Goal: Complete application form: Complete application form

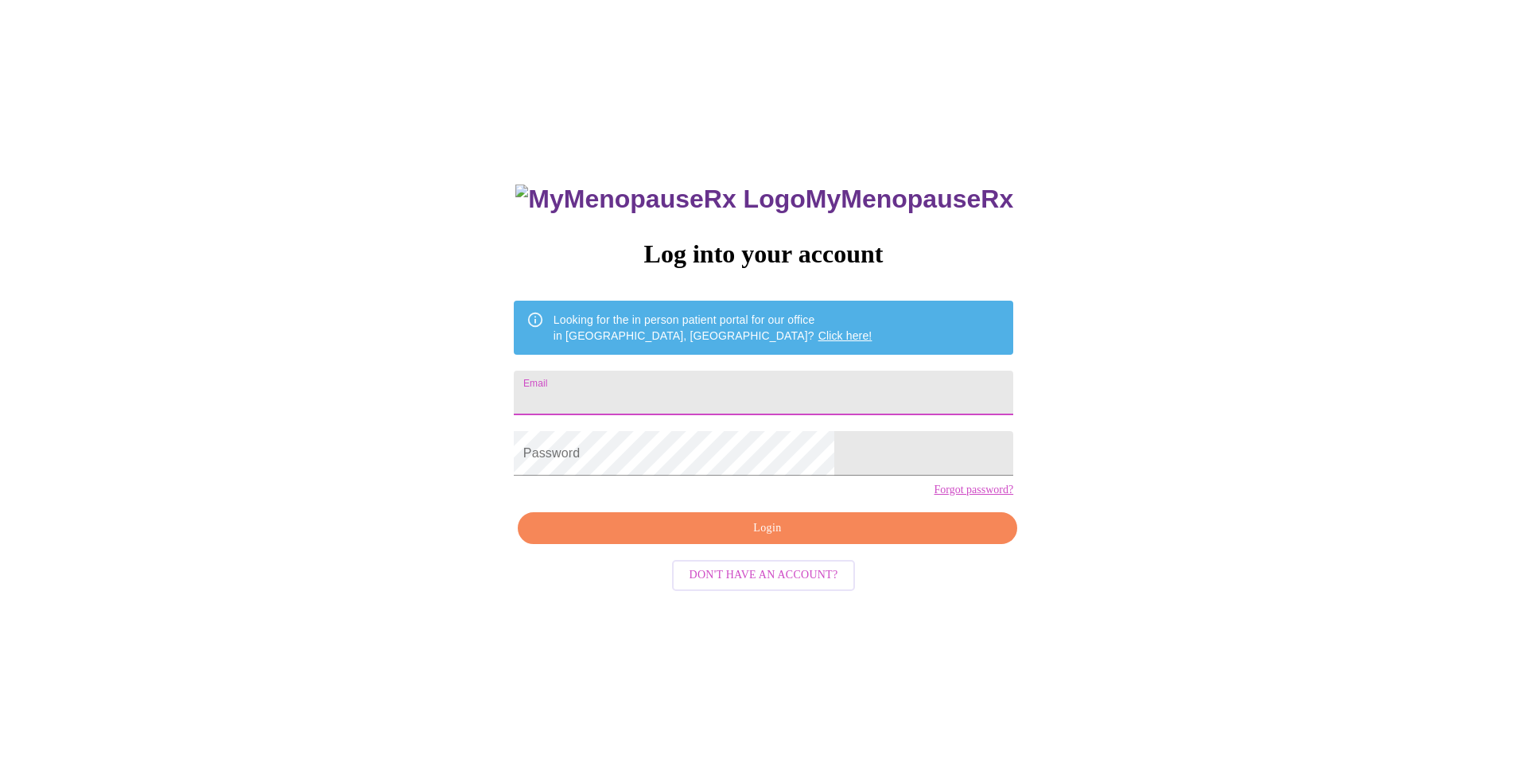
click at [873, 391] on input "Email" at bounding box center [764, 393] width 500 height 45
click at [842, 382] on input "melody7464" at bounding box center [764, 393] width 500 height 45
click at [841, 388] on input "melody7464" at bounding box center [764, 393] width 500 height 45
type input "[EMAIL_ADDRESS][DOMAIN_NAME]"
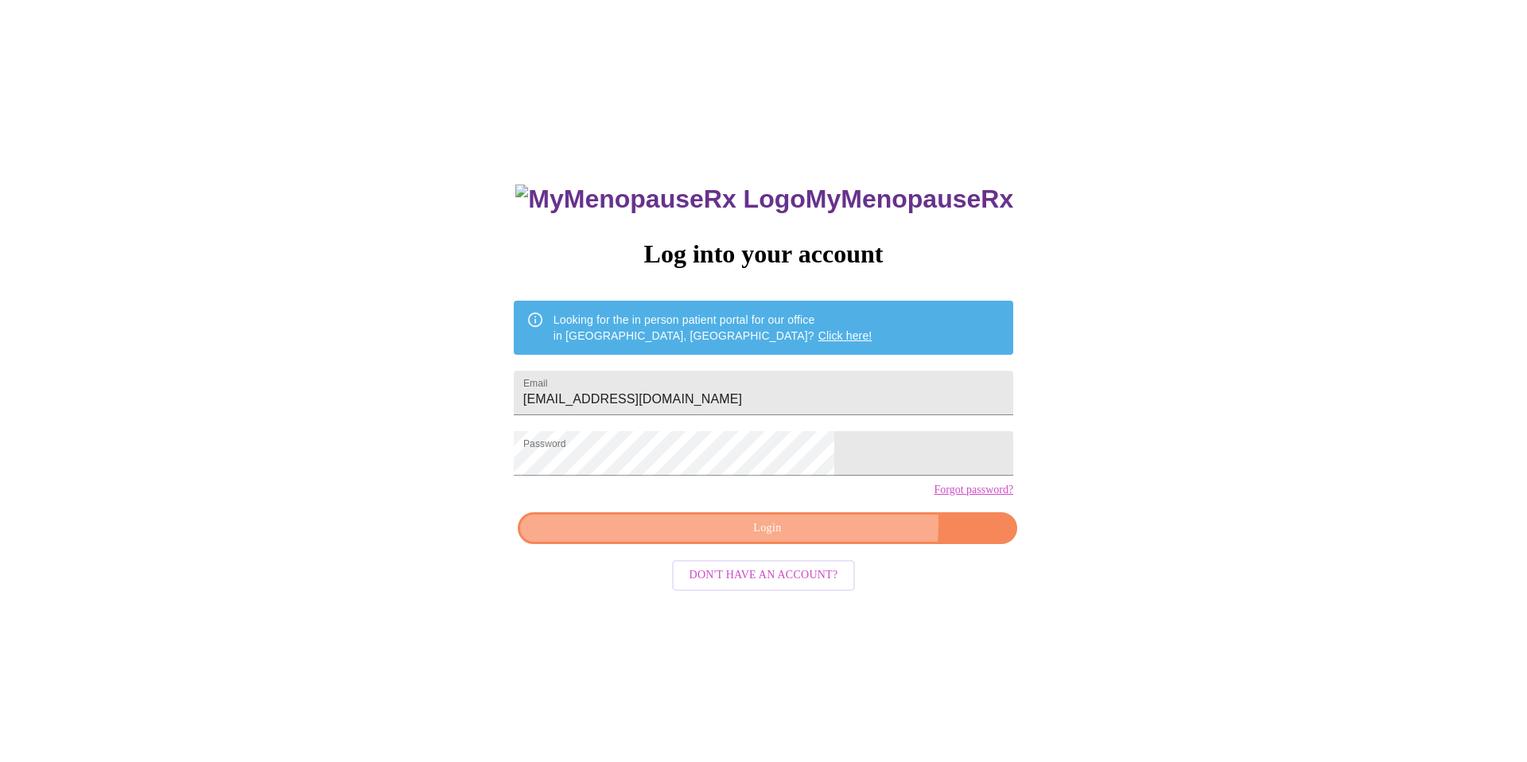
click at [818, 539] on span "Login" at bounding box center [767, 529] width 463 height 20
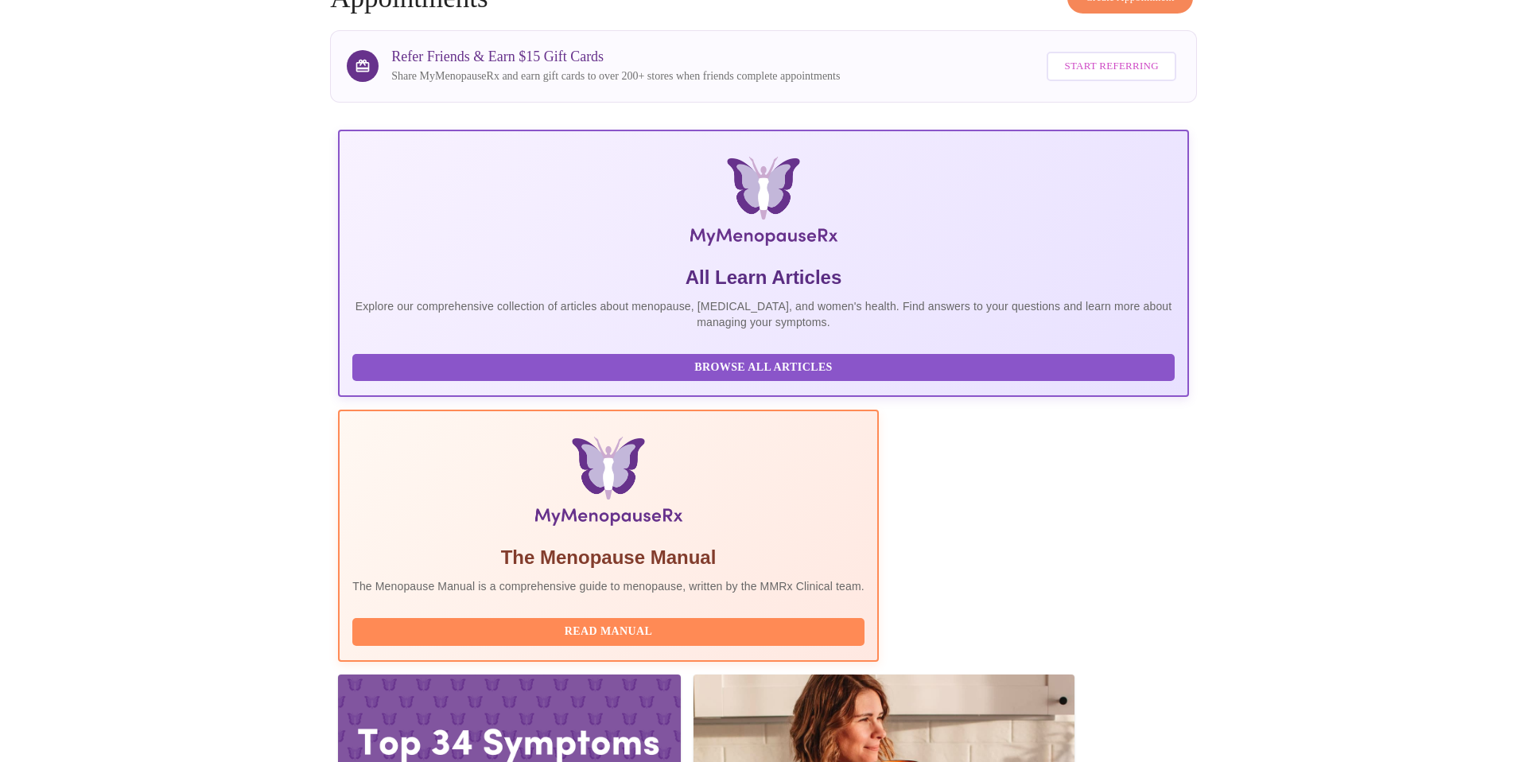
scroll to position [109, 0]
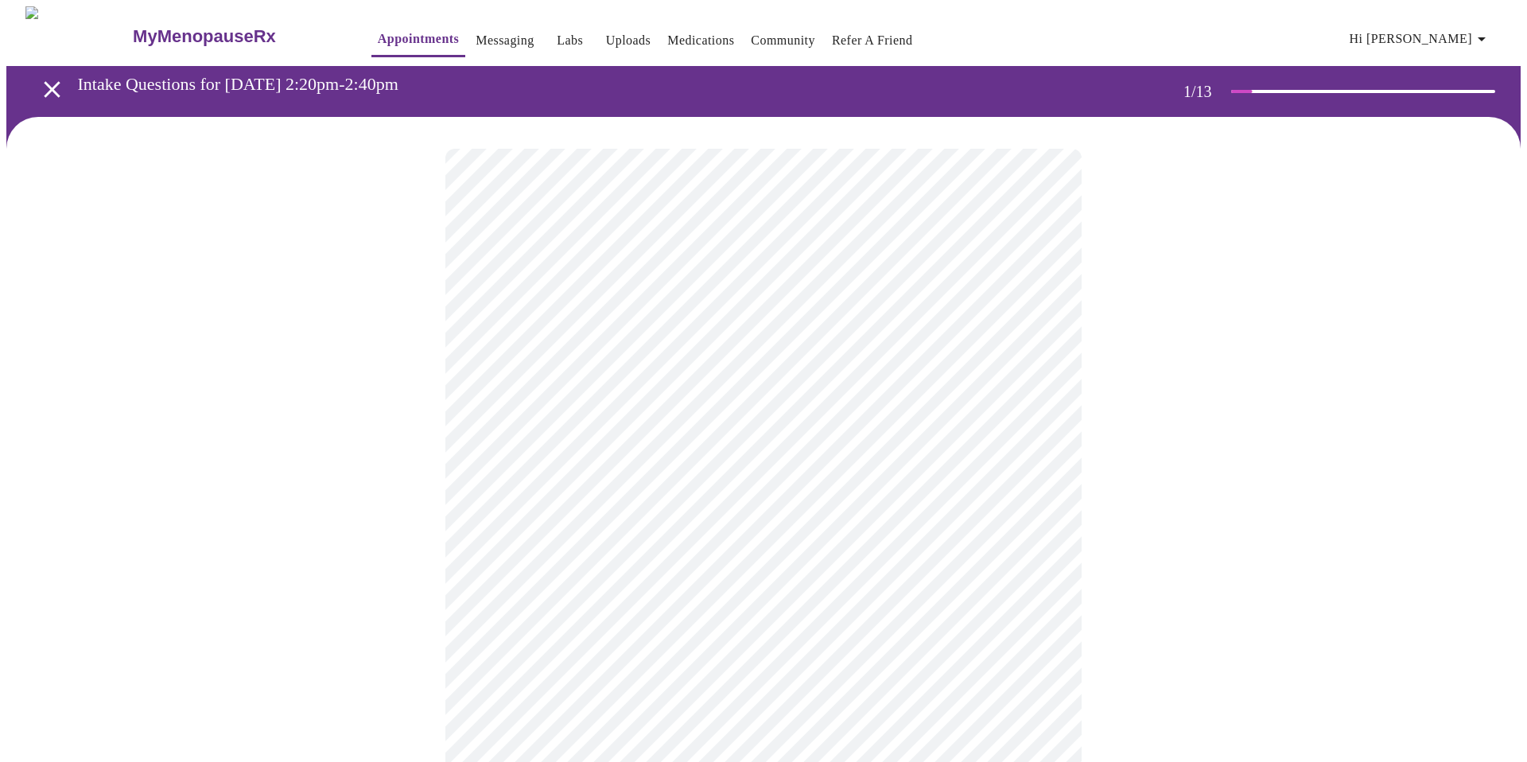
click at [897, 347] on body "MyMenopauseRx Appointments Messaging Labs Uploads Medications Community Refer a…" at bounding box center [763, 737] width 1515 height 1463
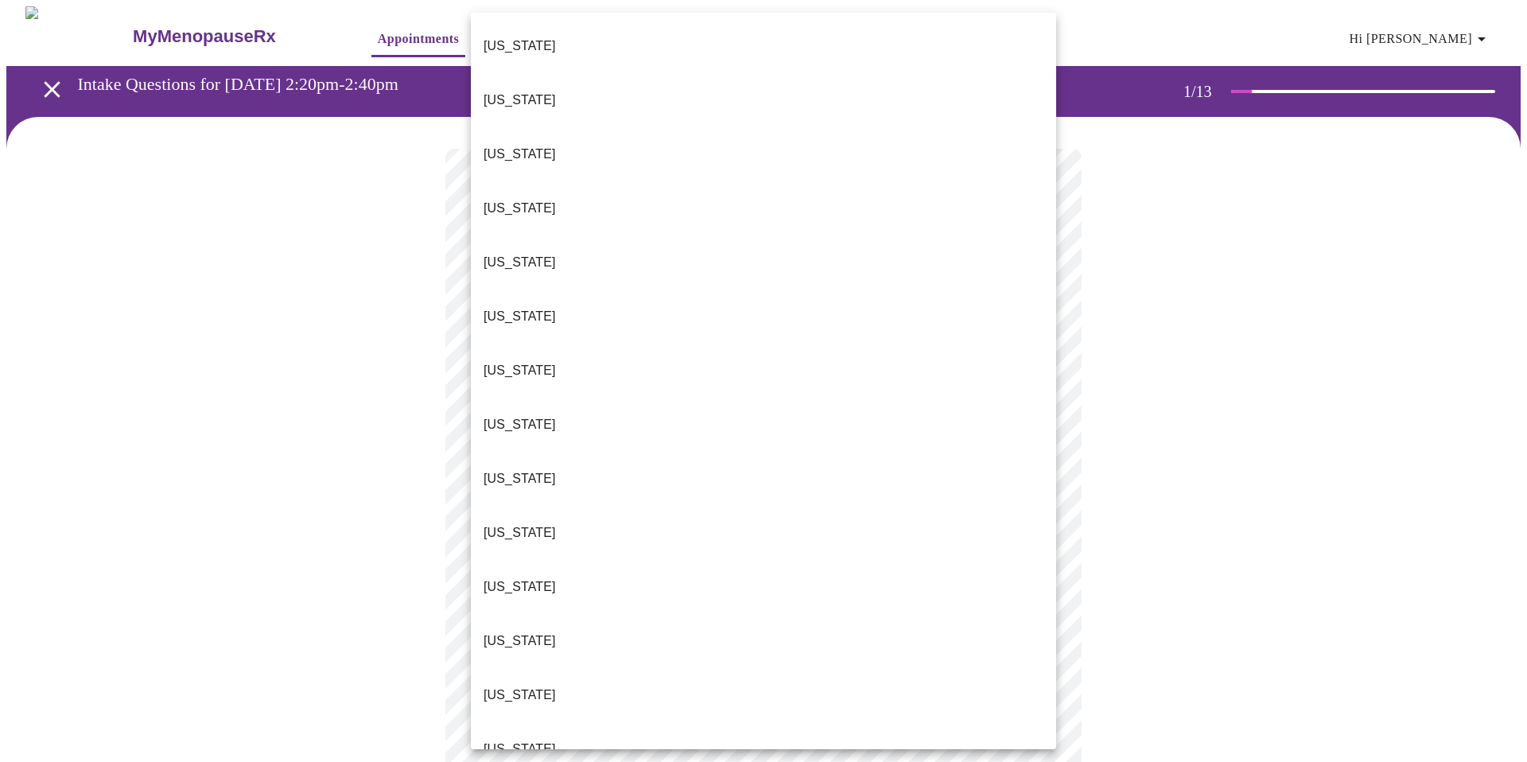
scroll to position [14, 0]
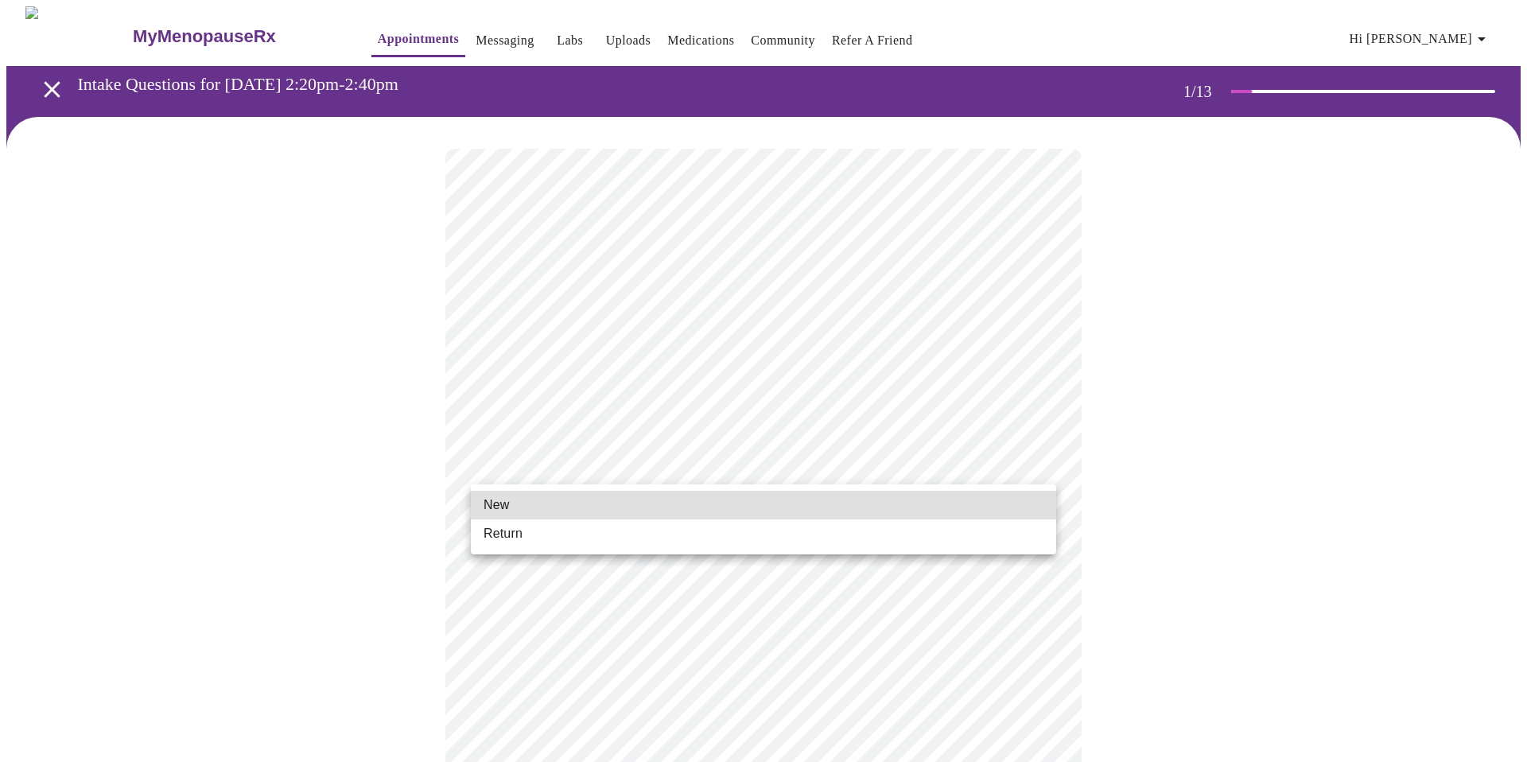
click at [690, 464] on body "MyMenopauseRx Appointments Messaging Labs Uploads Medications Community Refer a…" at bounding box center [763, 732] width 1515 height 1453
click at [655, 508] on li "New" at bounding box center [764, 505] width 586 height 29
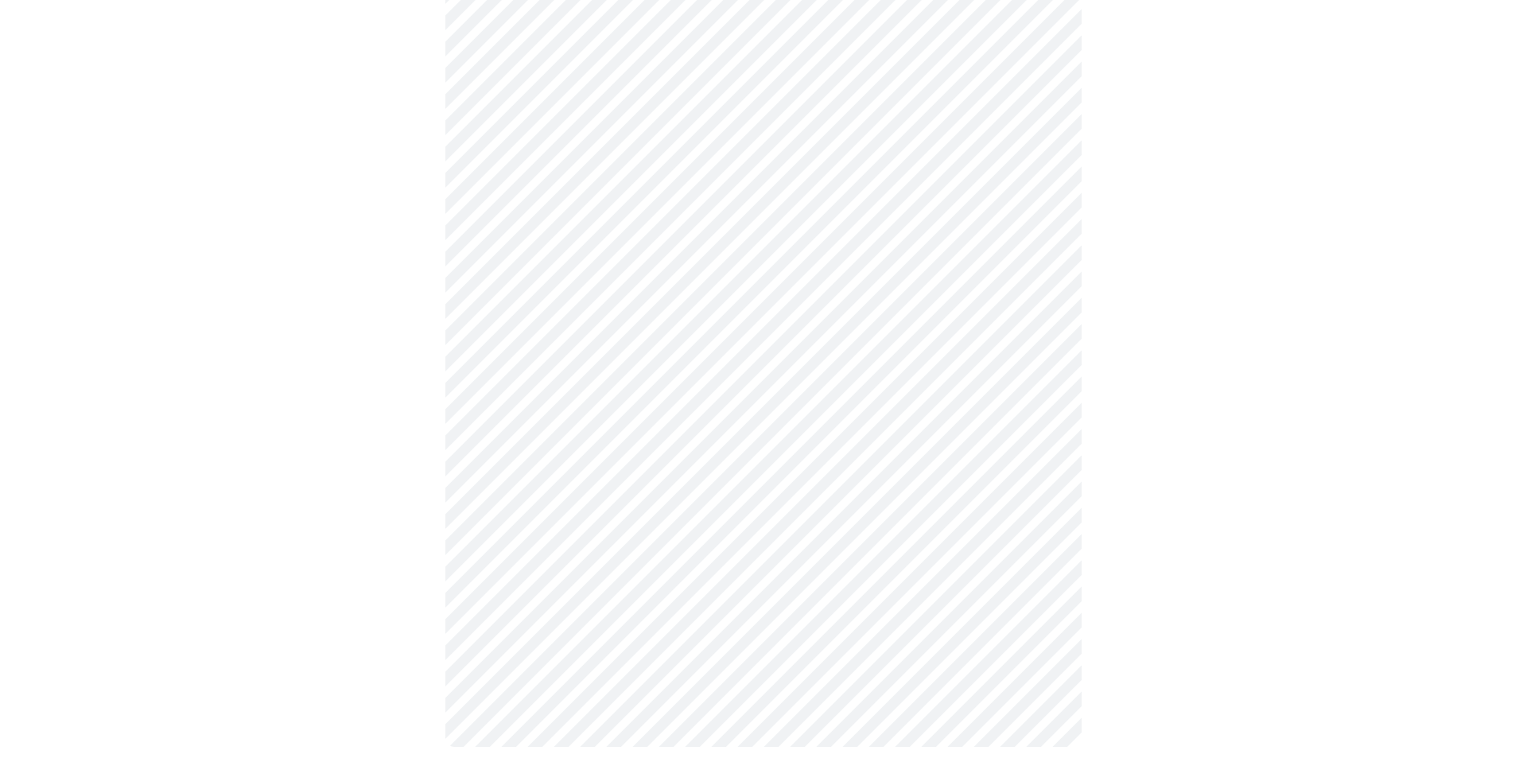
scroll to position [669, 0]
click at [563, 552] on body "MyMenopauseRx Appointments Messaging Labs Uploads Medications Community Refer a…" at bounding box center [763, 52] width 1515 height 1431
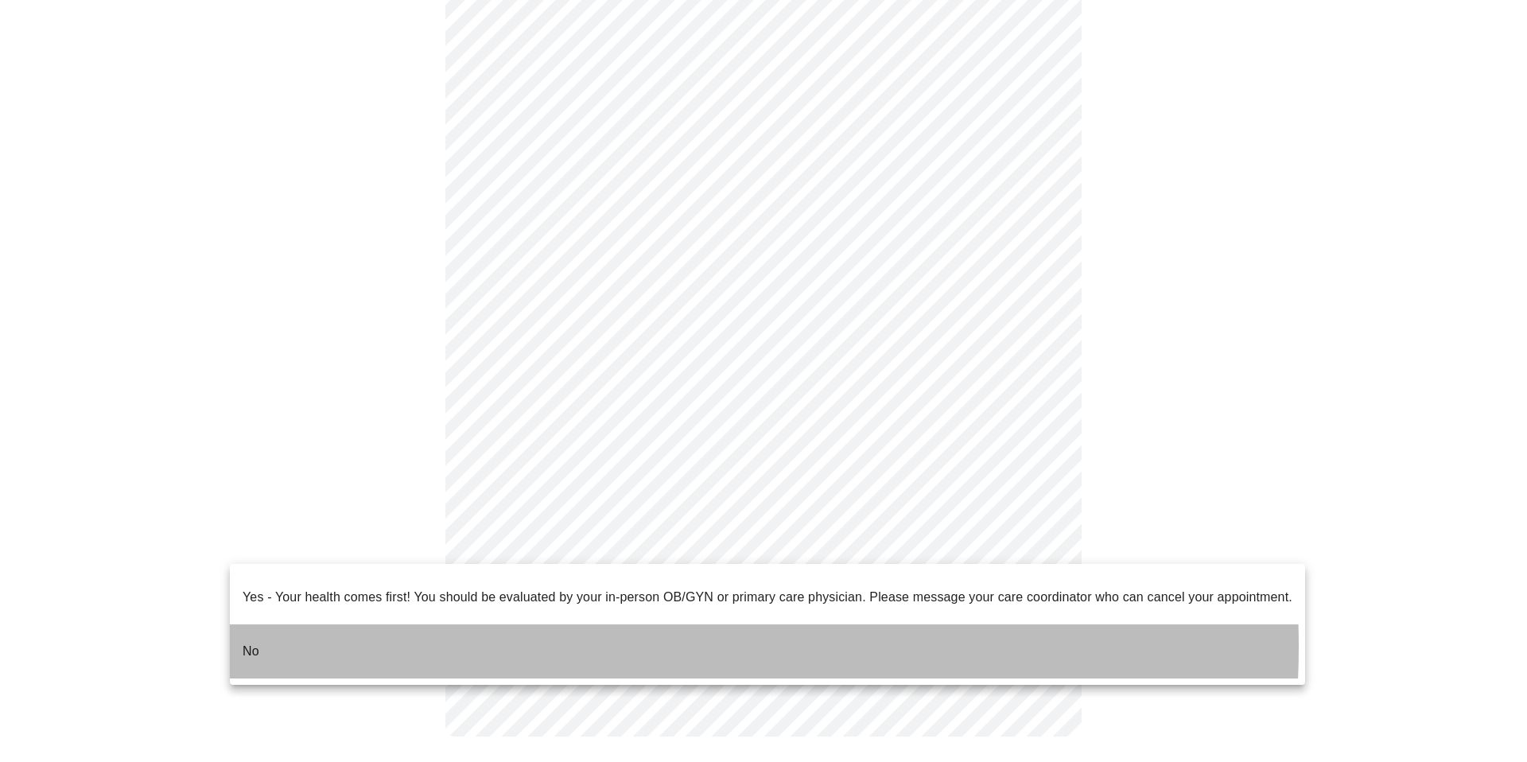
click at [543, 634] on li "No" at bounding box center [768, 651] width 1076 height 54
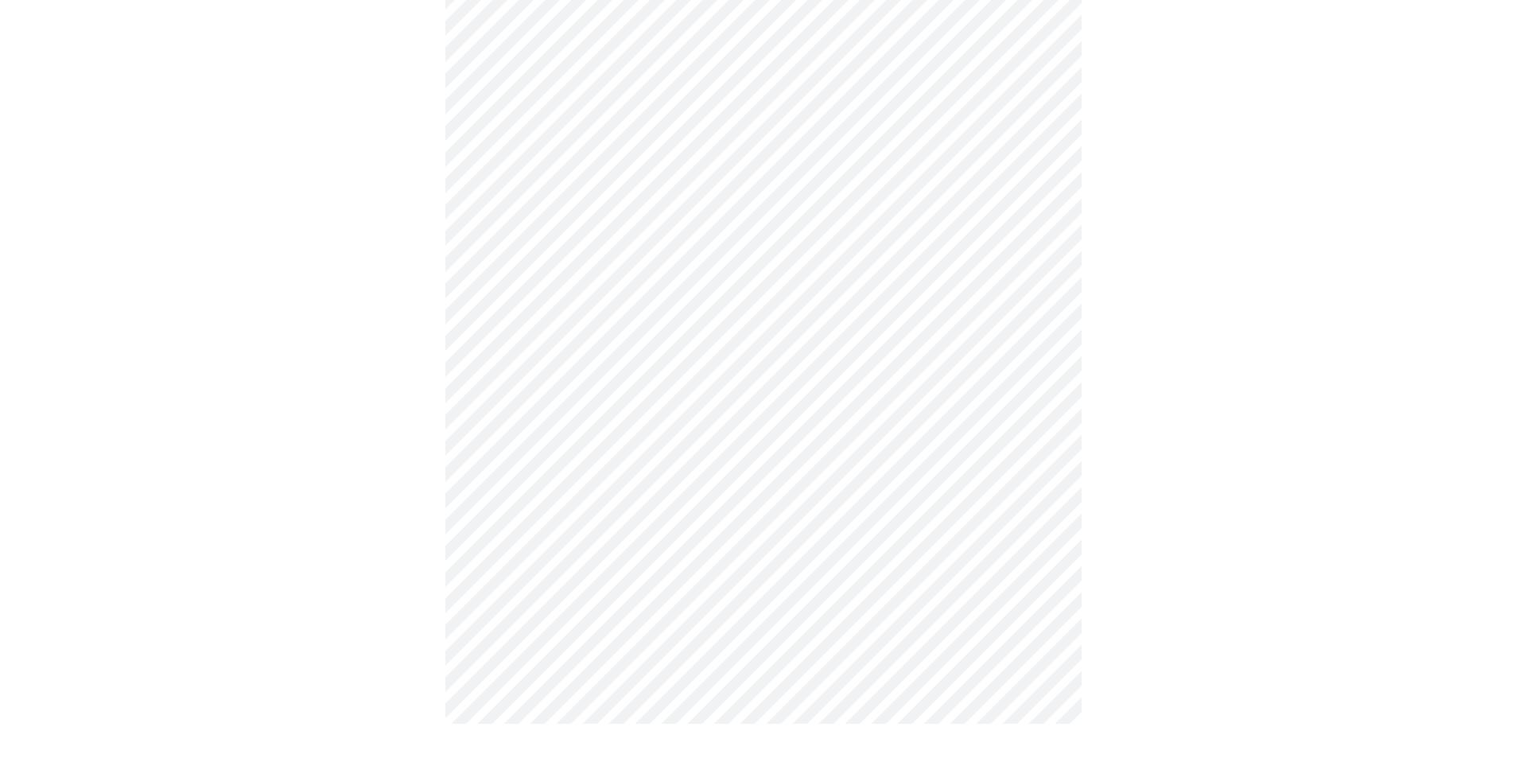
scroll to position [0, 0]
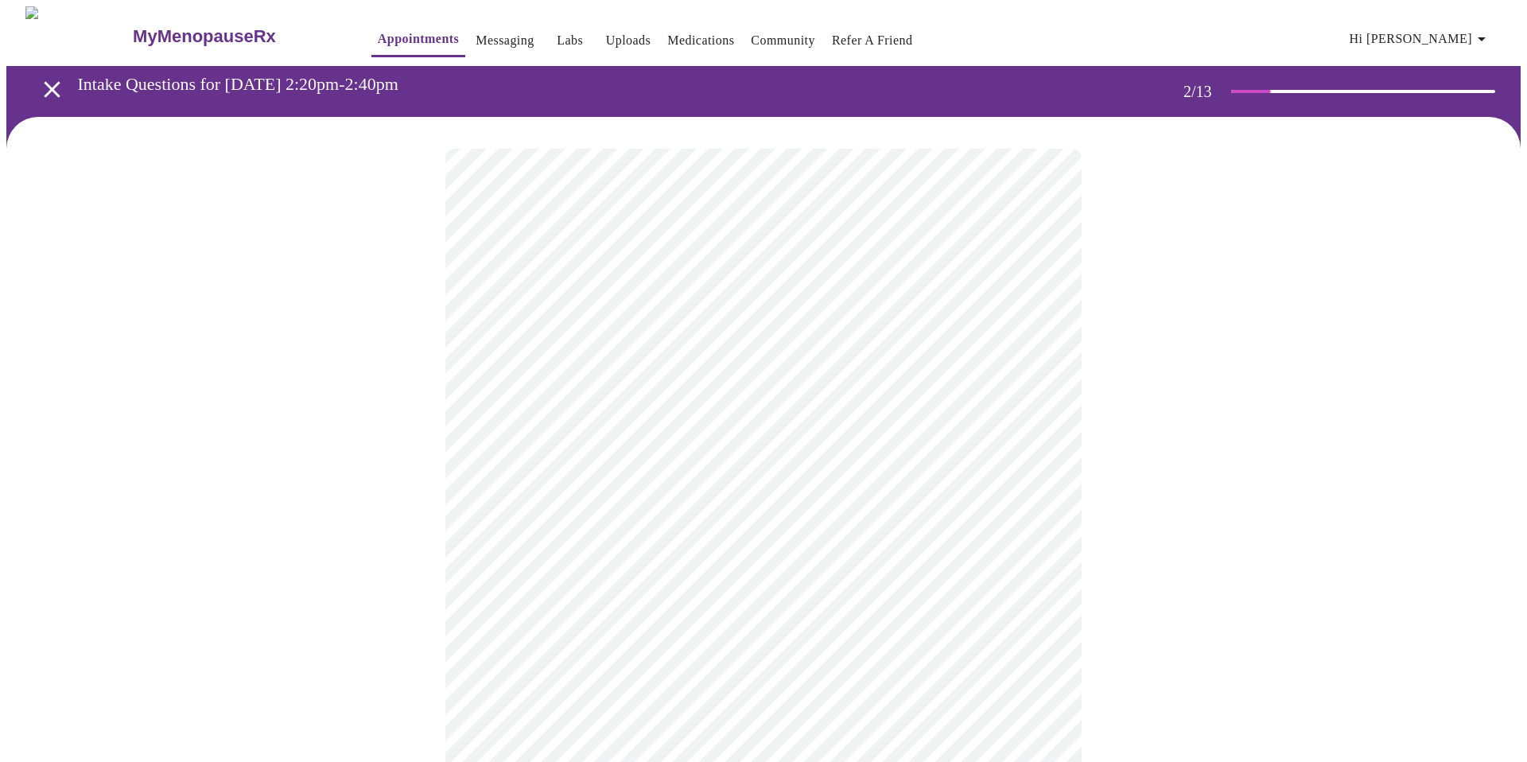
click at [914, 335] on body "MyMenopauseRx Appointments Messaging Labs Uploads Medications Community Refer a…" at bounding box center [763, 484] width 1515 height 956
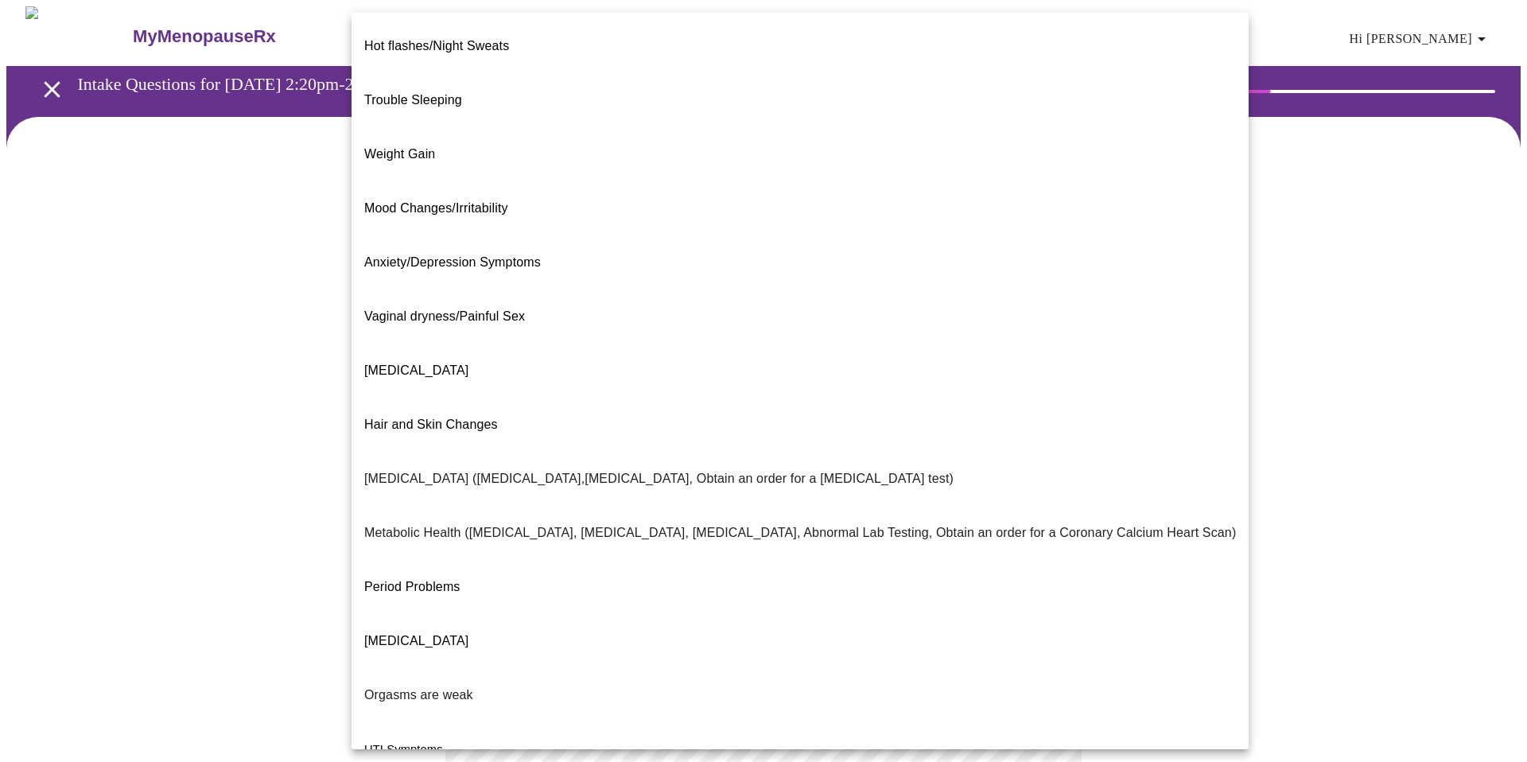
click at [769, 127] on li "Weight Gain" at bounding box center [800, 154] width 897 height 54
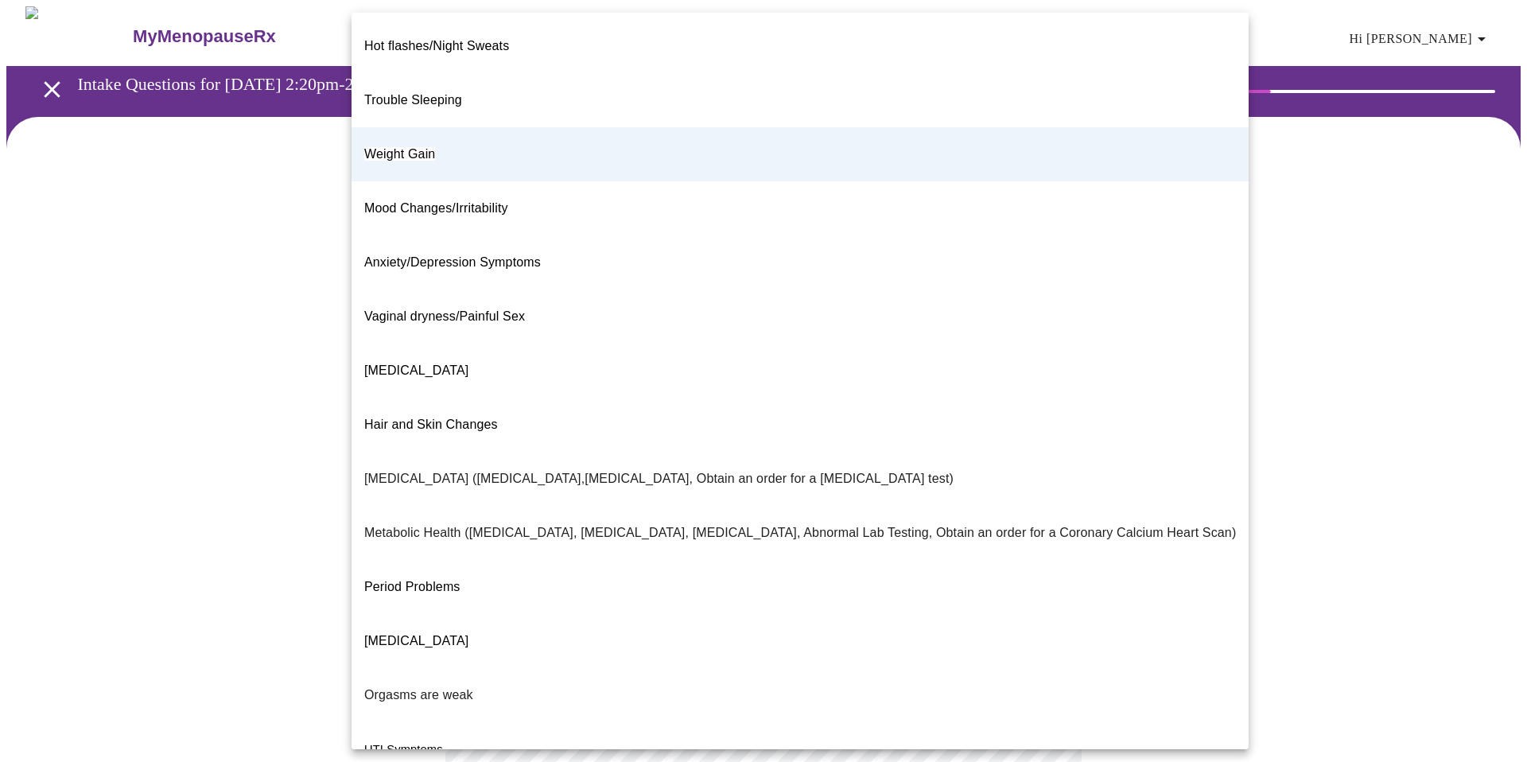
click at [994, 344] on body "MyMenopauseRx Appointments Messaging Labs Uploads Medications Community Refer a…" at bounding box center [763, 479] width 1515 height 947
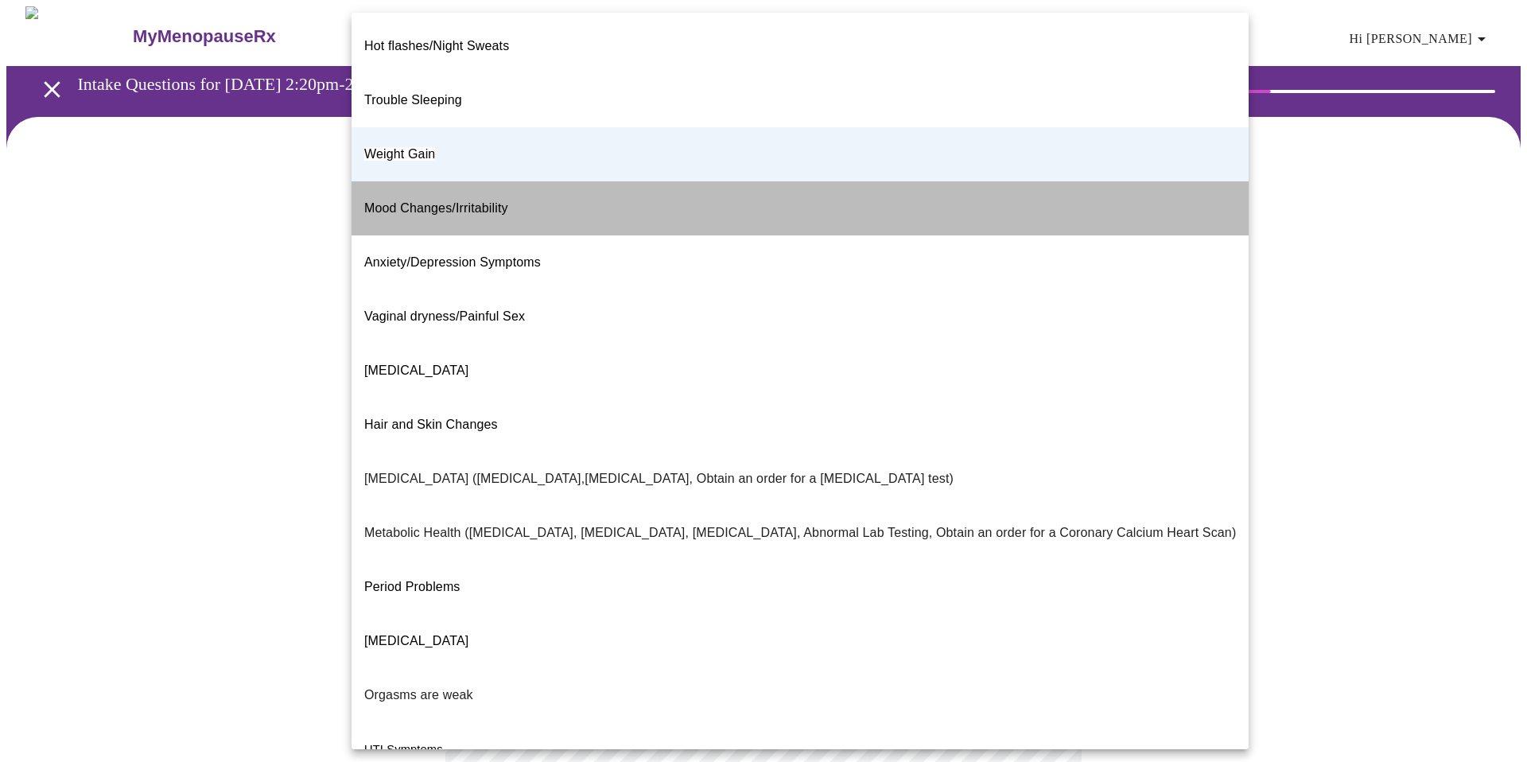
click at [912, 181] on li "Mood Changes/Irritability" at bounding box center [800, 208] width 897 height 54
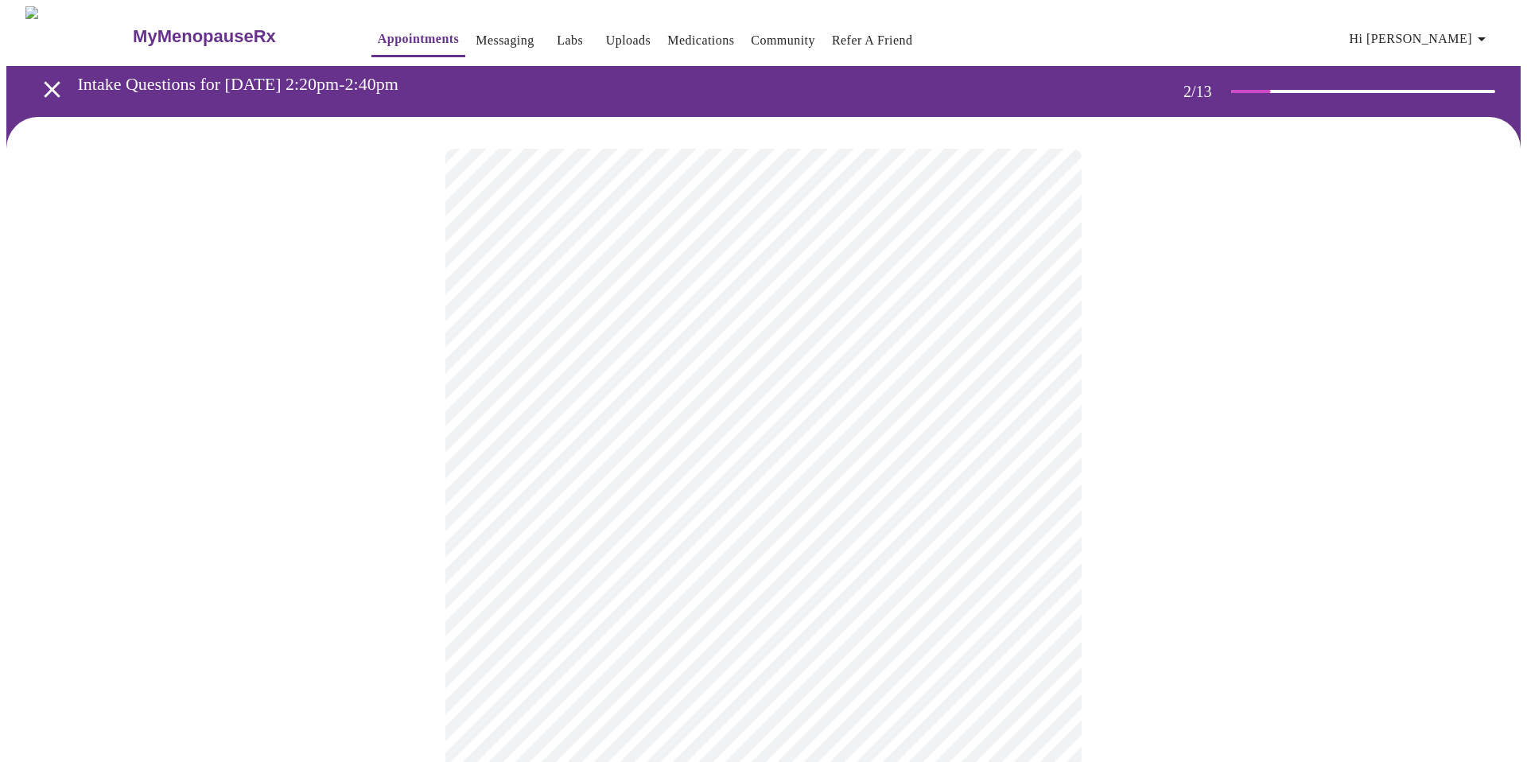
click at [944, 333] on body "MyMenopauseRx Appointments Messaging Labs Uploads Medications Community Refer a…" at bounding box center [763, 479] width 1515 height 947
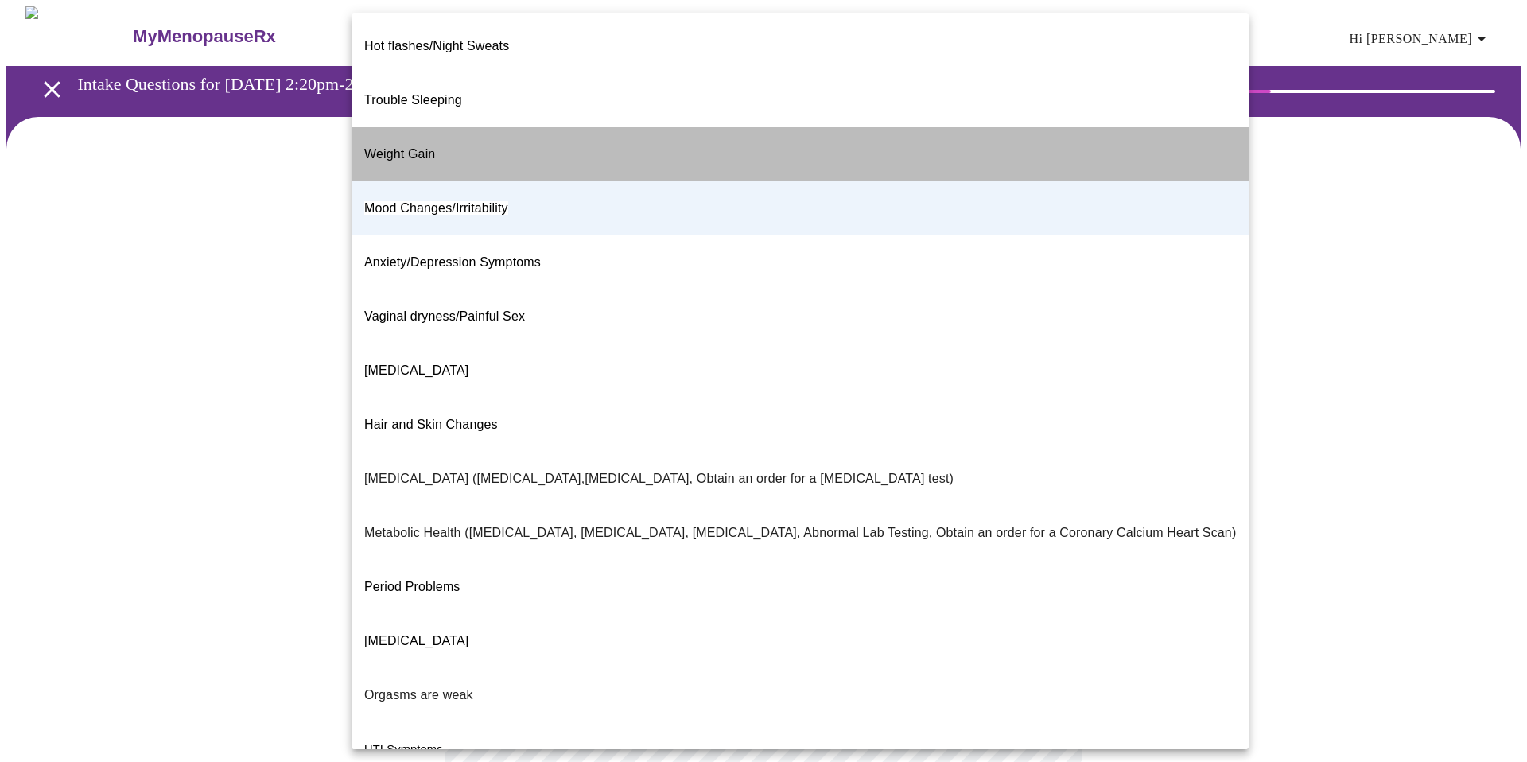
click at [866, 127] on li "Weight Gain" at bounding box center [800, 154] width 897 height 54
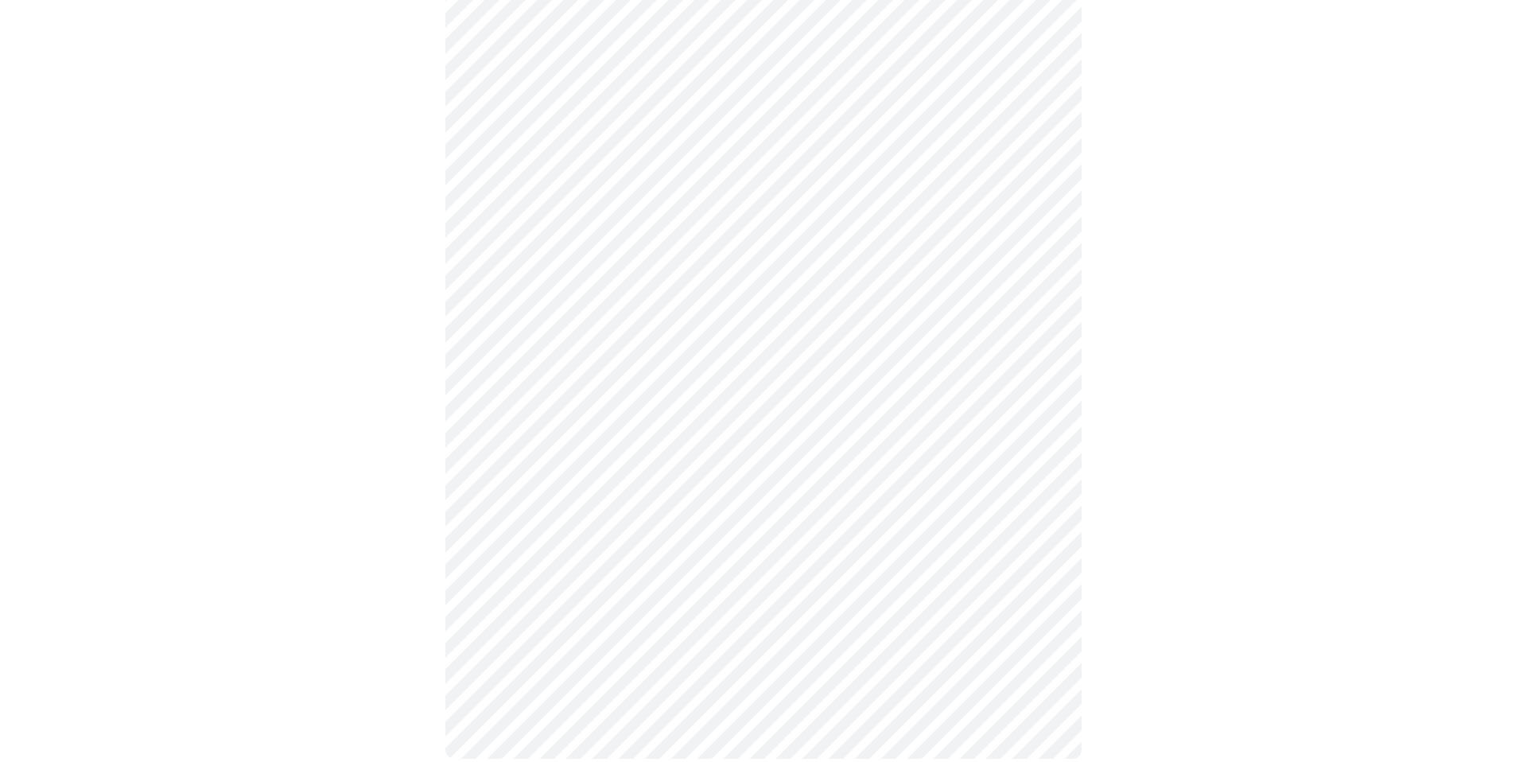
scroll to position [185, 0]
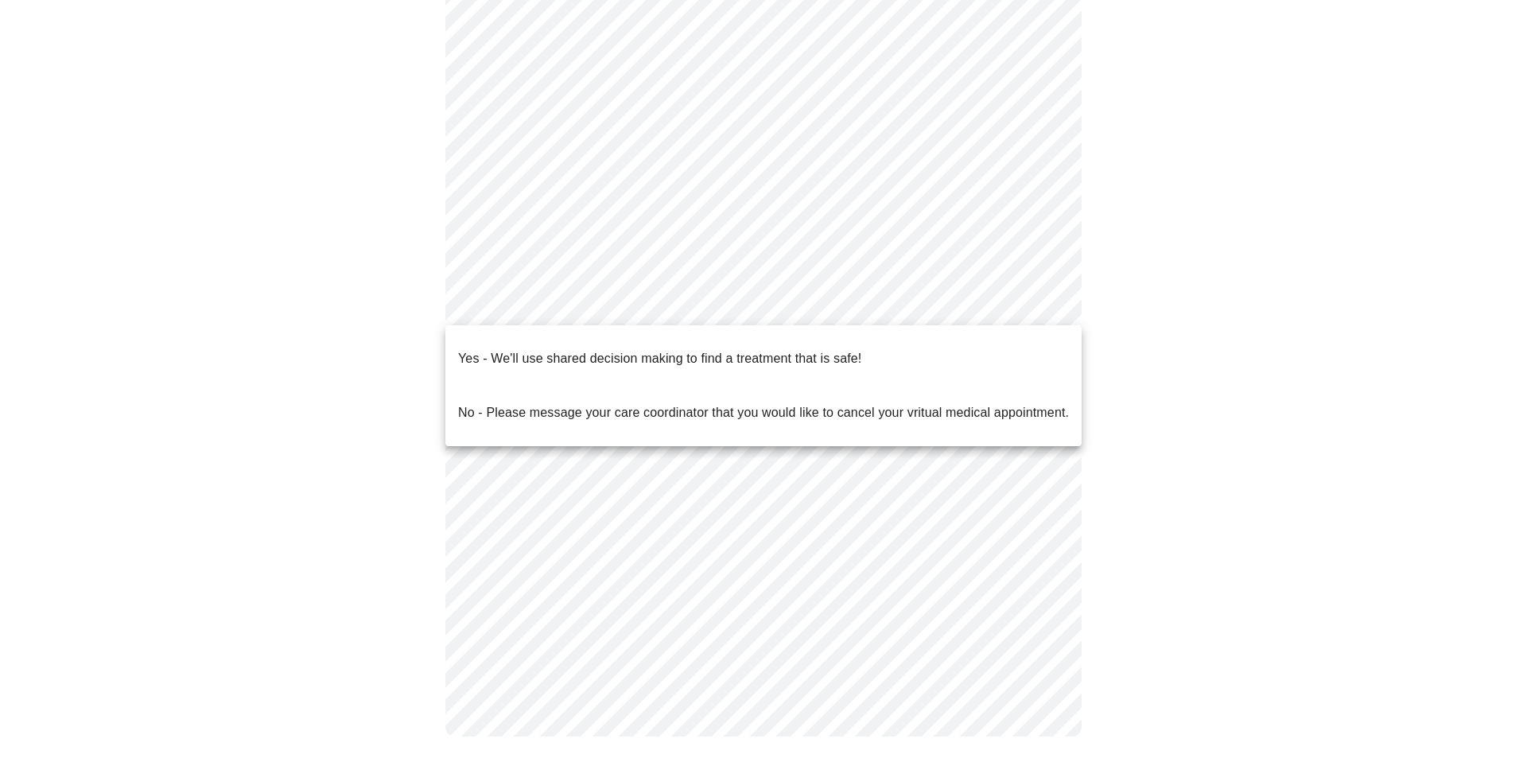
click at [624, 312] on body "MyMenopauseRx Appointments Messaging Labs Uploads Medications Community Refer a…" at bounding box center [763, 295] width 1515 height 947
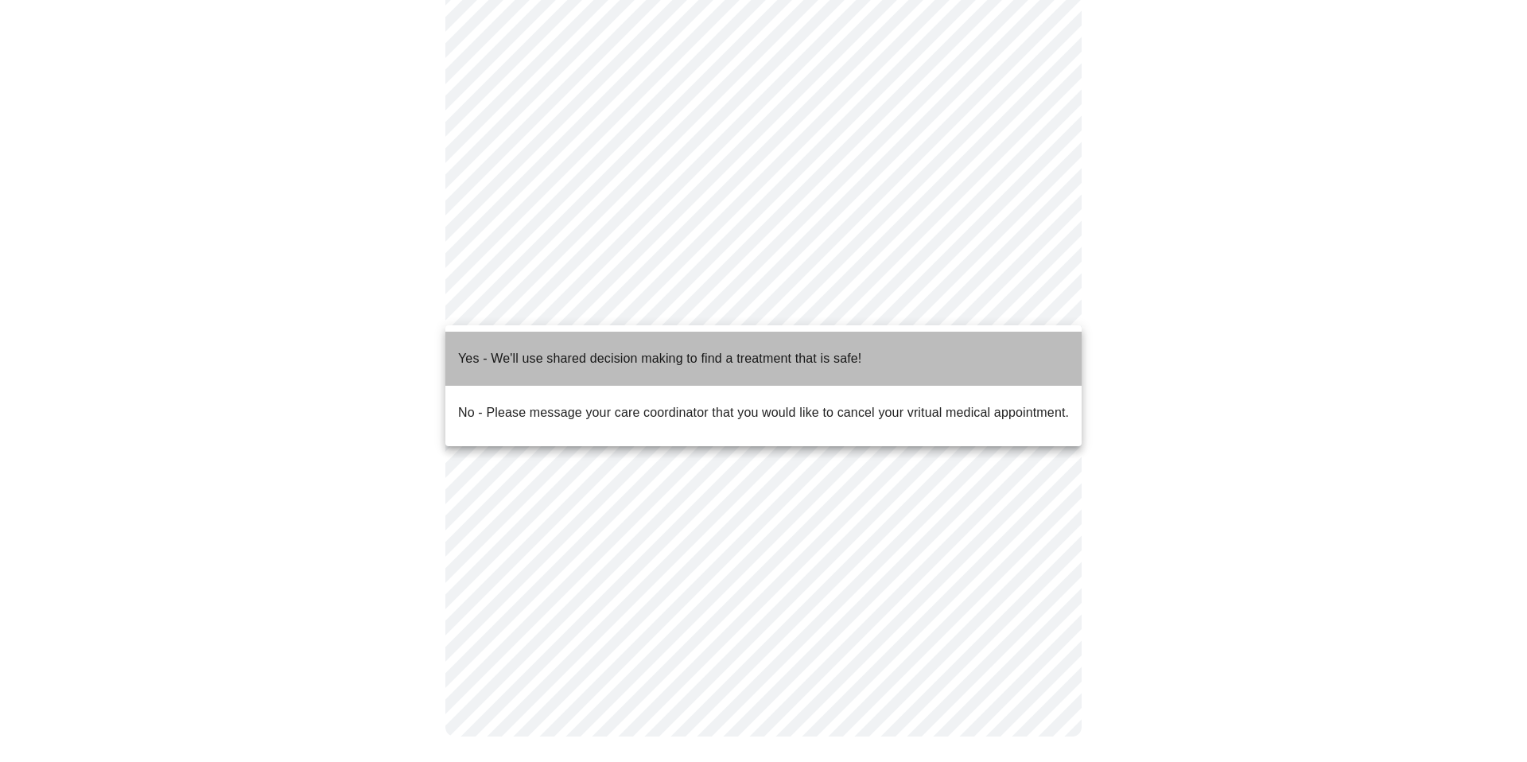
click at [617, 349] on p "Yes - We'll use shared decision making to find a treatment that is safe!" at bounding box center [659, 358] width 403 height 19
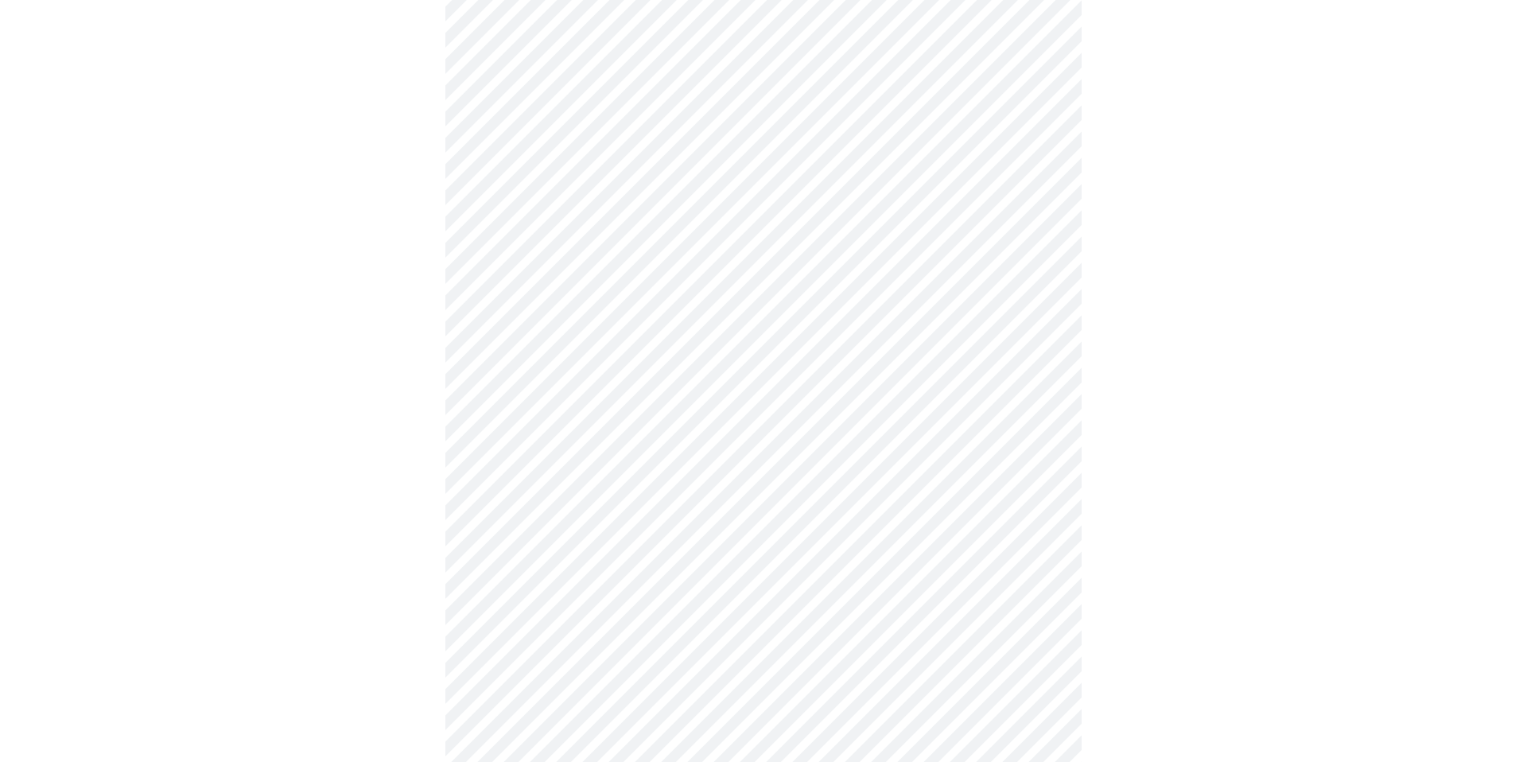
scroll to position [170, 0]
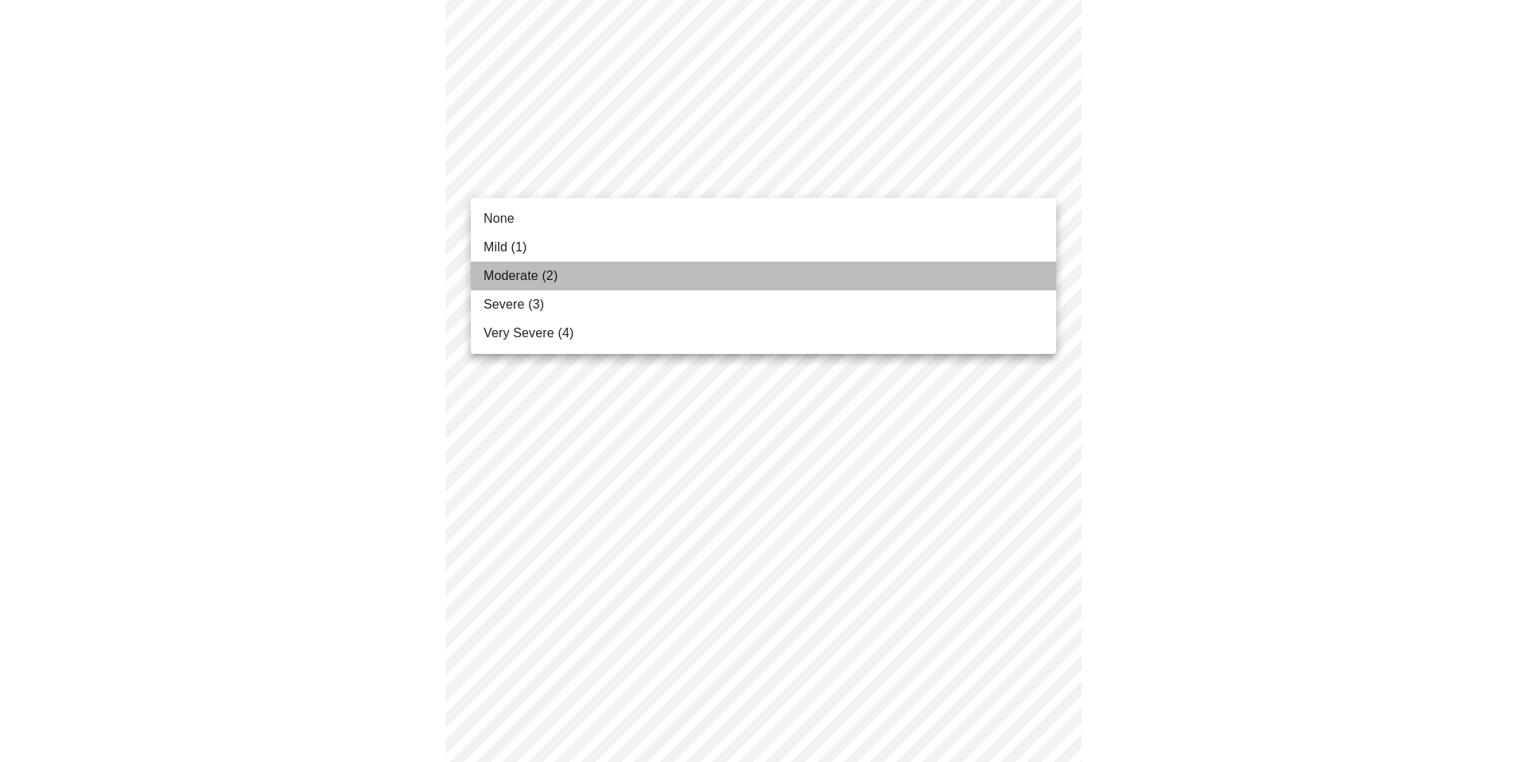
click at [918, 268] on li "Moderate (2)" at bounding box center [764, 276] width 586 height 29
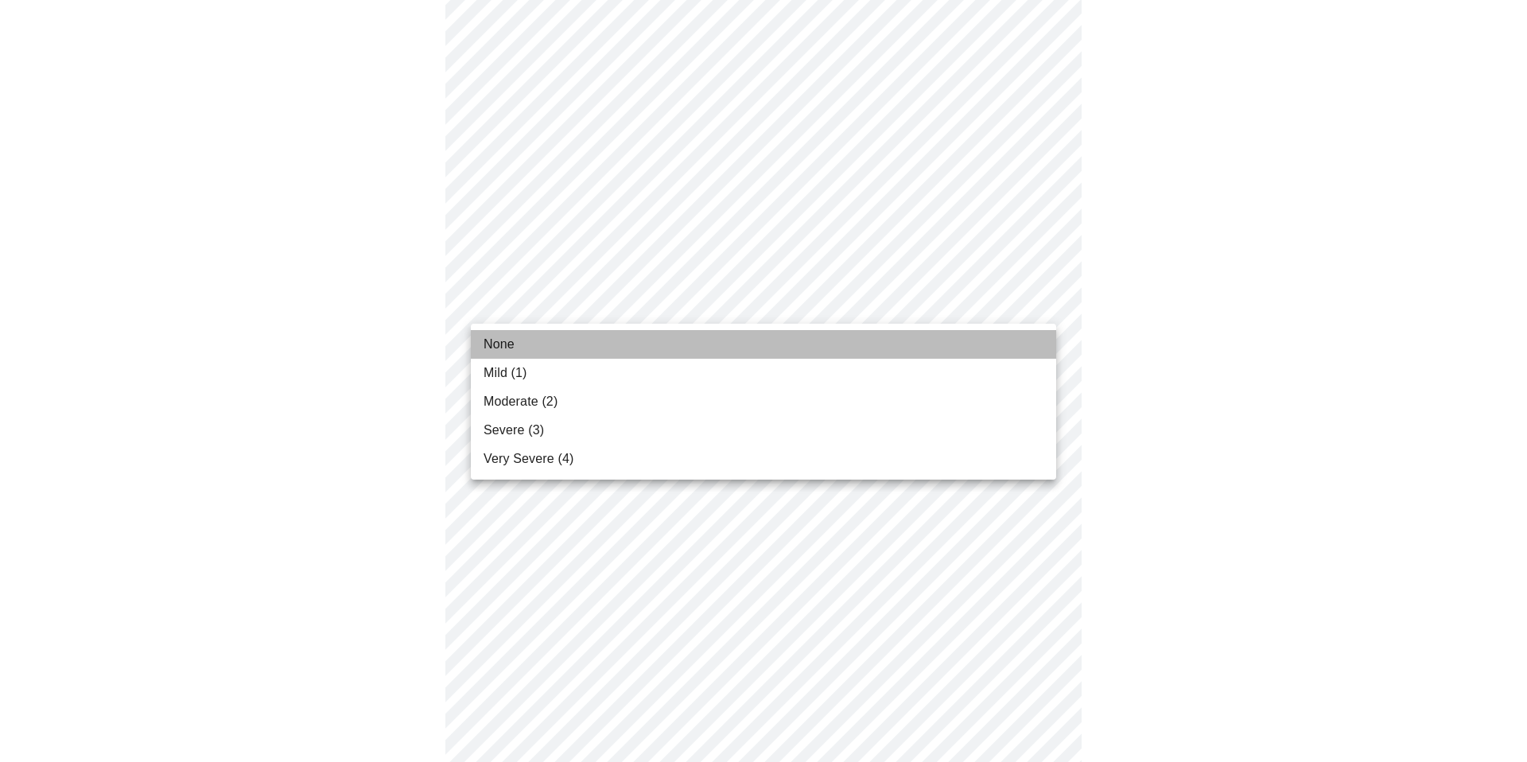
click at [913, 346] on li "None" at bounding box center [764, 344] width 586 height 29
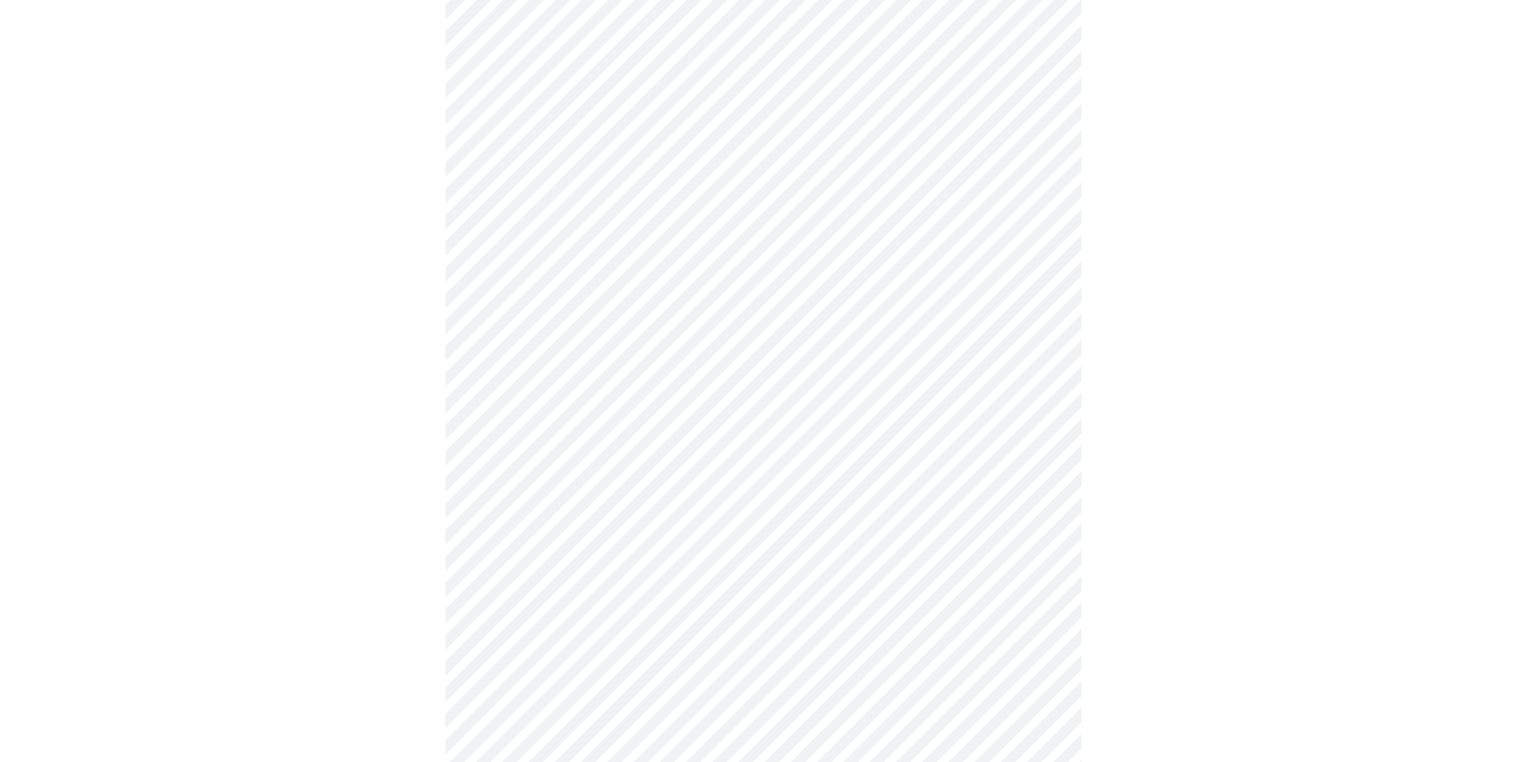
scroll to position [277, 0]
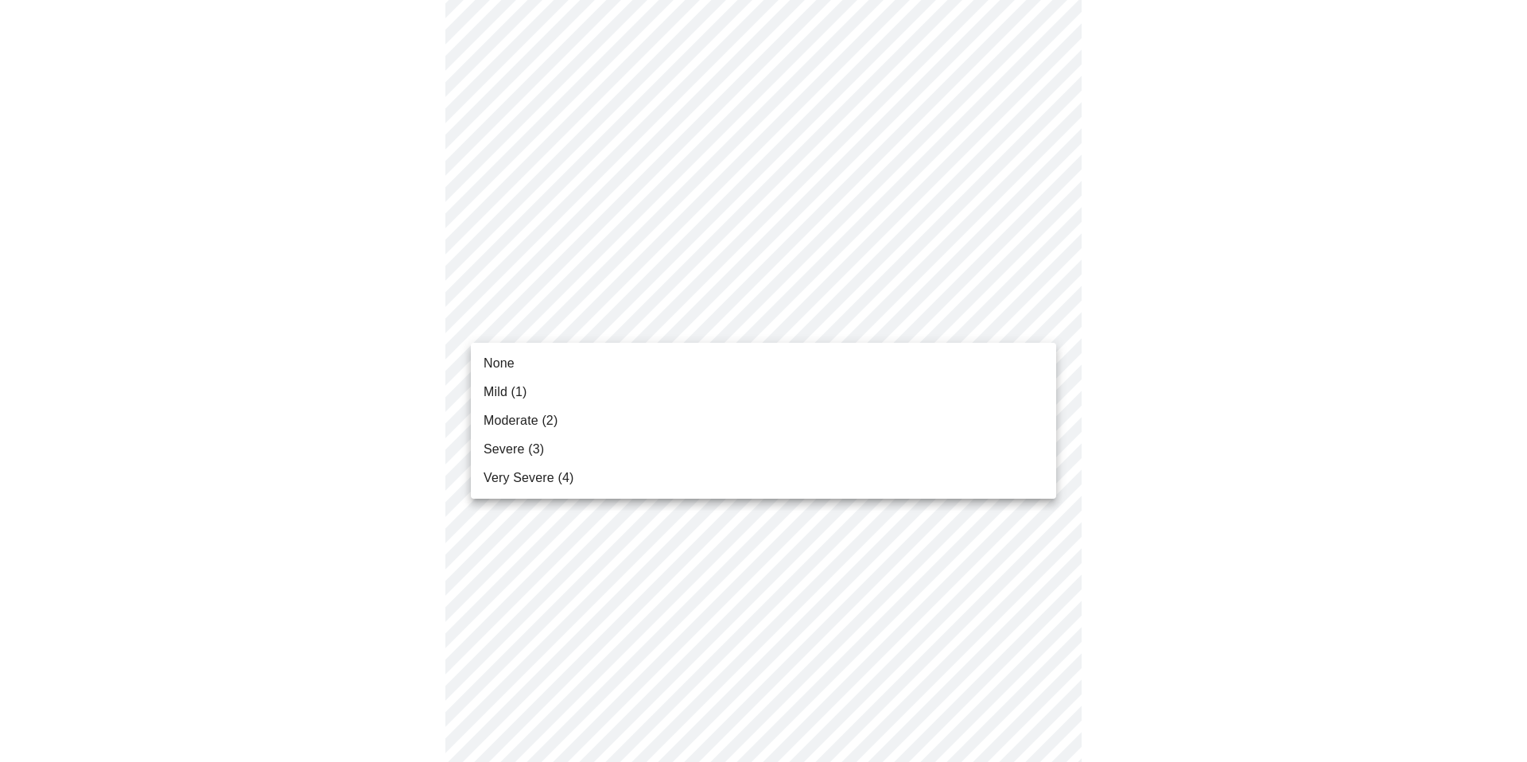
click at [918, 324] on body "MyMenopauseRx Appointments Messaging Labs Uploads Medications Community Refer a…" at bounding box center [763, 766] width 1515 height 2072
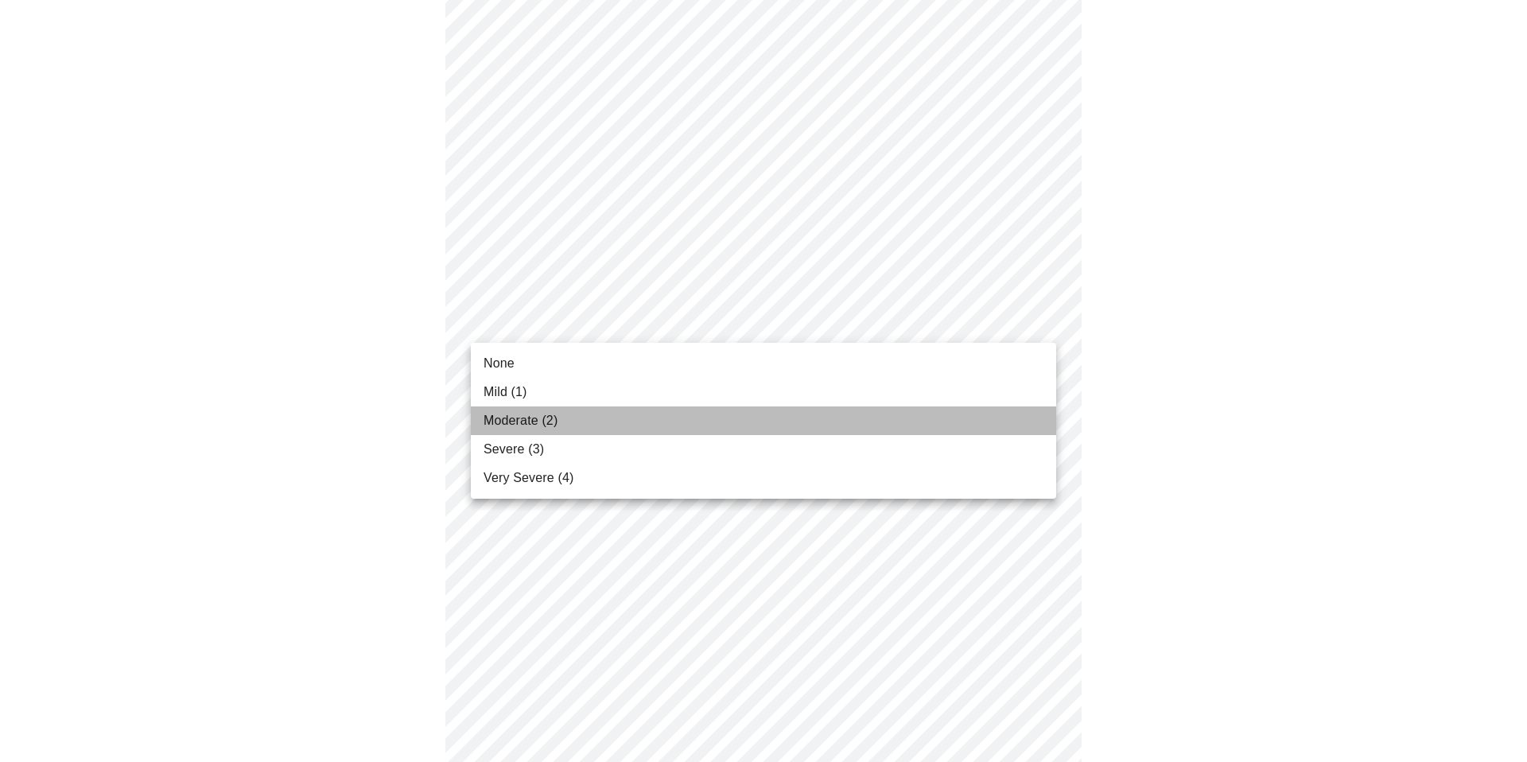
click at [868, 421] on li "Moderate (2)" at bounding box center [764, 421] width 586 height 29
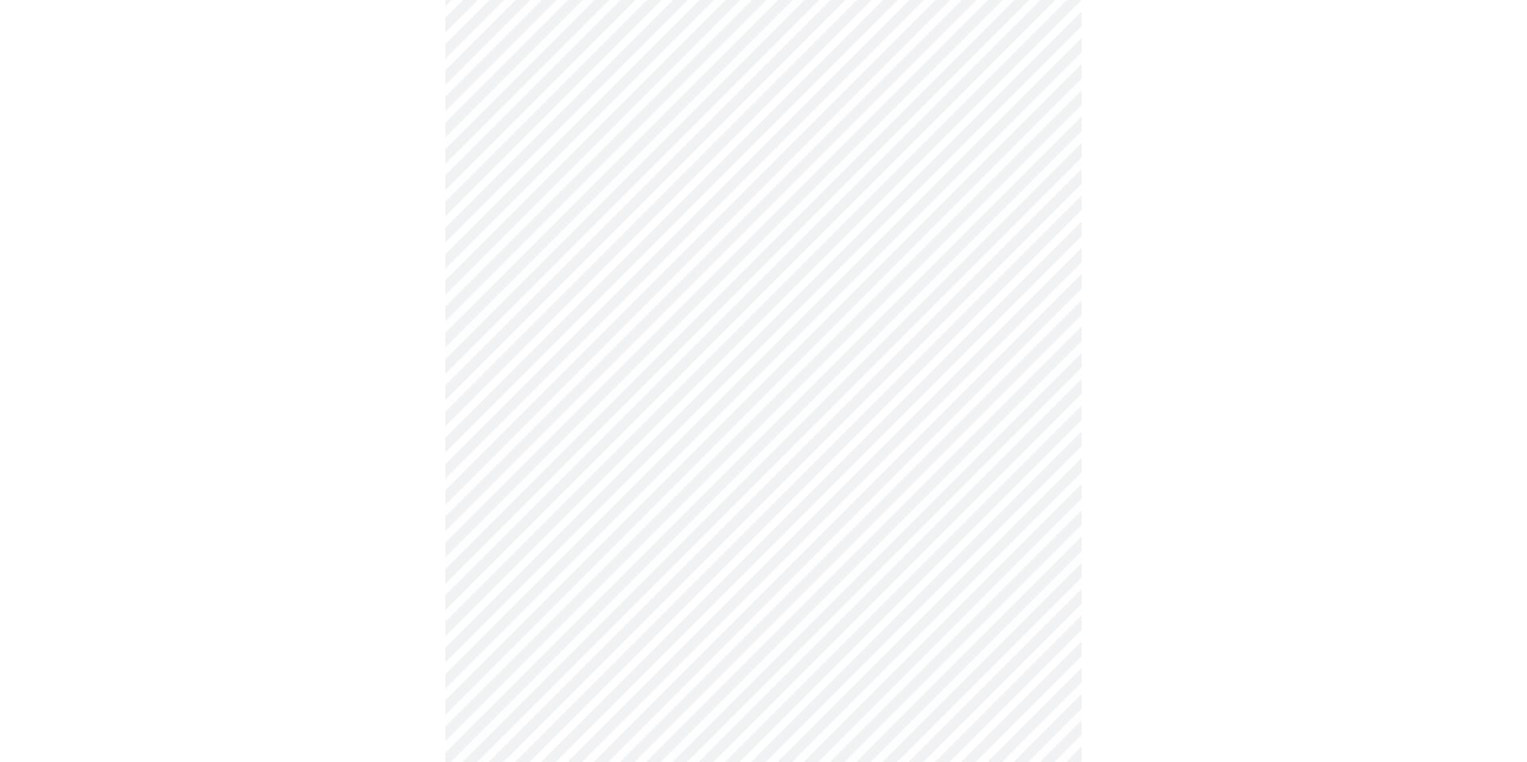
scroll to position [372, 0]
click at [897, 352] on body "MyMenopauseRx Appointments Messaging Labs Uploads Medications Community Refer a…" at bounding box center [763, 659] width 1515 height 2049
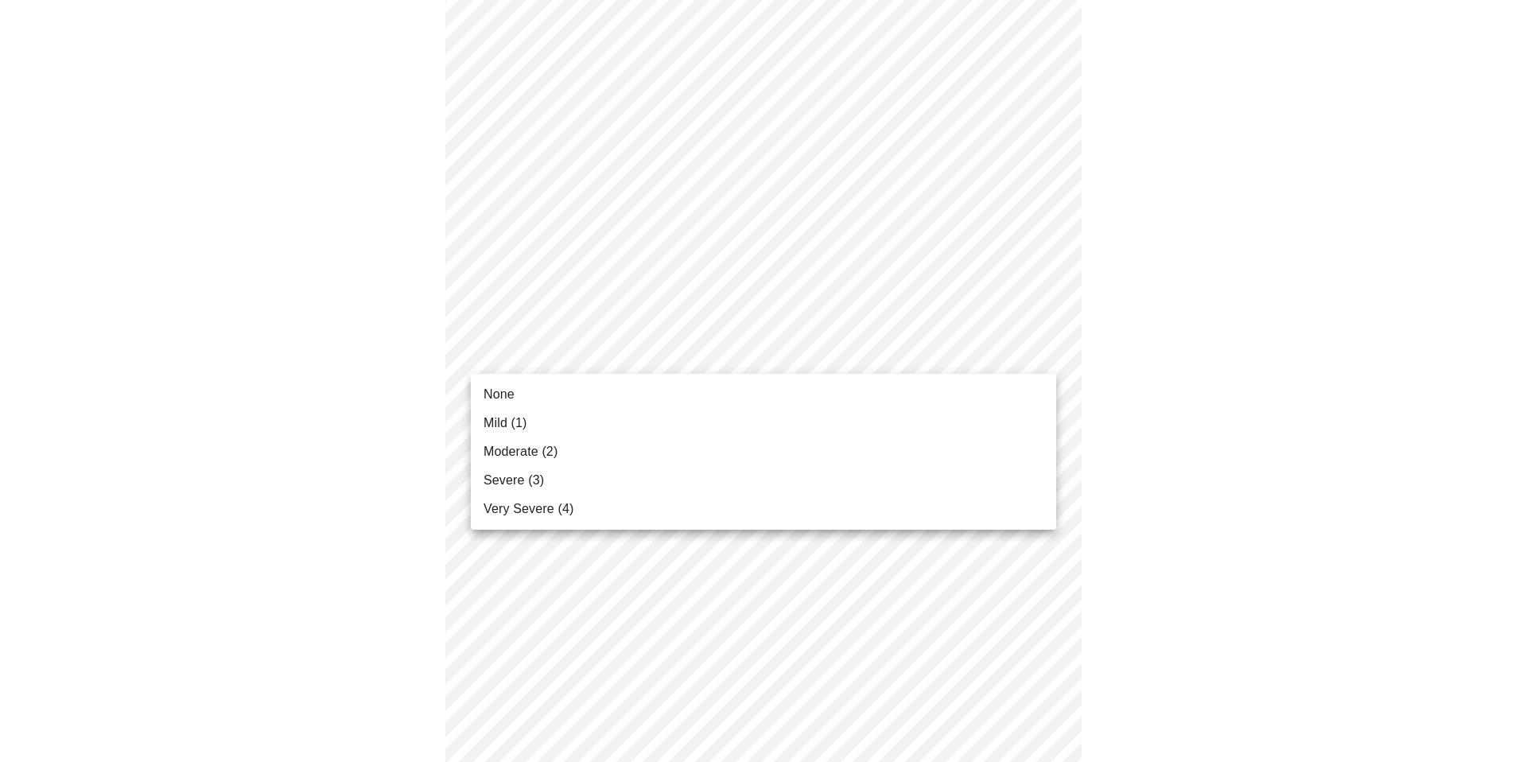
click at [842, 448] on li "Moderate (2)" at bounding box center [764, 452] width 586 height 29
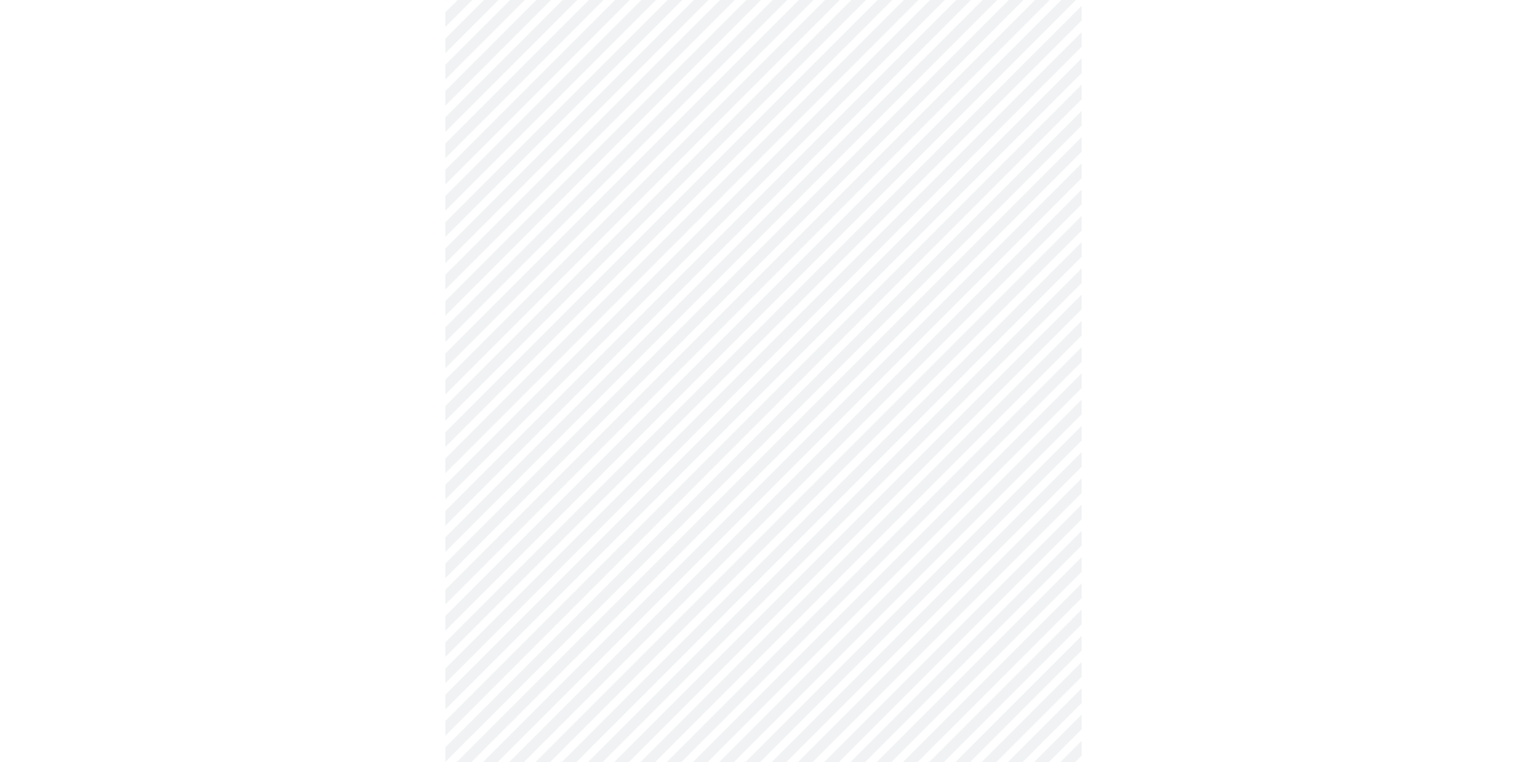
scroll to position [508, 0]
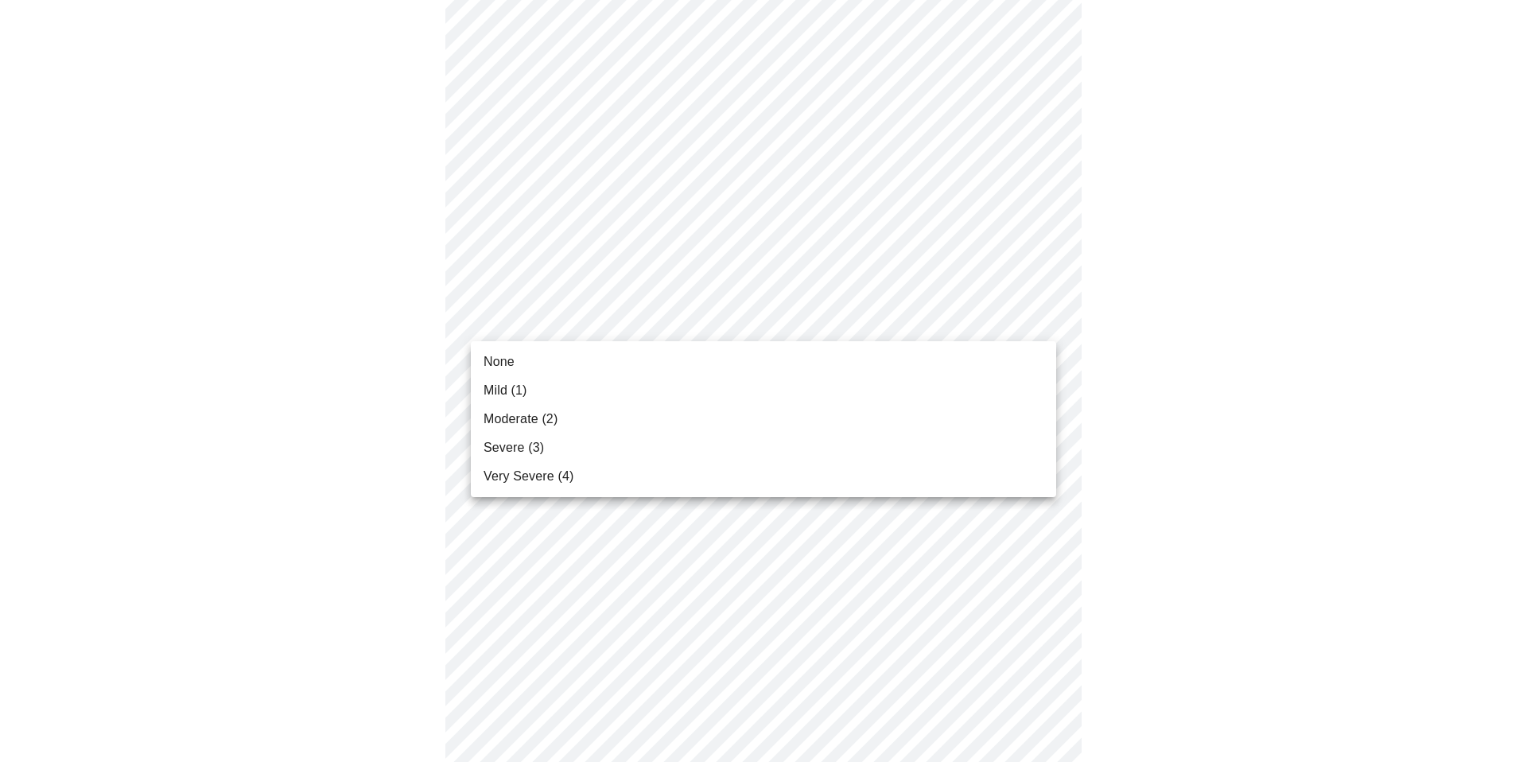
click at [878, 321] on body "MyMenopauseRx Appointments Messaging Labs Uploads Medications Community Refer a…" at bounding box center [763, 512] width 1515 height 2027
click at [828, 418] on li "Moderate (2)" at bounding box center [764, 419] width 586 height 29
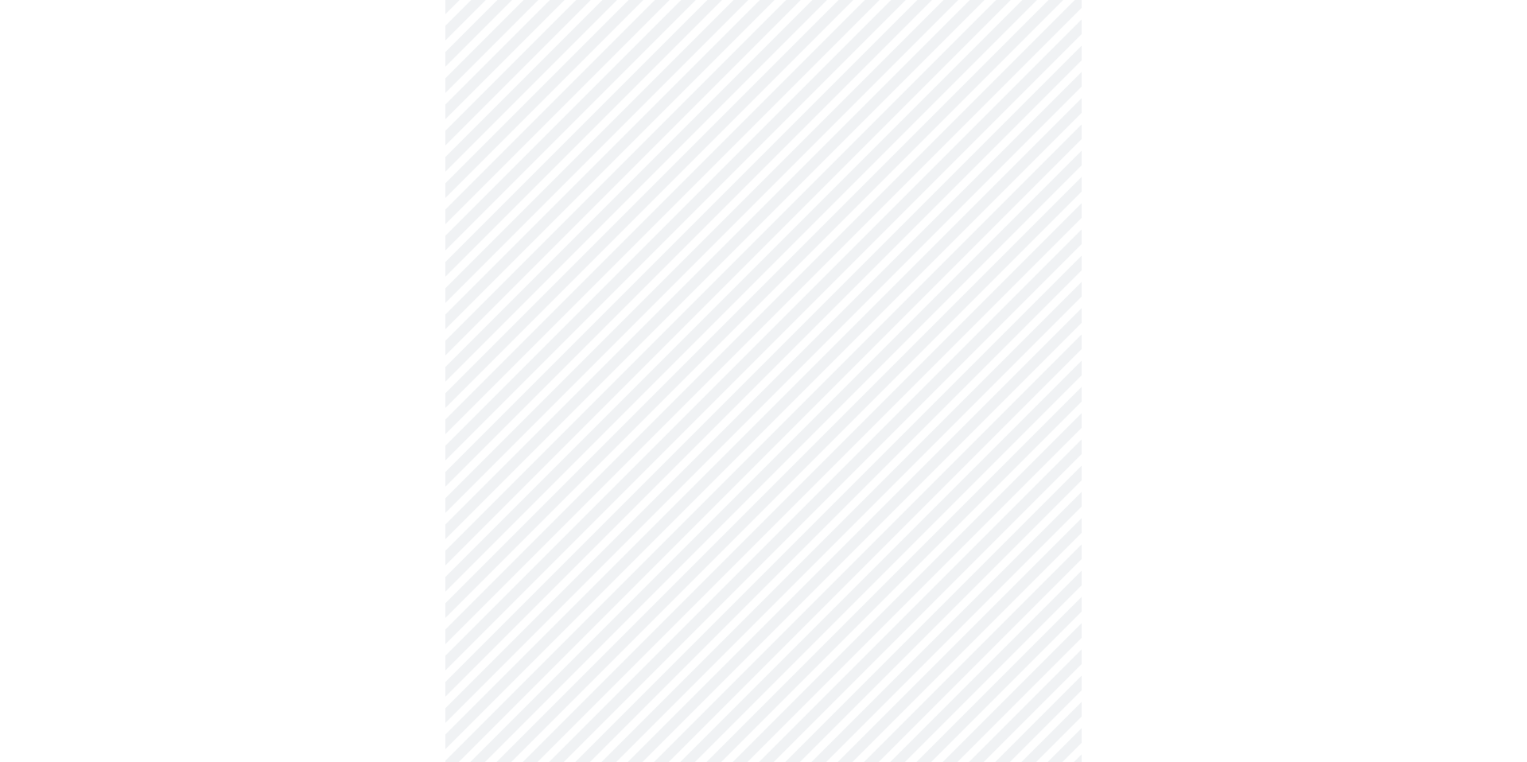
scroll to position [628, 0]
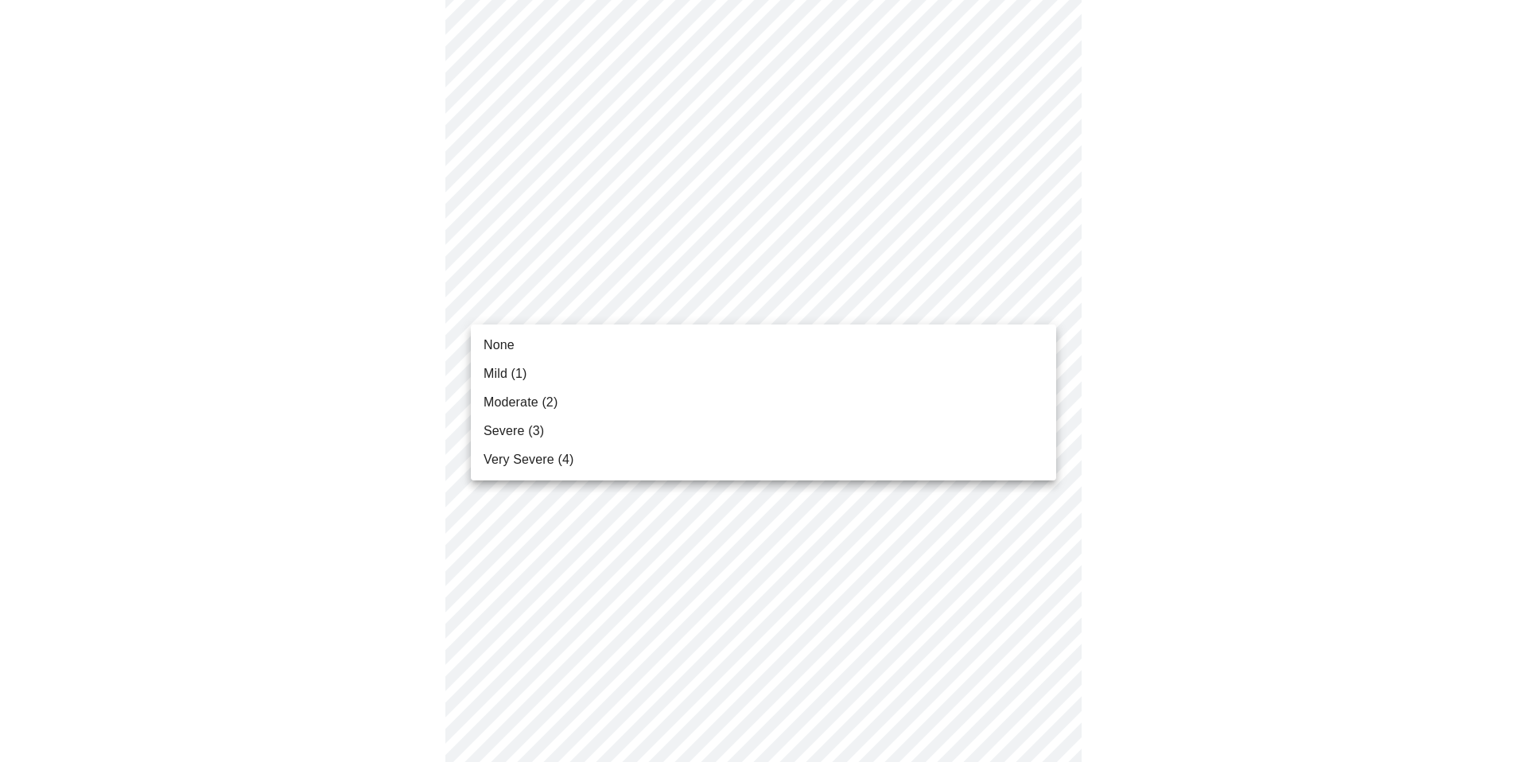
click at [850, 294] on body "MyMenopauseRx Appointments Messaging Labs Uploads Medications Community Refer a…" at bounding box center [763, 381] width 1515 height 2005
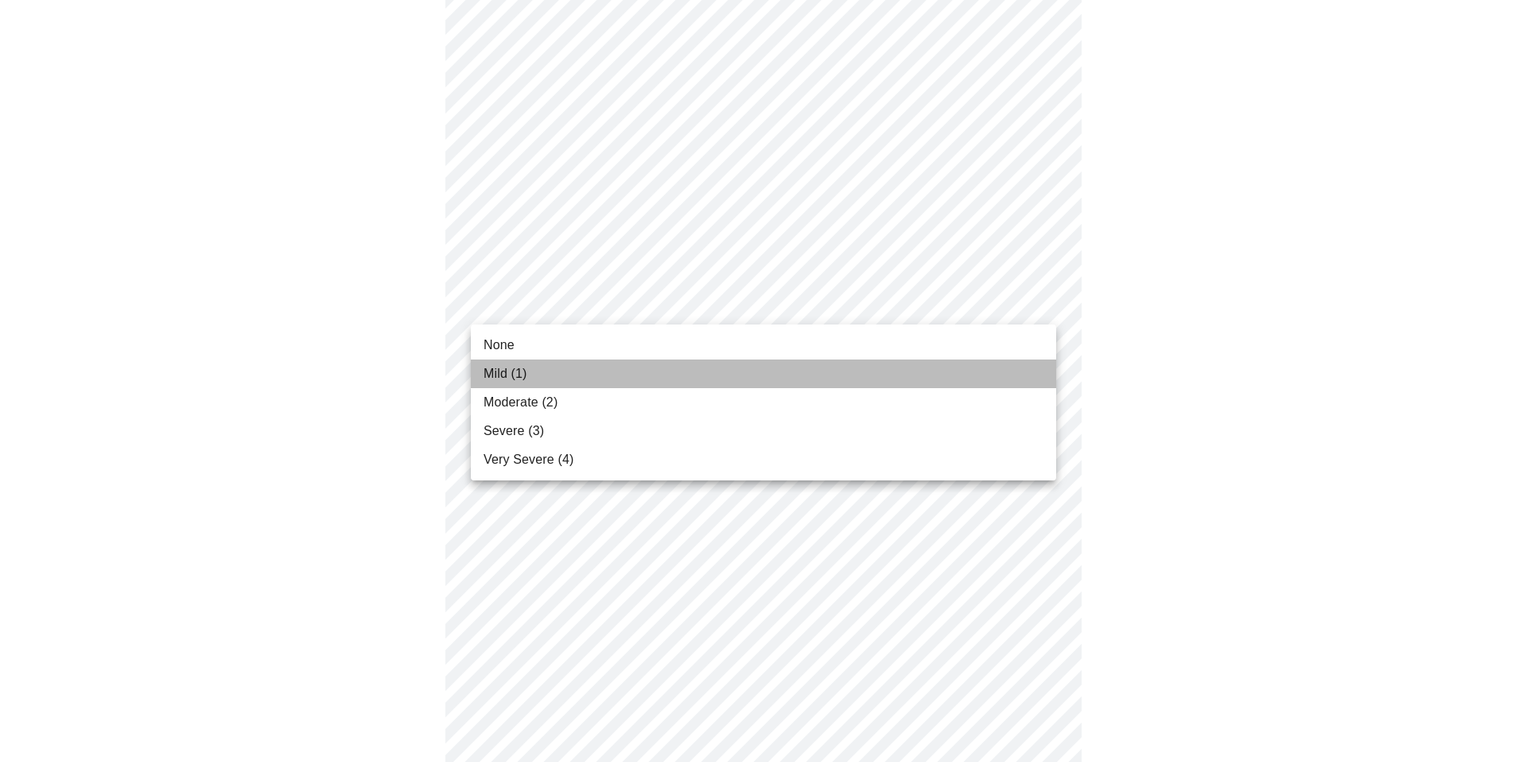
click at [811, 382] on li "Mild (1)" at bounding box center [764, 374] width 586 height 29
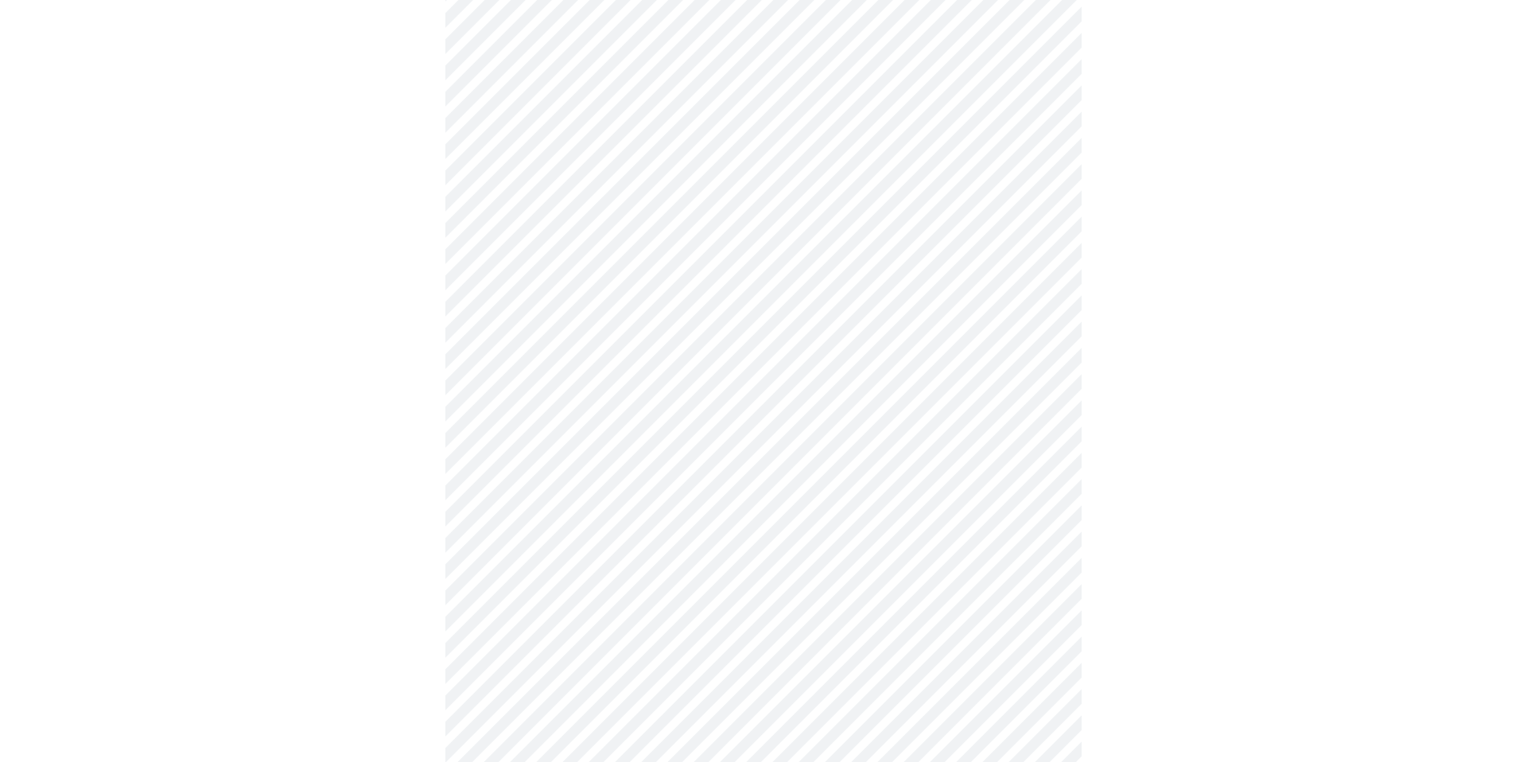
scroll to position [721, 0]
click at [827, 342] on body "MyMenopauseRx Appointments Messaging Labs Uploads Medications Community Refer a…" at bounding box center [763, 277] width 1515 height 1982
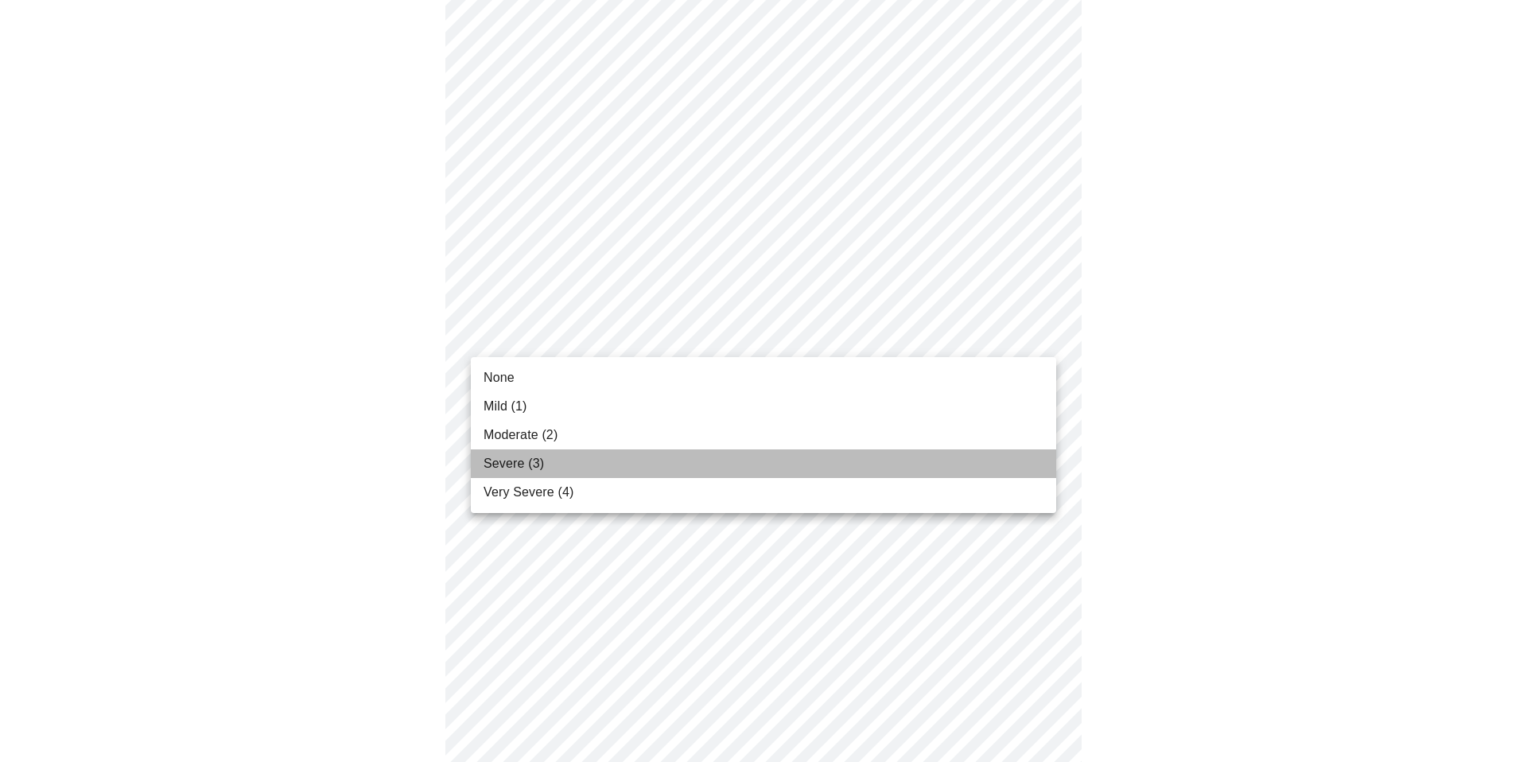
click at [784, 450] on li "Severe (3)" at bounding box center [764, 463] width 586 height 29
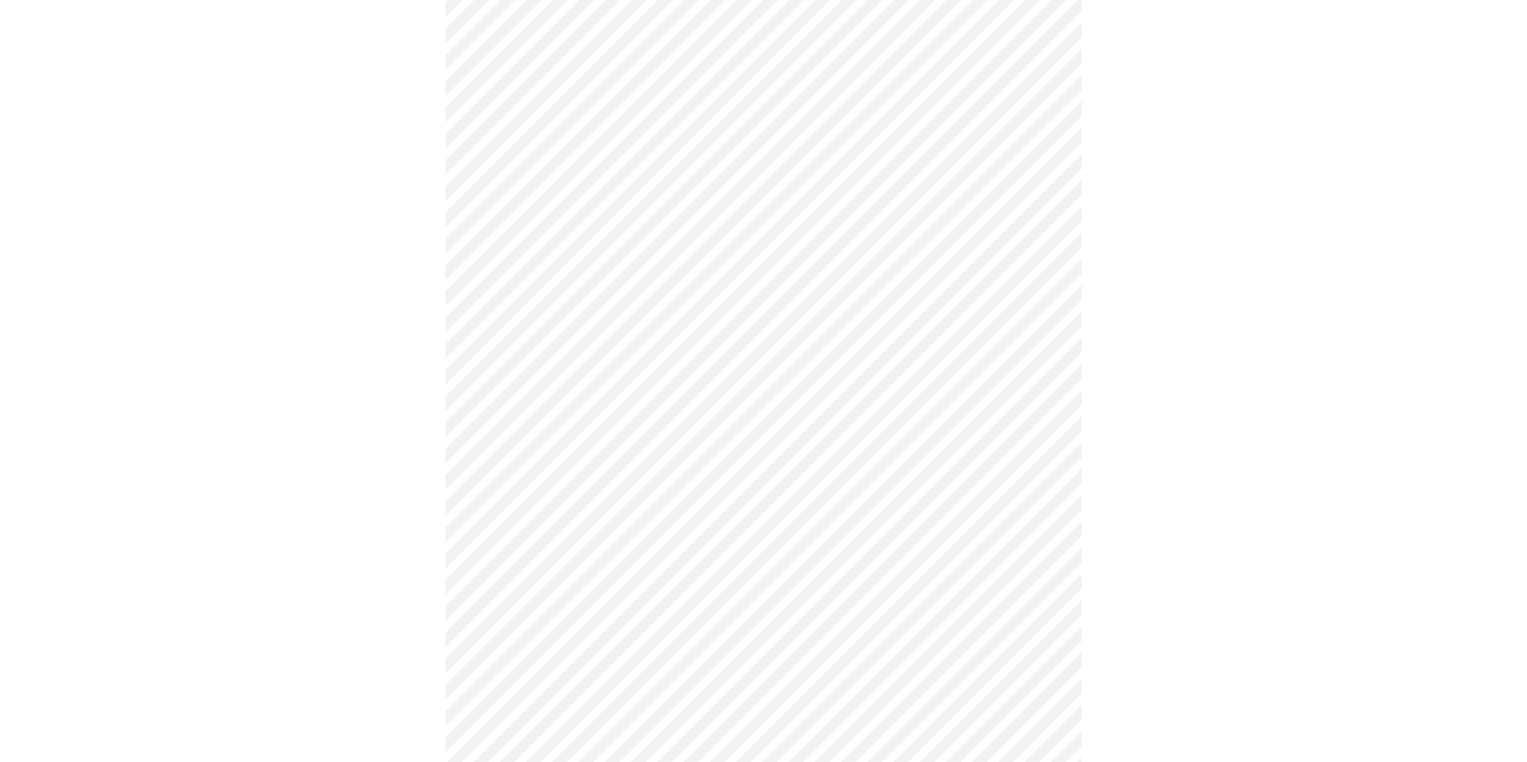
scroll to position [804, 0]
click at [818, 377] on body "MyMenopauseRx Appointments Messaging Labs Uploads Medications Community Refer a…" at bounding box center [763, 182] width 1515 height 1960
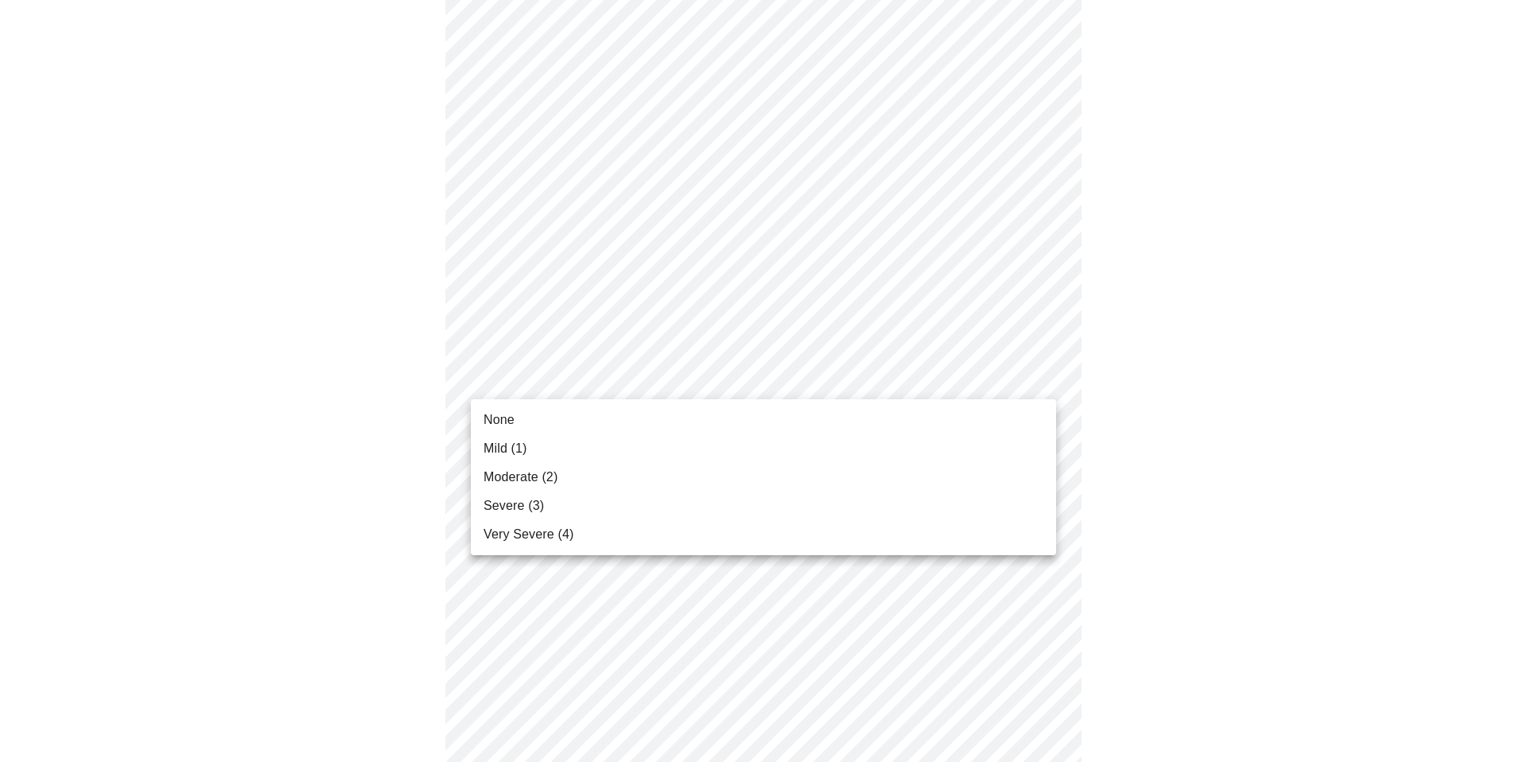
click at [767, 508] on li "Severe (3)" at bounding box center [764, 506] width 586 height 29
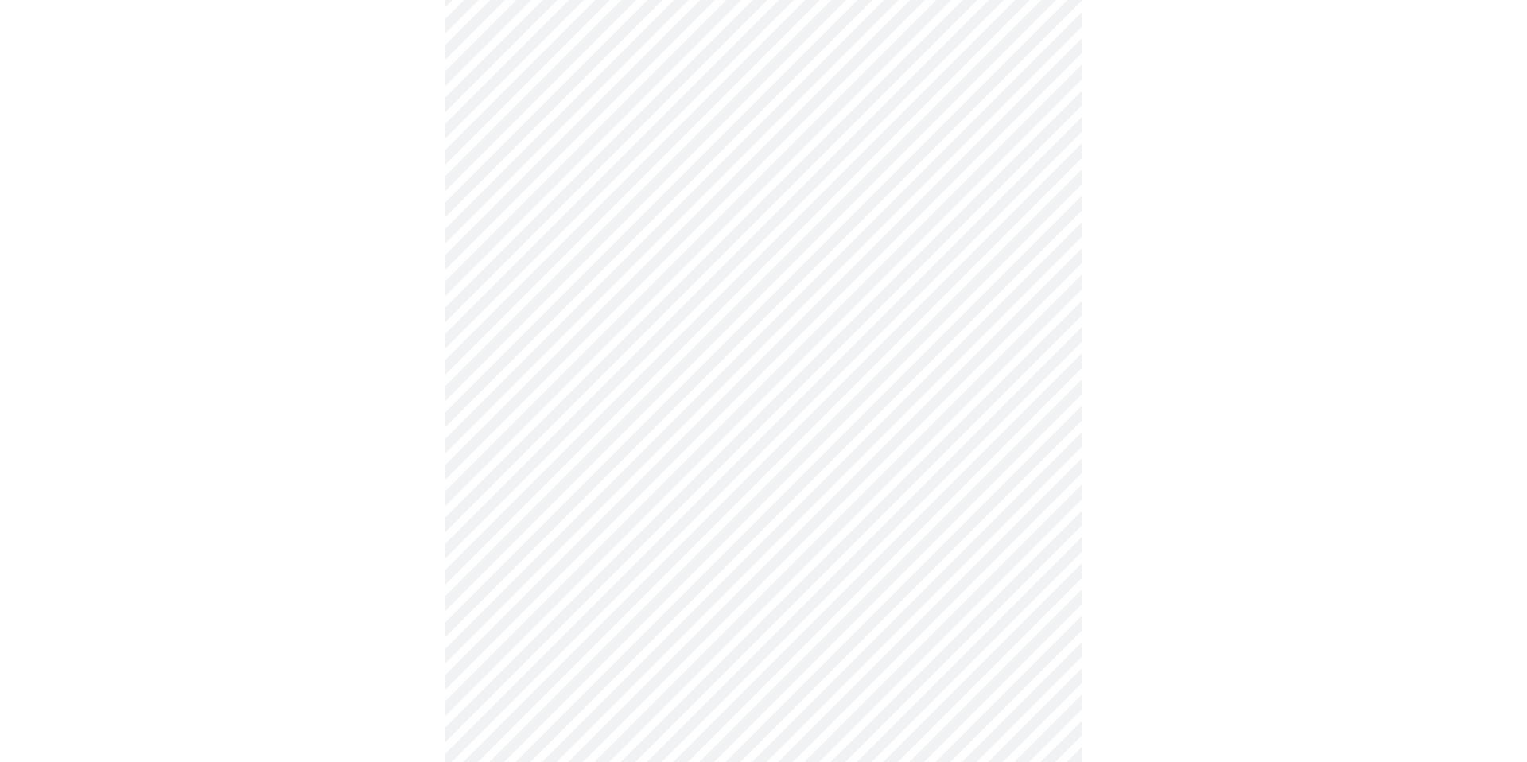
scroll to position [919, 0]
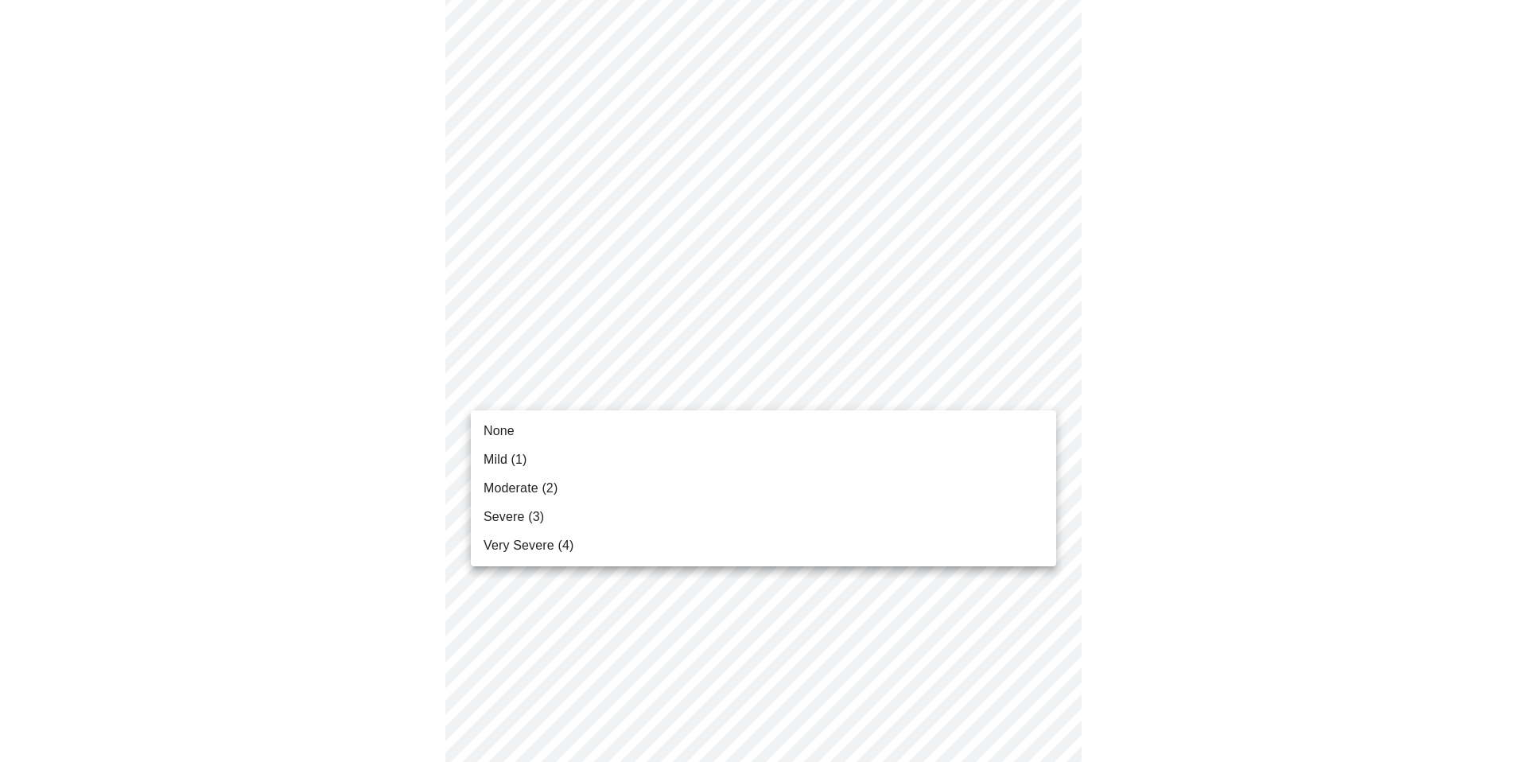
click at [827, 391] on body "MyMenopauseRx Appointments Messaging Labs Uploads Medications Community Refer a…" at bounding box center [763, 57] width 1515 height 1938
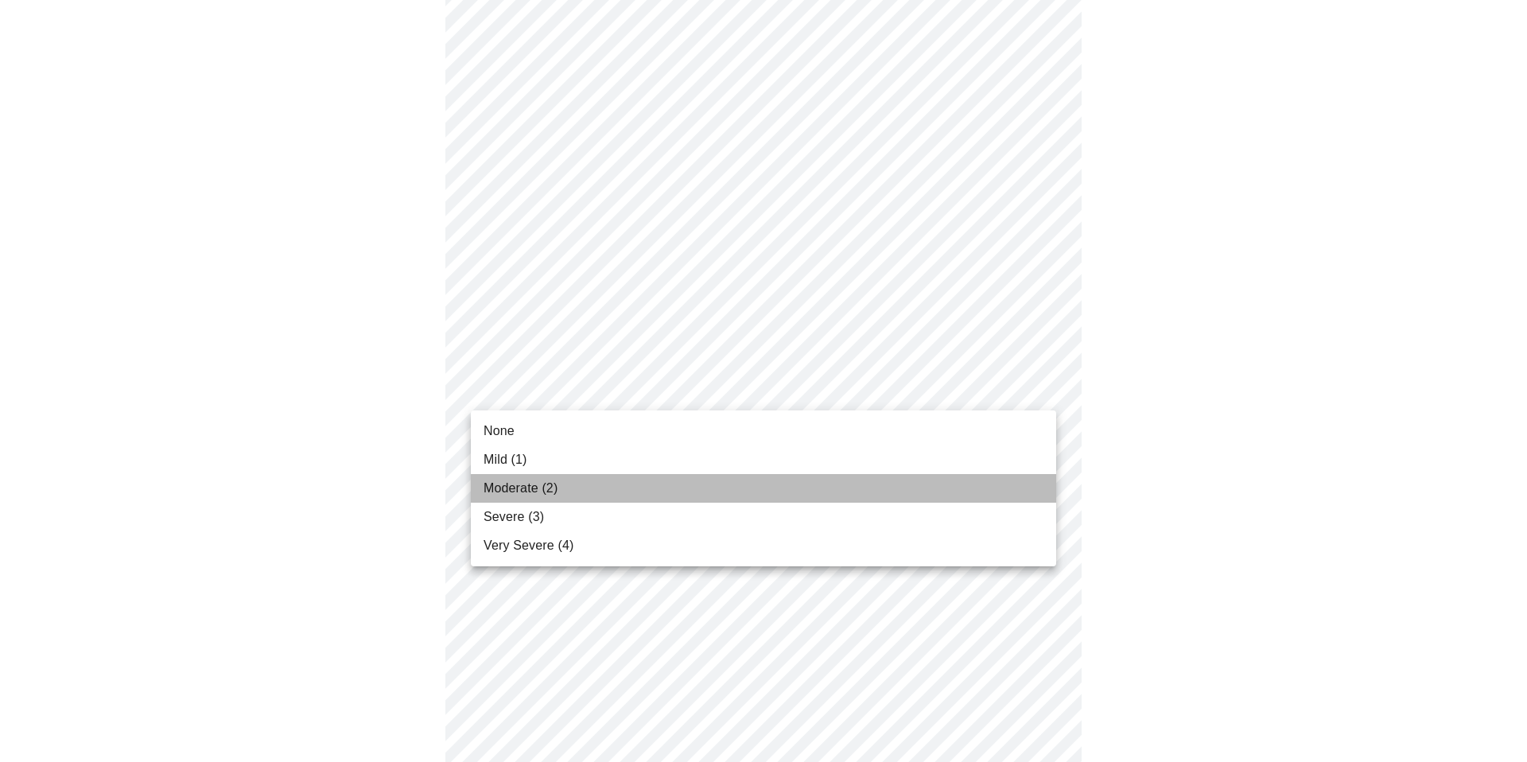
click at [779, 488] on li "Moderate (2)" at bounding box center [764, 488] width 586 height 29
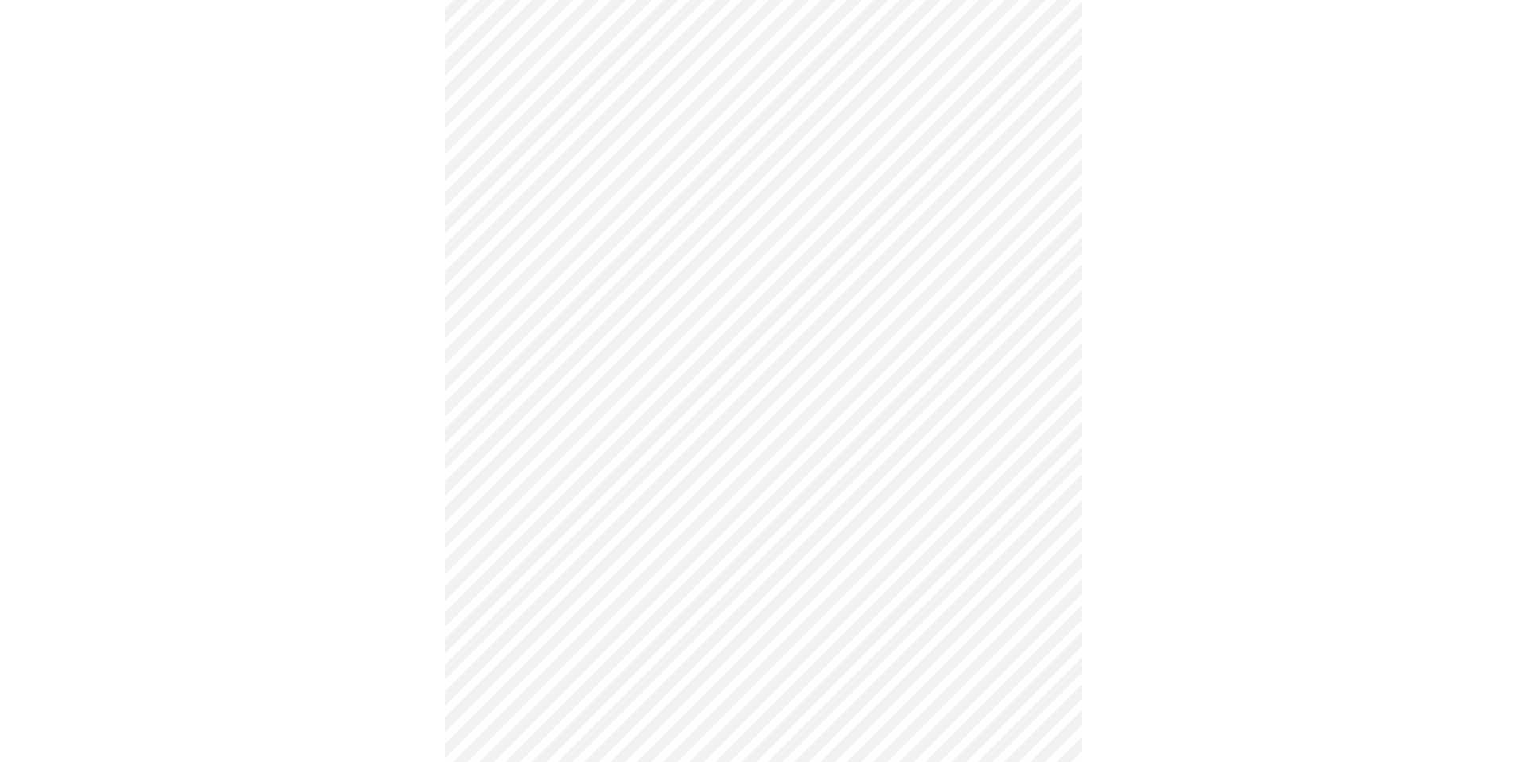
scroll to position [1064, 0]
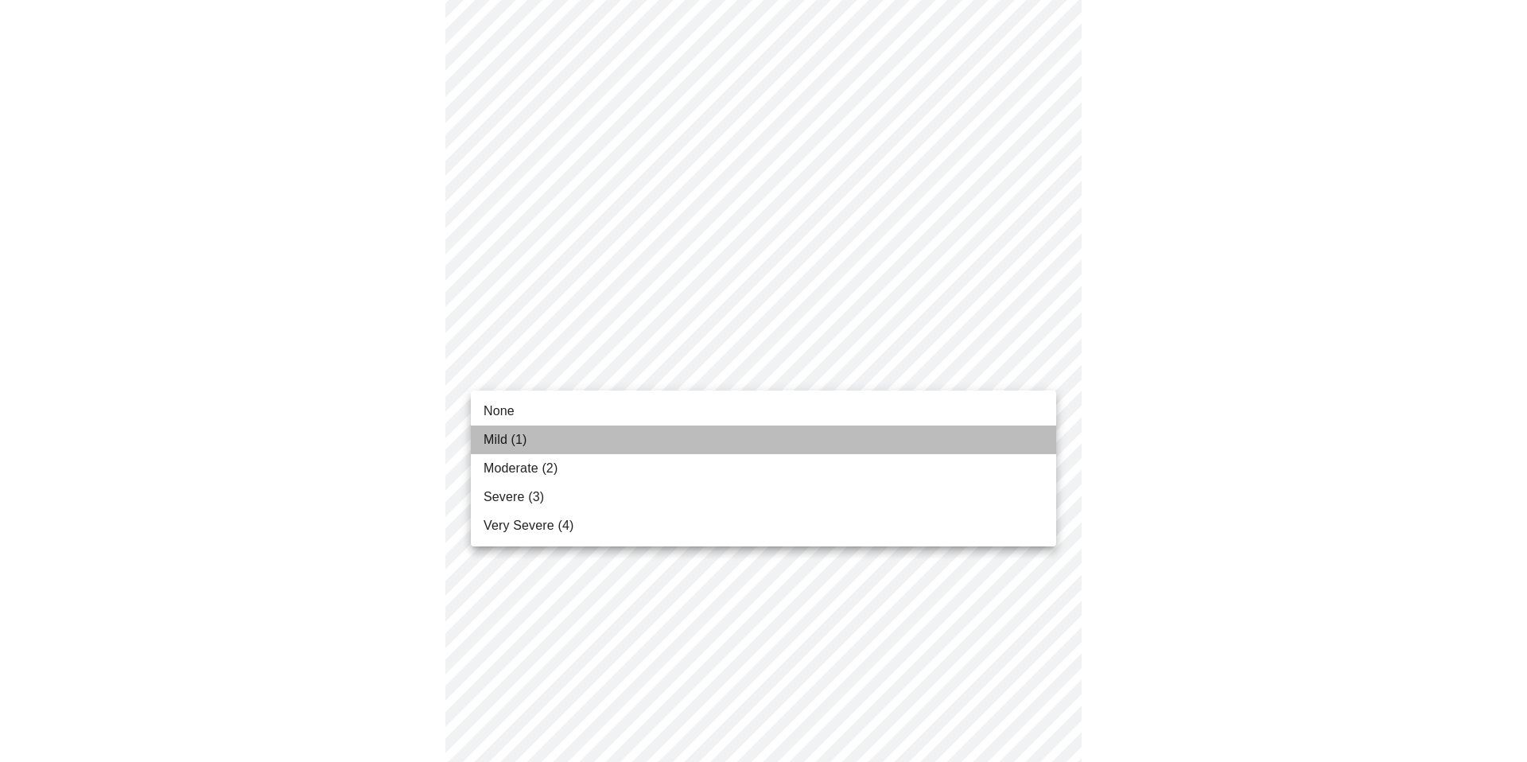
click at [800, 442] on li "Mild (1)" at bounding box center [764, 440] width 586 height 29
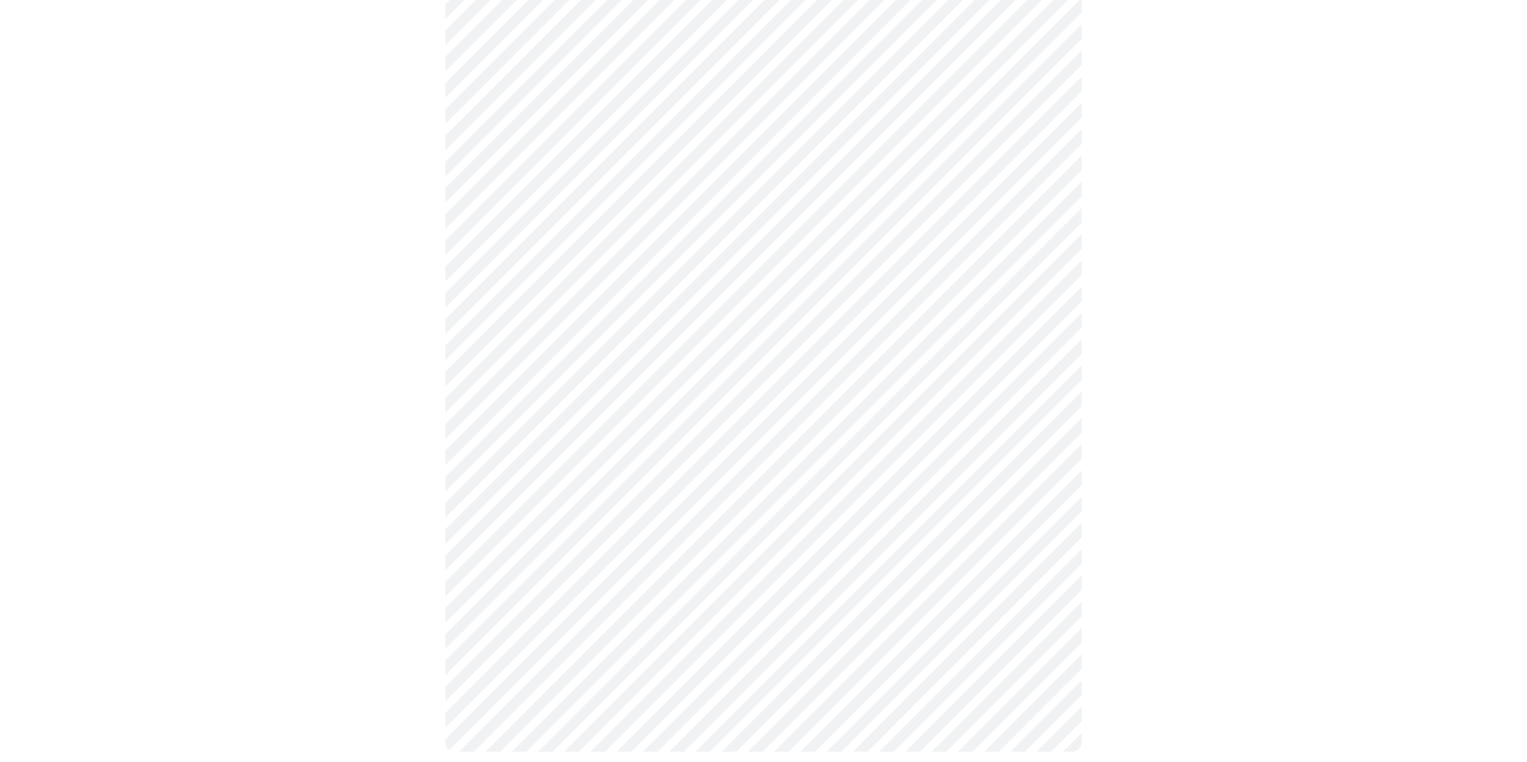
scroll to position [1131, 0]
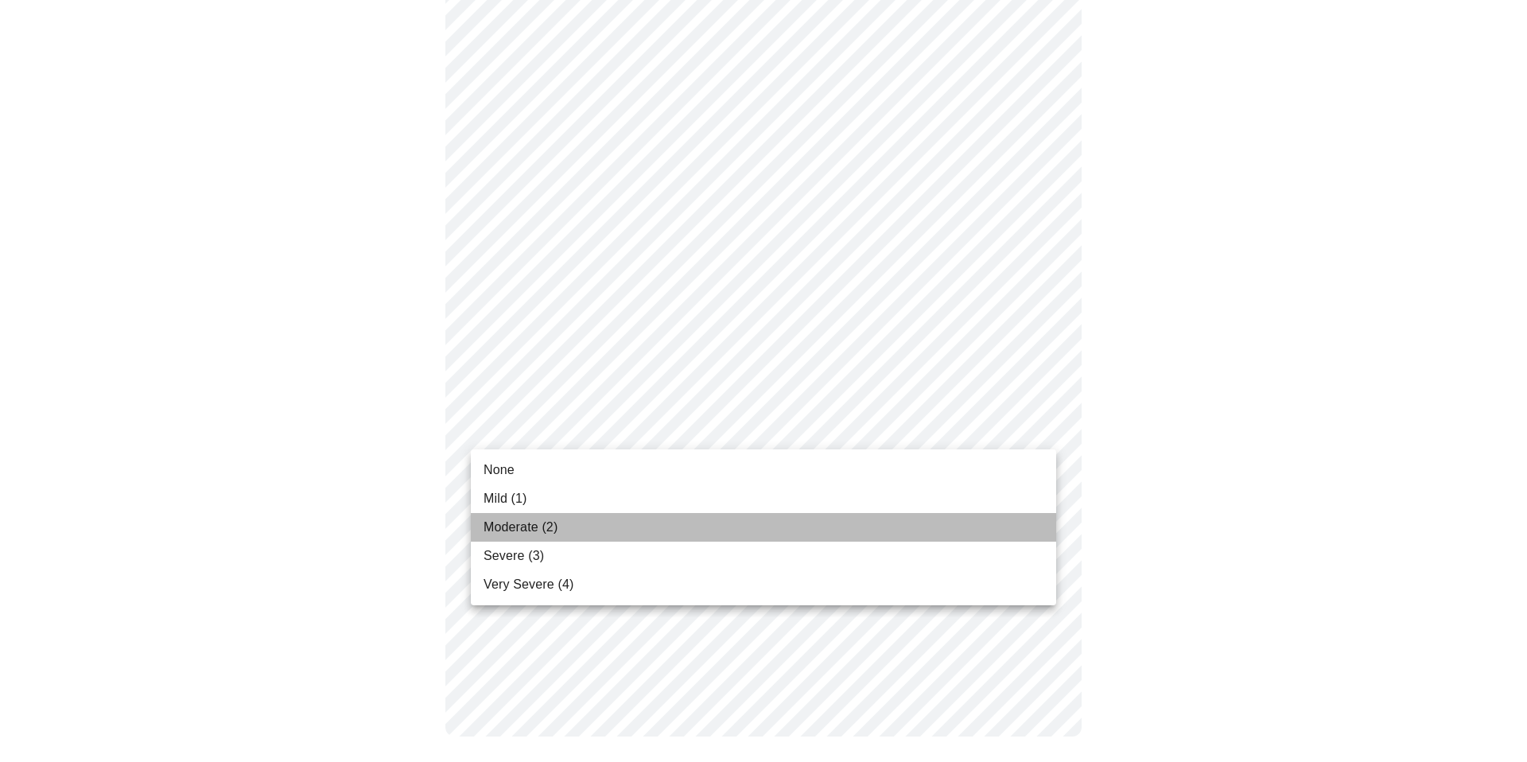
click at [752, 519] on li "Moderate (2)" at bounding box center [764, 527] width 586 height 29
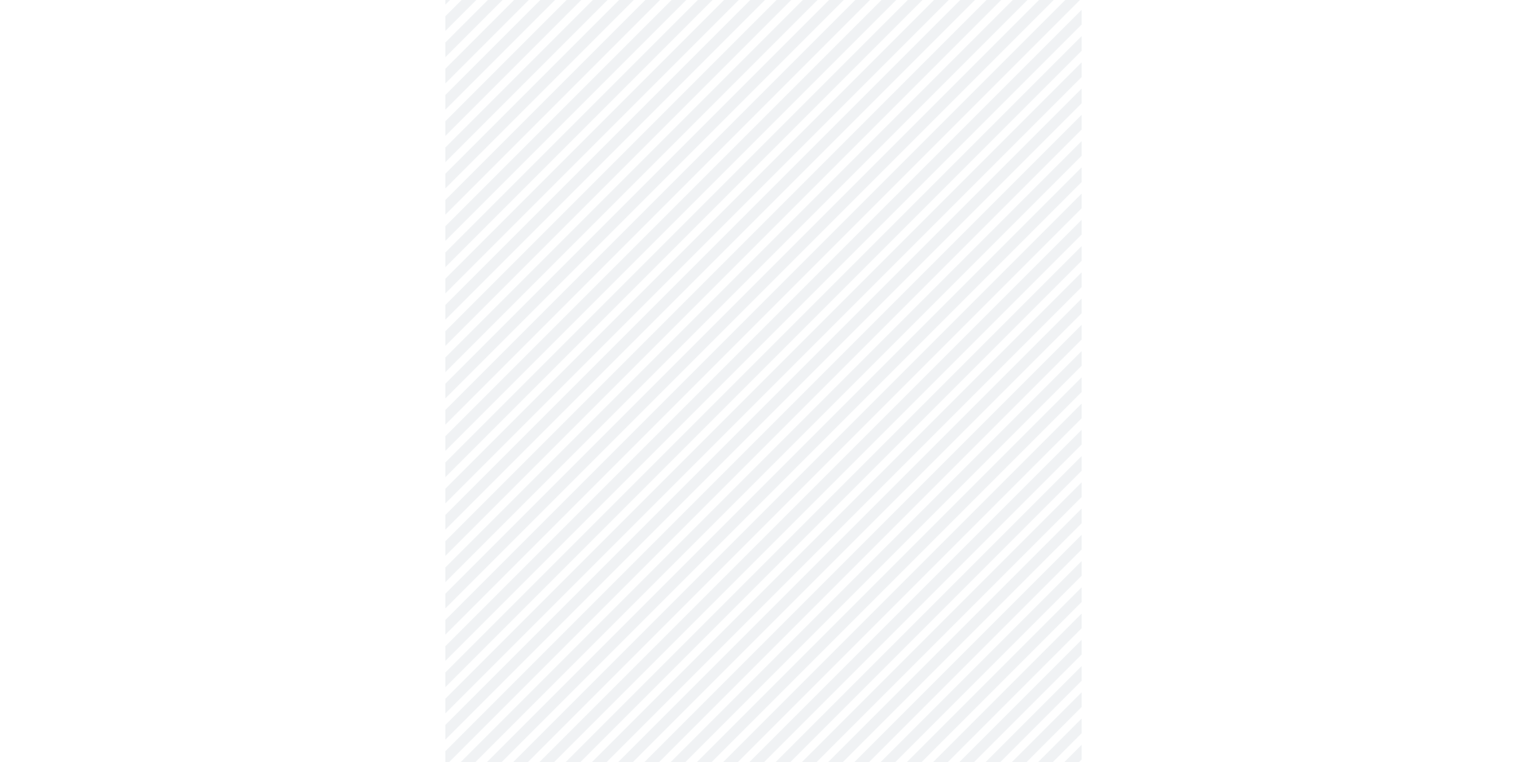
scroll to position [614, 0]
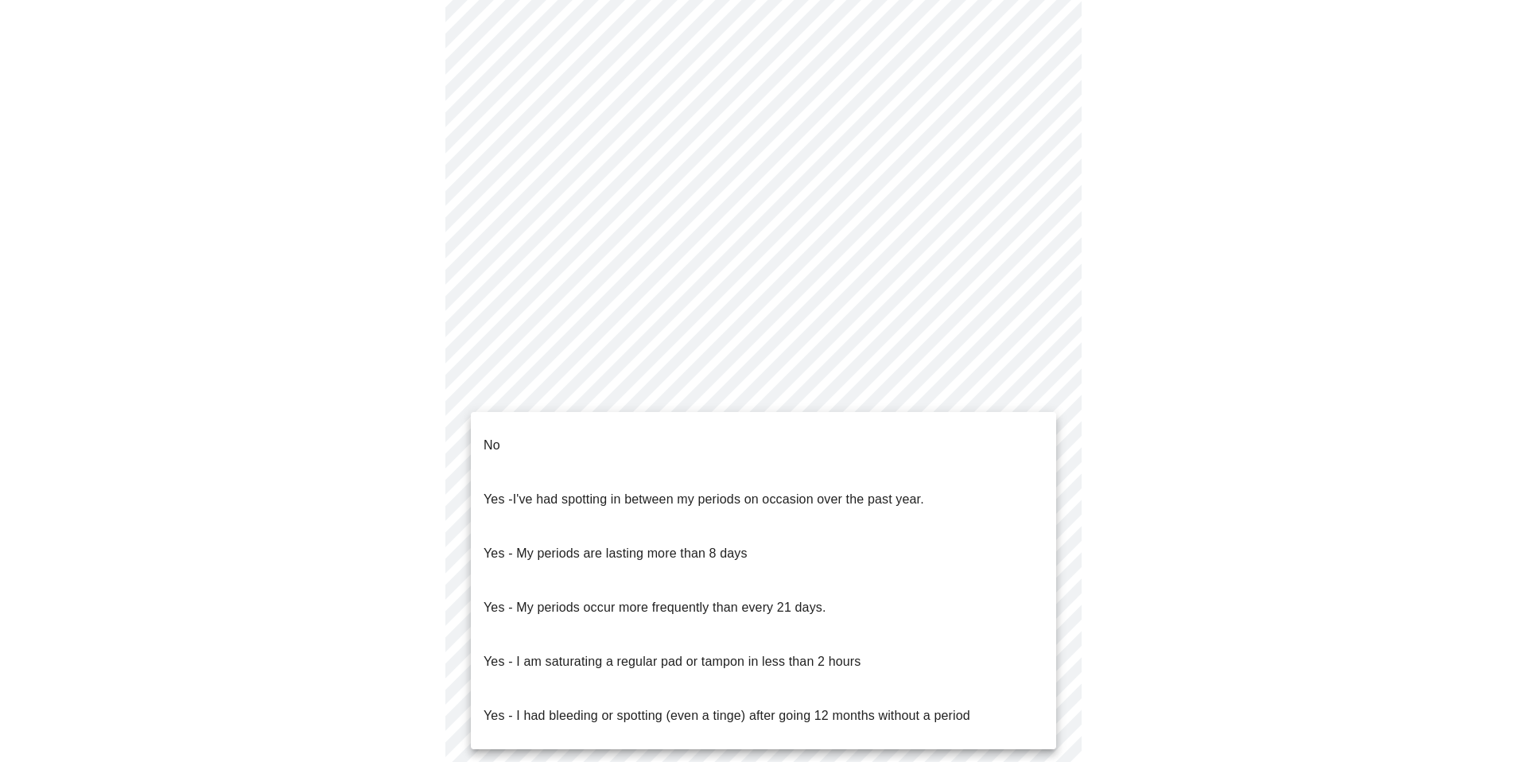
click at [994, 396] on body "MyMenopauseRx Appointments Messaging Labs Uploads Medications Community Refer a…" at bounding box center [763, 194] width 1515 height 1605
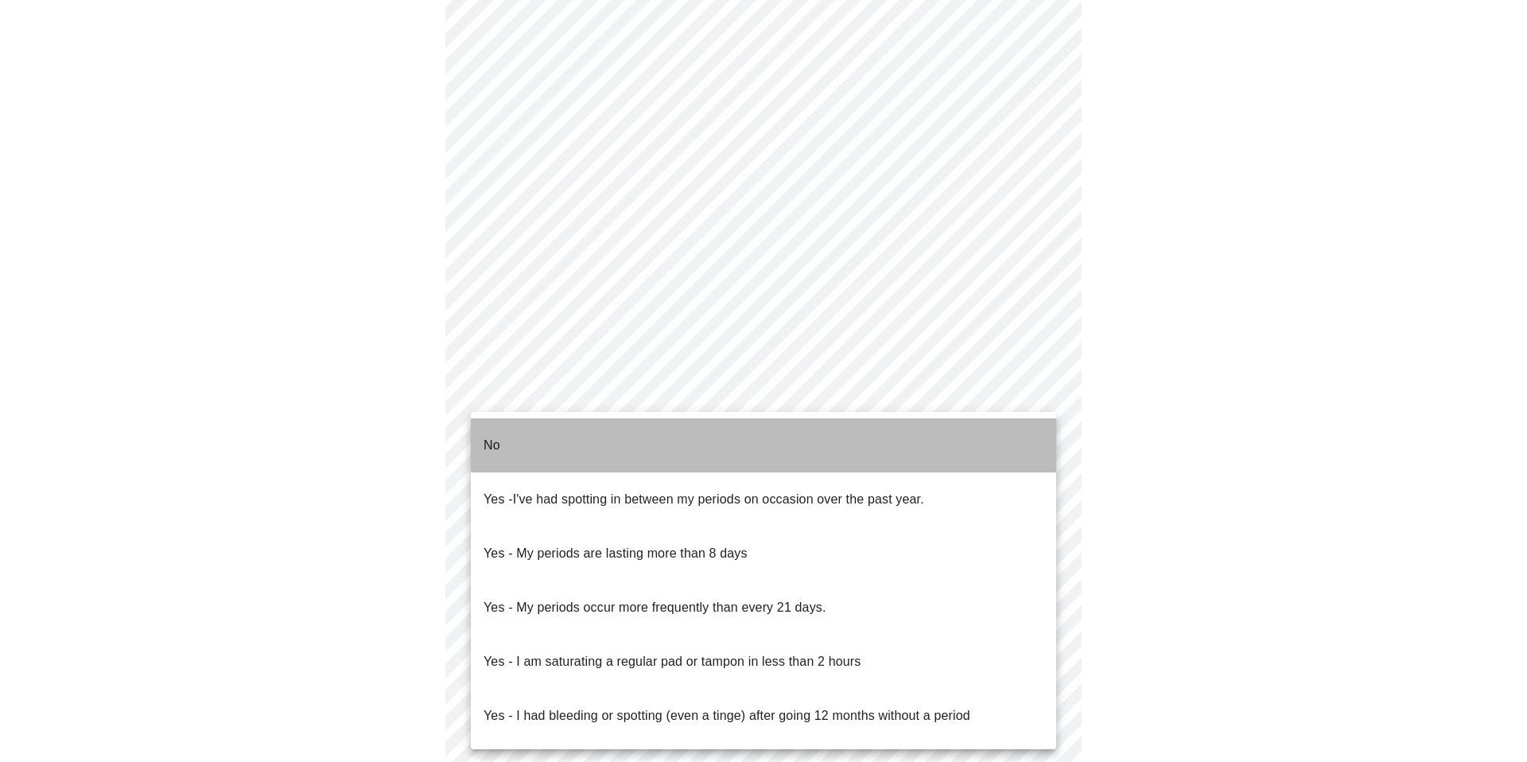
click at [964, 434] on li "No" at bounding box center [764, 445] width 586 height 54
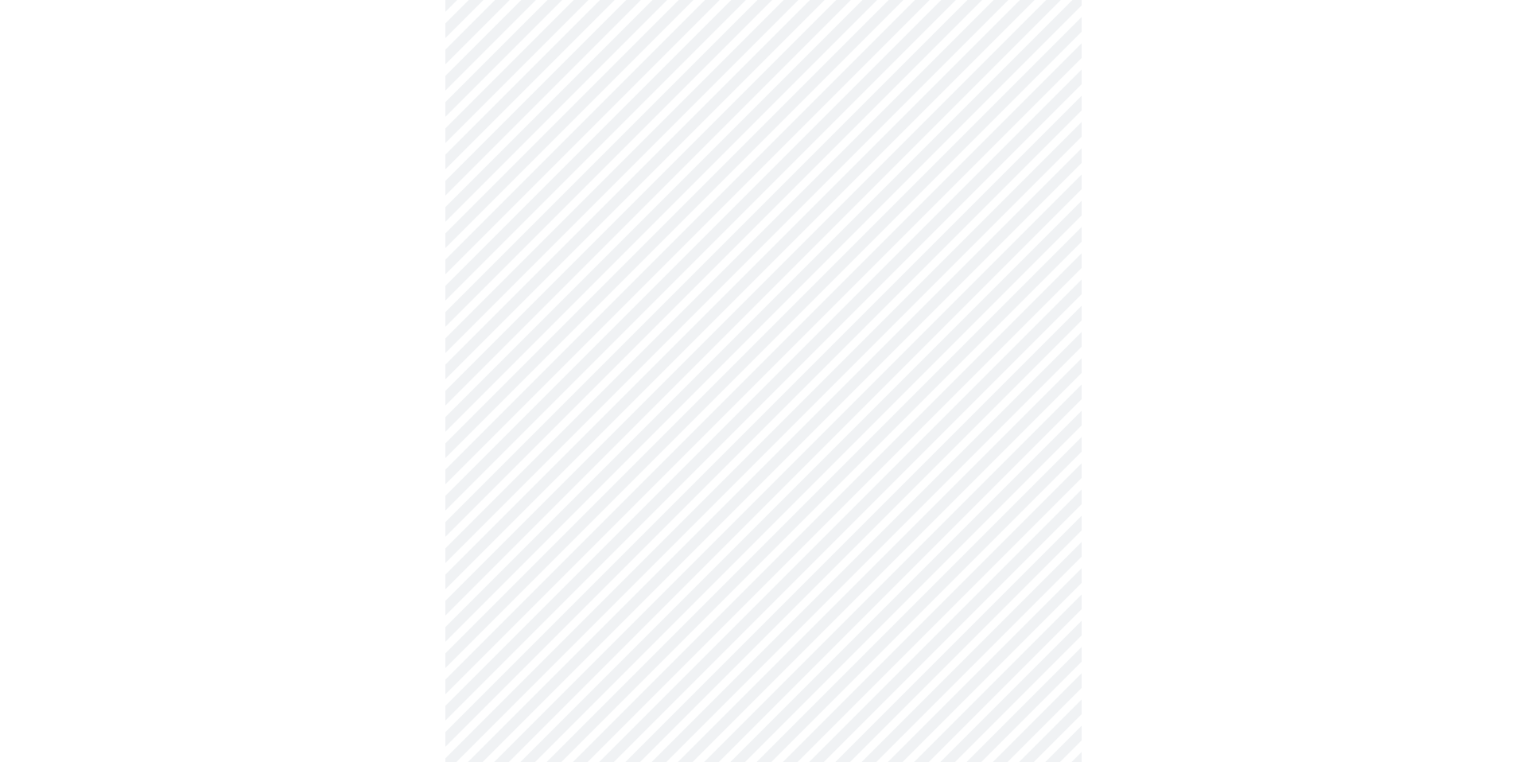
scroll to position [709, 0]
click at [967, 426] on body "MyMenopauseRx Appointments Messaging Labs Uploads Medications Community Refer a…" at bounding box center [763, 95] width 1515 height 1595
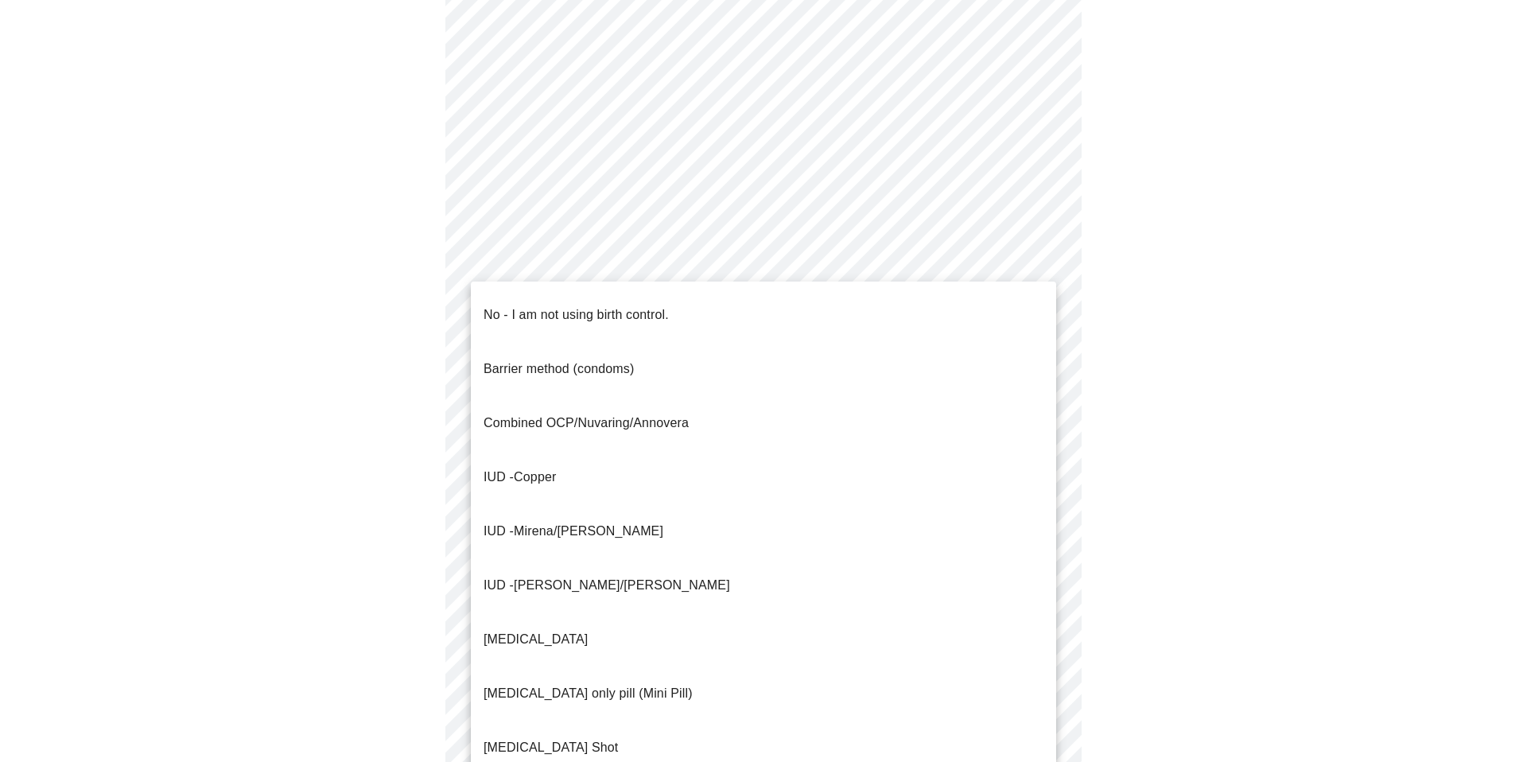
click at [973, 309] on li "No - I am not using birth control." at bounding box center [764, 315] width 586 height 54
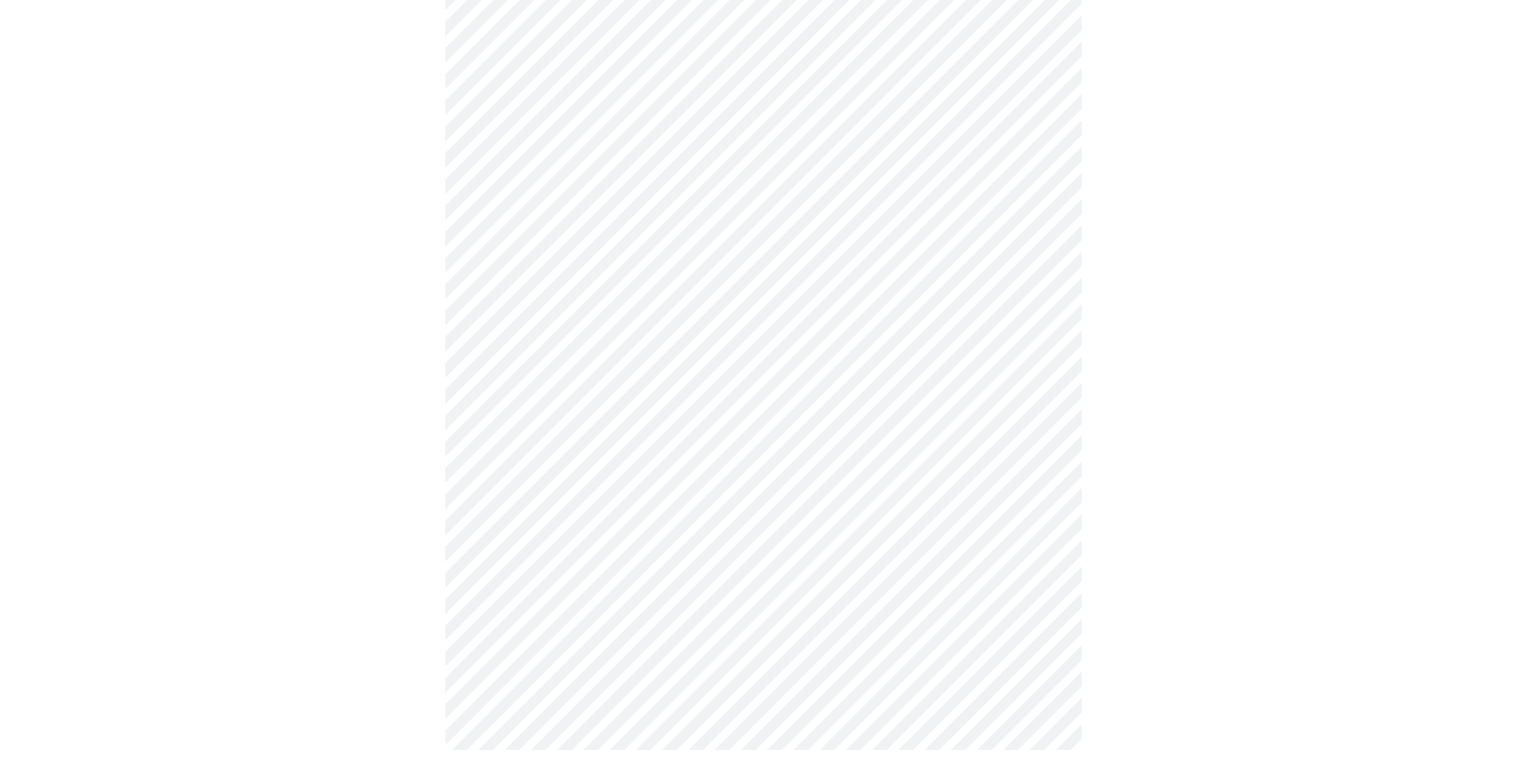
scroll to position [820, 0]
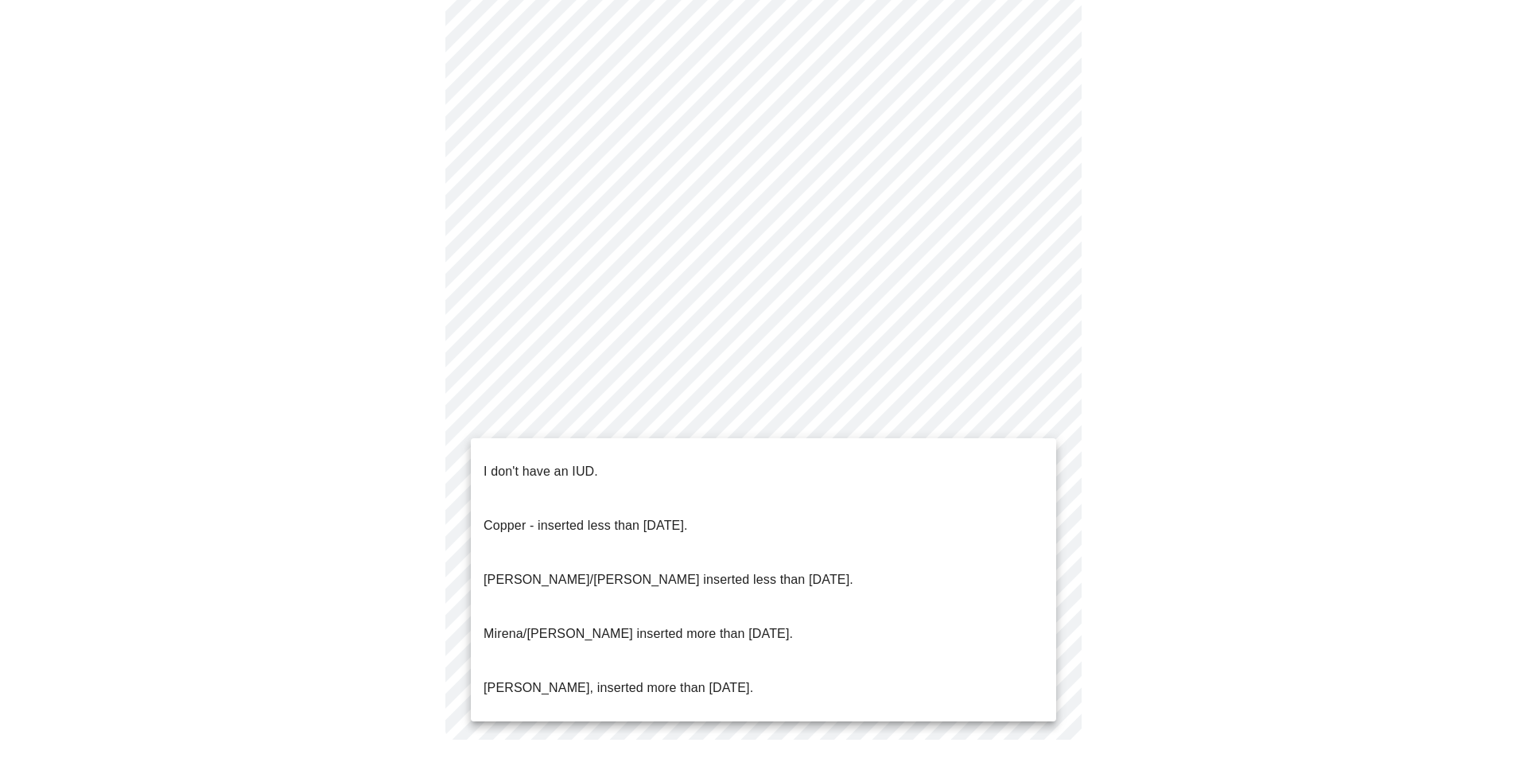
click at [915, 471] on li "I don't have an IUD." at bounding box center [764, 472] width 586 height 54
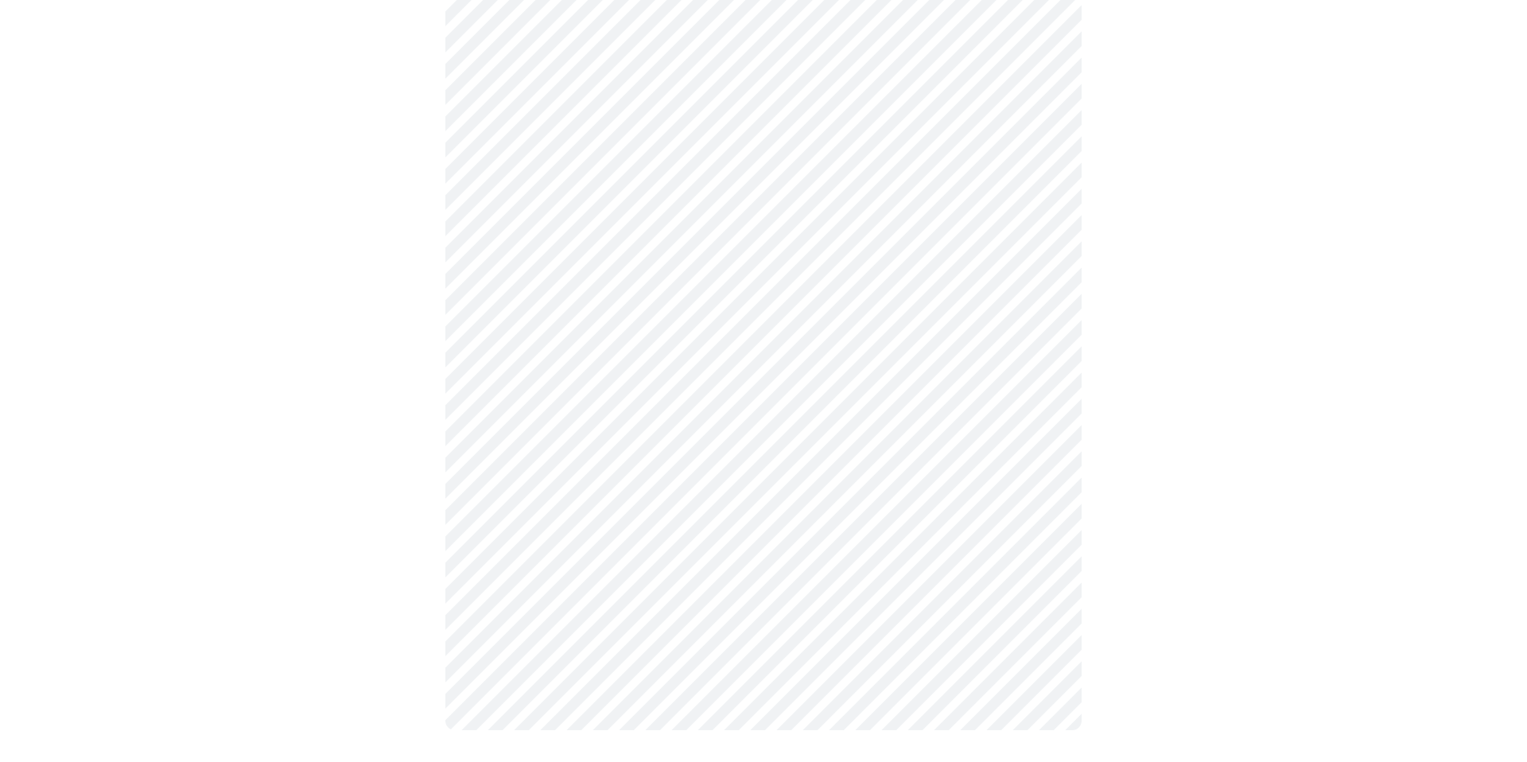
scroll to position [814, 0]
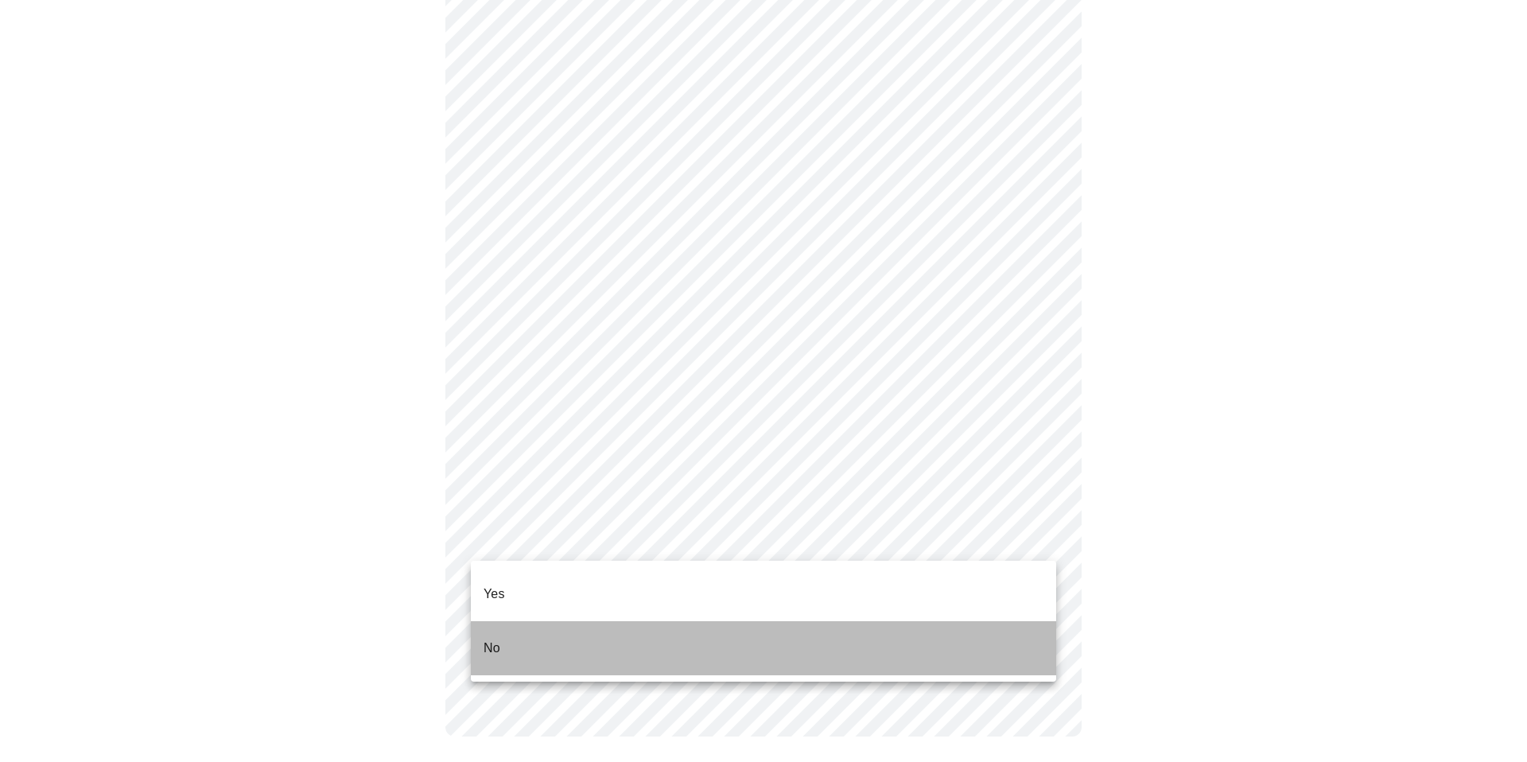
click at [861, 632] on li "No" at bounding box center [764, 648] width 586 height 54
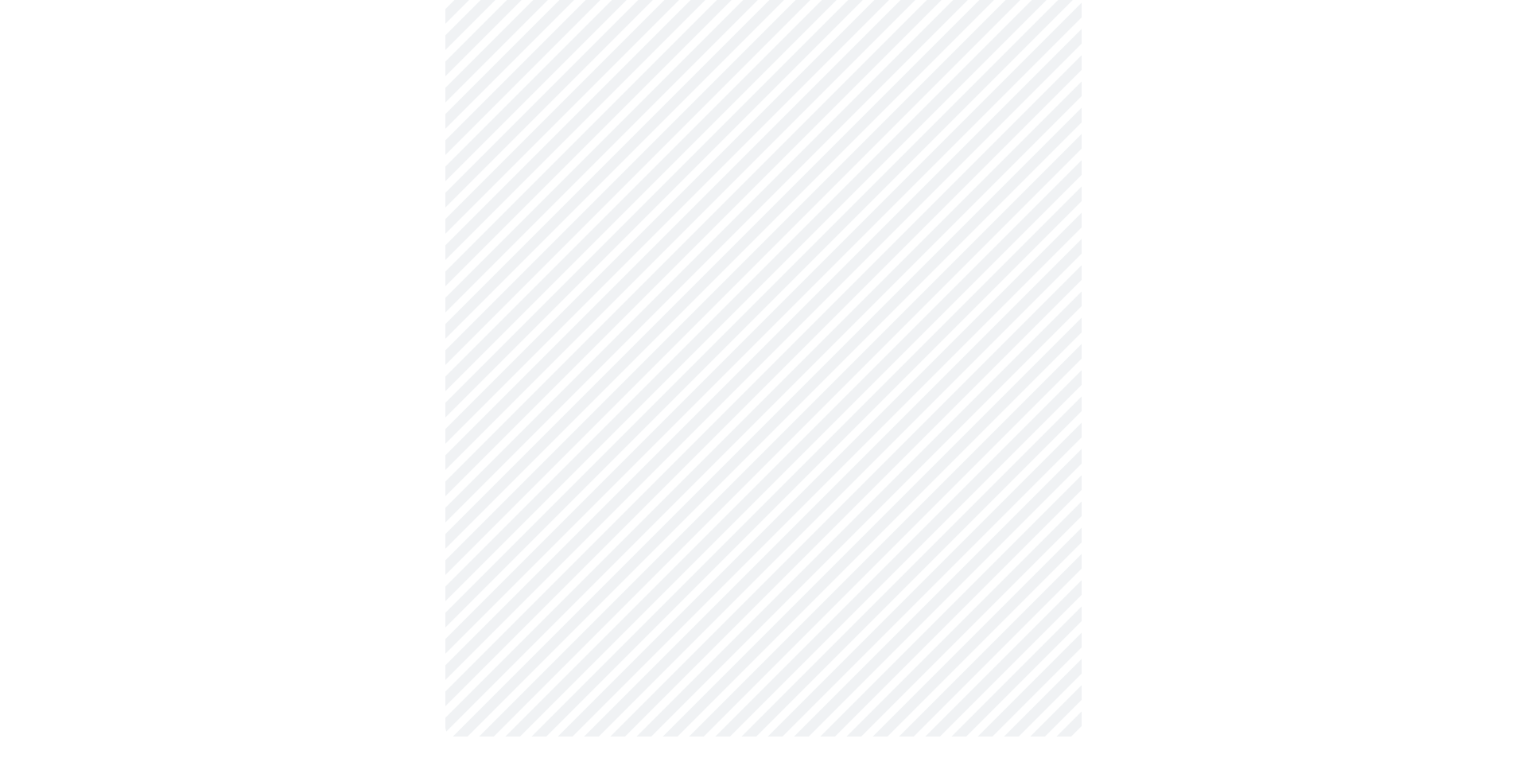
scroll to position [0, 0]
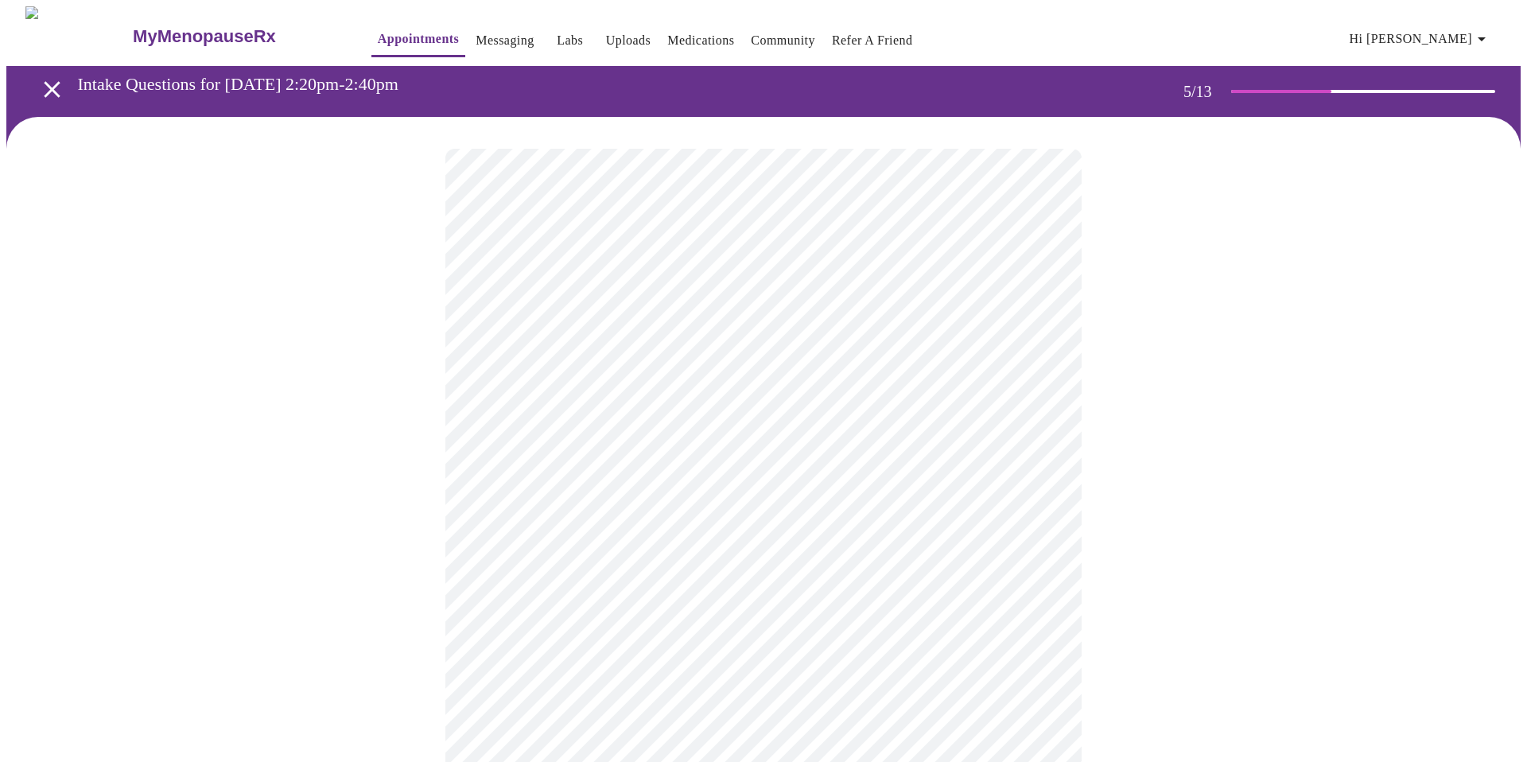
click at [1043, 414] on body "MyMenopauseRx Appointments Messaging Labs Uploads Medications Community Refer a…" at bounding box center [763, 650] width 1515 height 1289
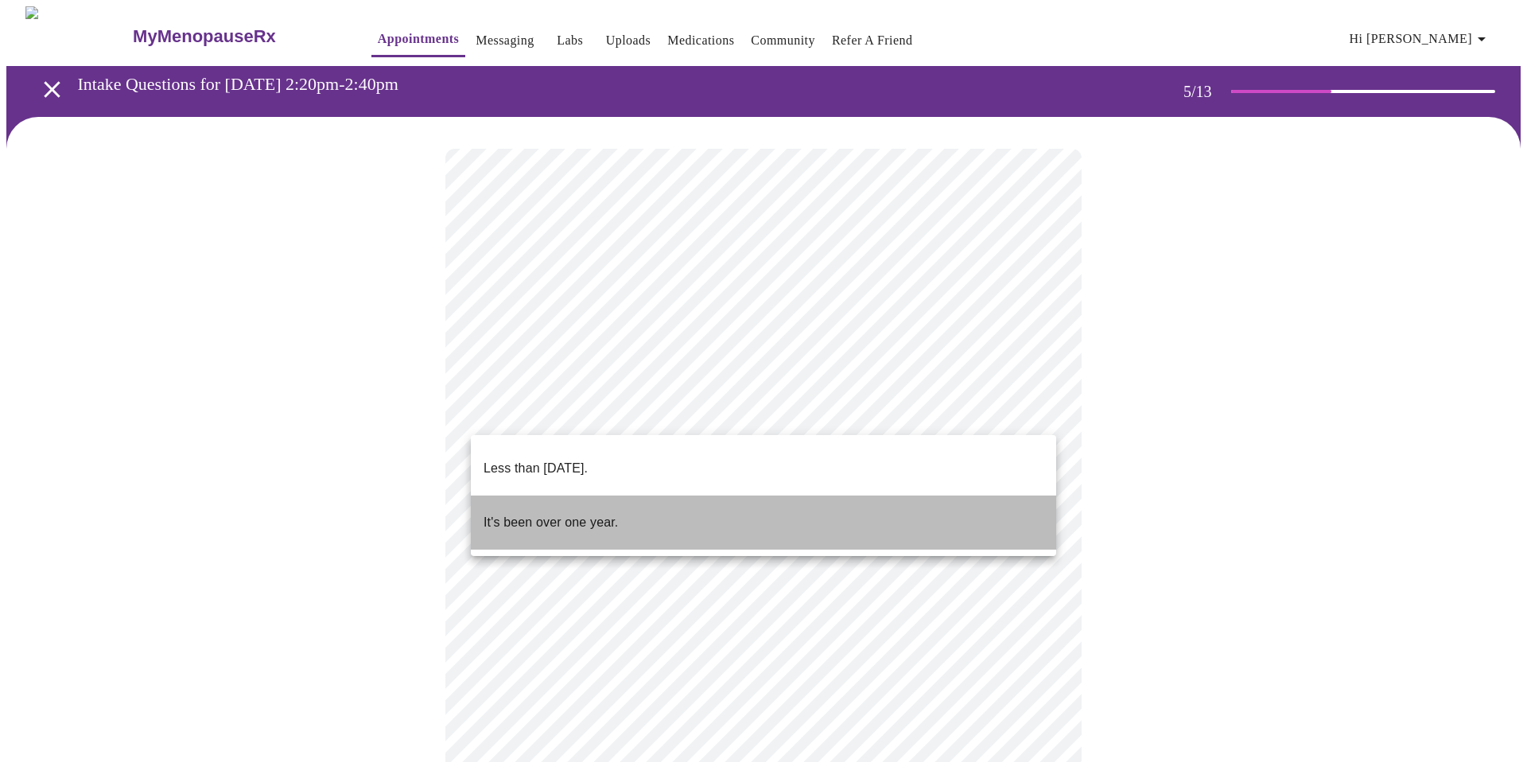
click at [971, 505] on li "It's been over one year." at bounding box center [764, 523] width 586 height 54
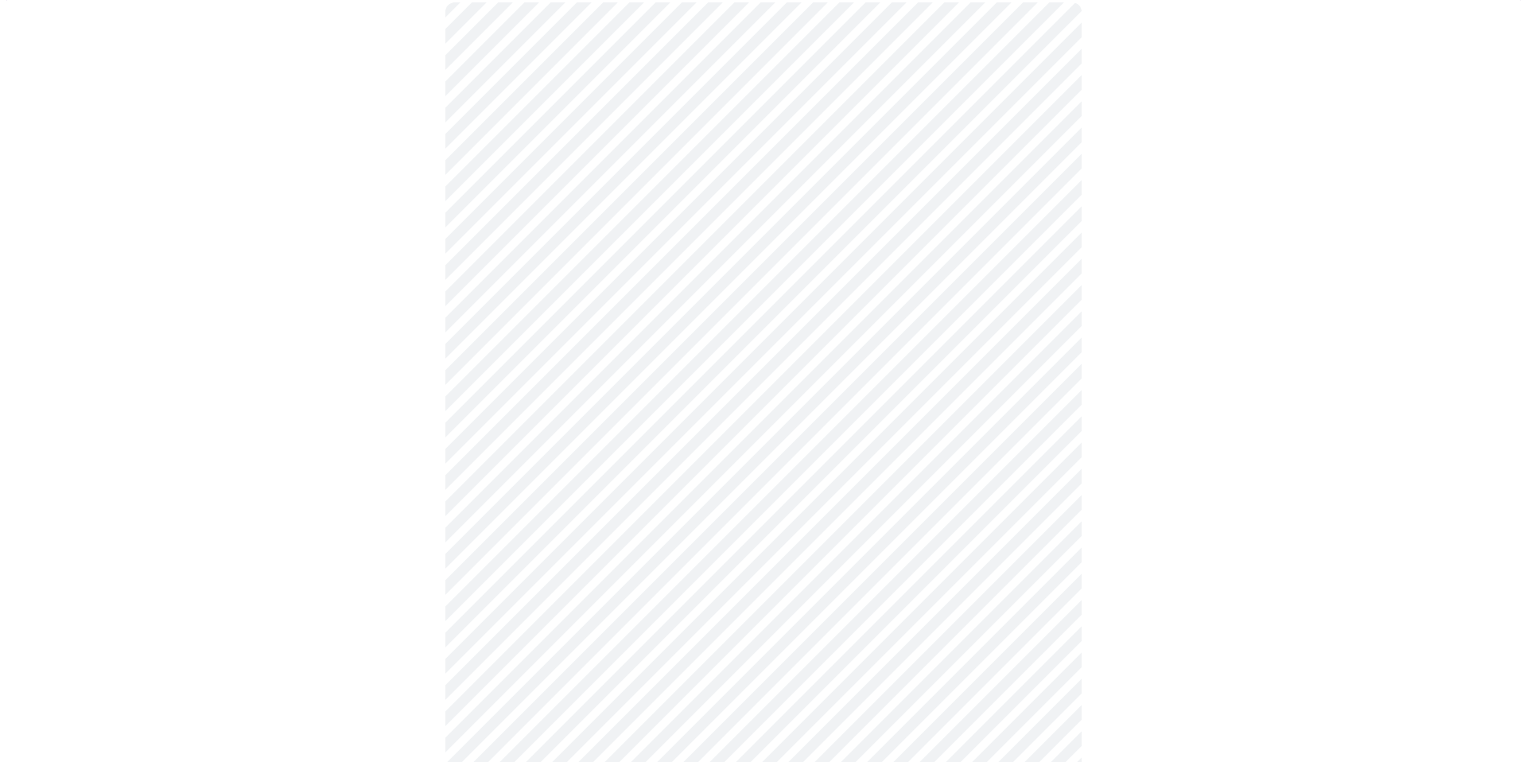
scroll to position [153, 0]
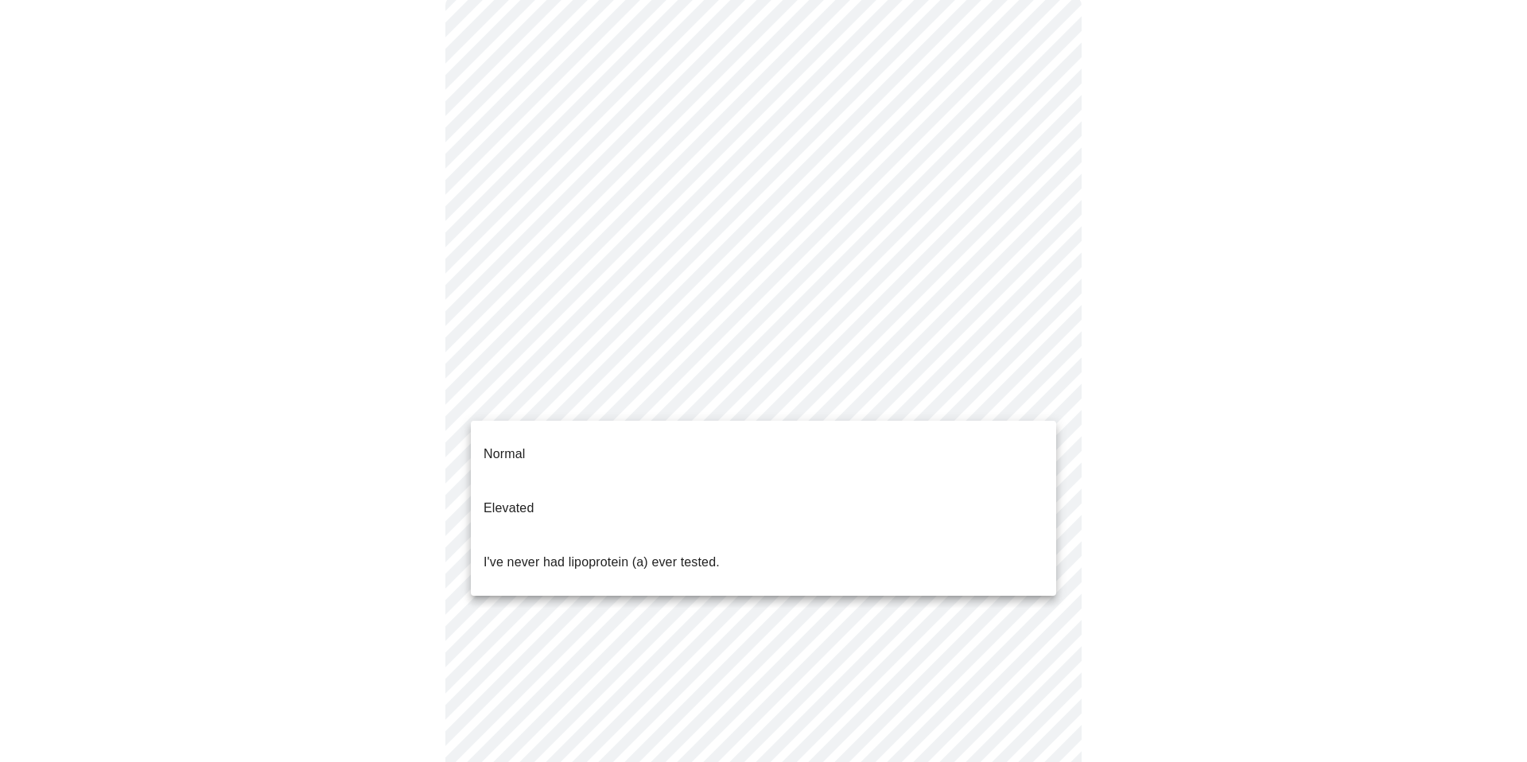
click at [1039, 403] on body "MyMenopauseRx Appointments Messaging Labs Uploads Medications Community Refer a…" at bounding box center [763, 493] width 1515 height 1279
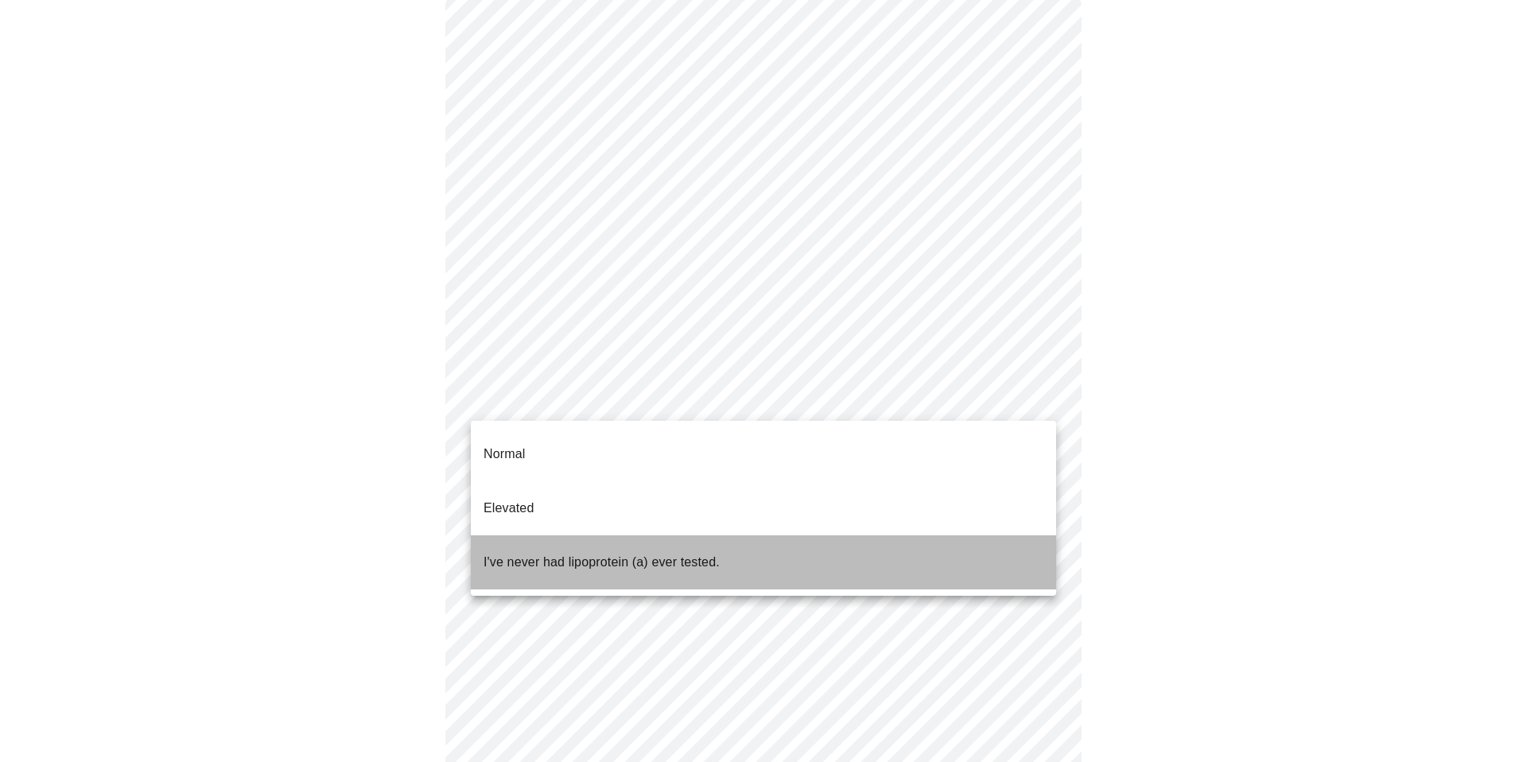
click at [948, 535] on li "I've never had lipoprotein (a) ever tested." at bounding box center [764, 562] width 586 height 54
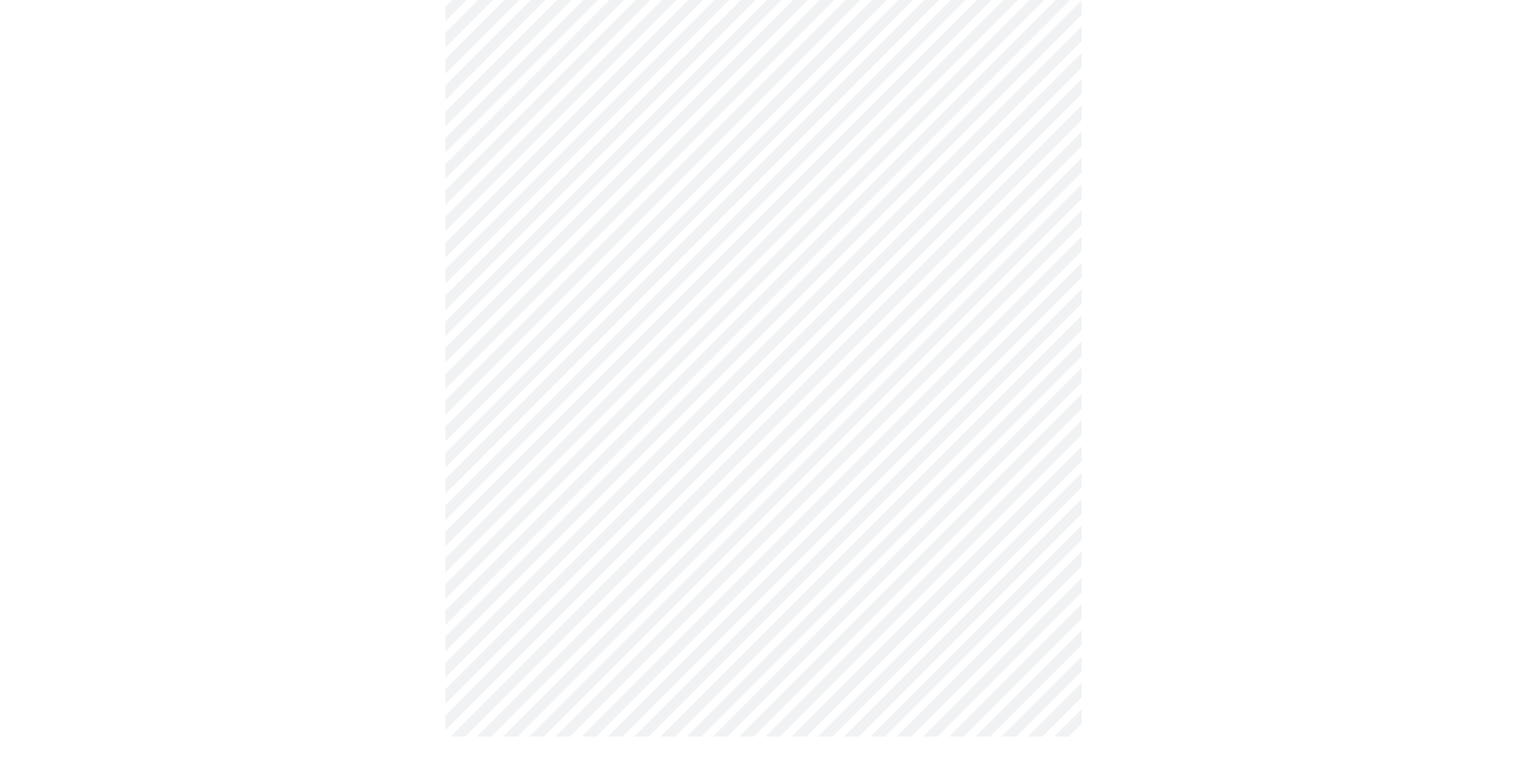
scroll to position [0, 0]
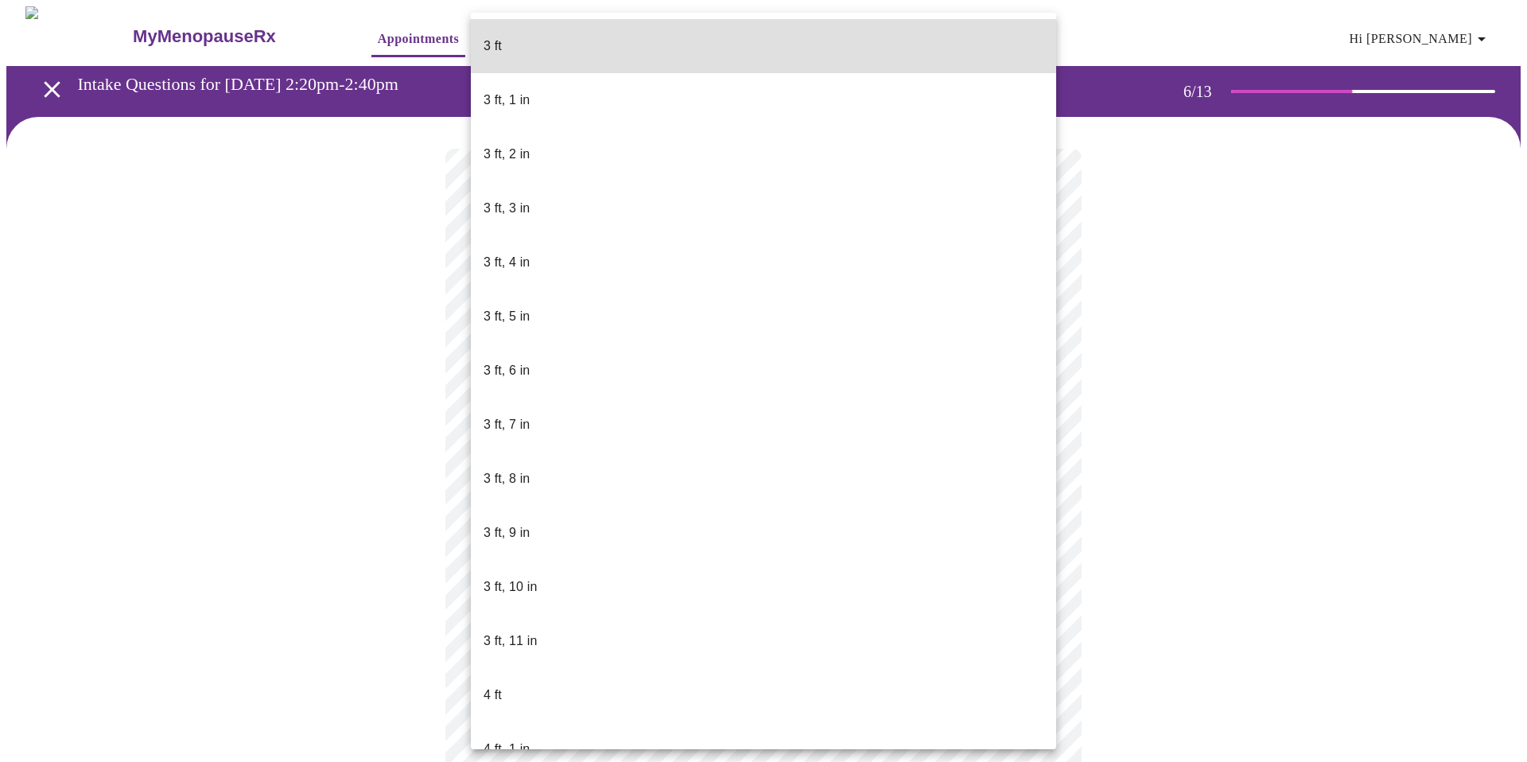
click at [912, 449] on body "MyMenopauseRx Appointments Messaging Labs Uploads Medications Community Refer a…" at bounding box center [763, 431] width 1515 height 850
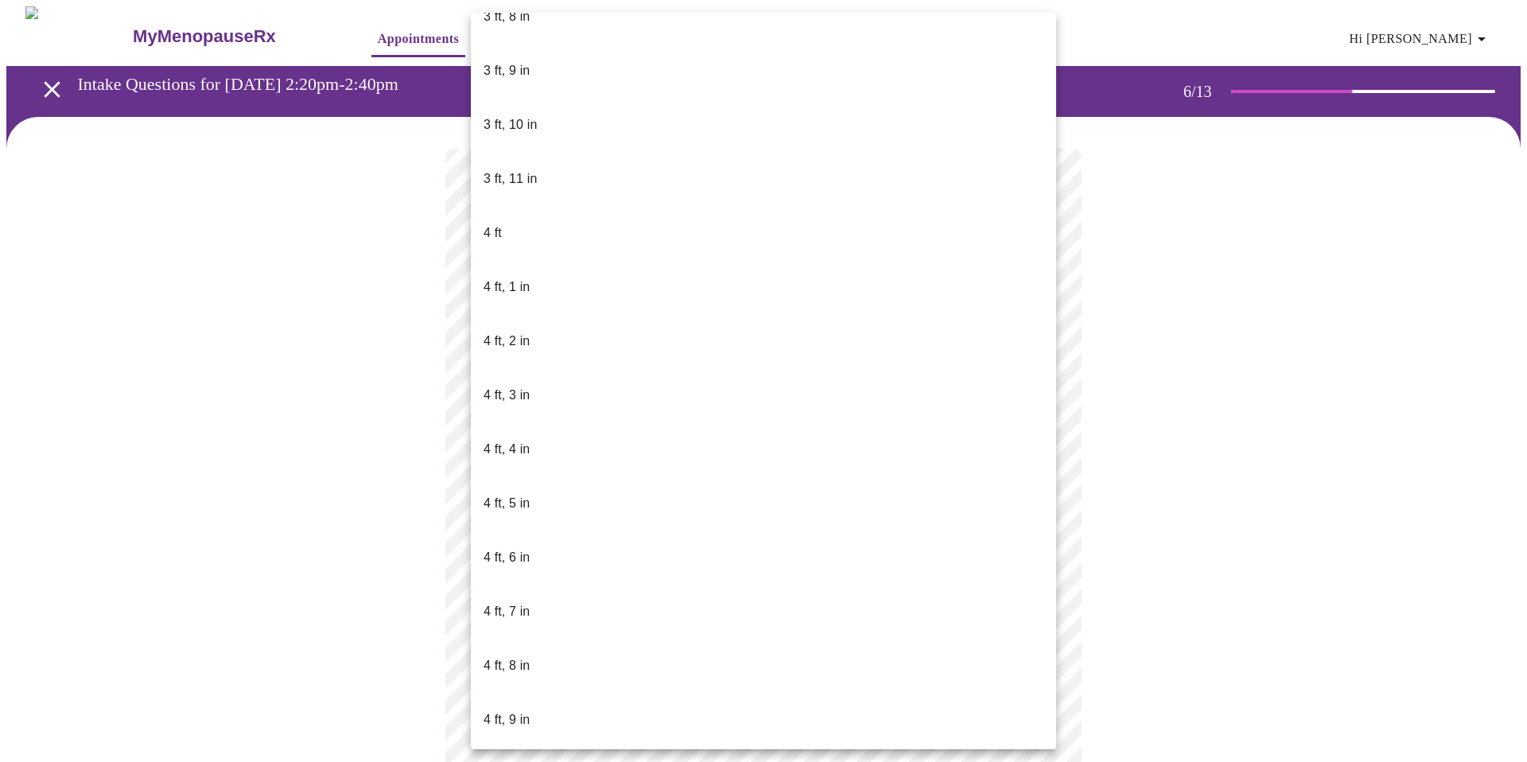
scroll to position [466, 0]
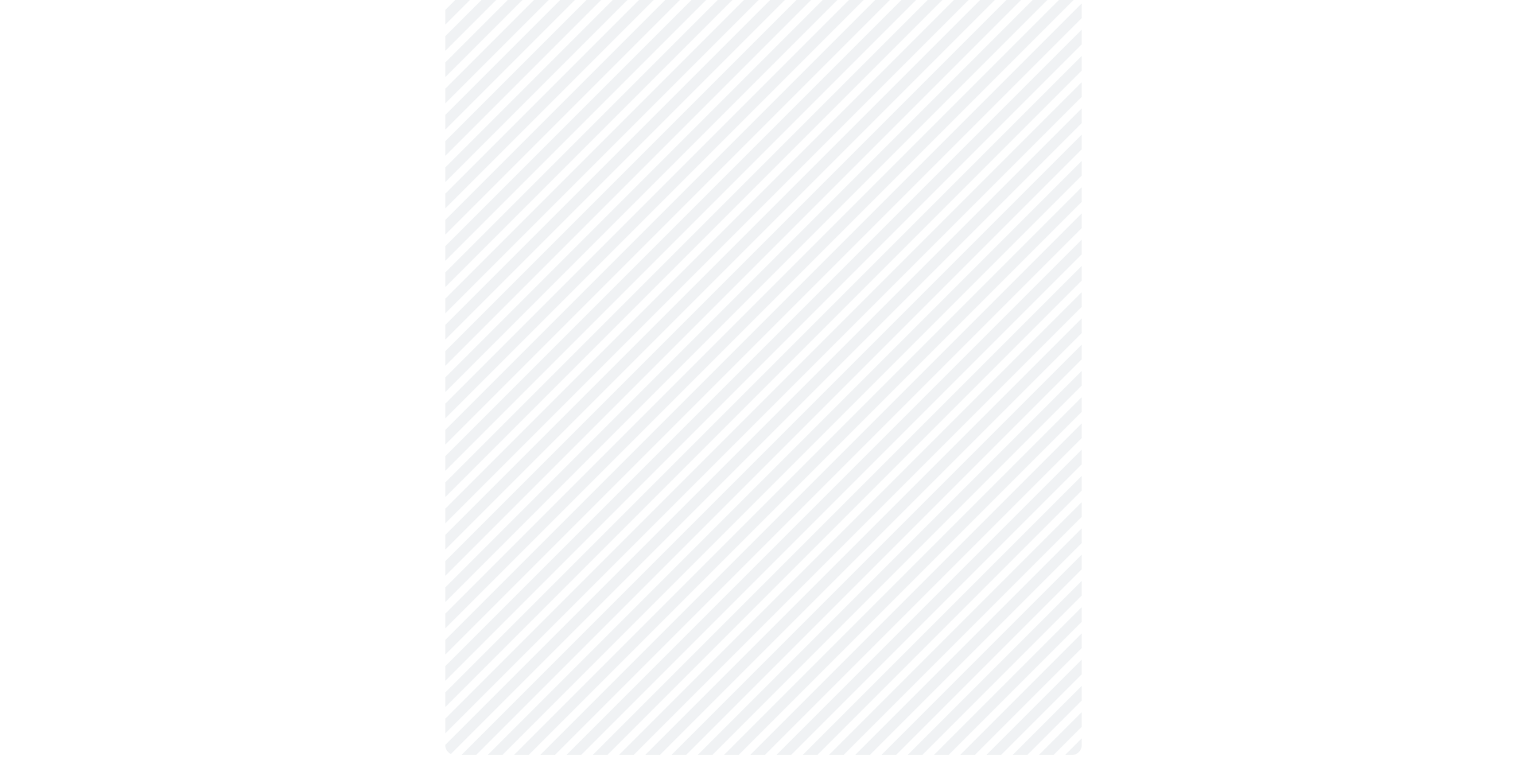
scroll to position [4305, 0]
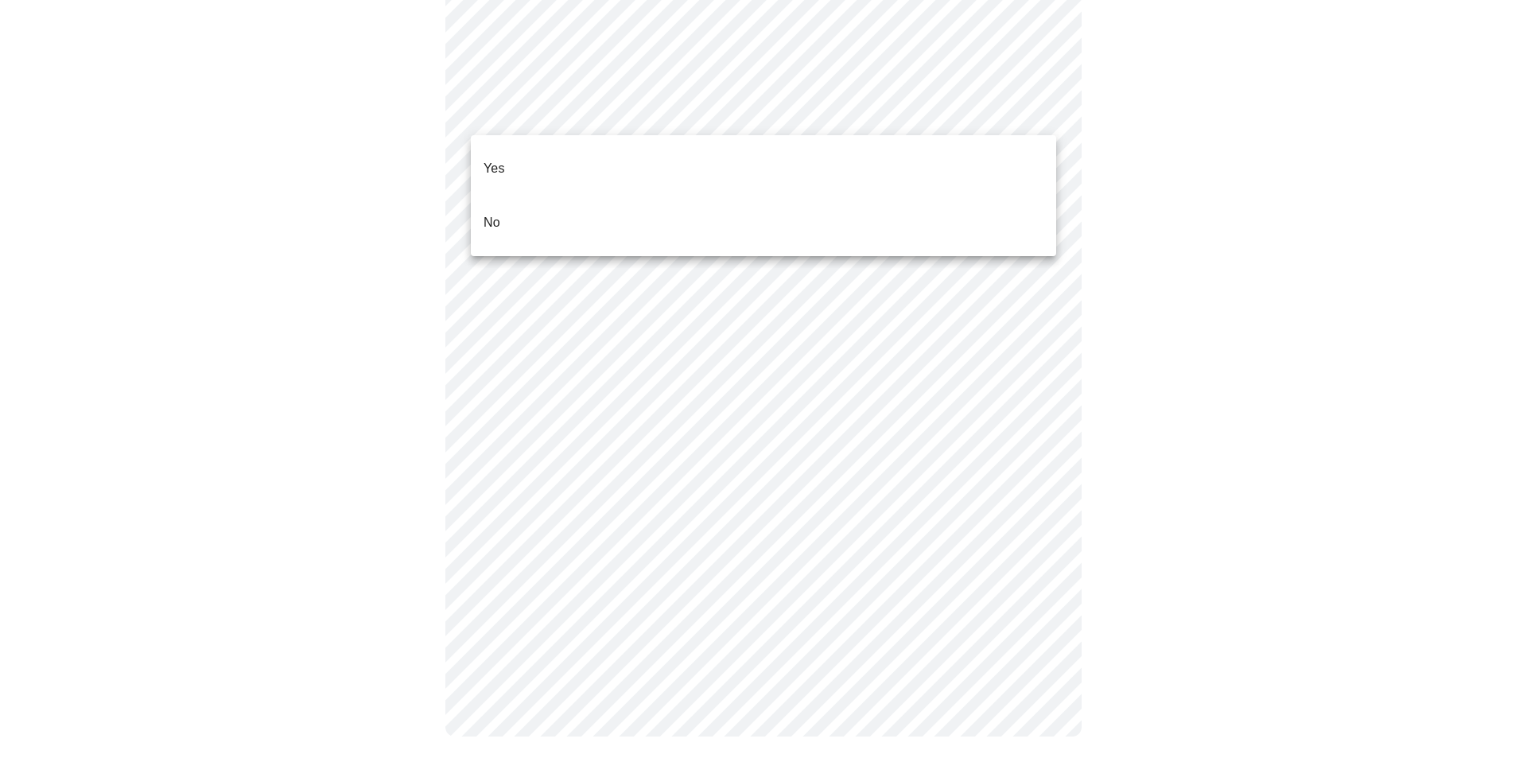
click at [950, 196] on li "No" at bounding box center [764, 223] width 586 height 54
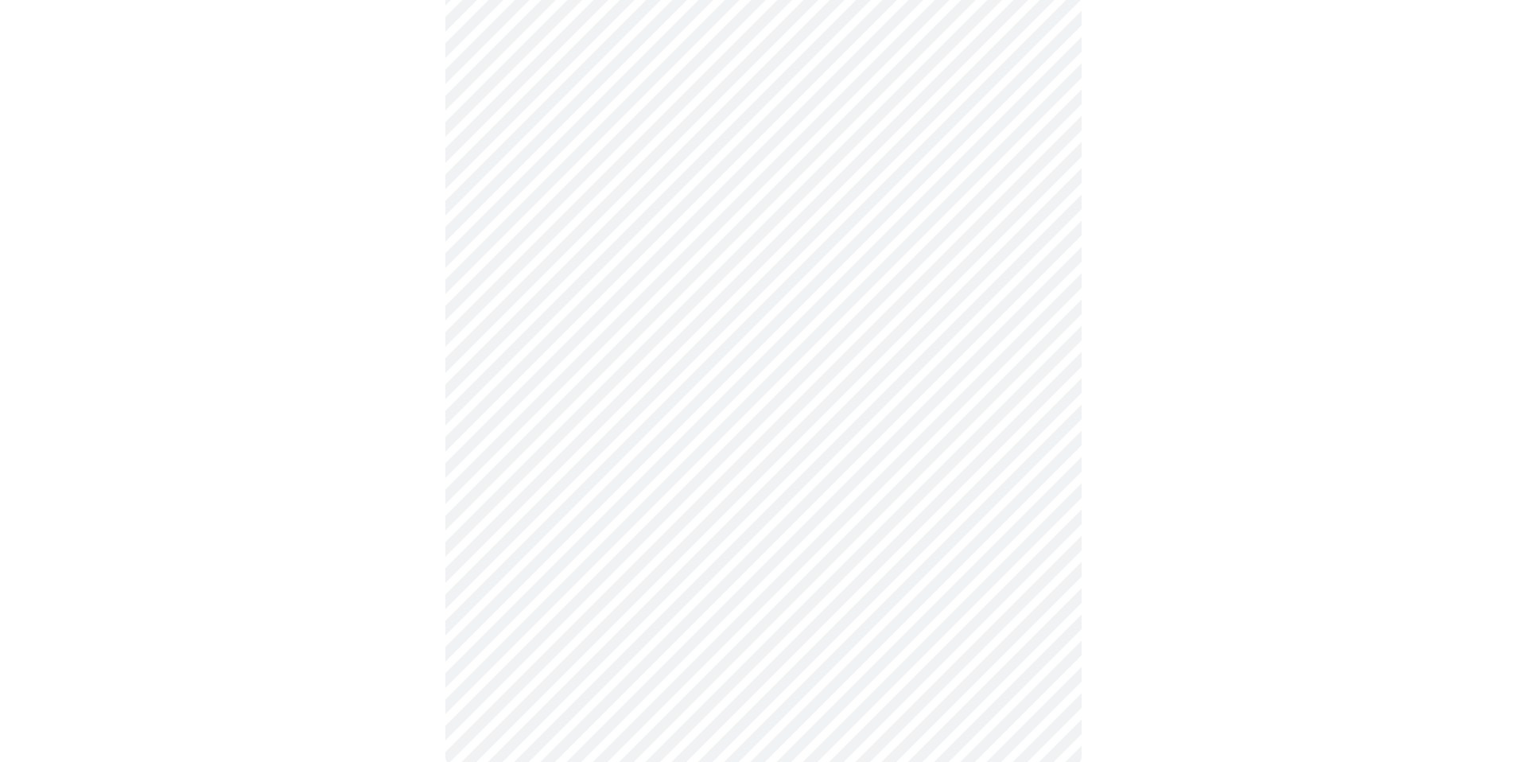
scroll to position [792, 0]
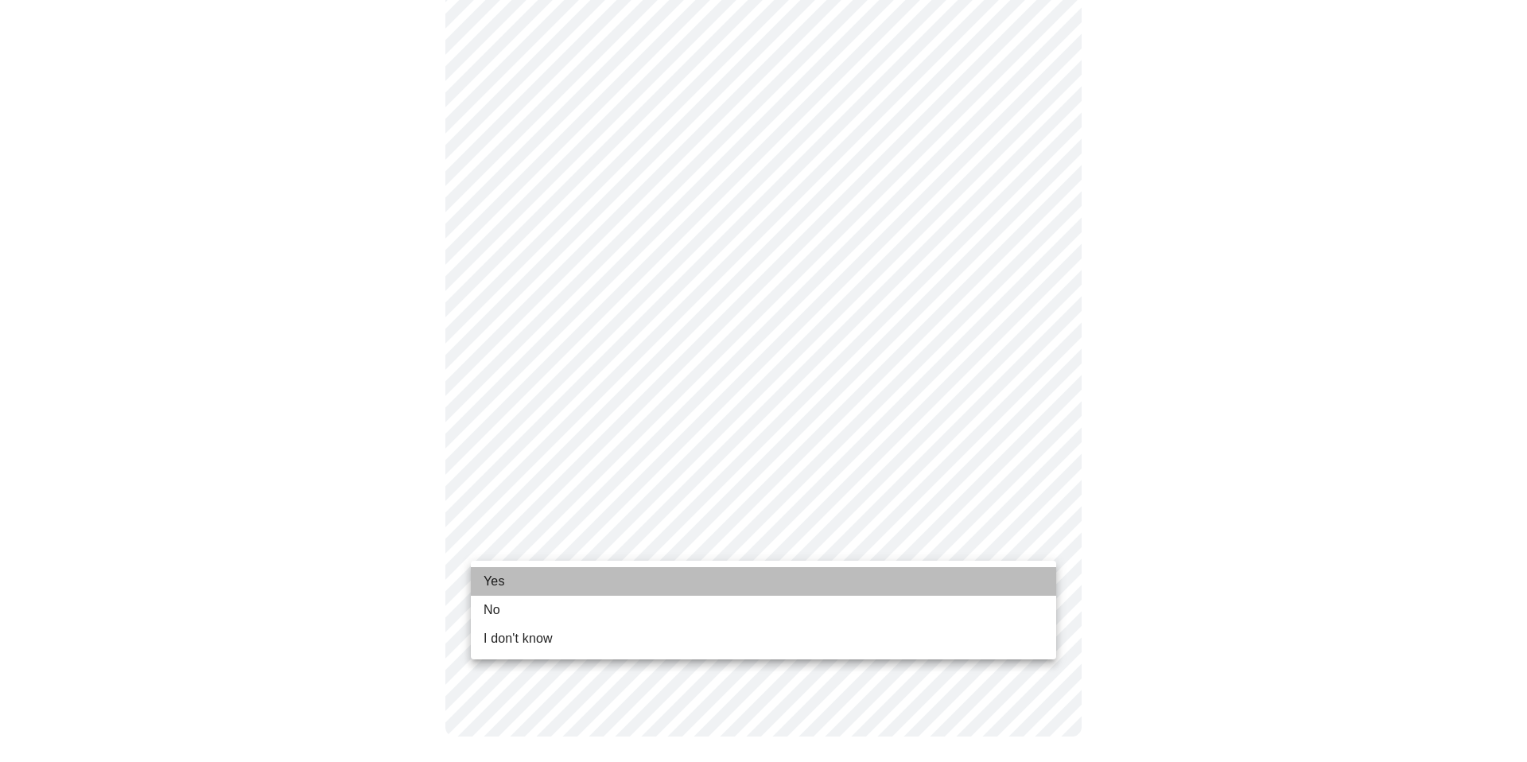
click at [525, 577] on li "Yes" at bounding box center [764, 581] width 586 height 29
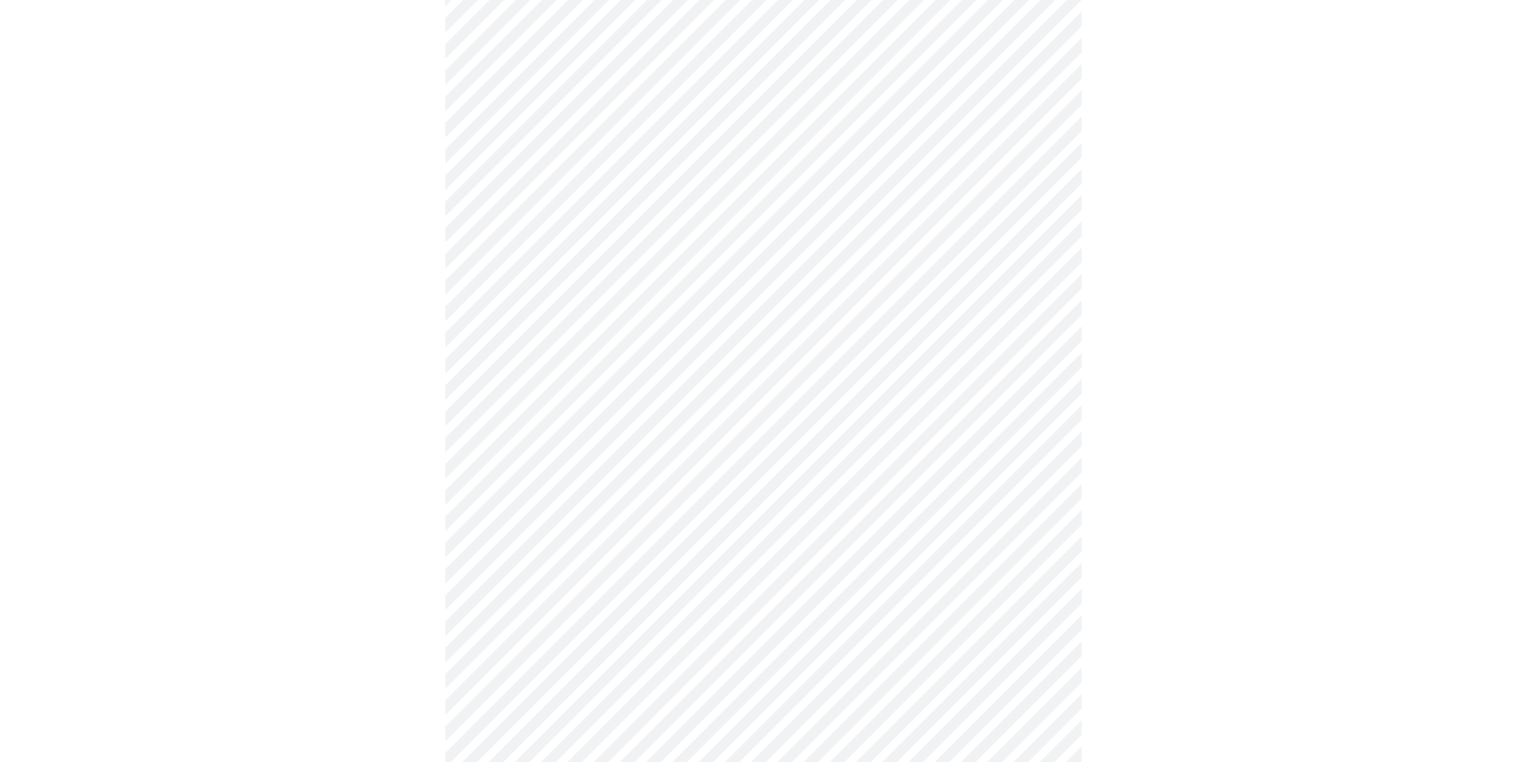
scroll to position [0, 0]
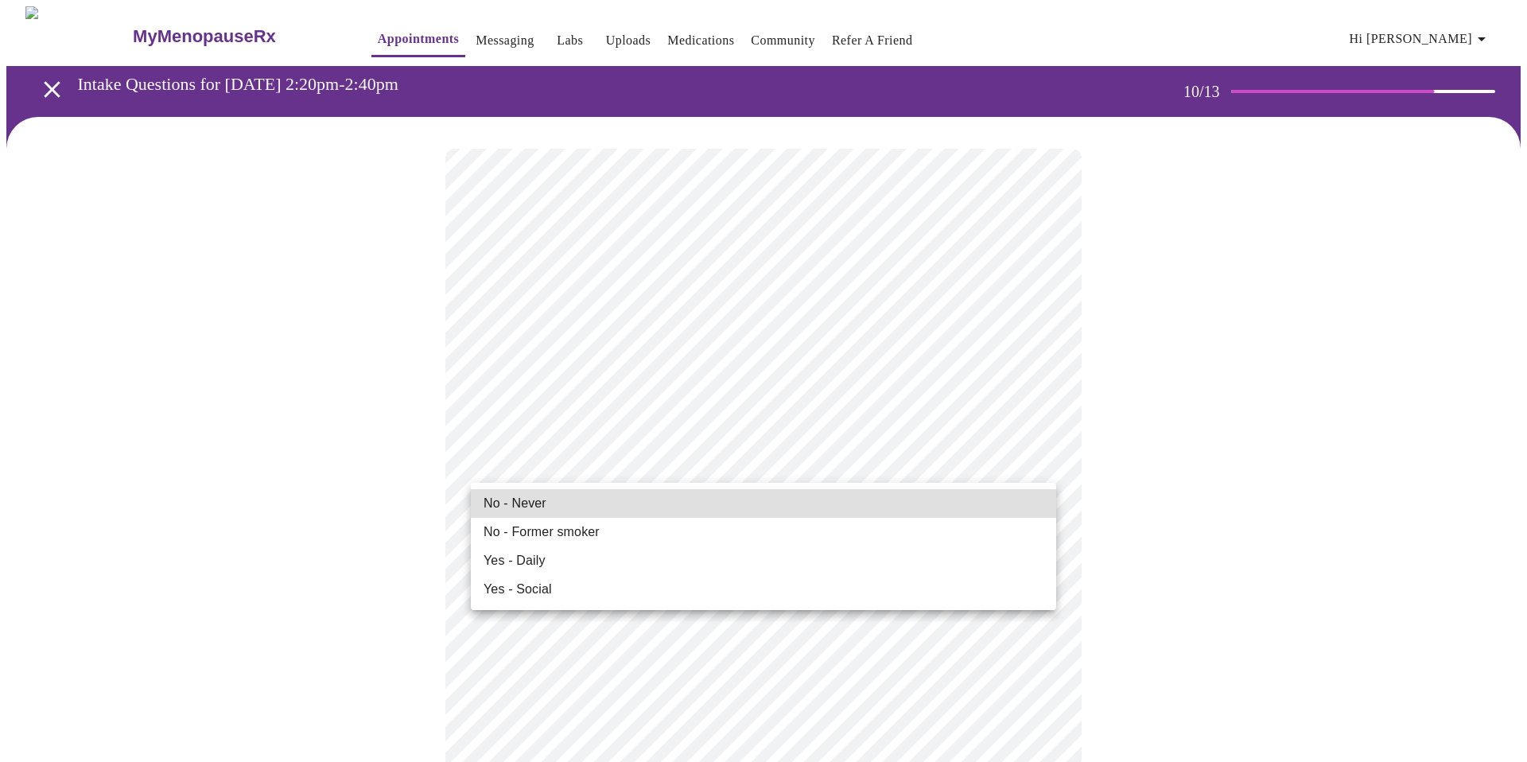
click at [689, 507] on li "No - Never" at bounding box center [764, 503] width 586 height 29
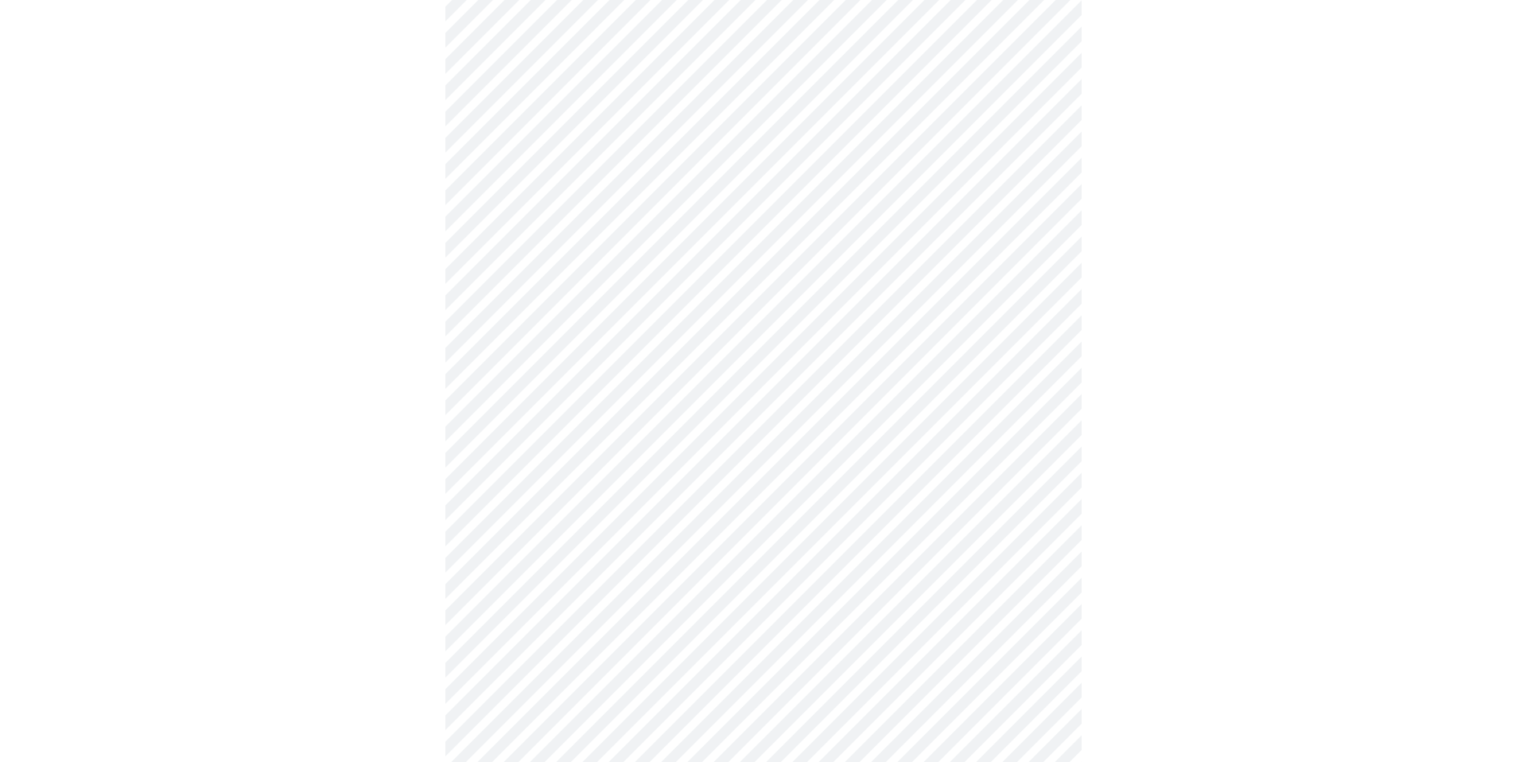
scroll to position [1124, 0]
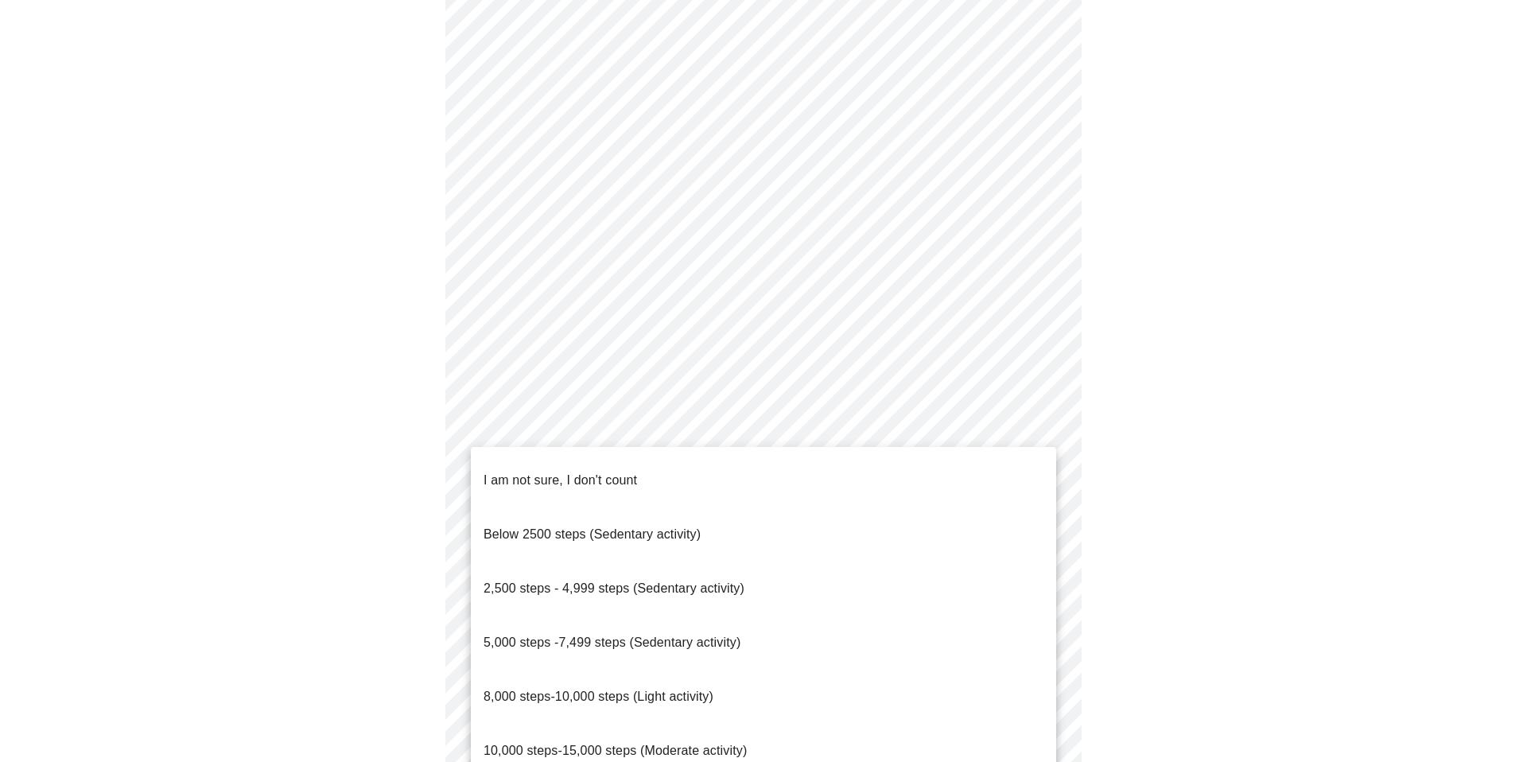
click at [539, 582] on span "2,500 steps - 4,999 steps (Sedentary activity)" at bounding box center [614, 589] width 261 height 14
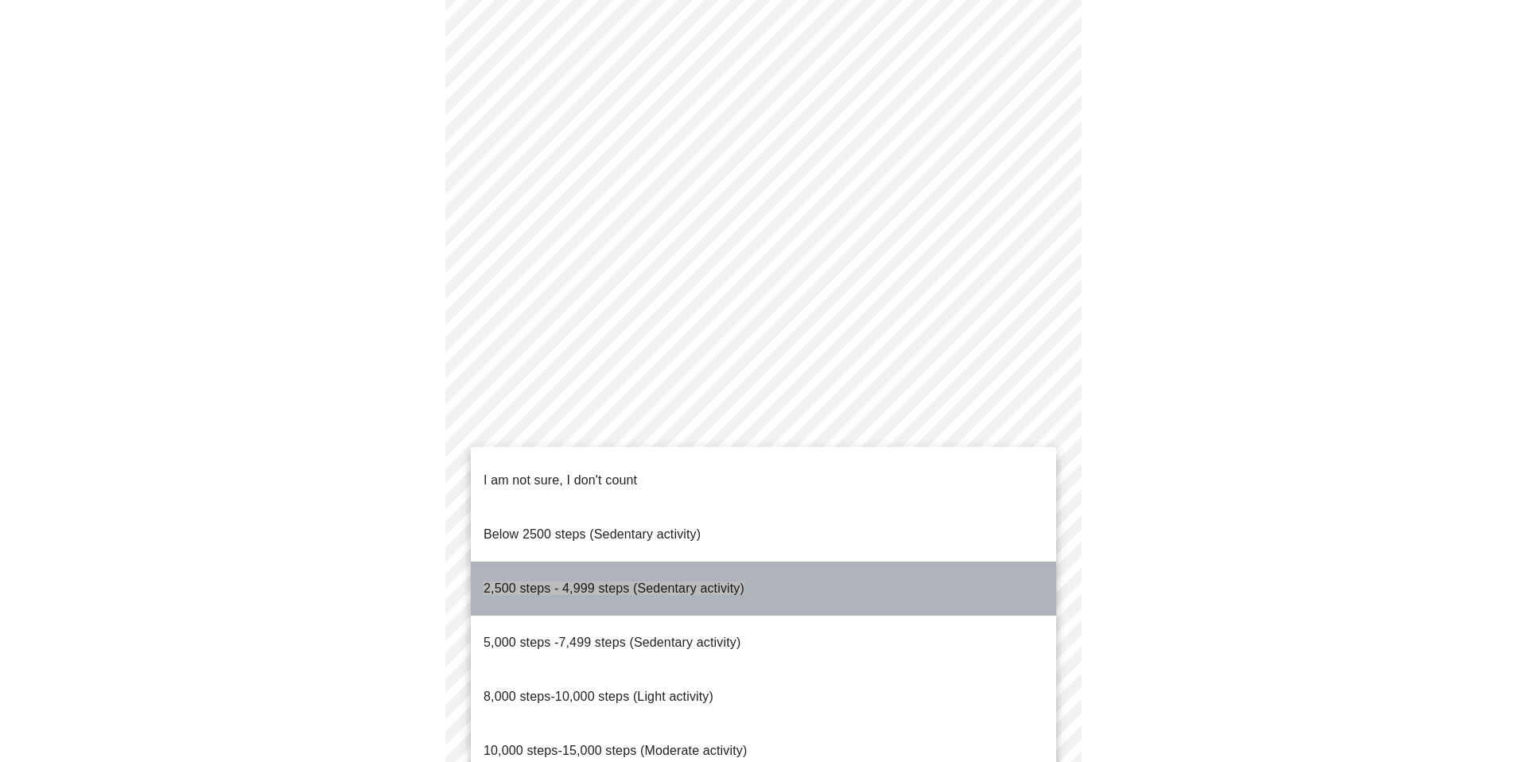
click at [546, 582] on span "2,500 steps - 4,999 steps (Sedentary activity)" at bounding box center [614, 589] width 261 height 14
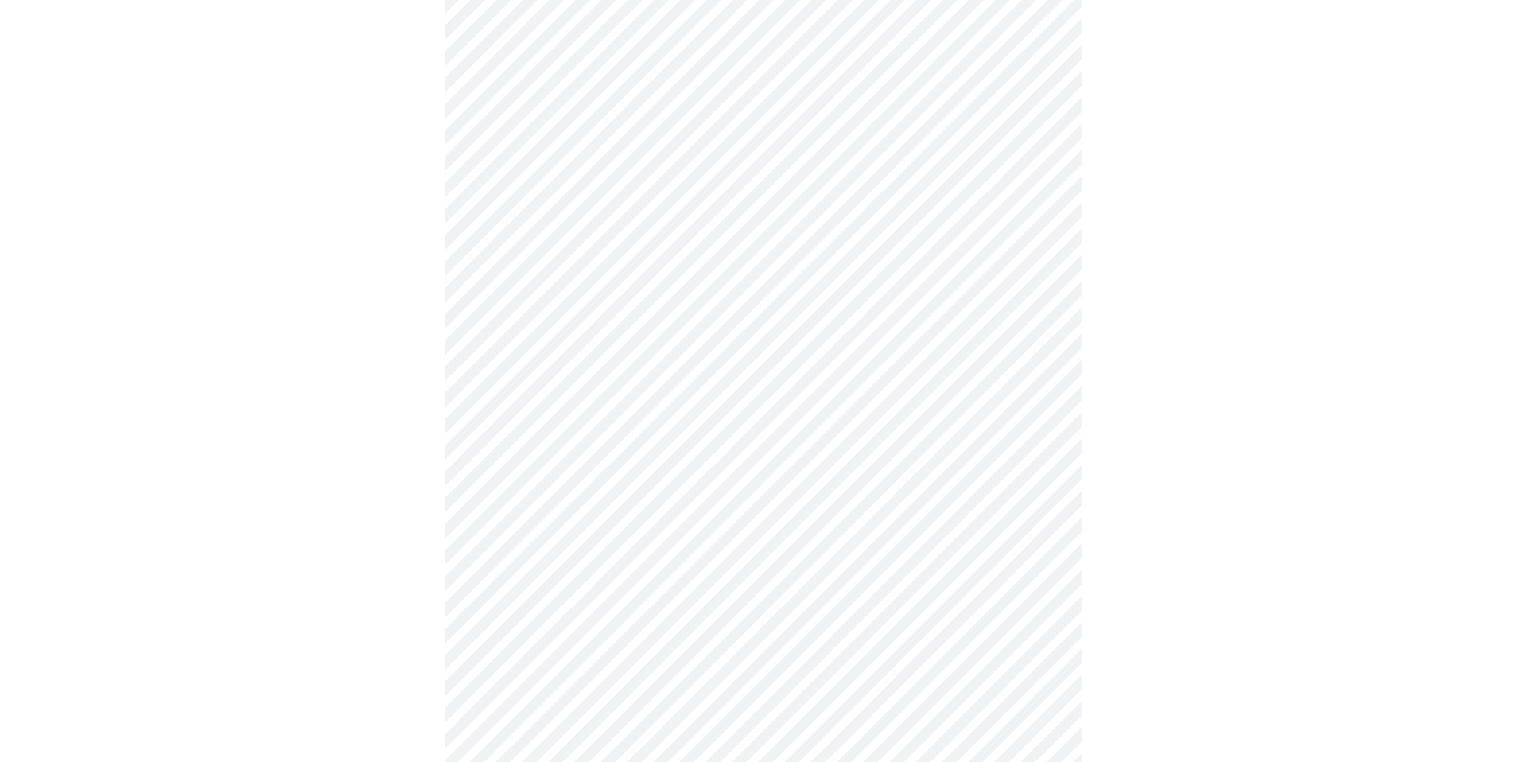
scroll to position [1313, 0]
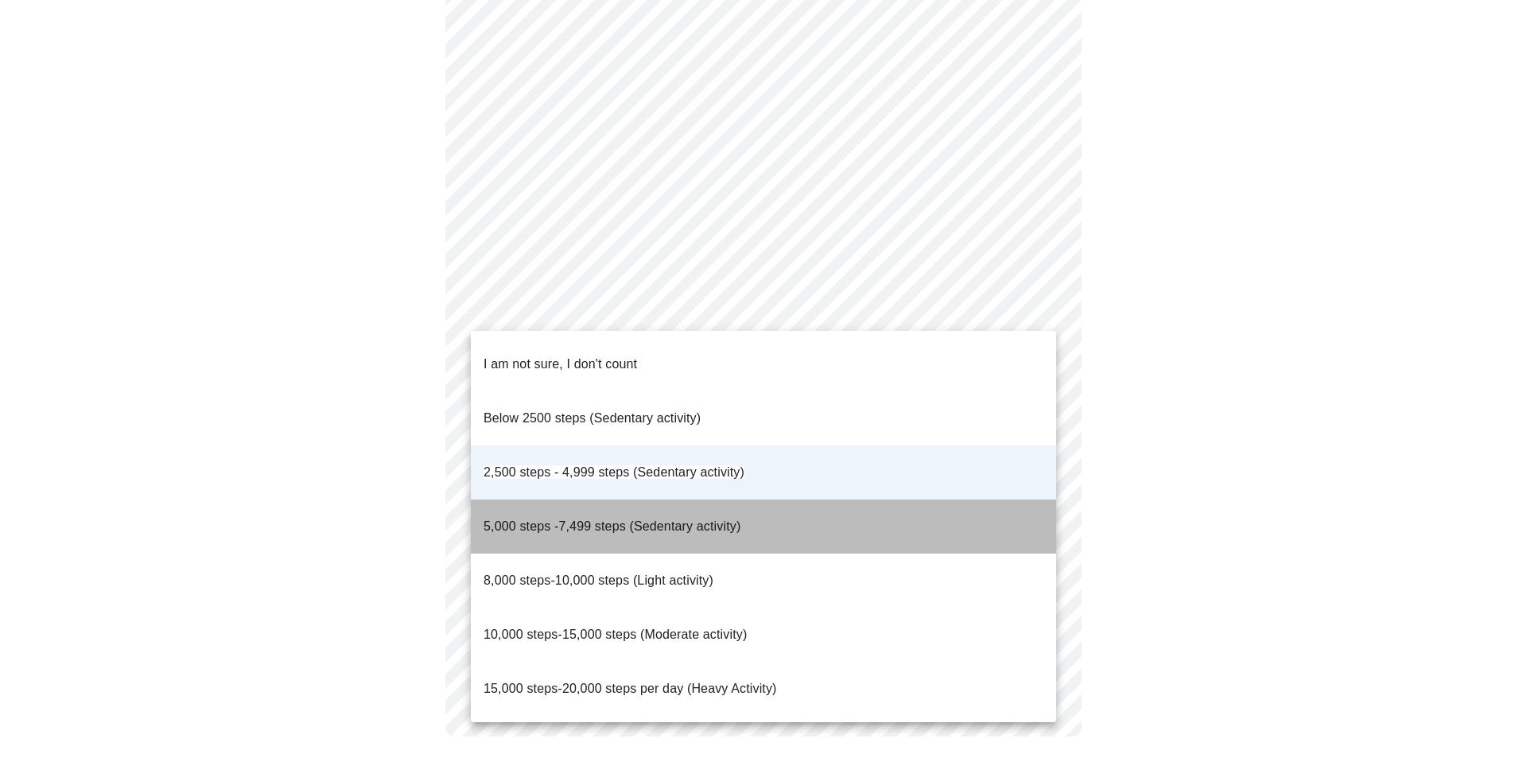
click at [662, 519] on span "5,000 steps -7,499 steps (Sedentary activity)" at bounding box center [612, 526] width 257 height 14
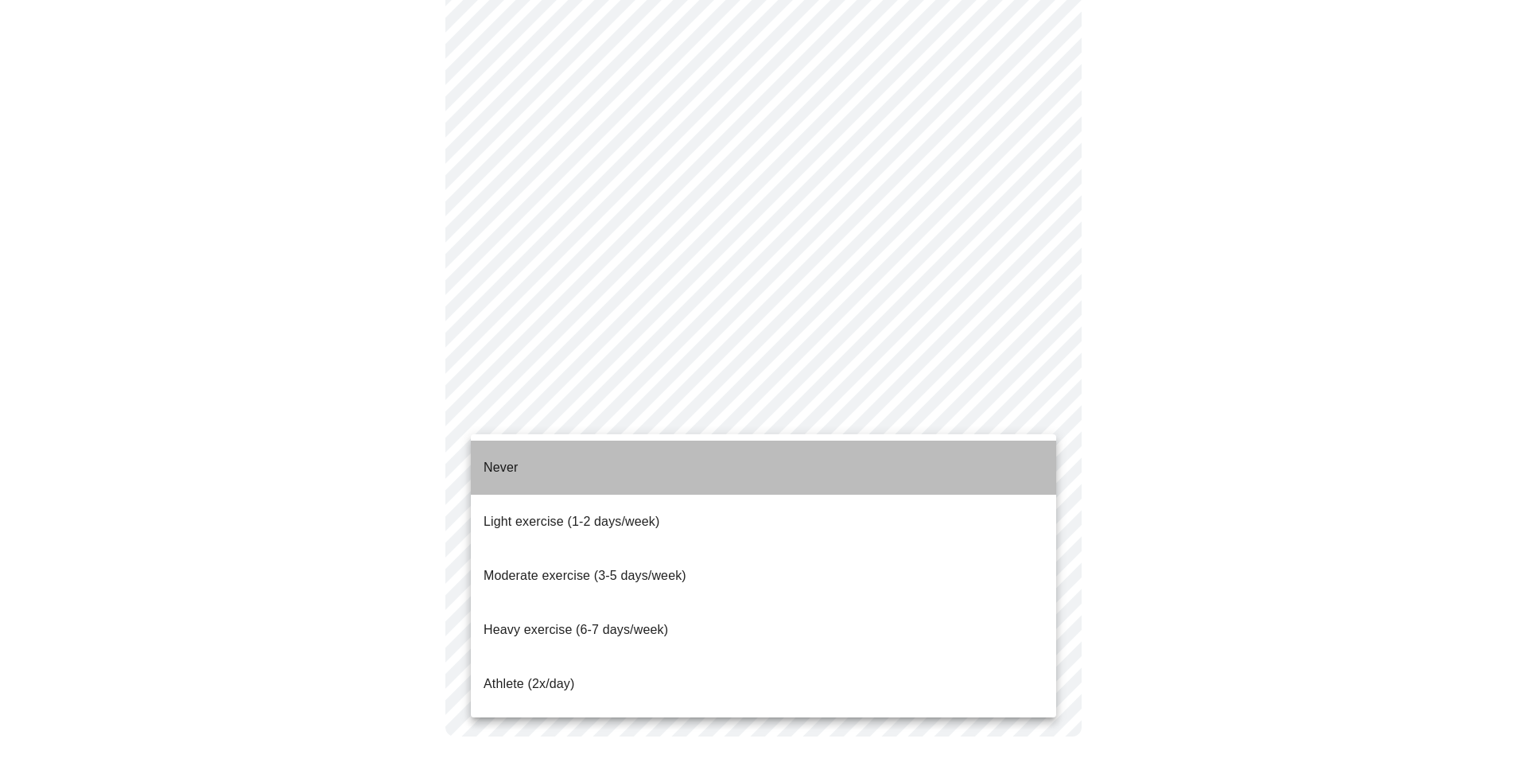
click at [529, 459] on li "Never" at bounding box center [764, 468] width 586 height 54
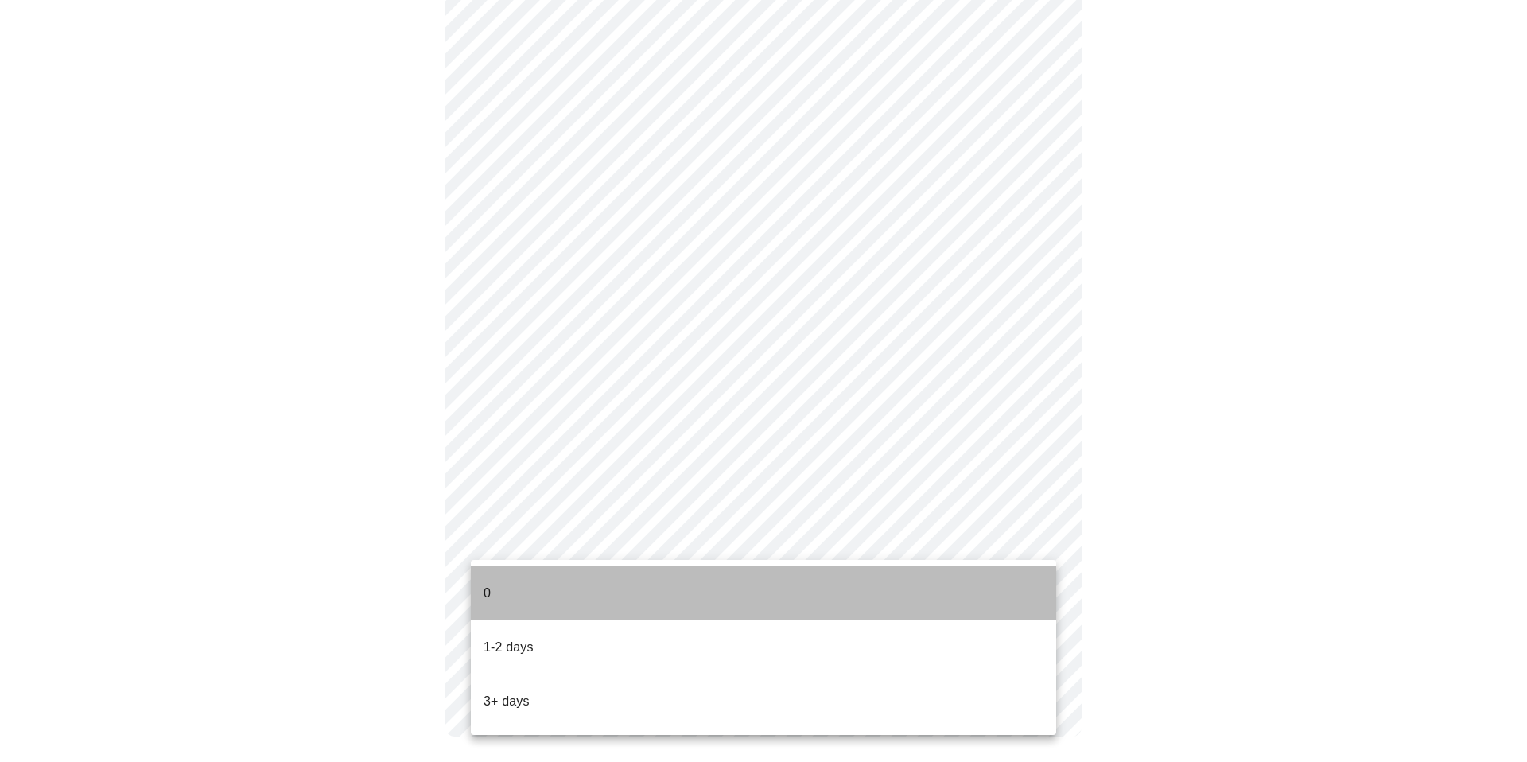
click at [496, 589] on li "0" at bounding box center [764, 593] width 586 height 54
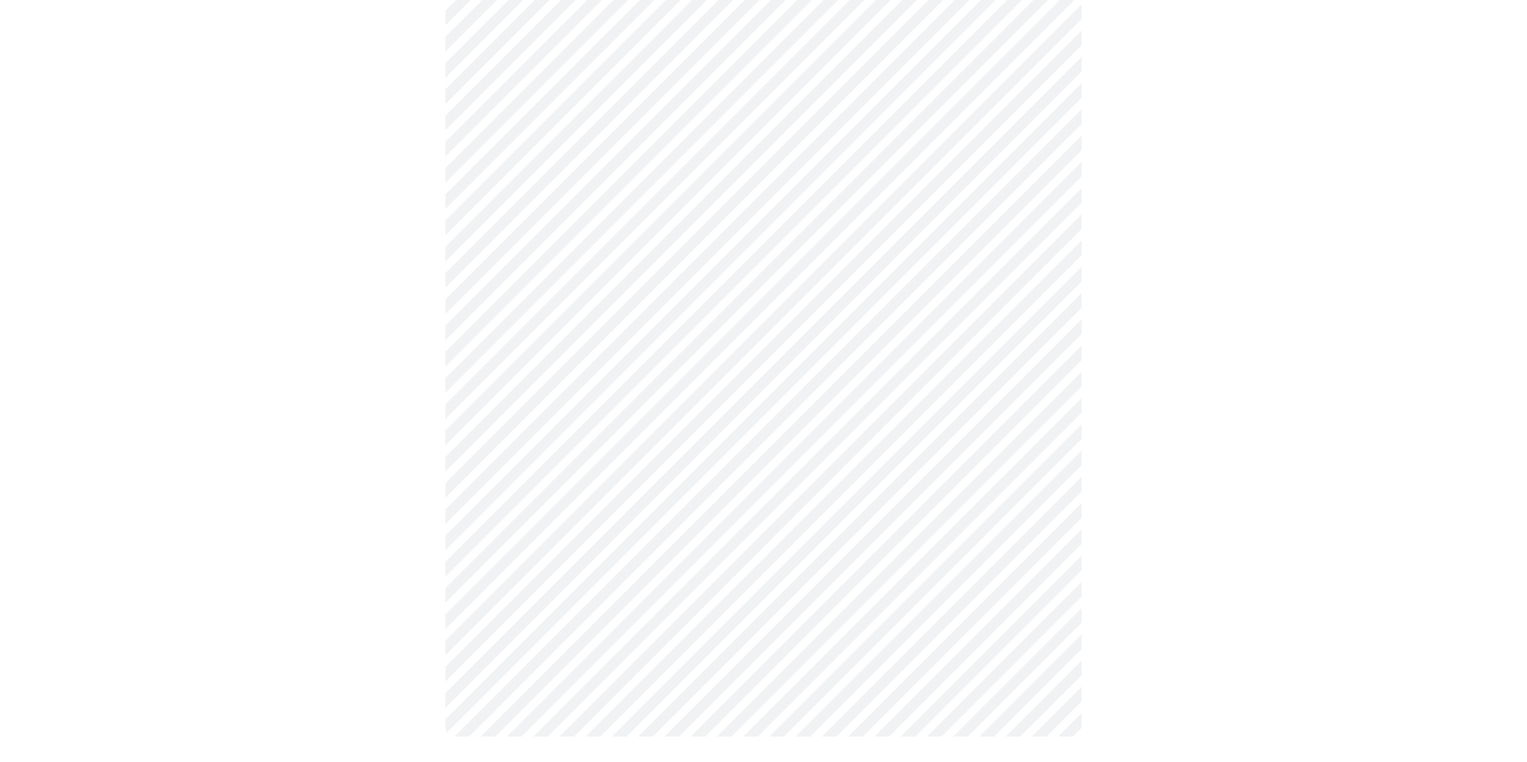
scroll to position [0, 0]
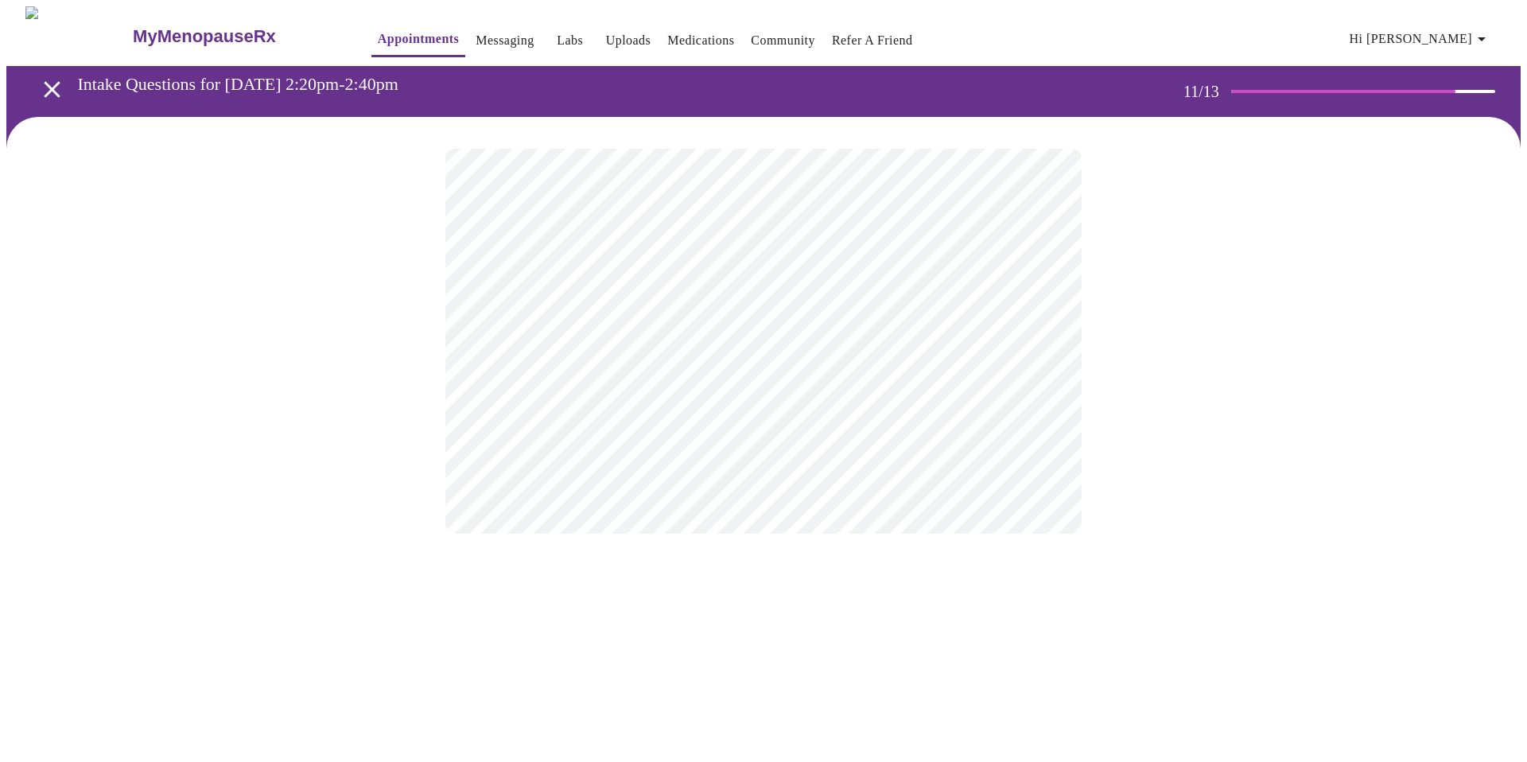
click at [1103, 360] on div at bounding box center [763, 341] width 1515 height 449
click at [1028, 331] on body "MyMenopauseRx Appointments Messaging Labs Uploads Medications Community Refer a…" at bounding box center [763, 270] width 1515 height 529
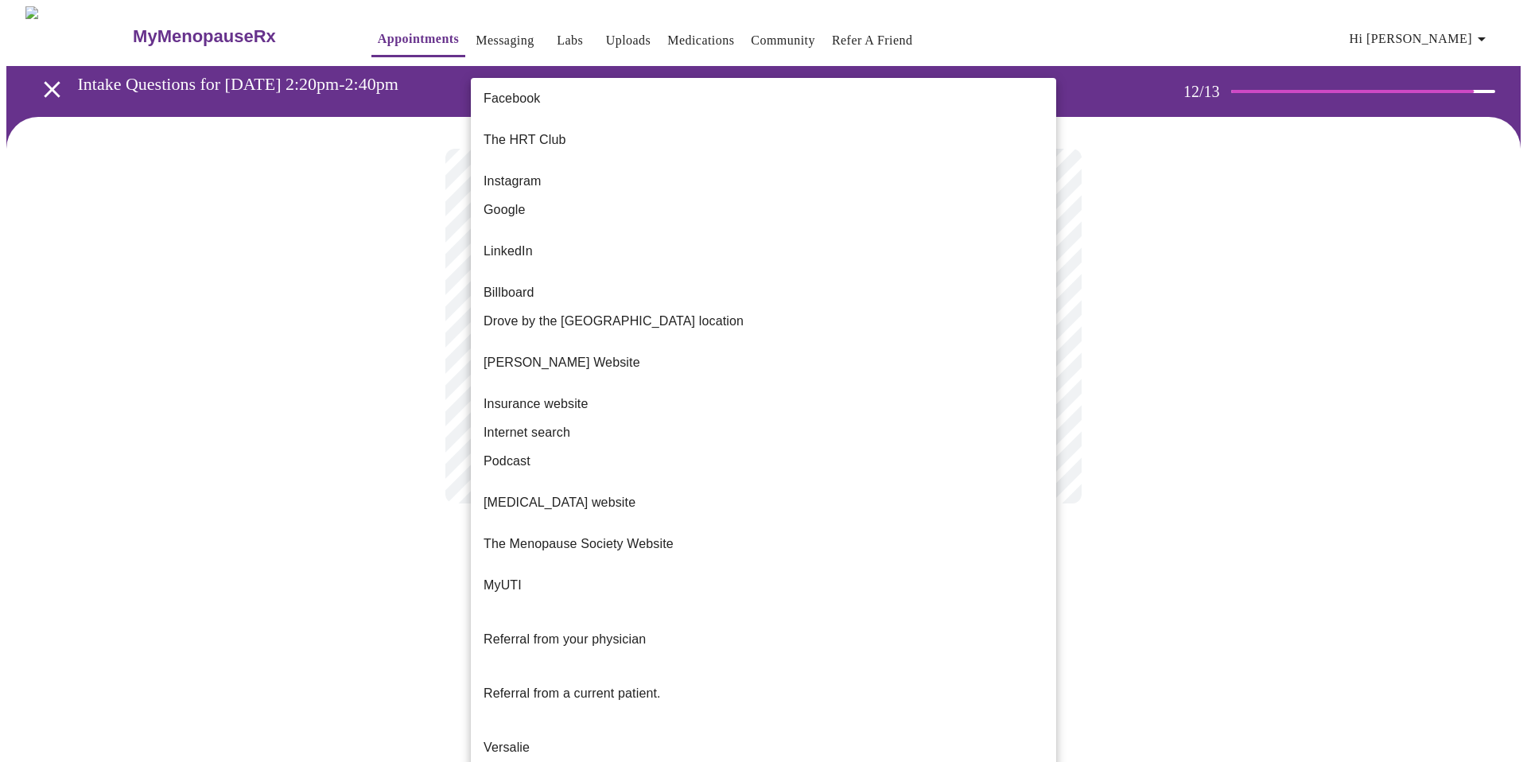
click at [971, 200] on li "Google" at bounding box center [764, 210] width 586 height 29
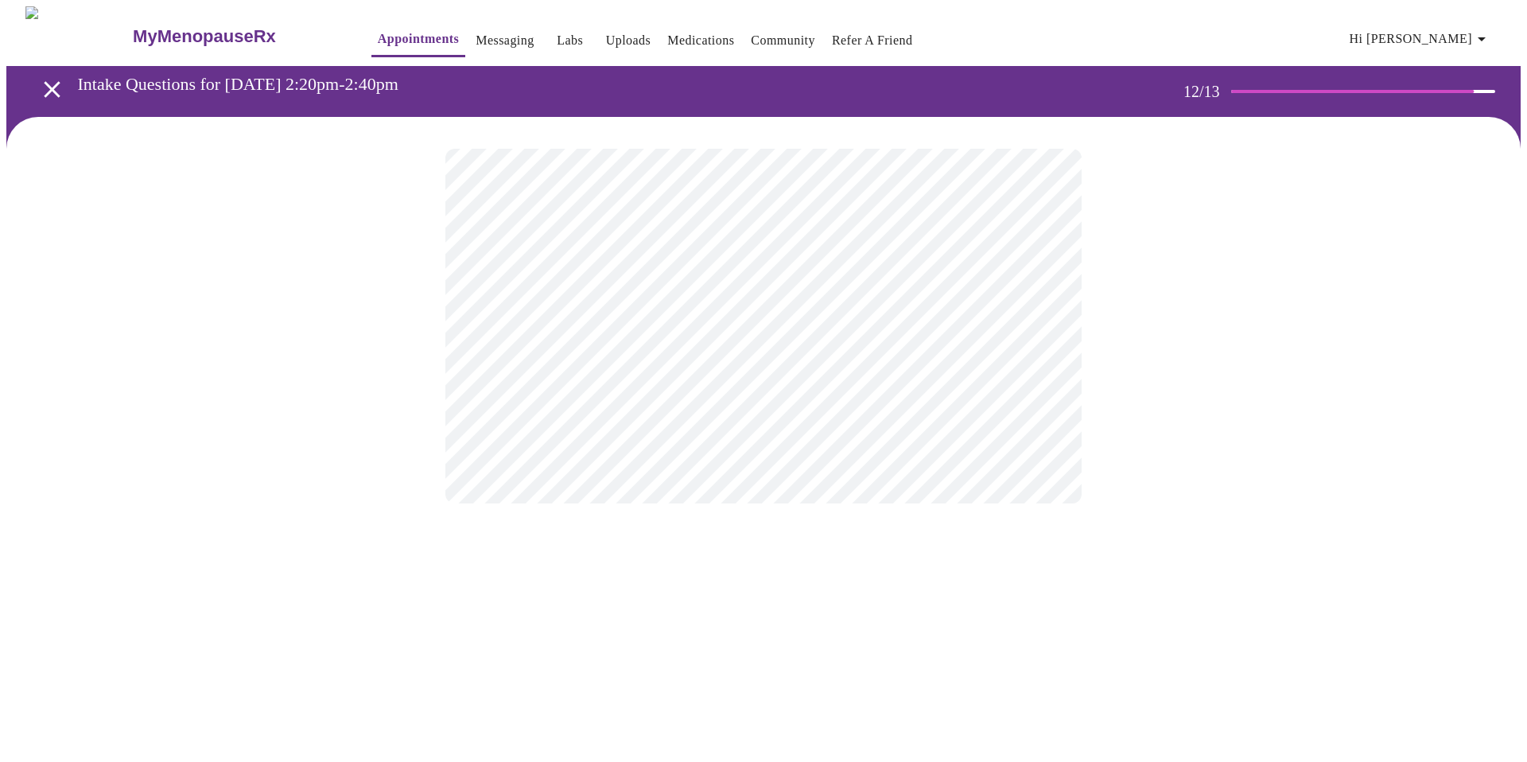
click at [1044, 325] on body "MyMenopauseRx Appointments Messaging Labs Uploads Medications Community Refer a…" at bounding box center [763, 270] width 1515 height 529
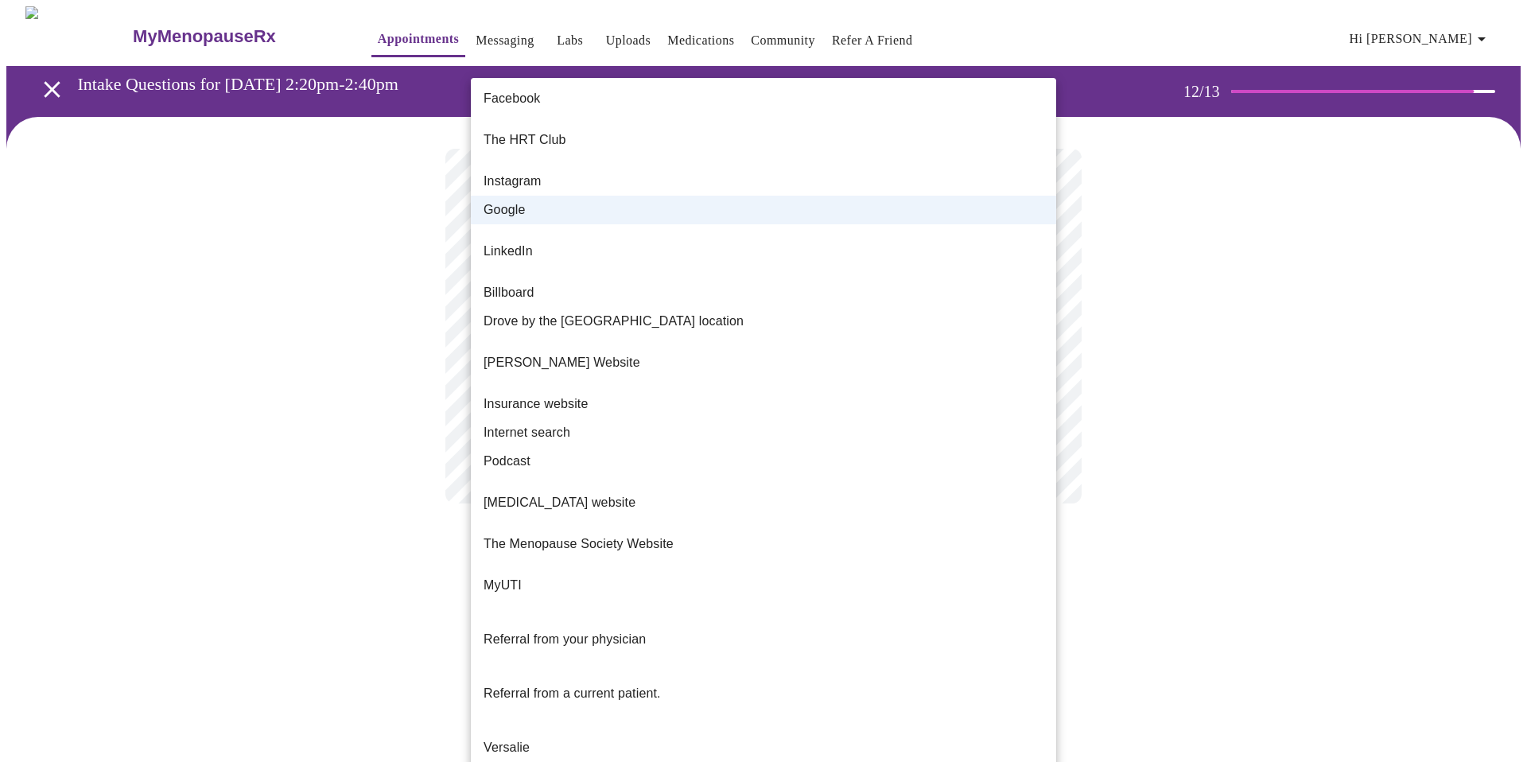
click at [1235, 329] on div at bounding box center [763, 381] width 1527 height 762
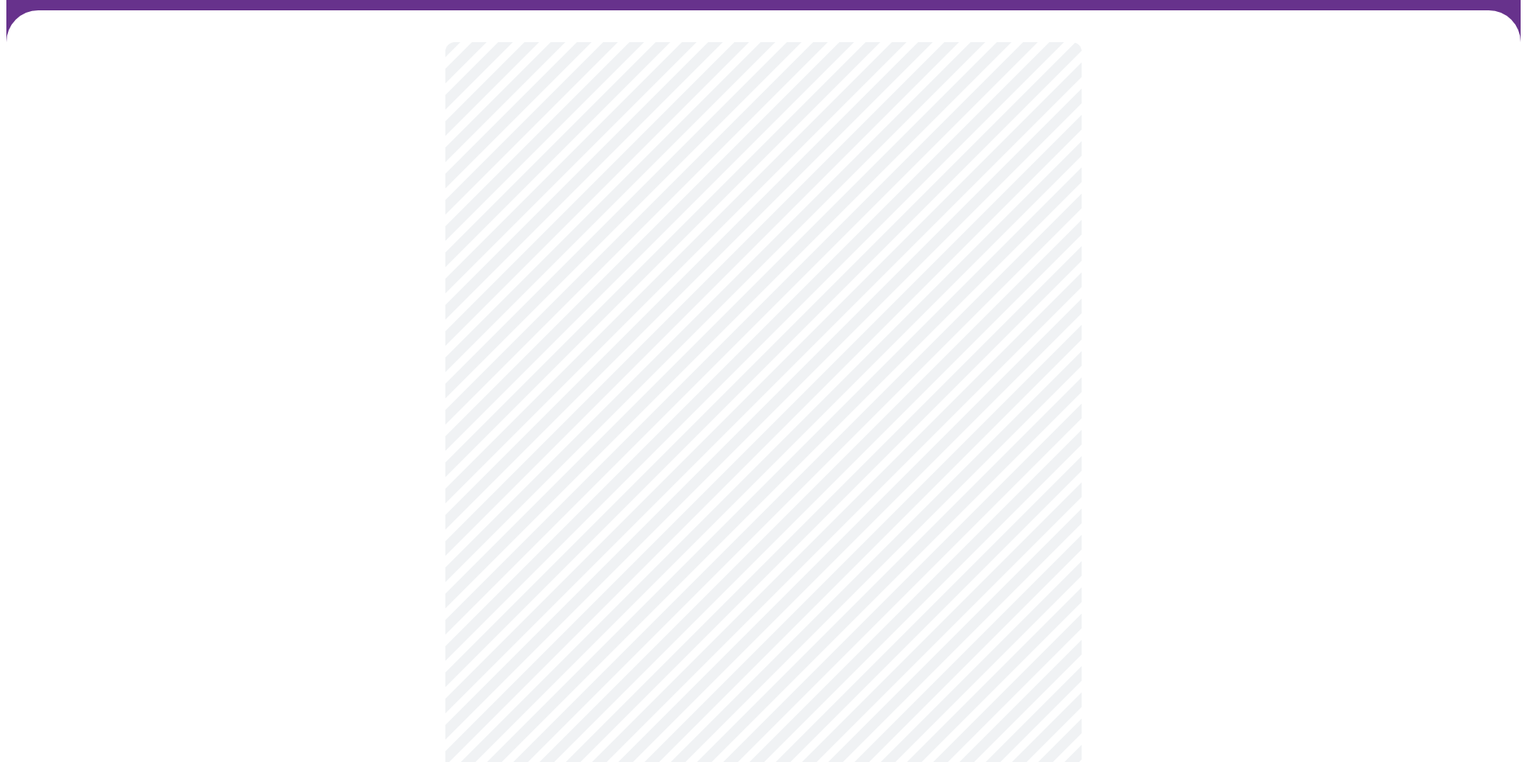
scroll to position [107, 0]
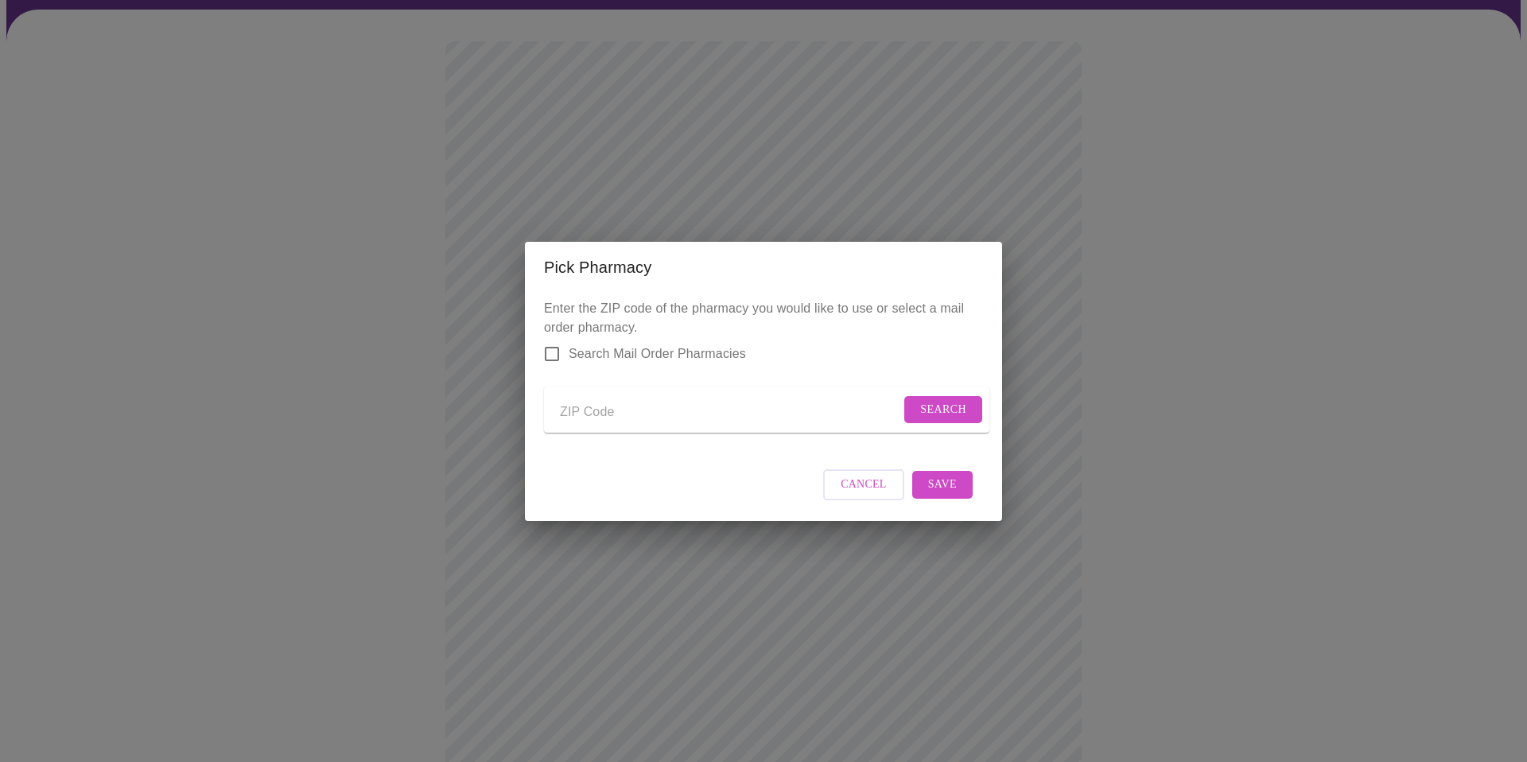
click at [585, 407] on input "Send a message to your care team" at bounding box center [730, 412] width 340 height 25
type input "70115"
click at [944, 409] on span "Search" at bounding box center [943, 410] width 46 height 20
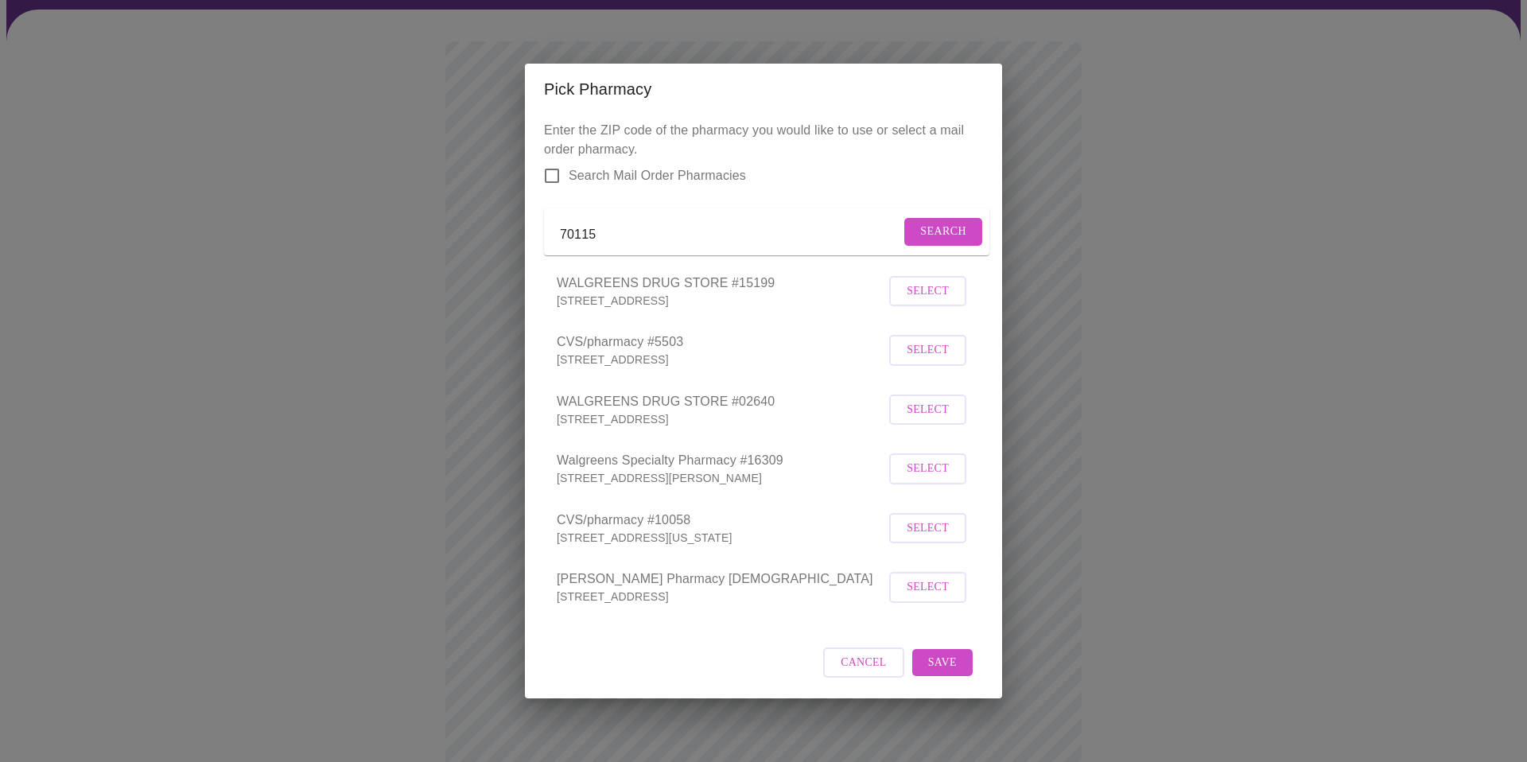
click at [905, 424] on button "Select" at bounding box center [927, 410] width 77 height 31
click at [949, 671] on span "Save" at bounding box center [942, 662] width 29 height 20
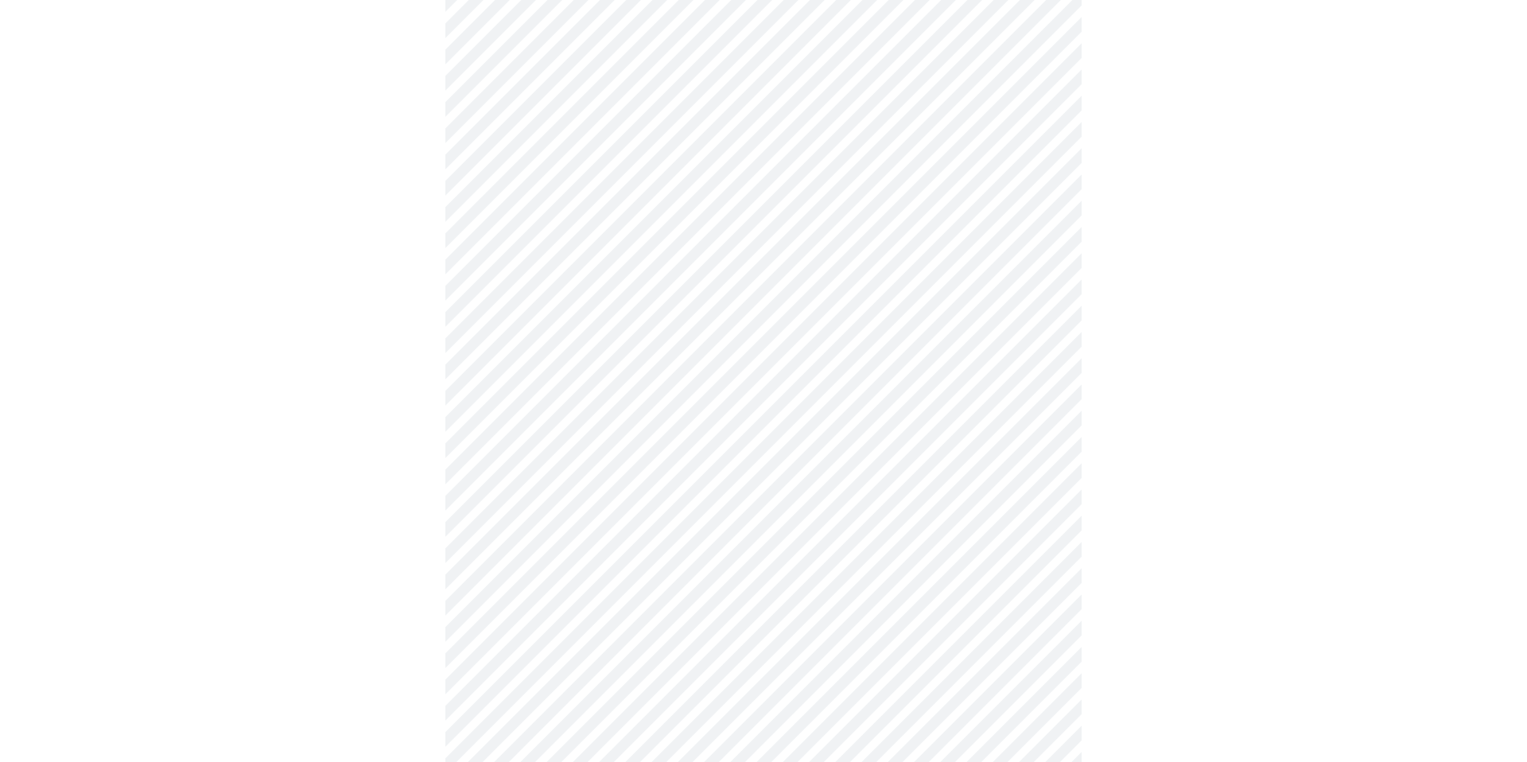
scroll to position [192, 0]
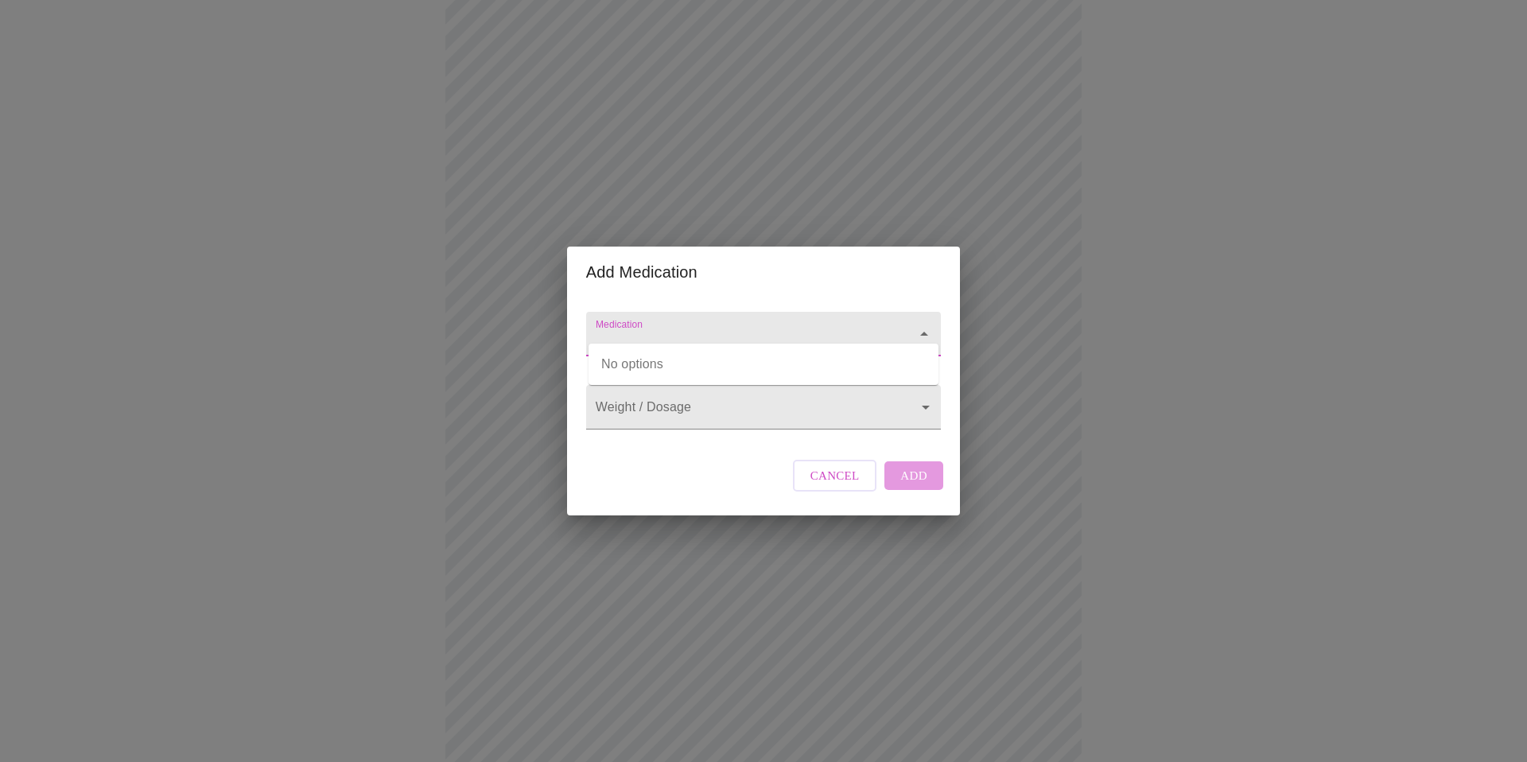
click at [774, 327] on input "Medication" at bounding box center [741, 341] width 297 height 29
click at [761, 473] on div "Medication Weight / Dosage ​ Cancel Add" at bounding box center [764, 407] width 368 height 218
click at [788, 312] on div at bounding box center [763, 334] width 355 height 45
type input "none"
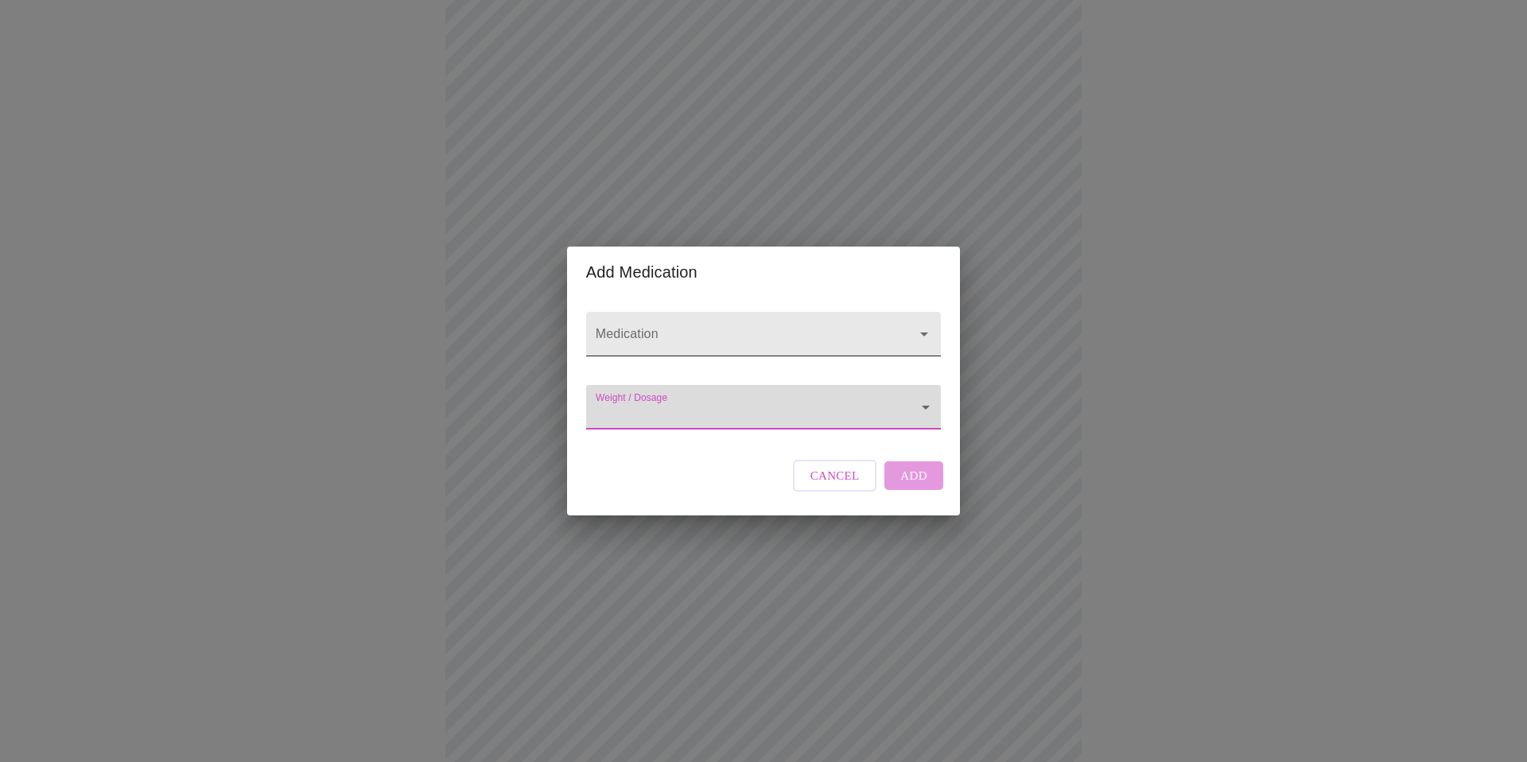
click at [923, 333] on icon "Open" at bounding box center [924, 335] width 8 height 4
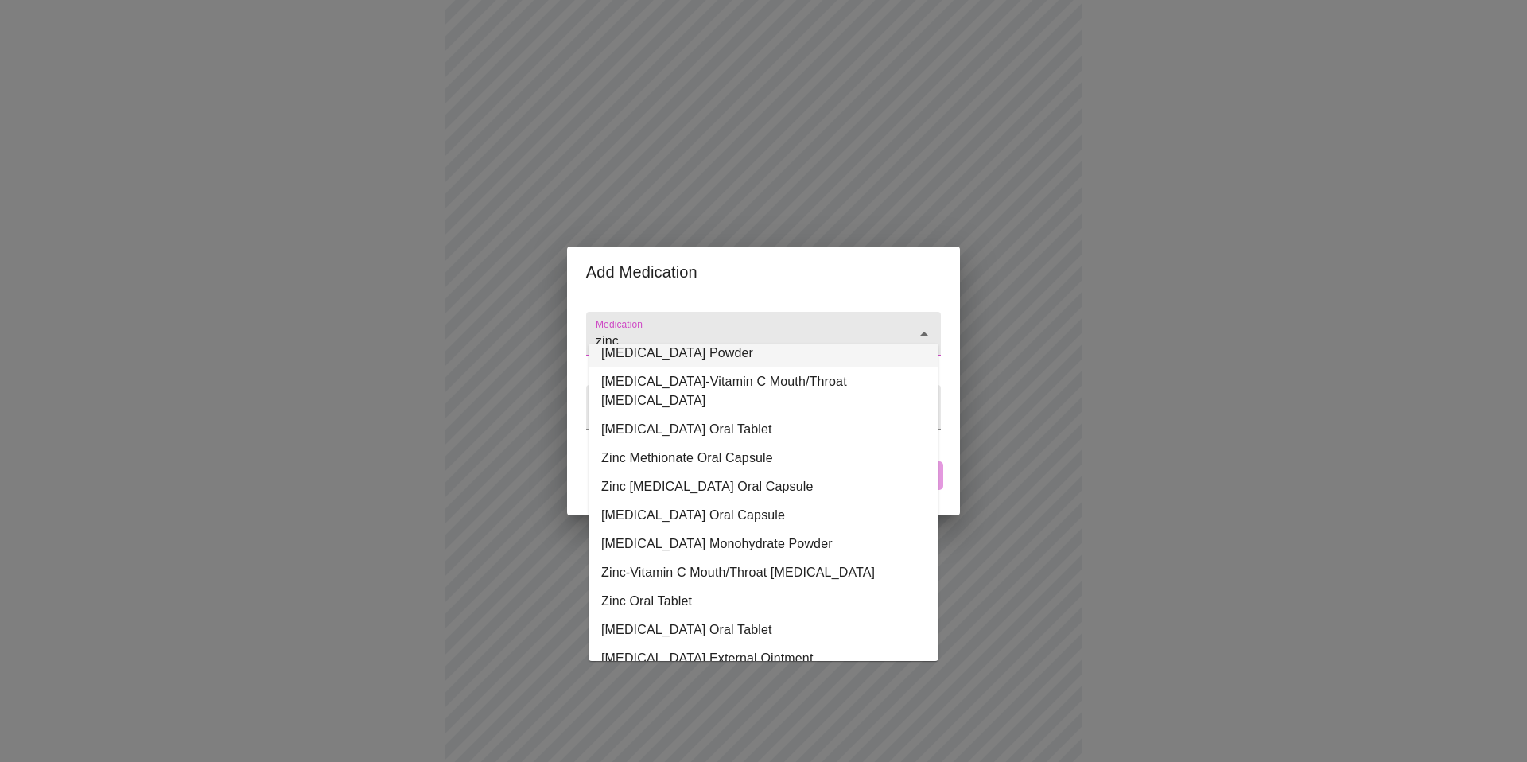
scroll to position [69, 0]
type input "zinc"
click at [1083, 266] on div "Add Medication Medication Weight / Dosage ​ Cancel Add" at bounding box center [763, 381] width 1527 height 762
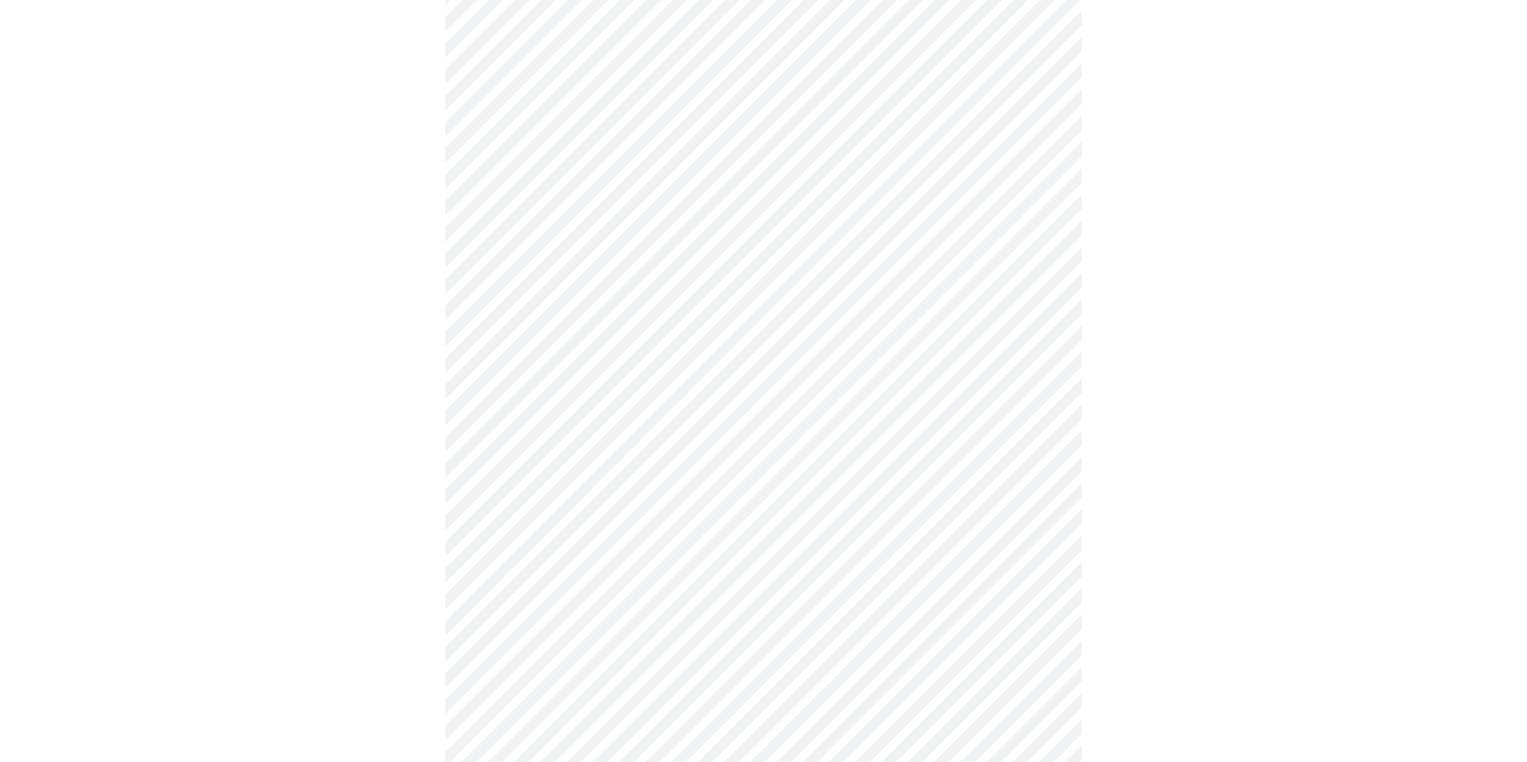
scroll to position [281, 0]
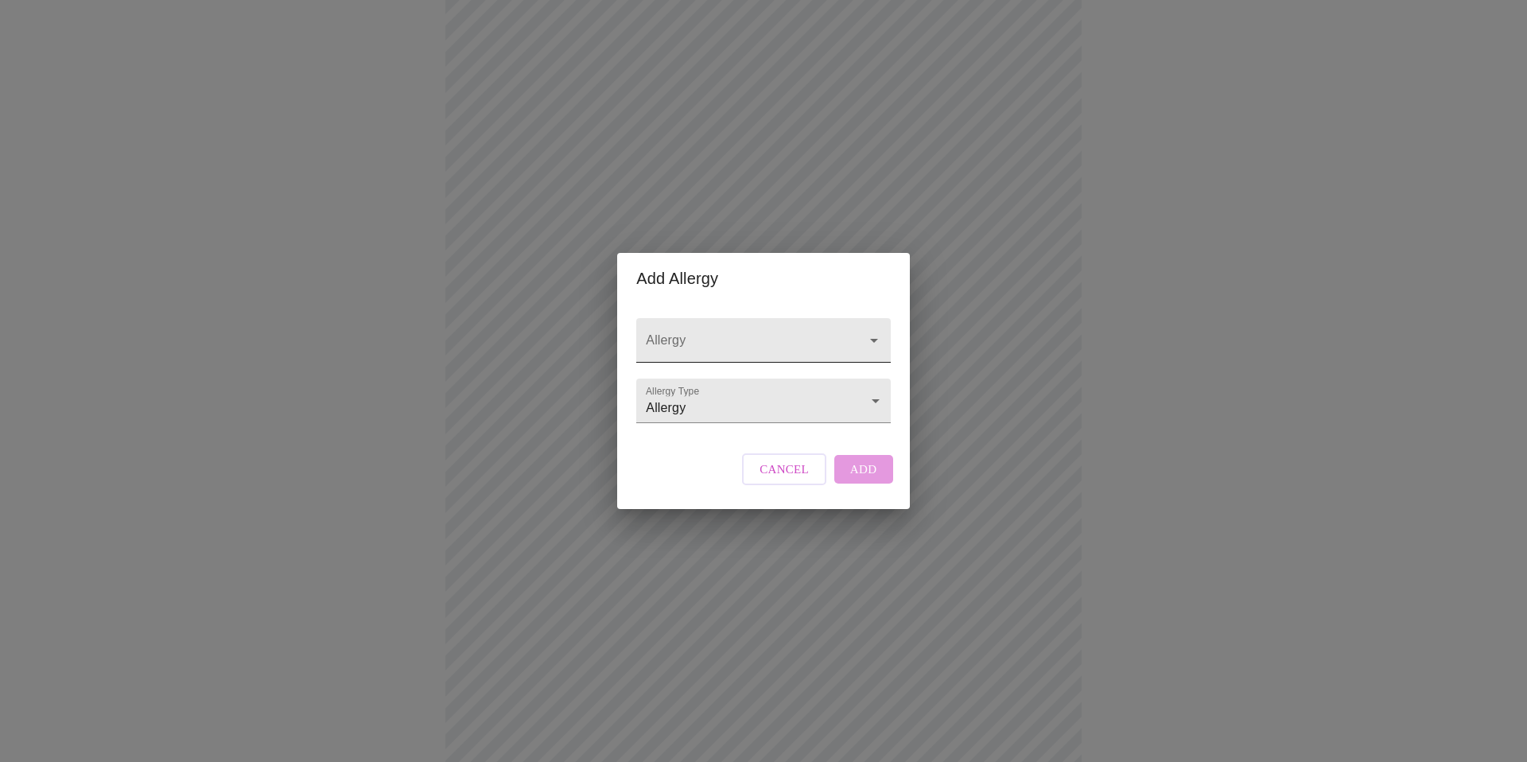
click at [766, 333] on input "Allergy" at bounding box center [741, 347] width 196 height 29
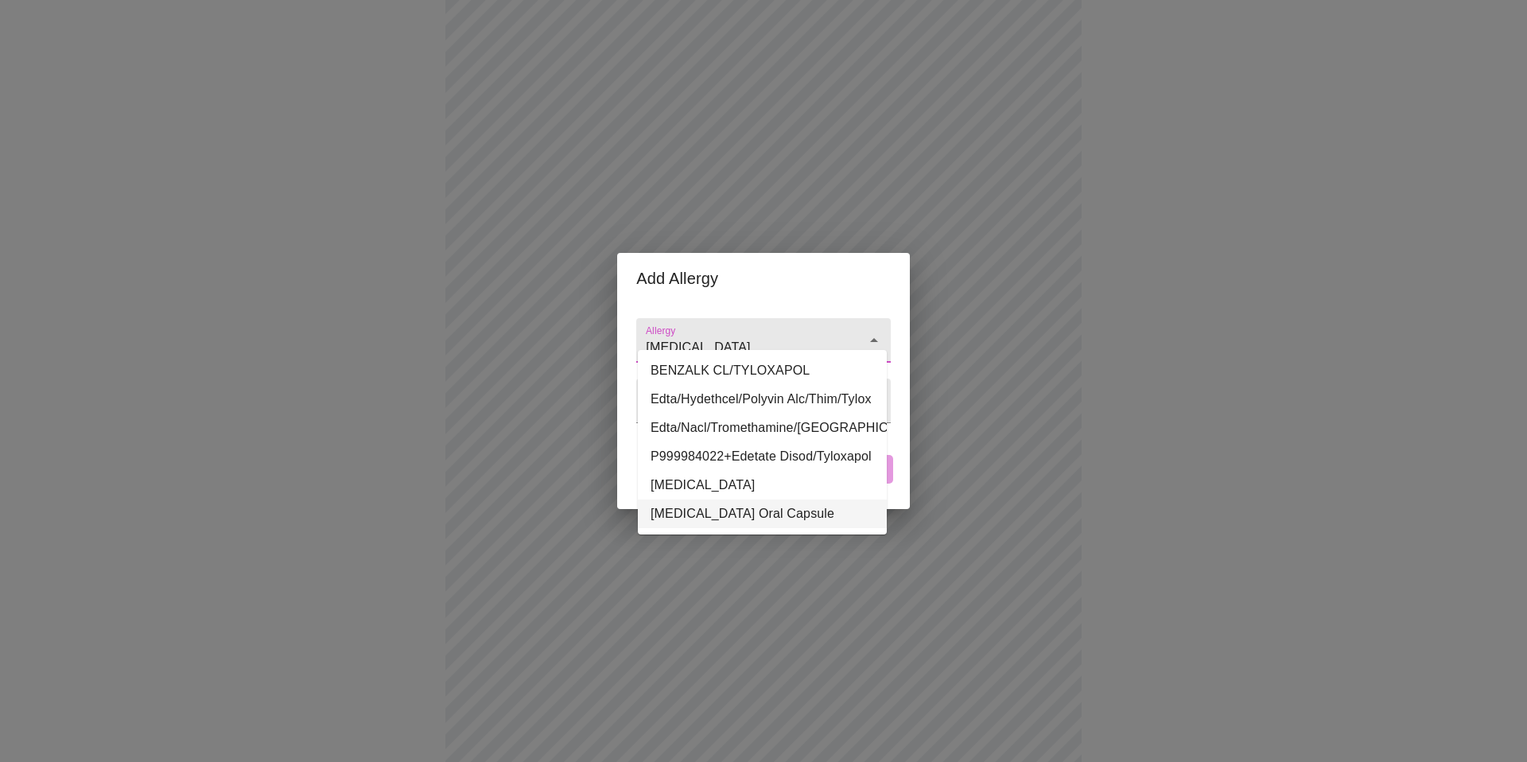
click at [720, 528] on li "Tylox Oral Capsule" at bounding box center [762, 514] width 249 height 29
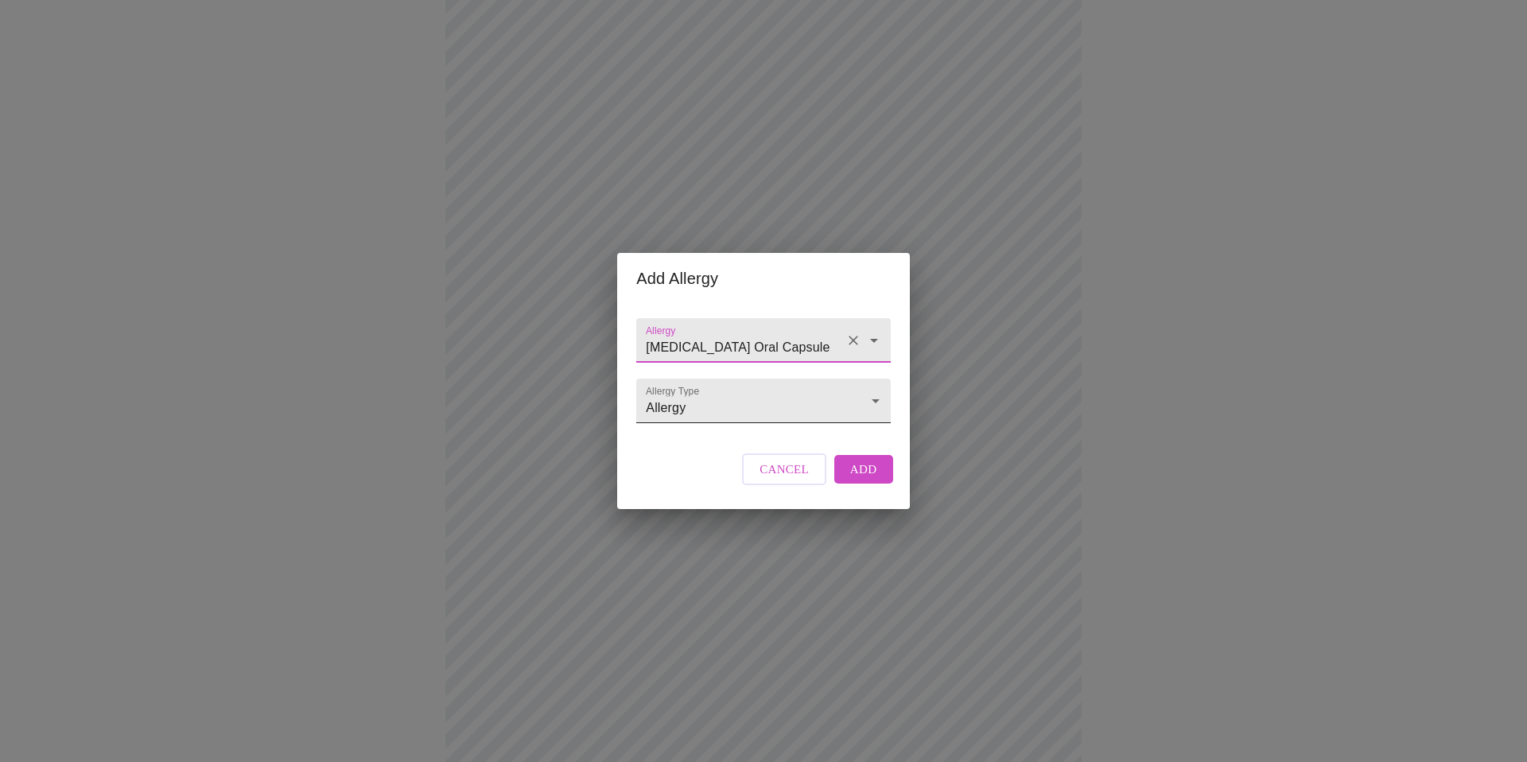
type input "Tylox Oral Capsule"
click at [862, 403] on body "MyMenopauseRx Appointments Messaging Labs Uploads Medications Community Refer a…" at bounding box center [763, 324] width 1515 height 1196
click at [862, 403] on li "Allergy" at bounding box center [763, 401] width 249 height 29
click at [858, 480] on span "Add" at bounding box center [863, 469] width 27 height 21
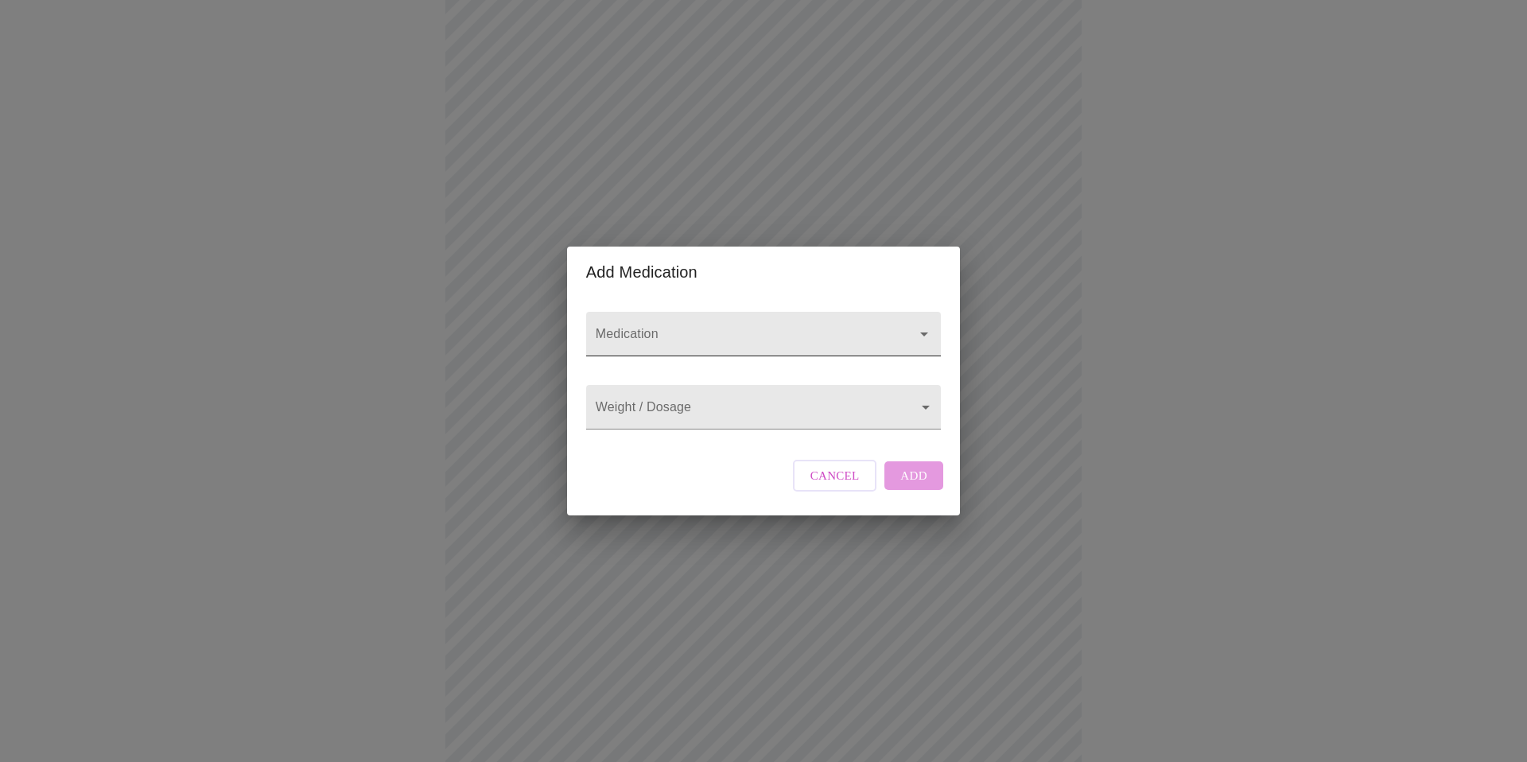
click at [750, 312] on div at bounding box center [763, 334] width 355 height 45
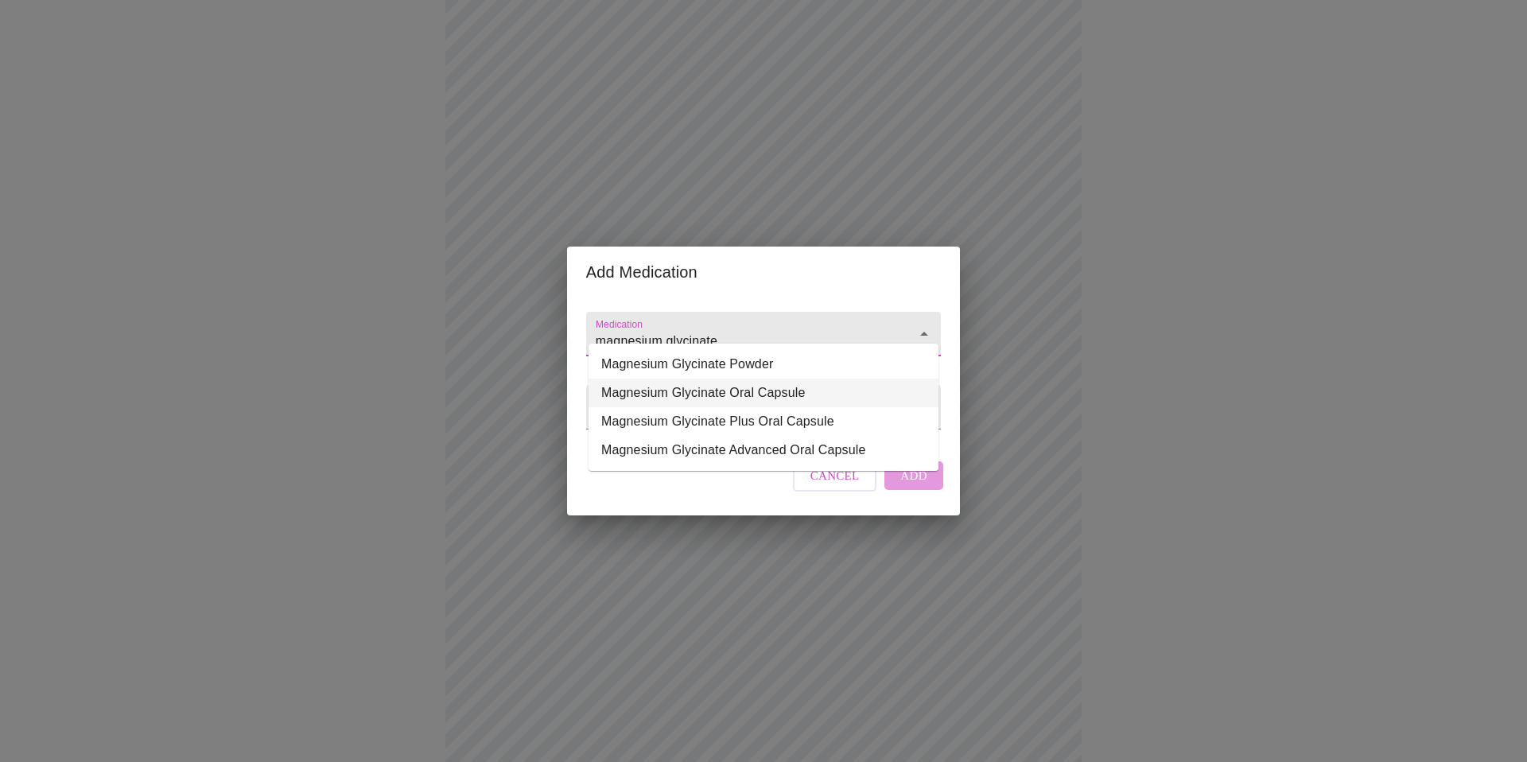
click at [714, 398] on li "Magnesium Glycinate Oral Capsule" at bounding box center [764, 393] width 350 height 29
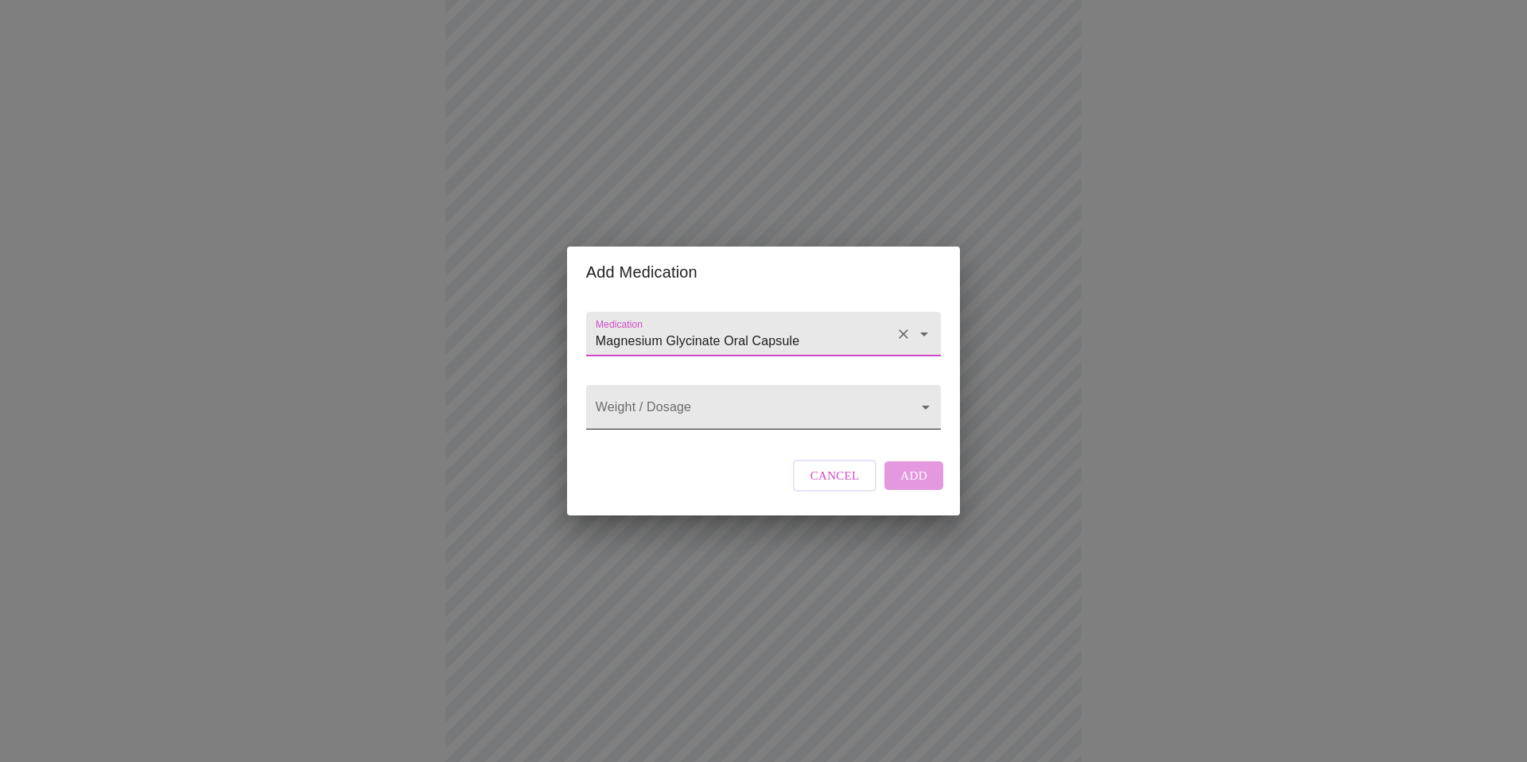
type input "Magnesium Glycinate Oral Capsule"
click at [711, 404] on body "MyMenopauseRx Appointments Messaging Labs Uploads Medications Community Refer a…" at bounding box center [763, 308] width 1515 height 1165
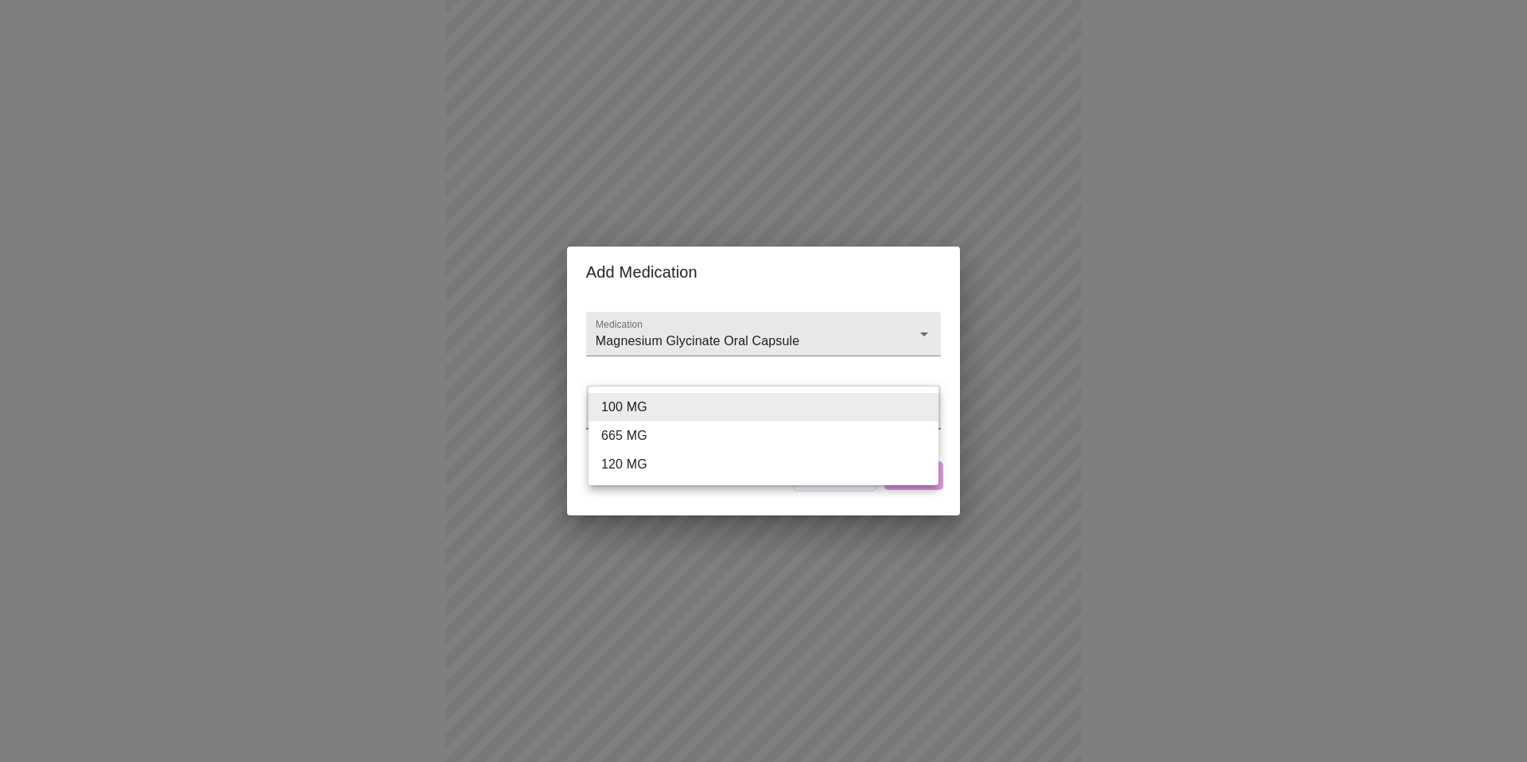
click at [724, 375] on div at bounding box center [763, 381] width 1527 height 762
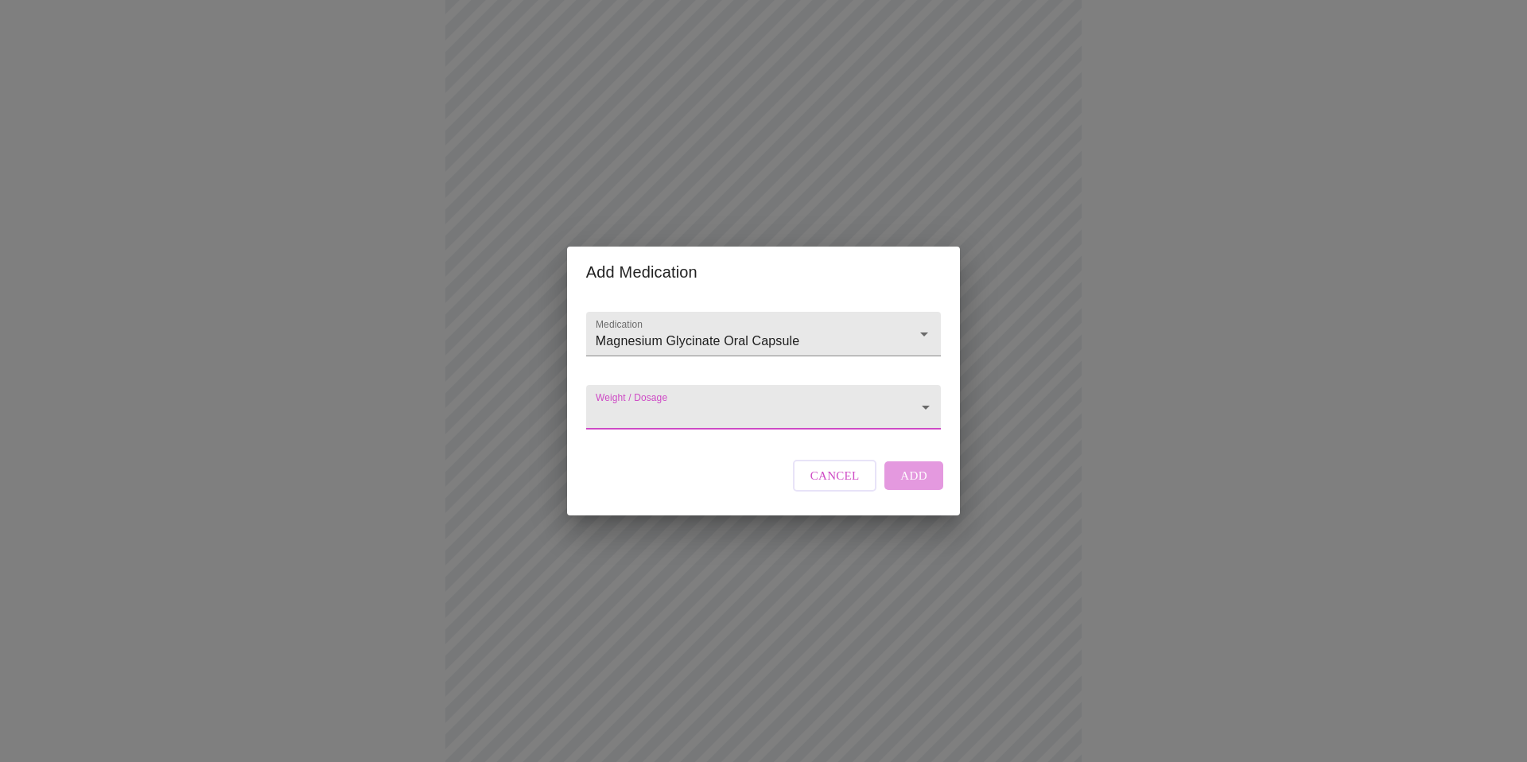
click at [710, 401] on body "MyMenopauseRx Appointments Messaging Labs Uploads Medications Community Refer a…" at bounding box center [763, 308] width 1515 height 1165
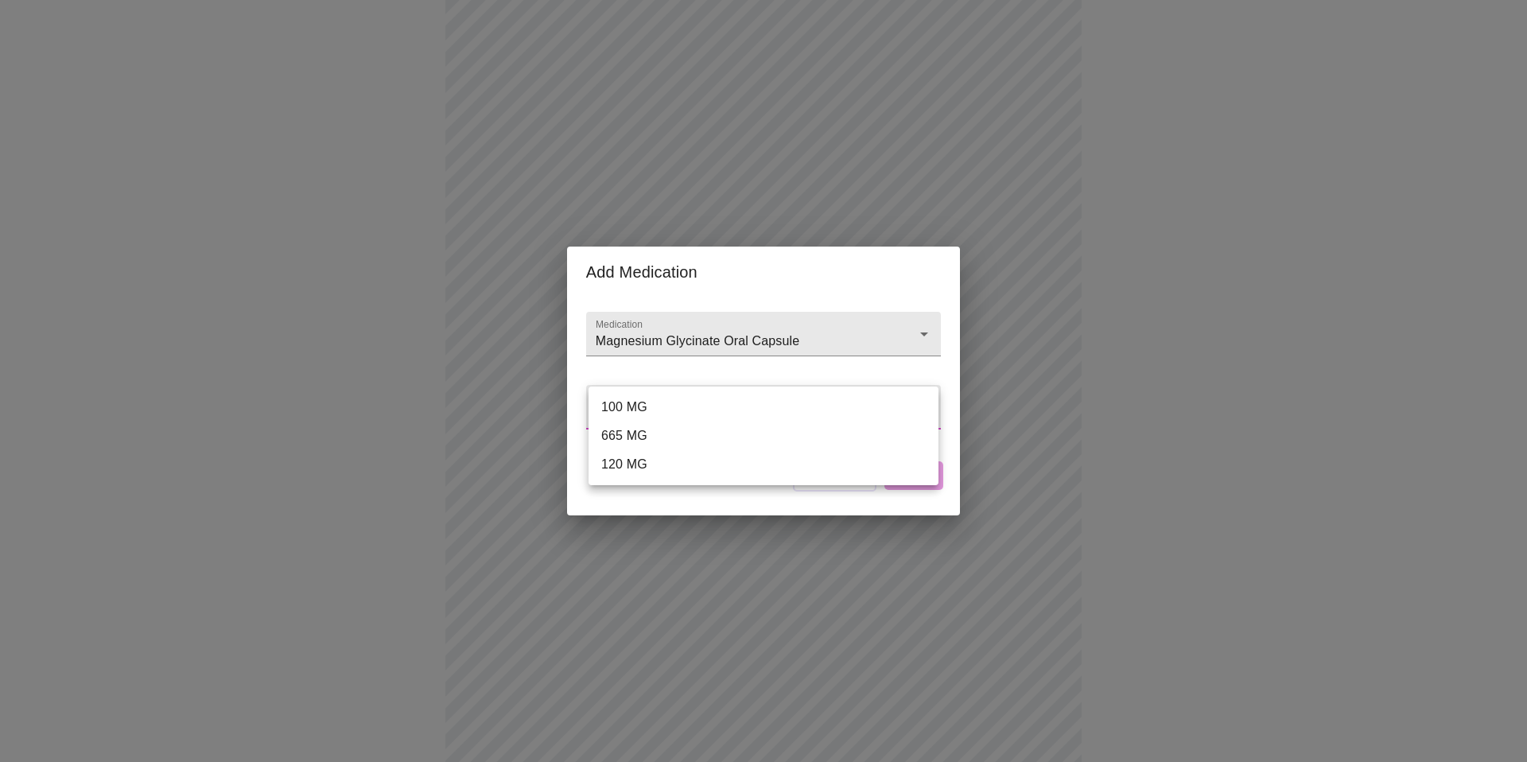
click at [877, 366] on div at bounding box center [763, 381] width 1527 height 762
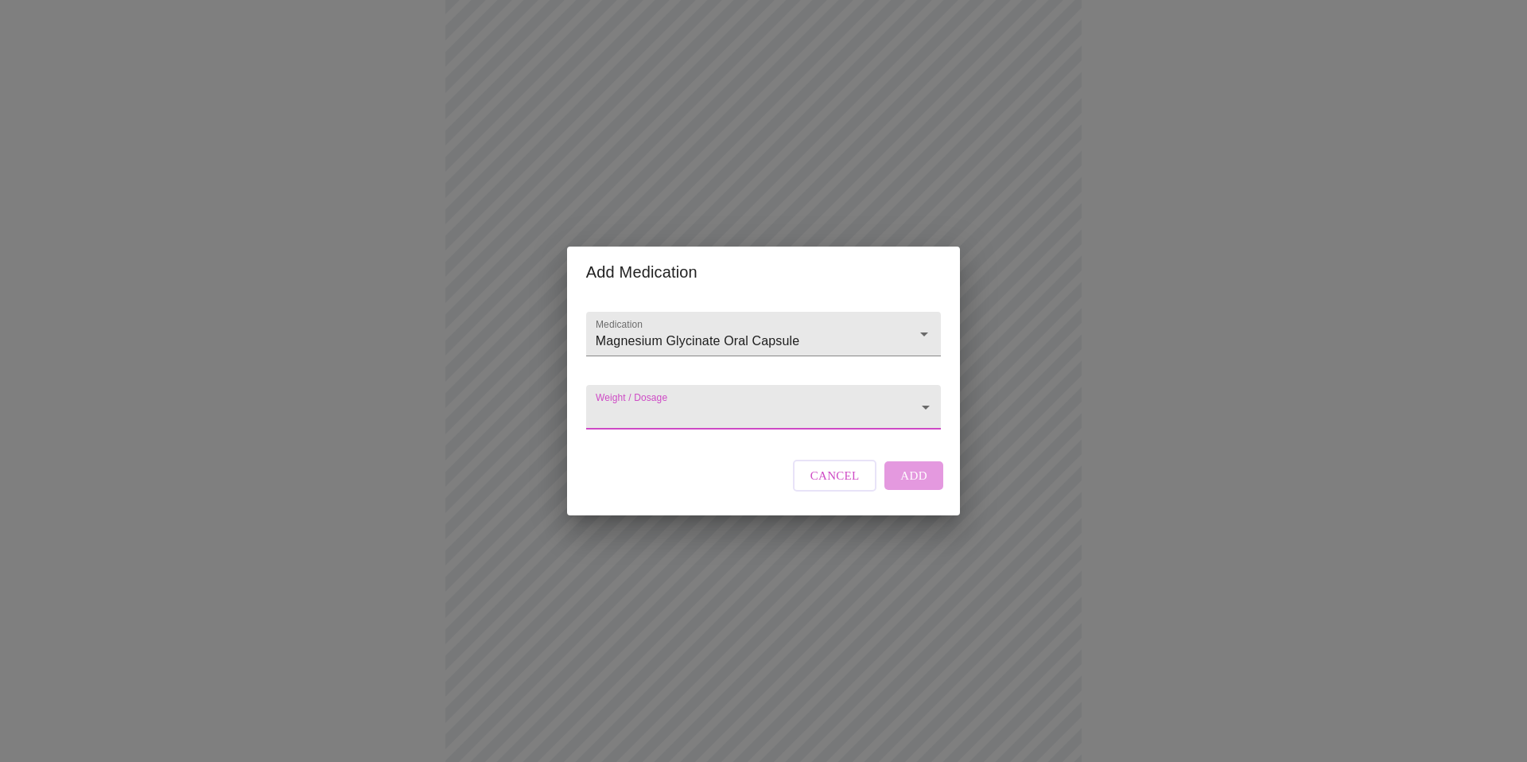
click at [823, 403] on body "MyMenopauseRx Appointments Messaging Labs Uploads Medications Community Refer a…" at bounding box center [763, 308] width 1515 height 1165
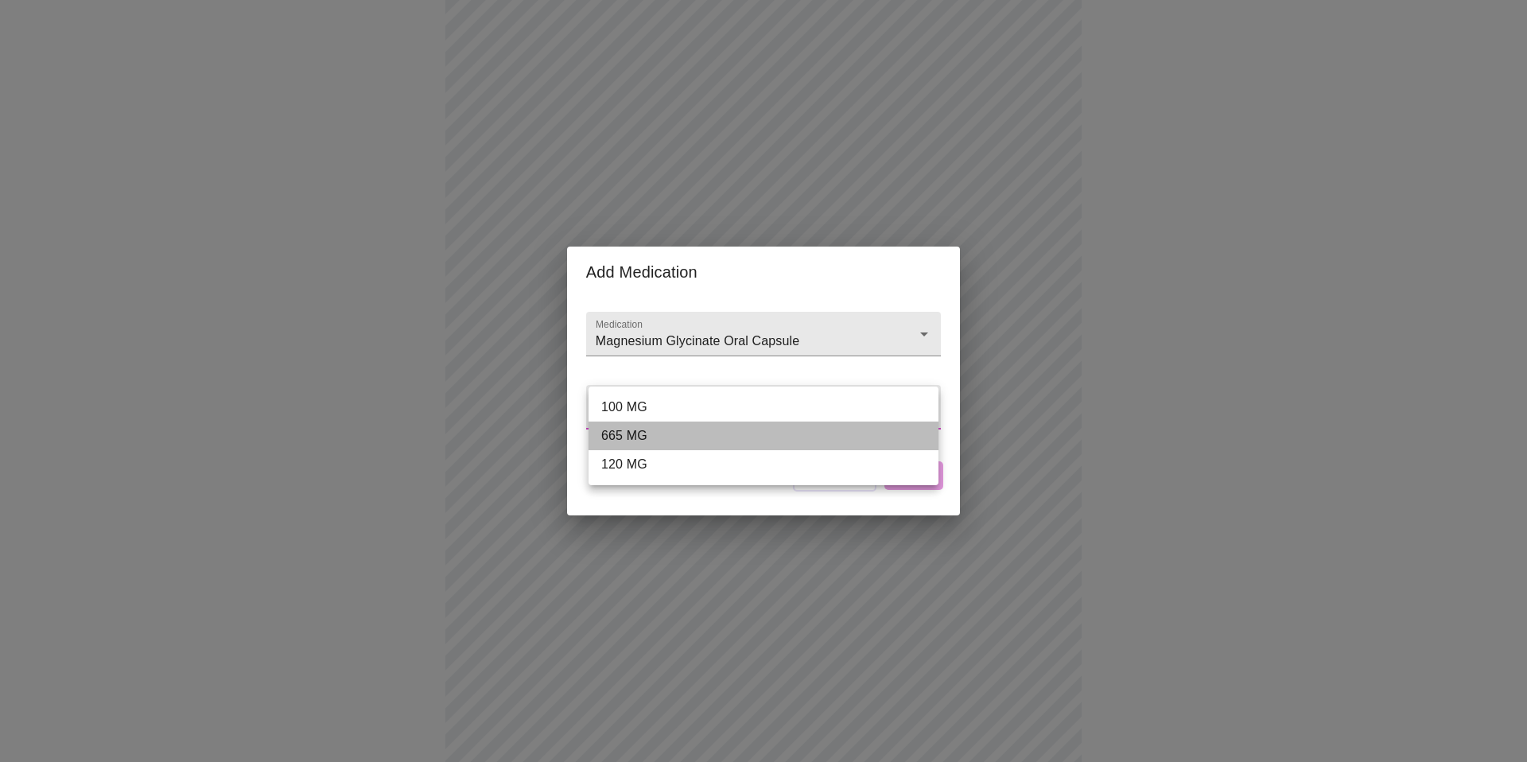
click at [820, 433] on li "665 MG" at bounding box center [764, 436] width 350 height 29
type input "665 MG"
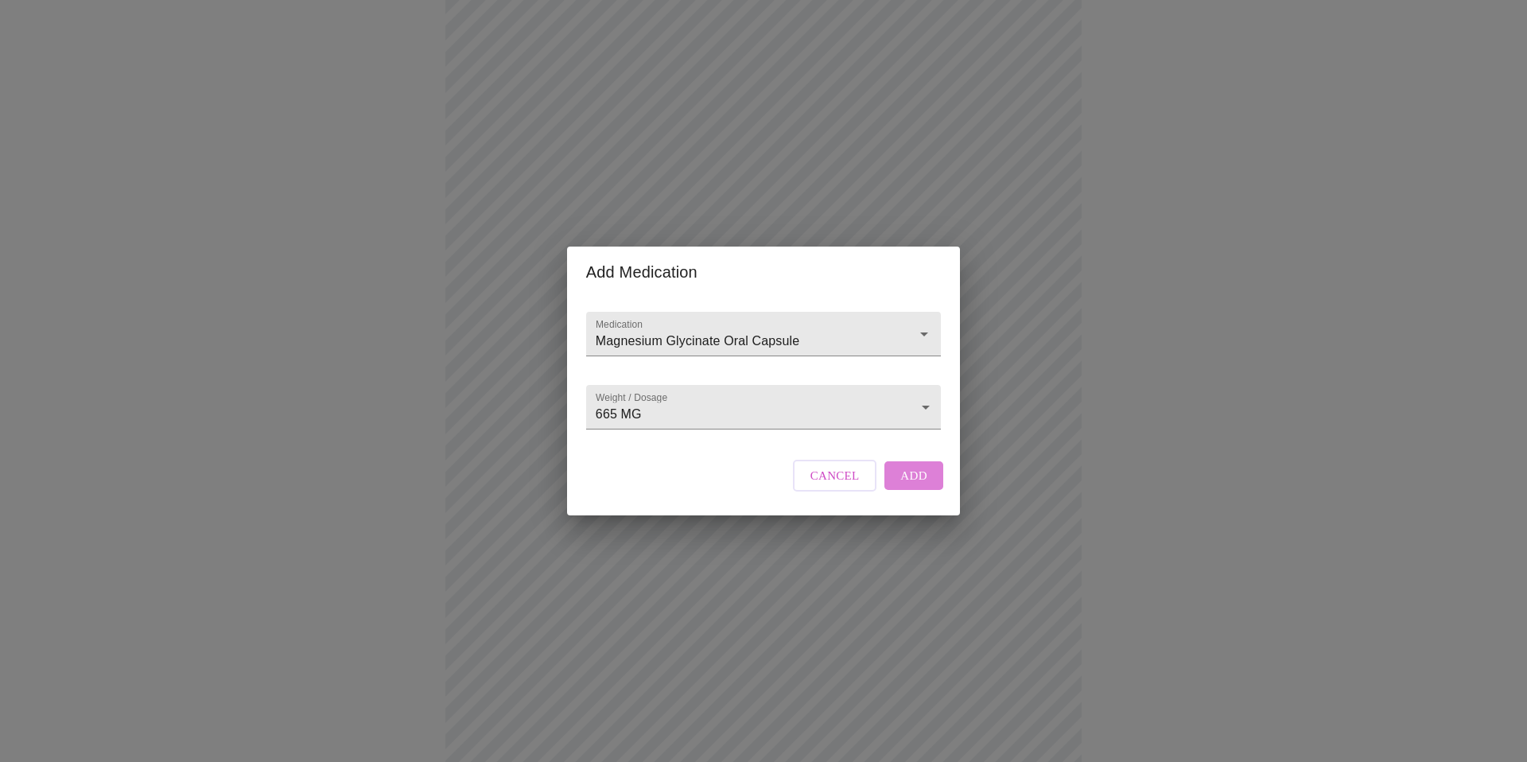
click at [905, 486] on span "Add" at bounding box center [914, 475] width 27 height 21
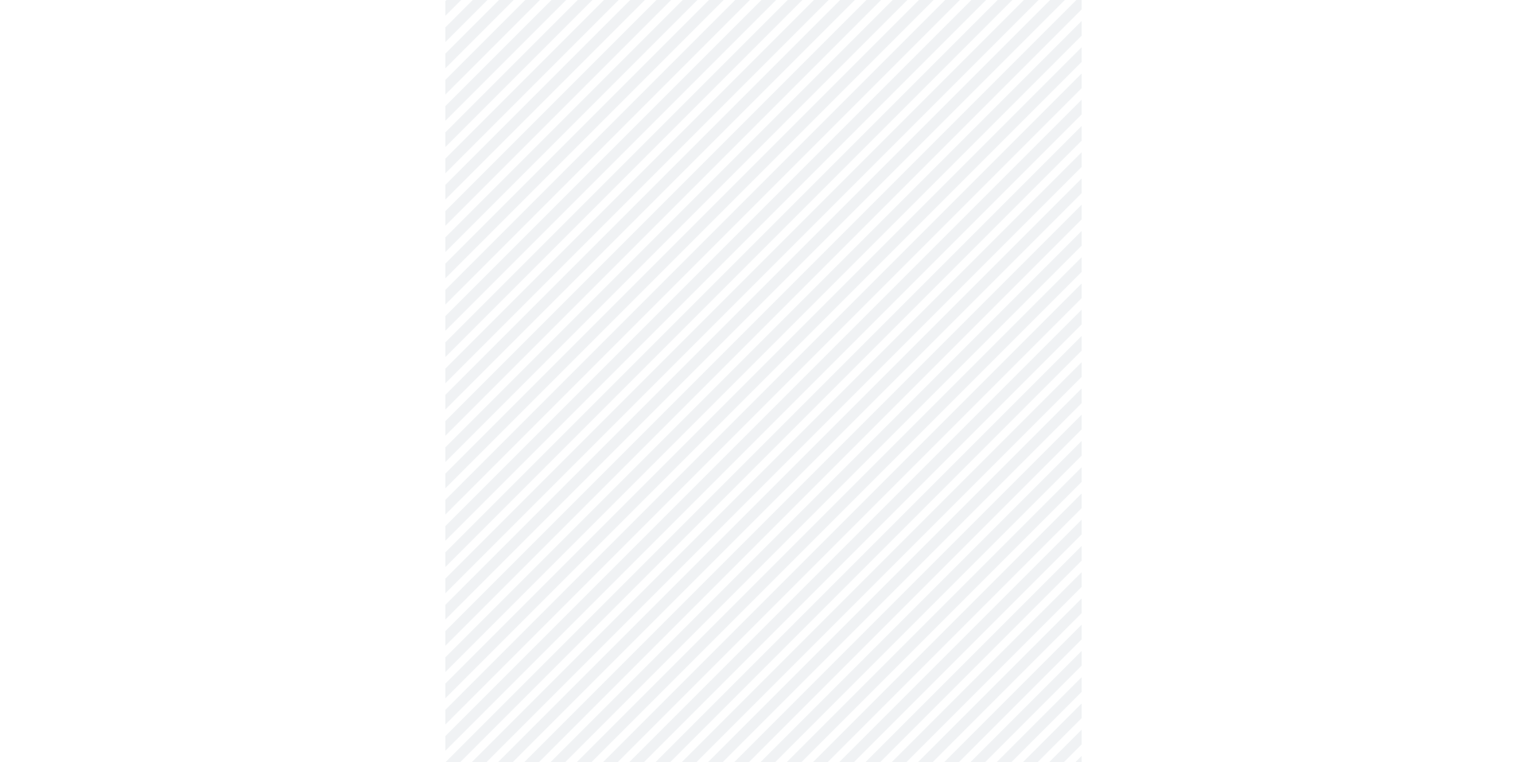
scroll to position [154, 0]
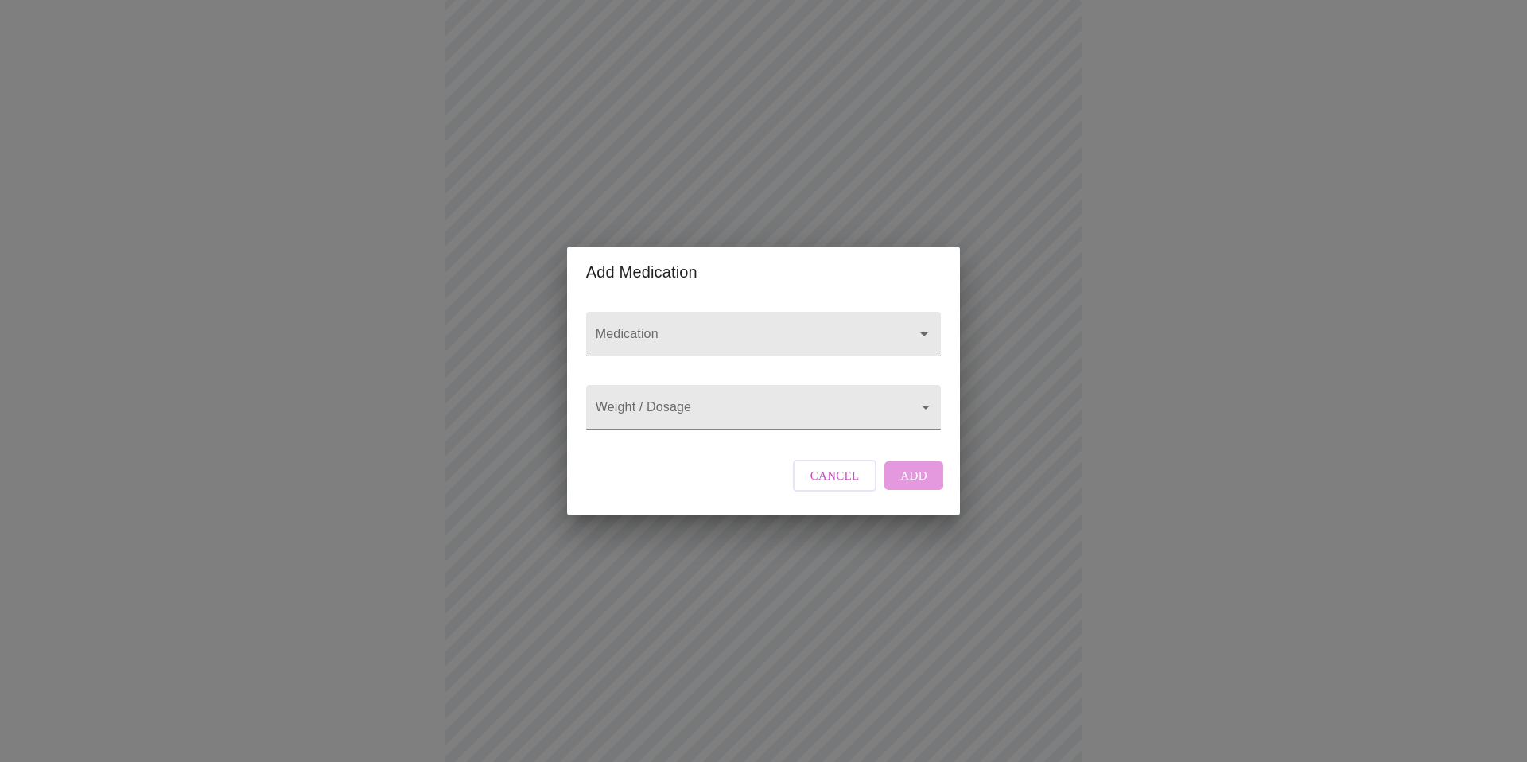
click at [622, 327] on input "Medication" at bounding box center [741, 341] width 297 height 29
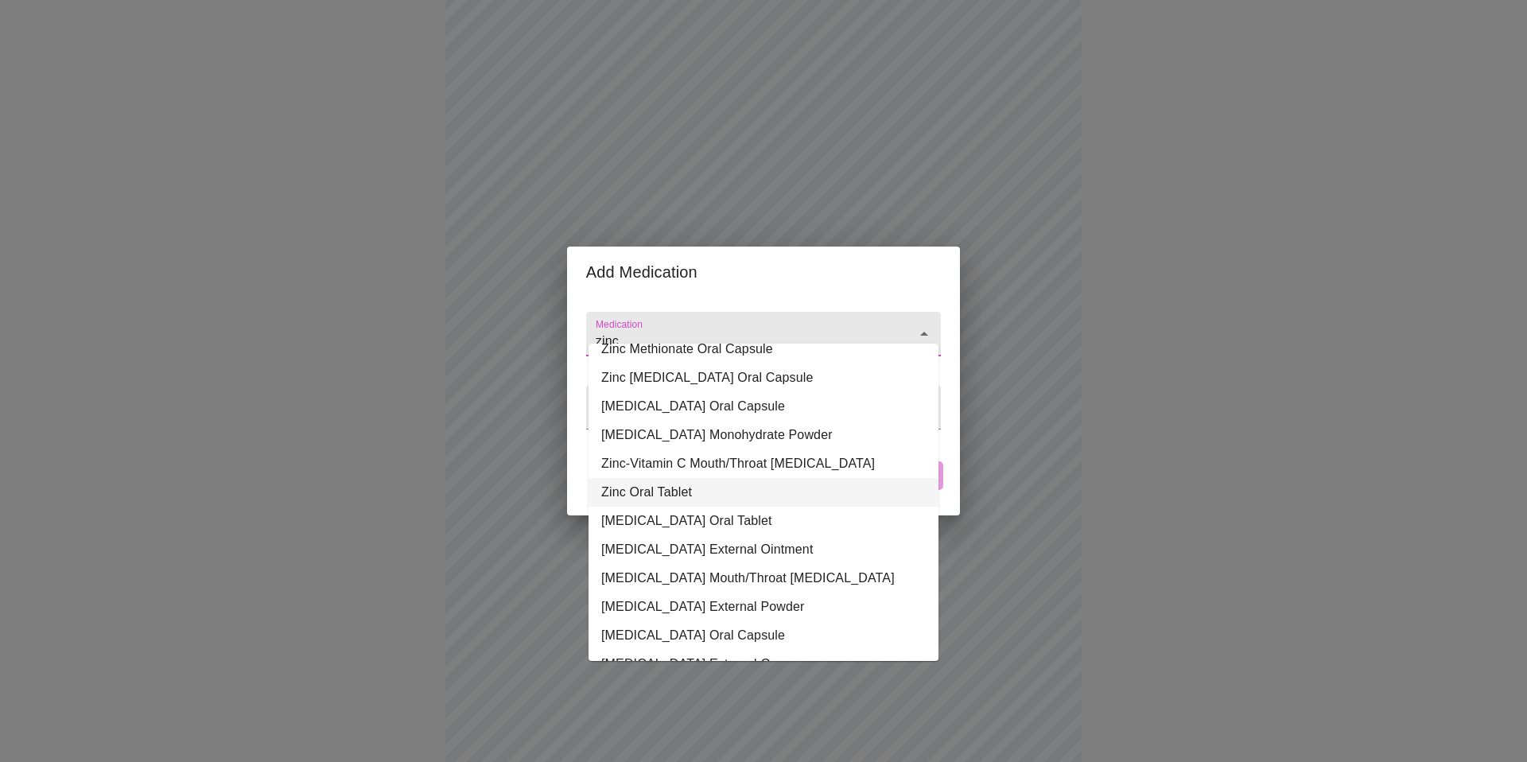
scroll to position [178, 0]
click at [722, 477] on li "Zinc Oral Tablet" at bounding box center [764, 491] width 350 height 29
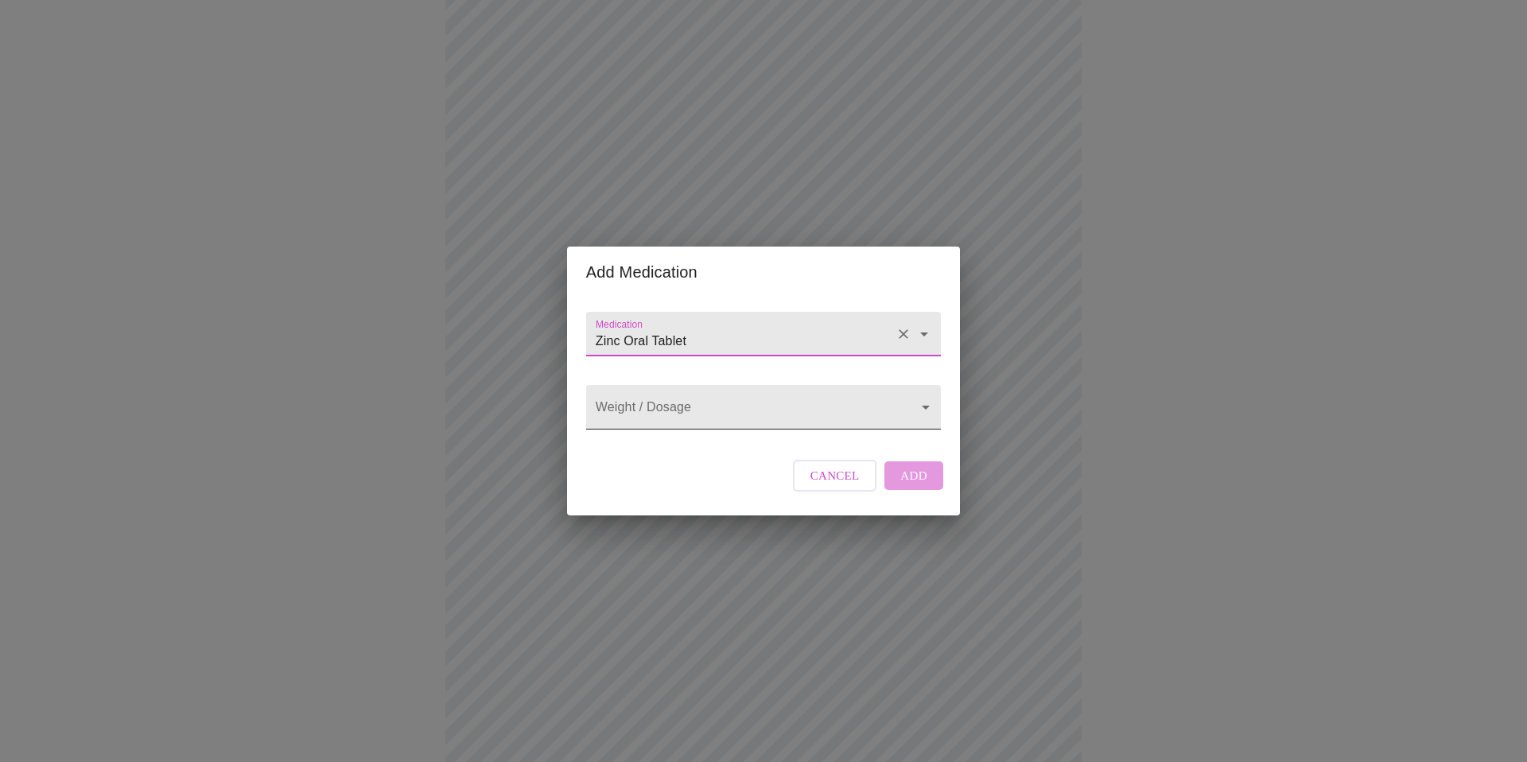
type input "Zinc Oral Tablet"
click at [738, 418] on body "MyMenopauseRx Appointments Messaging Labs Uploads Medications Community Refer a…" at bounding box center [763, 453] width 1515 height 1200
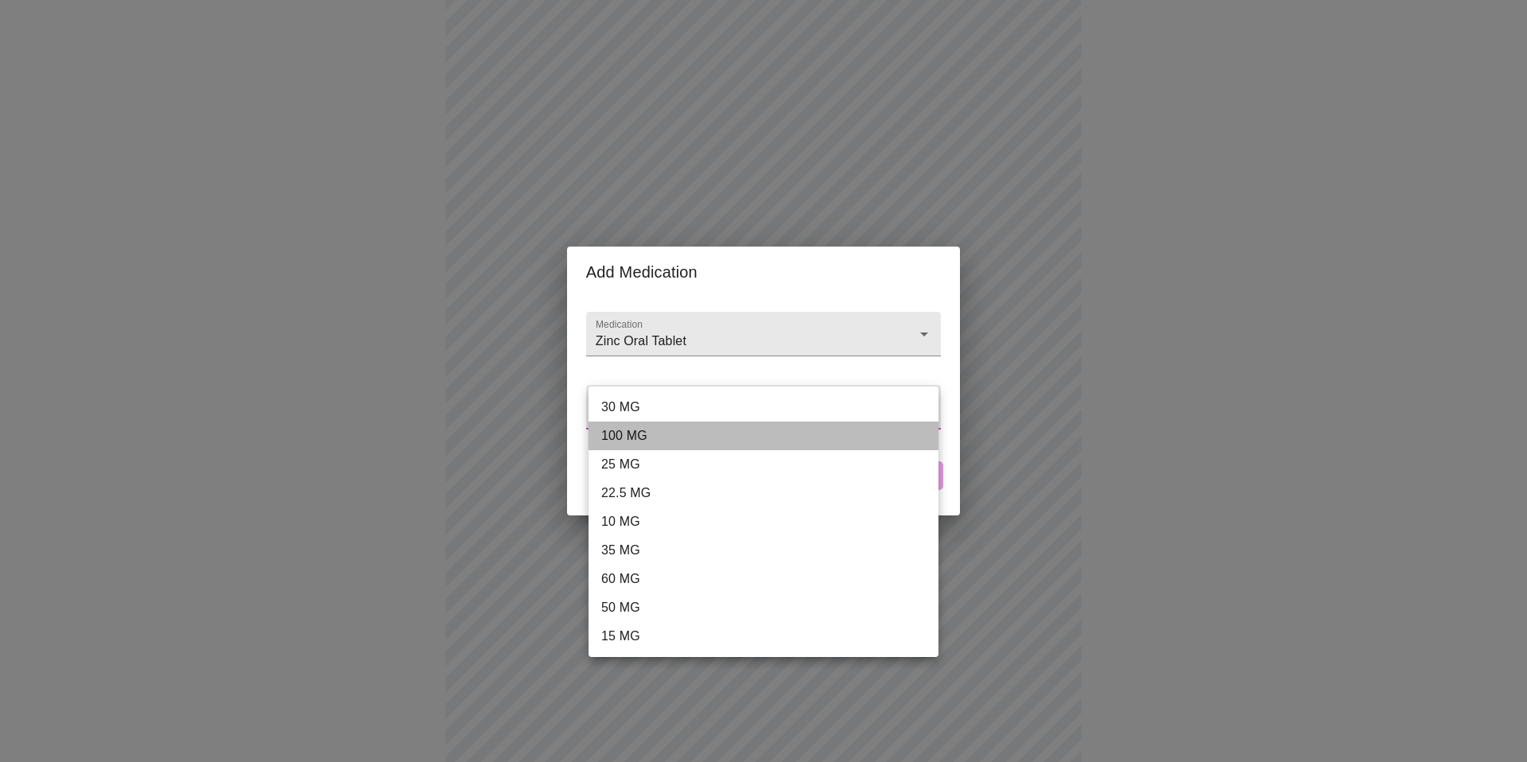
click at [725, 440] on li "100 MG" at bounding box center [764, 436] width 350 height 29
type input "100 MG"
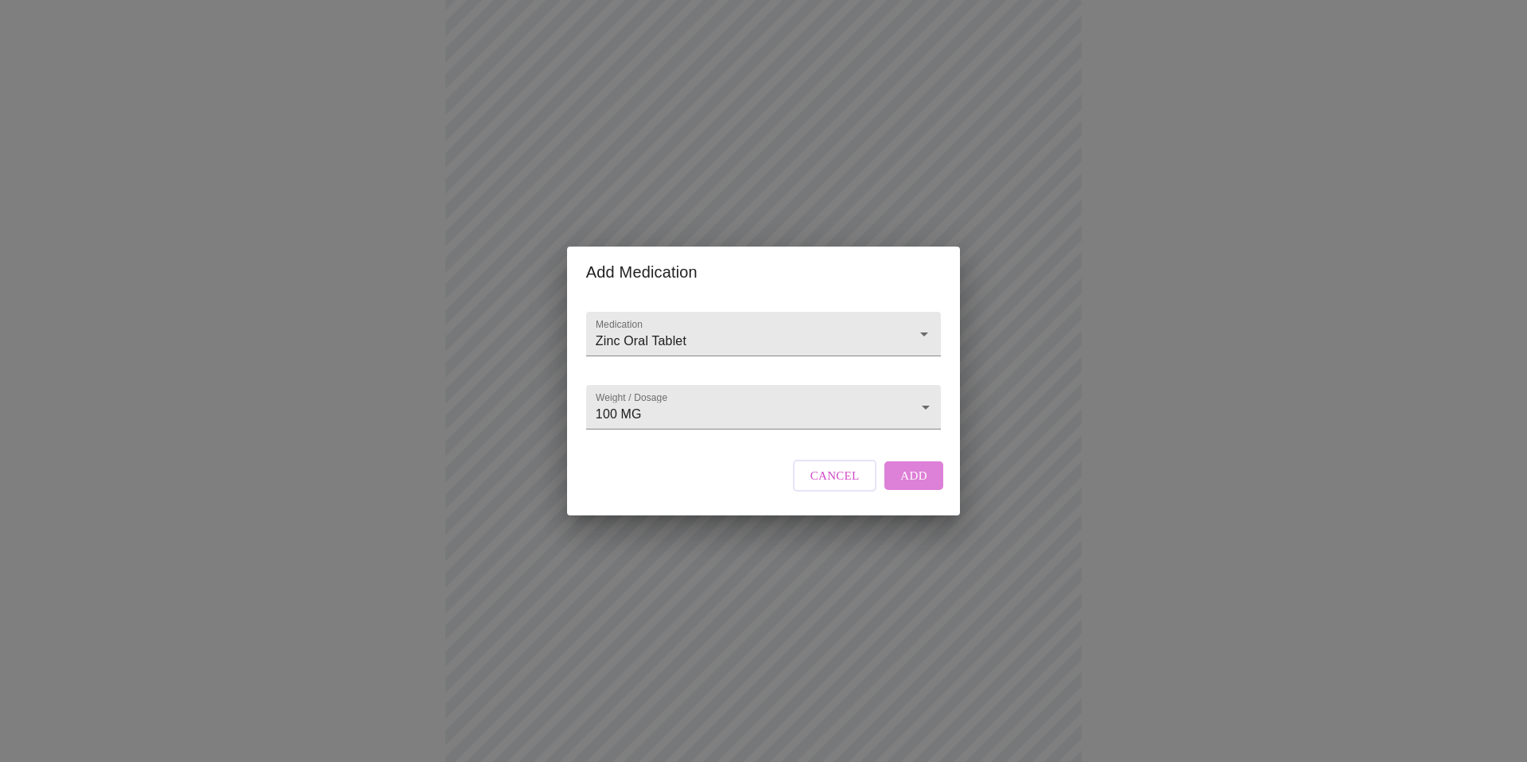
click at [910, 486] on span "Add" at bounding box center [914, 475] width 27 height 21
click at [683, 312] on div at bounding box center [763, 334] width 355 height 45
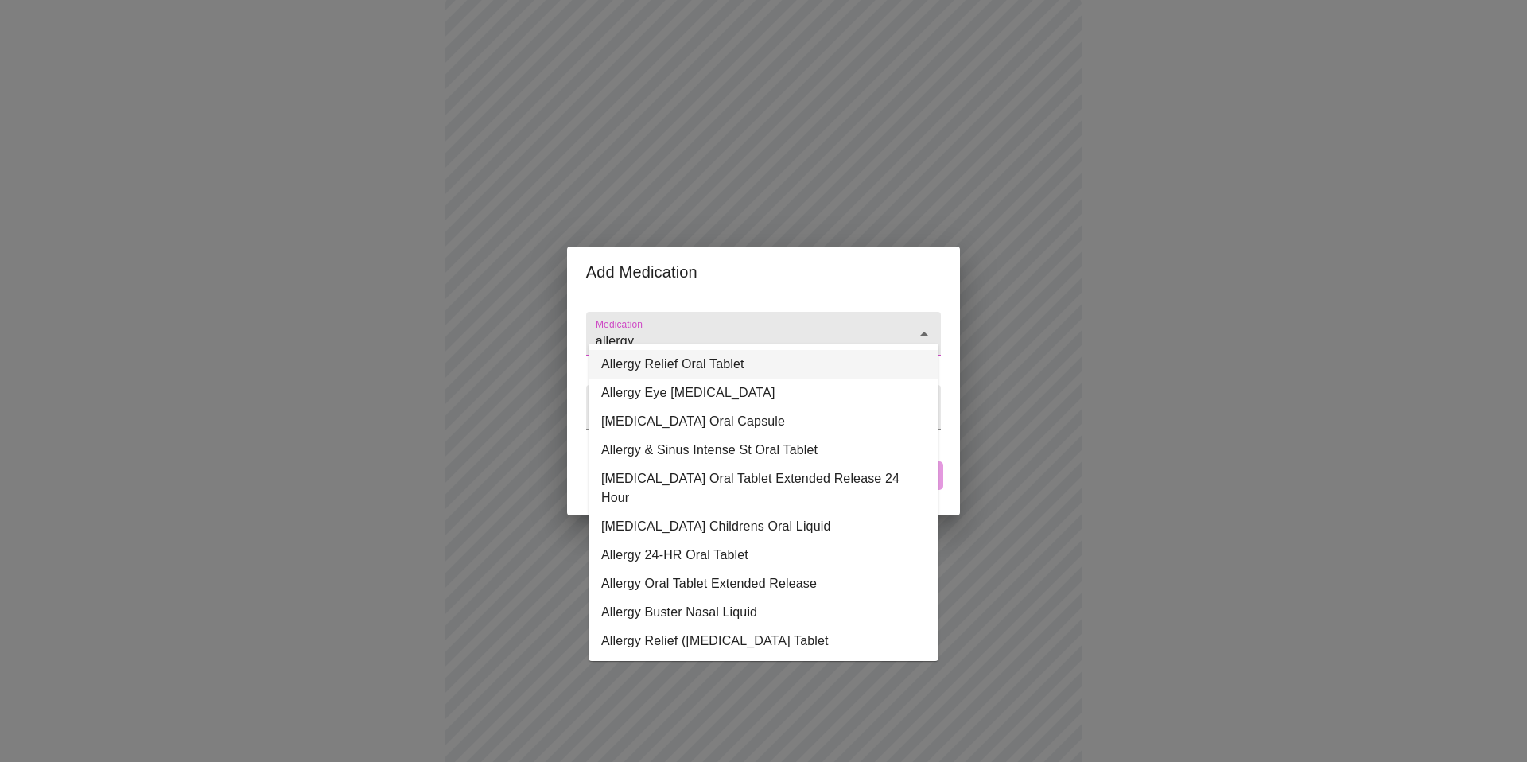
click at [685, 368] on li "Allergy Relief Oral Tablet" at bounding box center [764, 364] width 350 height 29
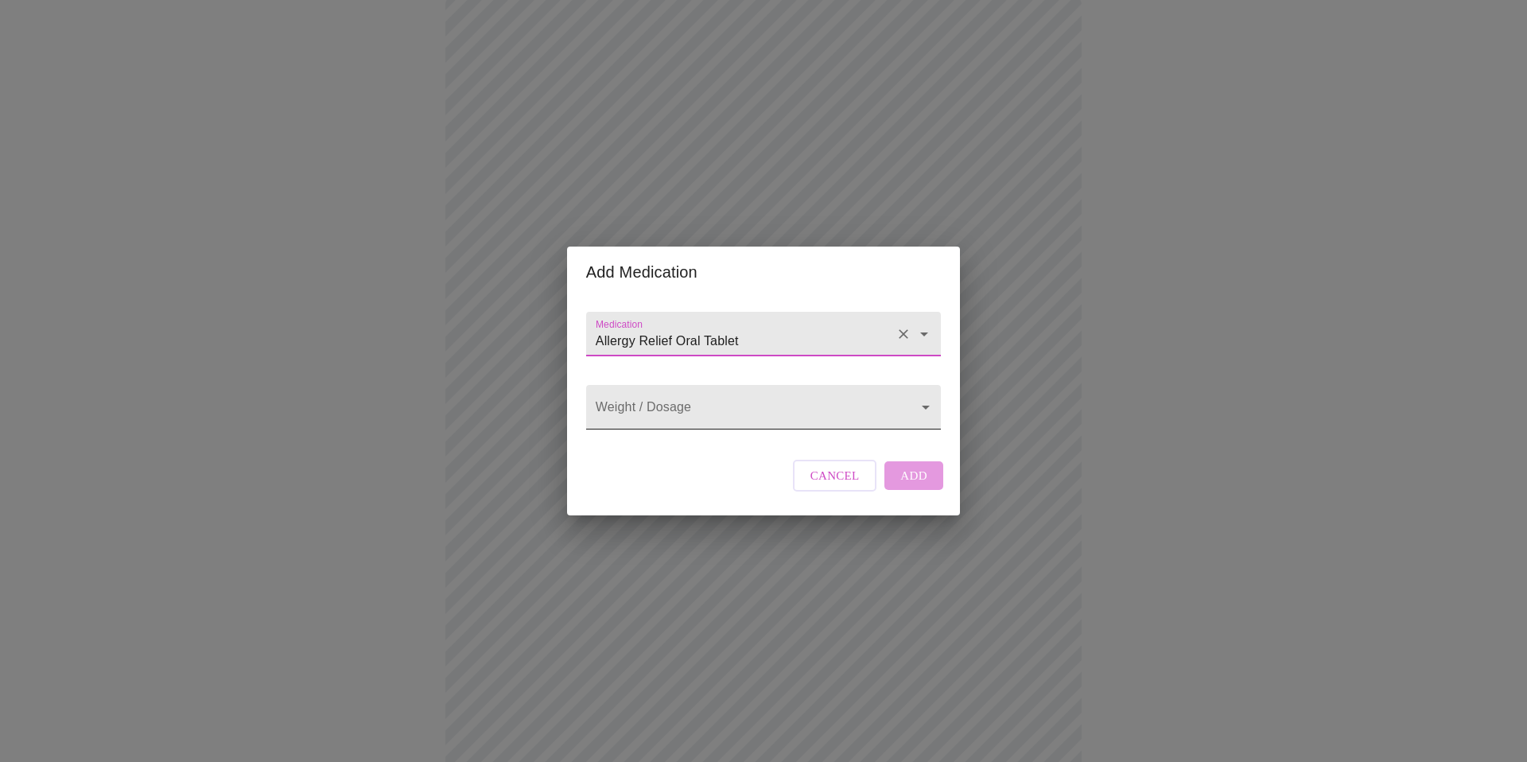
type input "Allergy Relief Oral Tablet"
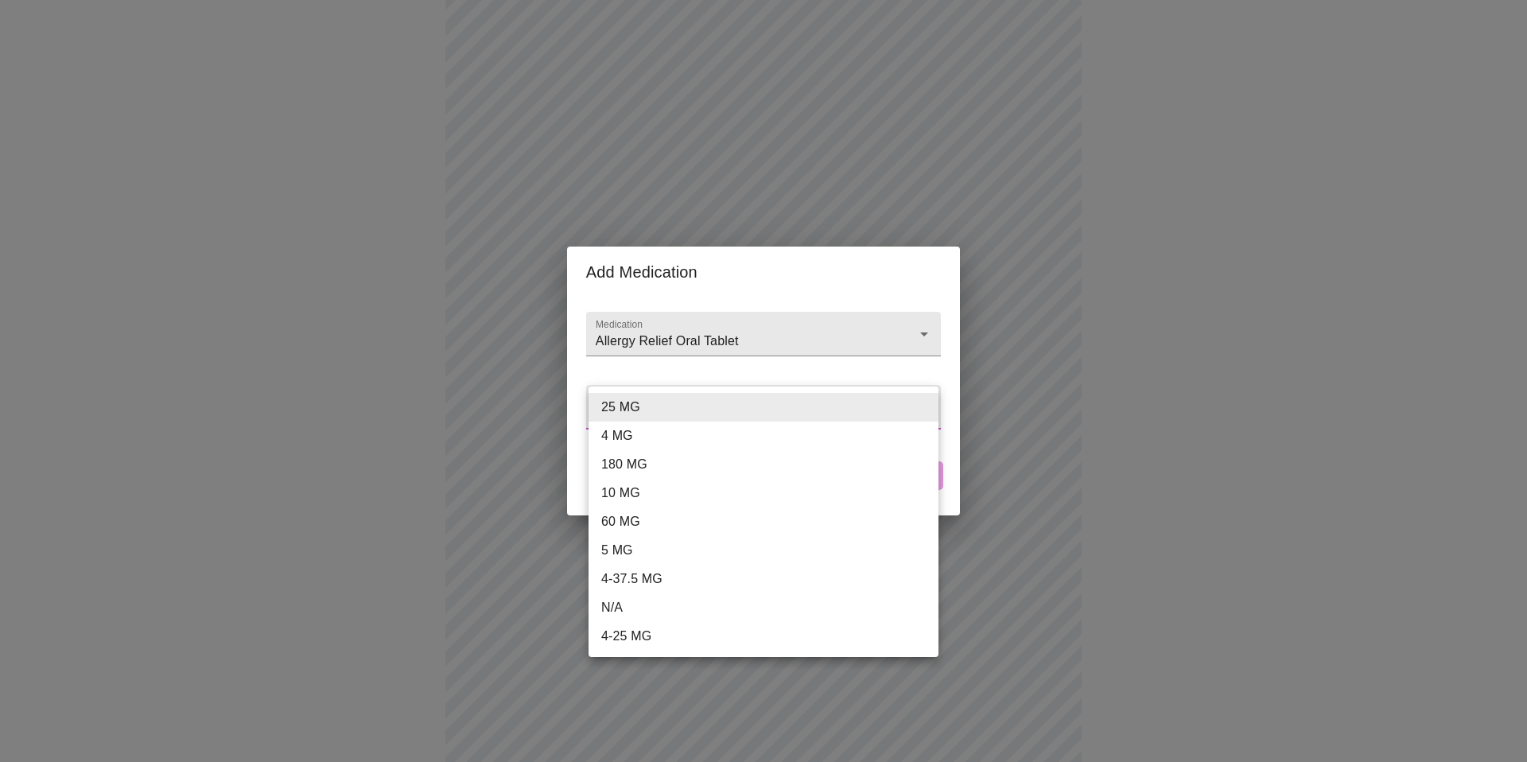
click at [683, 410] on body "MyMenopauseRx Appointments Messaging Labs Uploads Medications Community Refer a…" at bounding box center [763, 482] width 1515 height 1259
click at [683, 410] on li "25 MG" at bounding box center [764, 407] width 350 height 29
type input "25 MG"
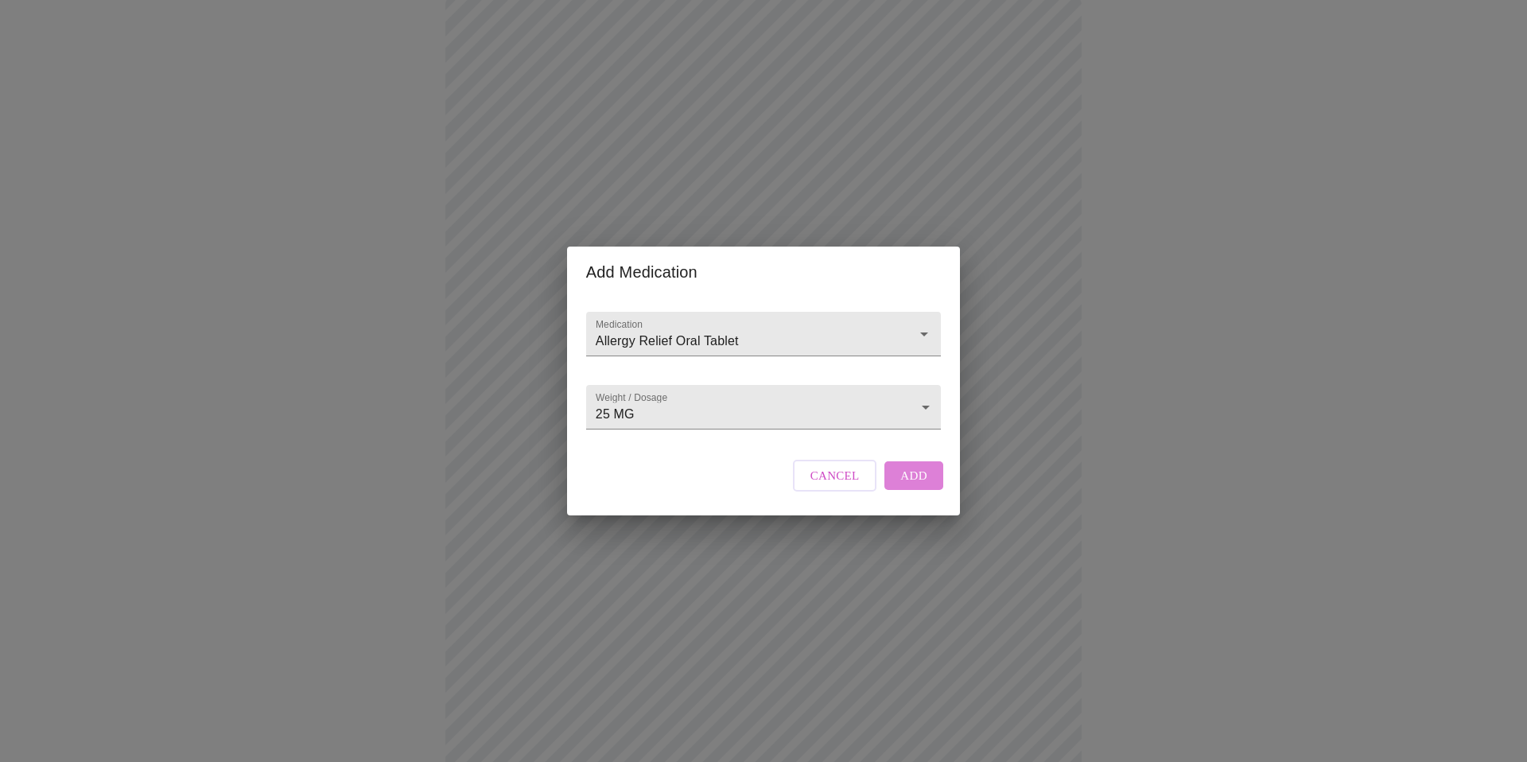
click at [912, 486] on span "Add" at bounding box center [914, 475] width 27 height 21
click at [677, 327] on input "Medication" at bounding box center [741, 341] width 297 height 29
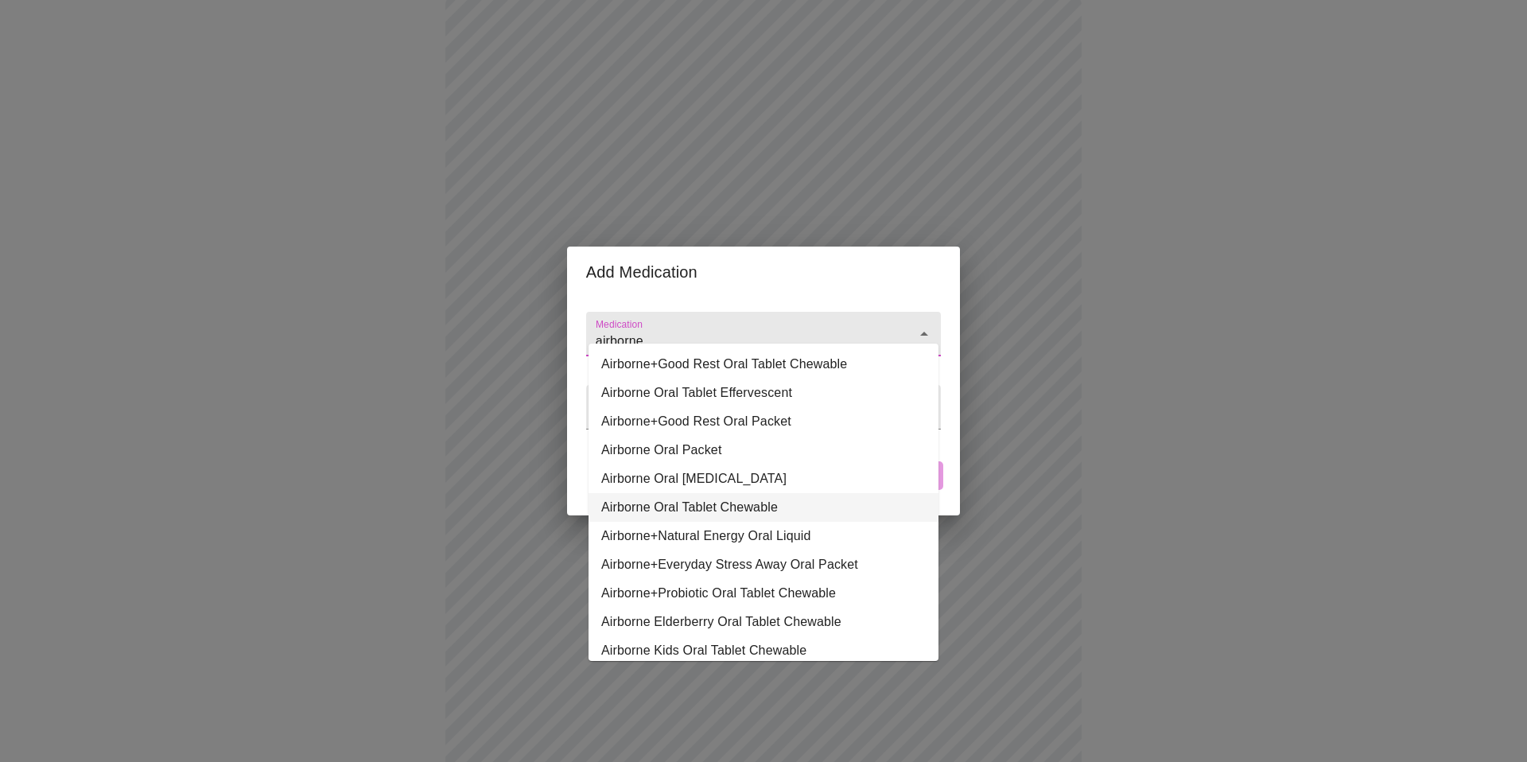
click at [649, 504] on li "Airborne Oral Tablet Chewable" at bounding box center [764, 507] width 350 height 29
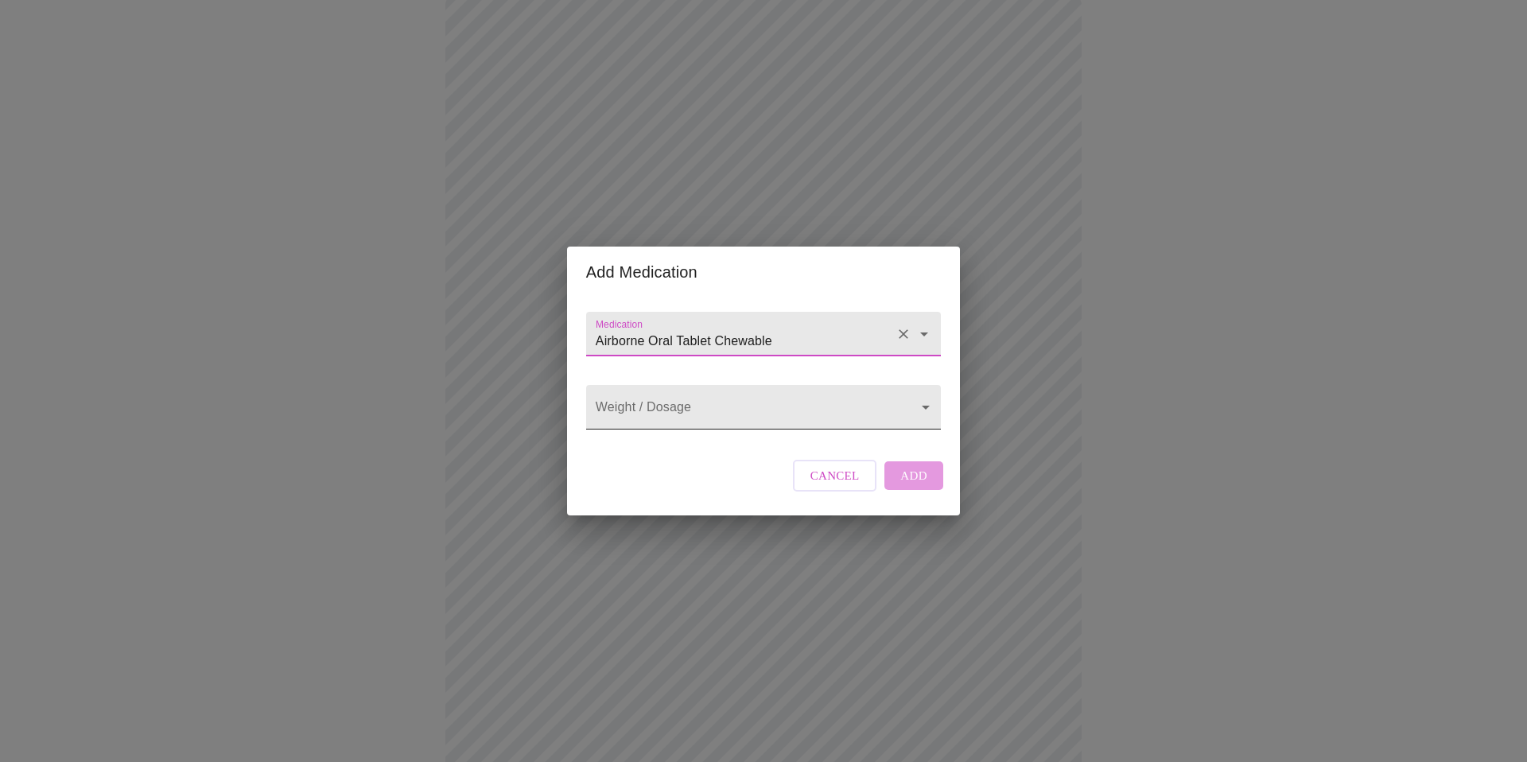
type input "Airborne Oral Tablet Chewable"
click at [722, 420] on body "MyMenopauseRx Appointments Messaging Labs Uploads Medications Community Refer a…" at bounding box center [763, 511] width 1515 height 1317
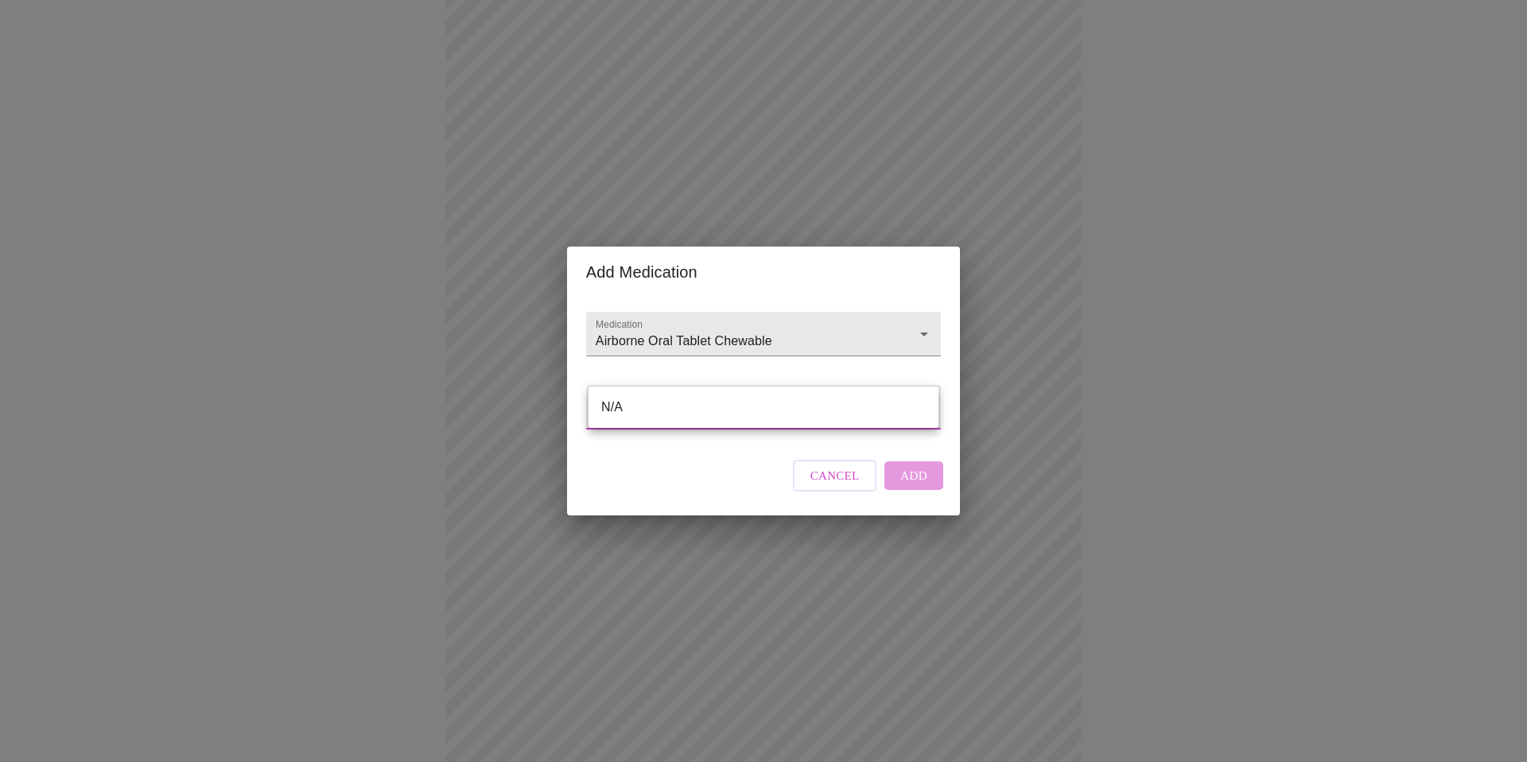
click at [740, 406] on li "N/A" at bounding box center [764, 407] width 350 height 29
type input "N/A"
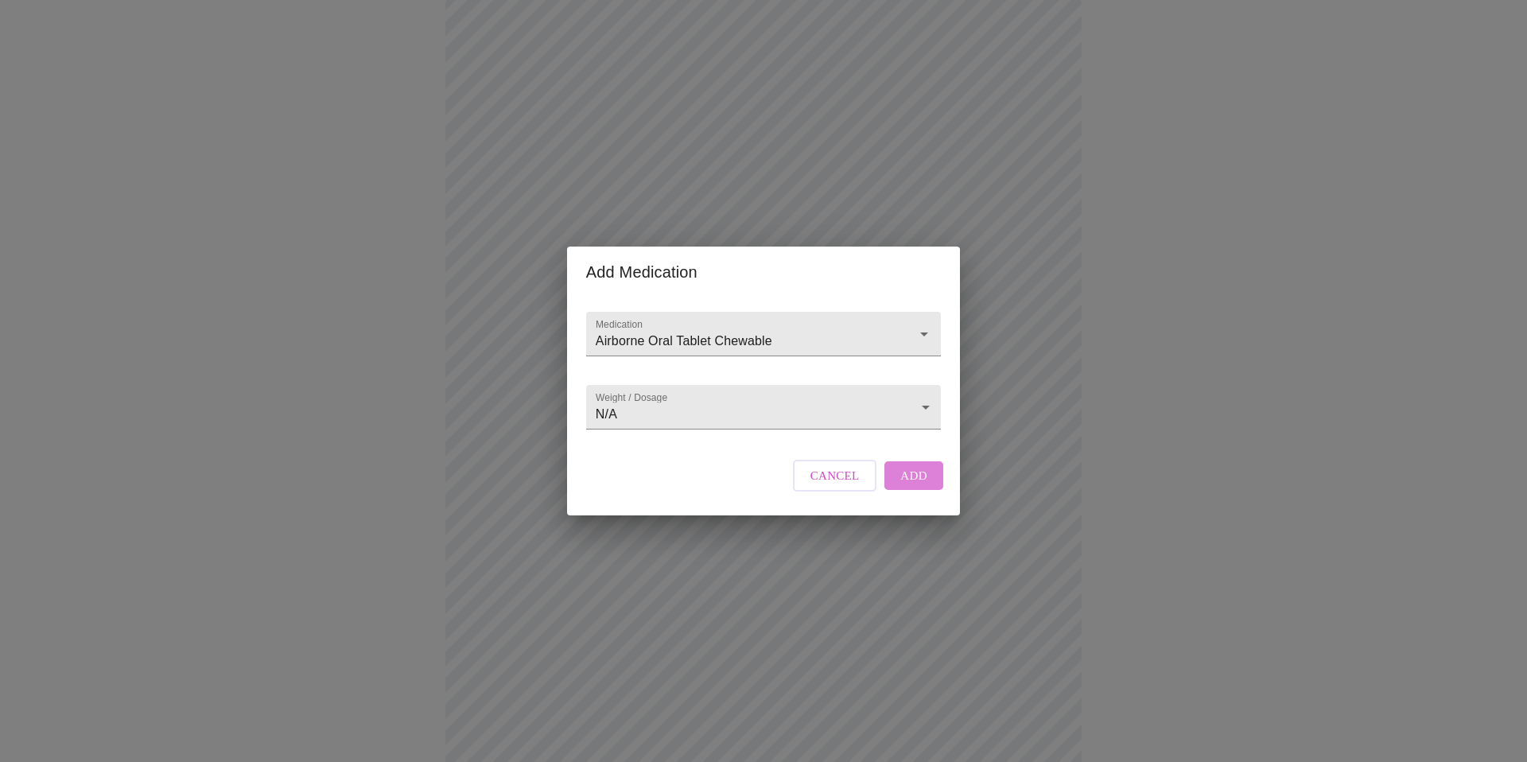
click at [911, 490] on button "Add" at bounding box center [914, 475] width 59 height 29
click at [675, 327] on input "Medication" at bounding box center [741, 341] width 297 height 29
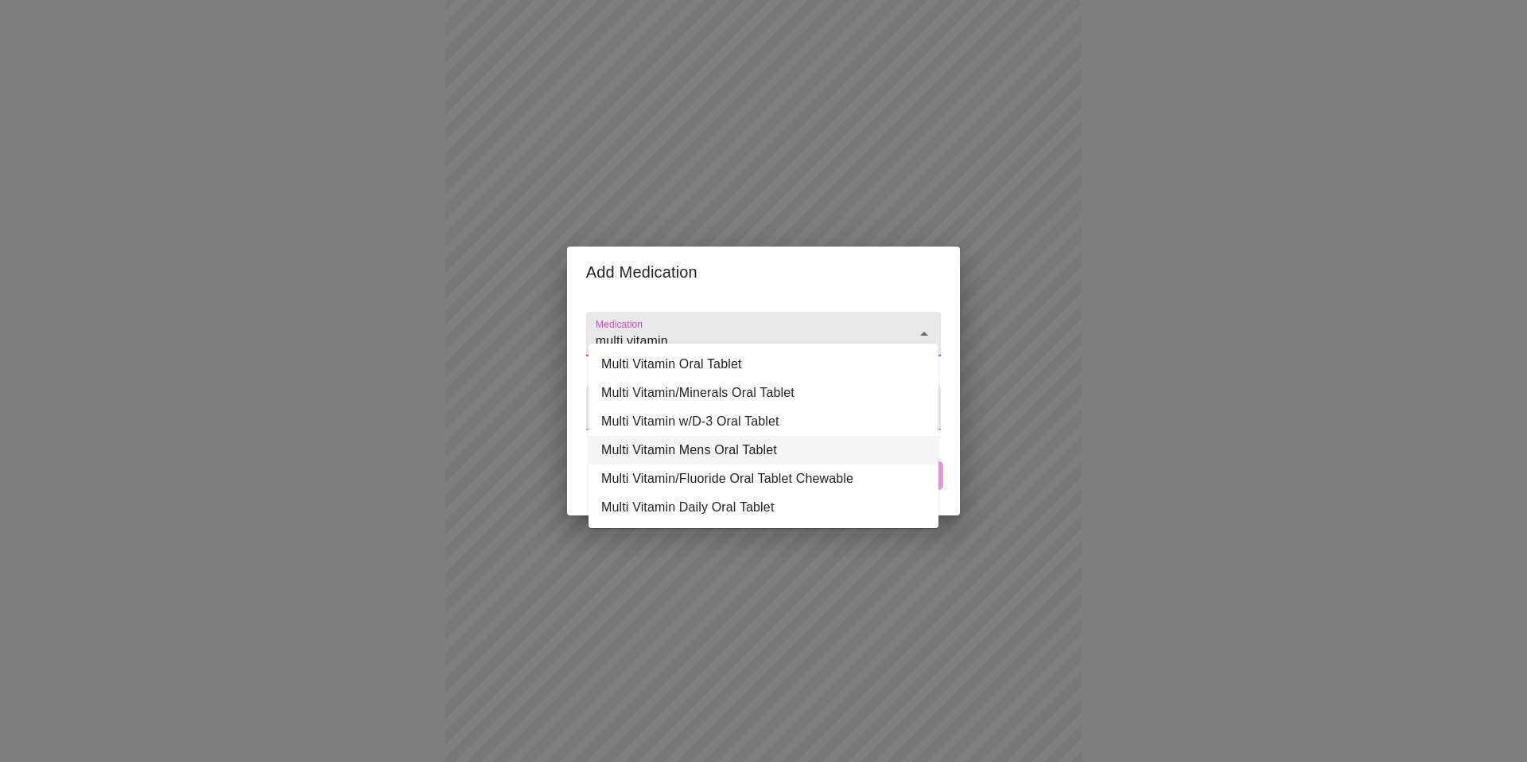
drag, startPoint x: 664, startPoint y: 364, endPoint x: 667, endPoint y: 453, distance: 89.1
click at [667, 453] on ul "Multi Vitamin Oral Tablet Multi Vitamin/Minerals Oral Tablet Multi Vitamin w/D-…" at bounding box center [764, 436] width 350 height 185
click at [703, 370] on li "Multi Vitamin Oral Tablet" at bounding box center [764, 364] width 350 height 29
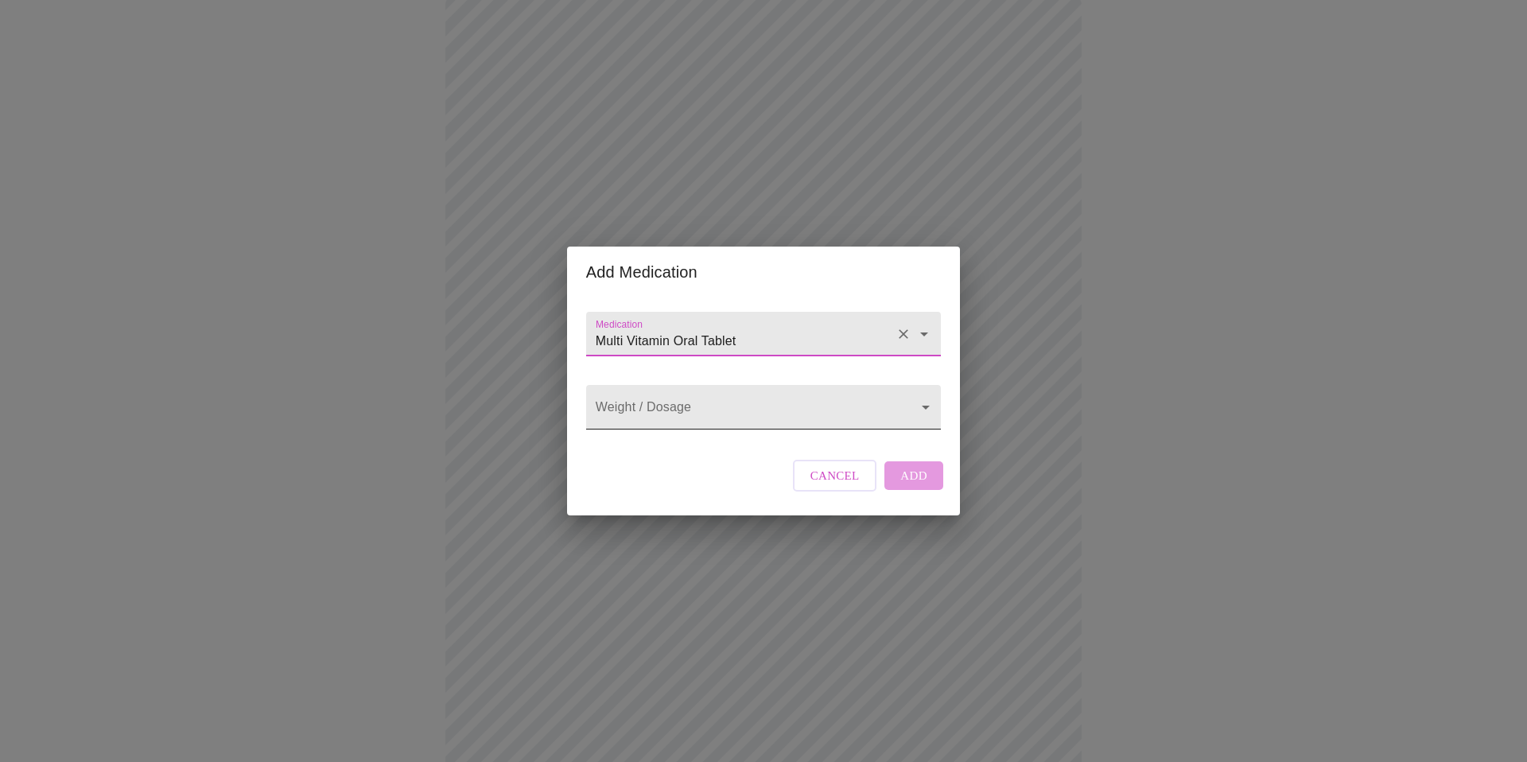
type input "Multi Vitamin Oral Tablet"
click at [686, 399] on body "MyMenopauseRx Appointments Messaging Labs Uploads Medications Community Refer a…" at bounding box center [763, 541] width 1515 height 1376
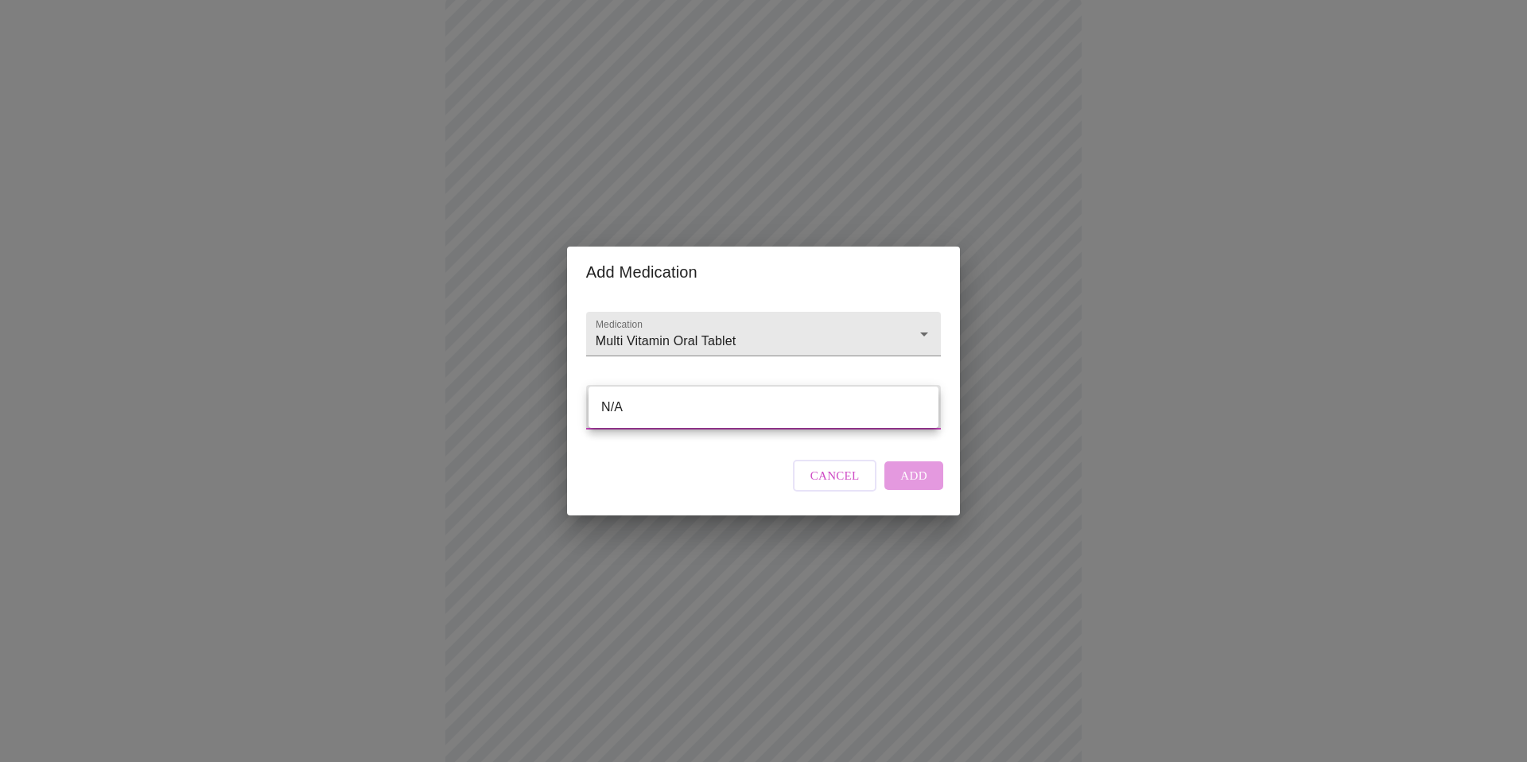
click at [676, 404] on li "N/A" at bounding box center [764, 407] width 350 height 29
type input "N/A"
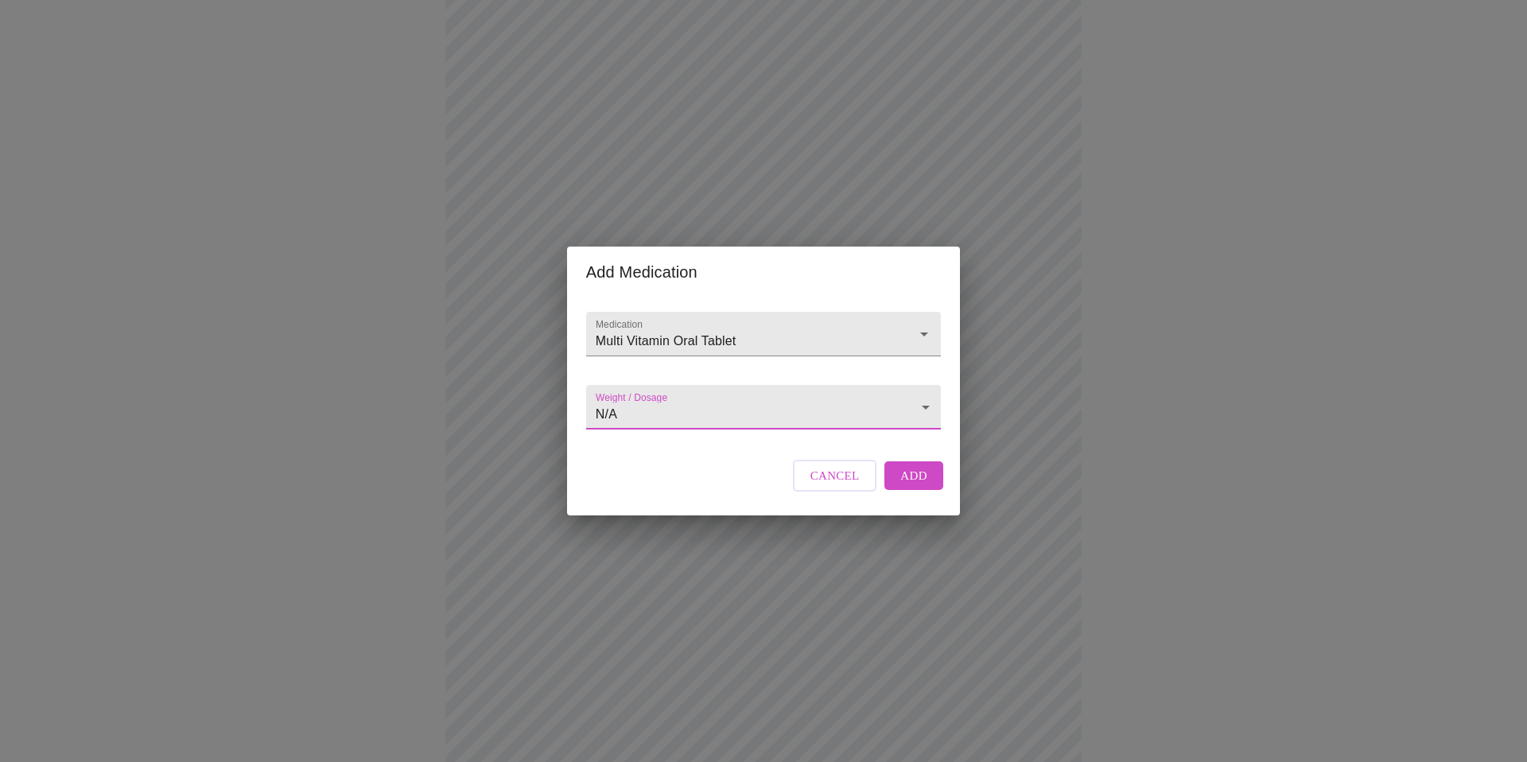
click at [921, 486] on span "Add" at bounding box center [914, 475] width 27 height 21
click at [686, 327] on input "Medication" at bounding box center [741, 341] width 297 height 29
type input "b"
click at [603, 327] on input "low dose aspirin" at bounding box center [741, 341] width 297 height 29
drag, startPoint x: 603, startPoint y: 323, endPoint x: 631, endPoint y: 325, distance: 27.9
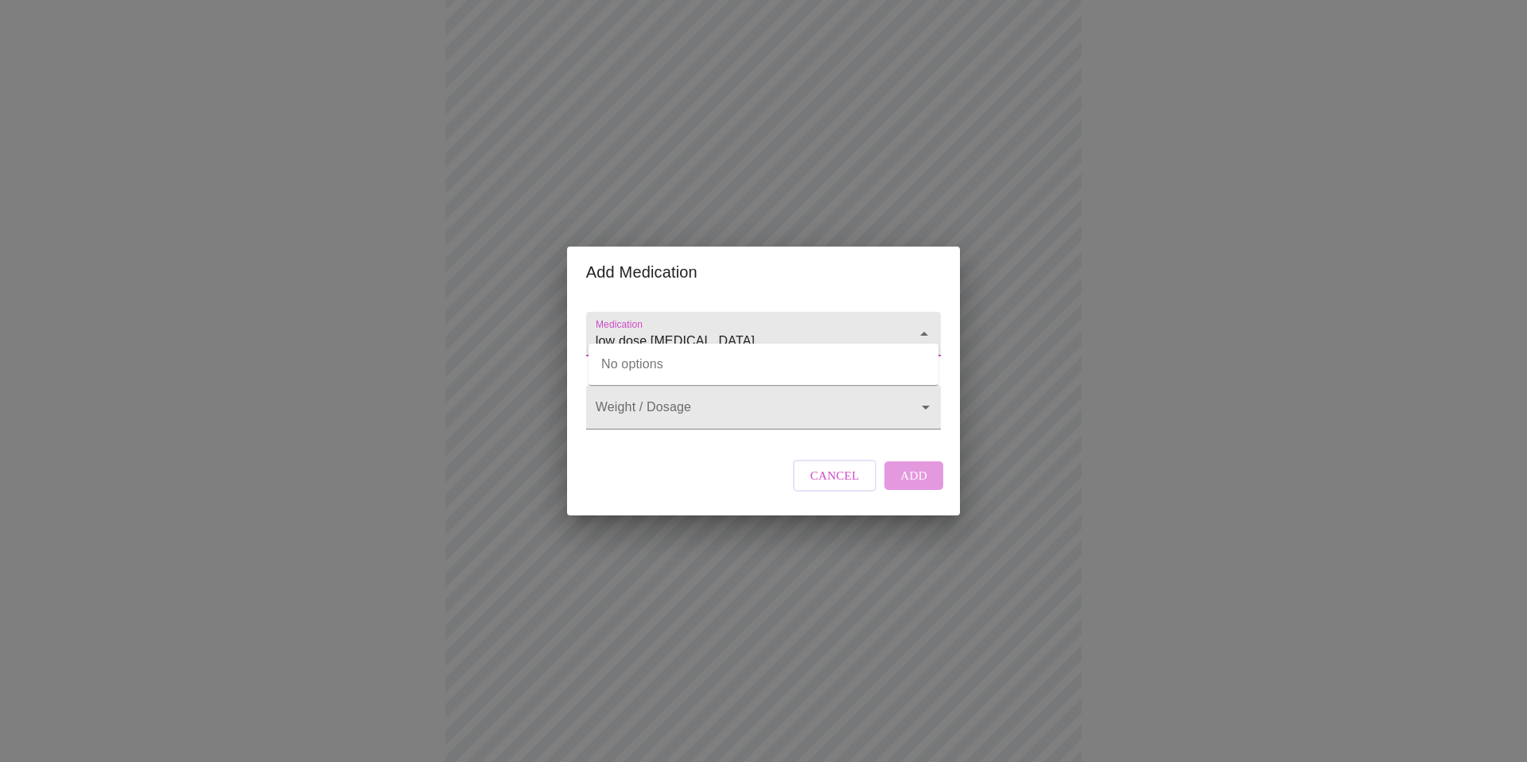
click at [631, 327] on input "low dose aspirin" at bounding box center [741, 341] width 297 height 29
click at [635, 360] on li "Baby Aspirin Oral Tablet Chewable" at bounding box center [764, 364] width 350 height 29
click at [811, 329] on input "Baby Aspirin Oral Tablet Chewable" at bounding box center [741, 341] width 297 height 29
type input "Baby Aspirin Oral Tablet Chewable"
click at [747, 395] on body "MyMenopauseRx Appointments Messaging Labs Uploads Medications Community Refer a…" at bounding box center [763, 570] width 1515 height 1435
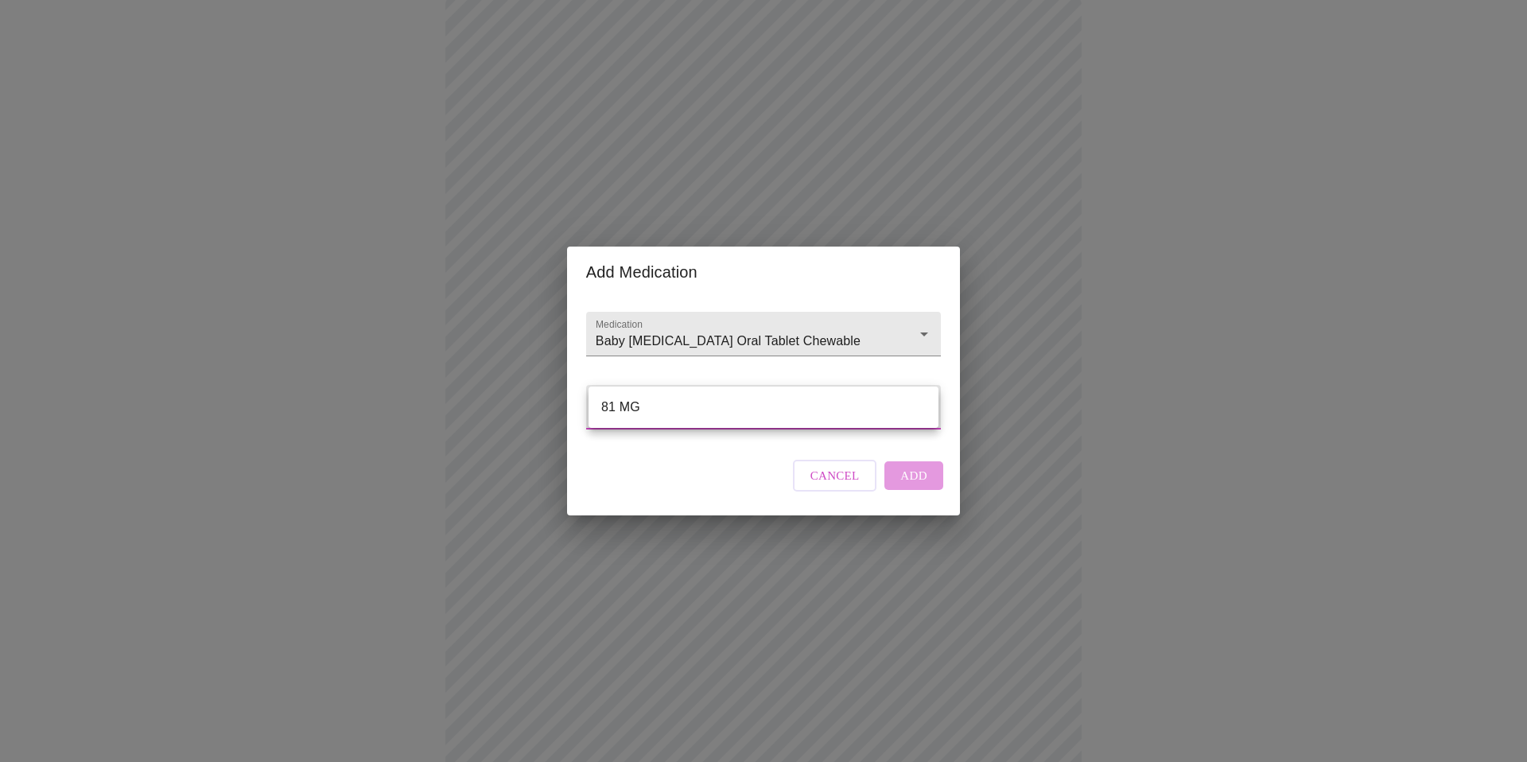
click at [739, 403] on li "81 MG" at bounding box center [764, 407] width 350 height 29
type input "81 MG"
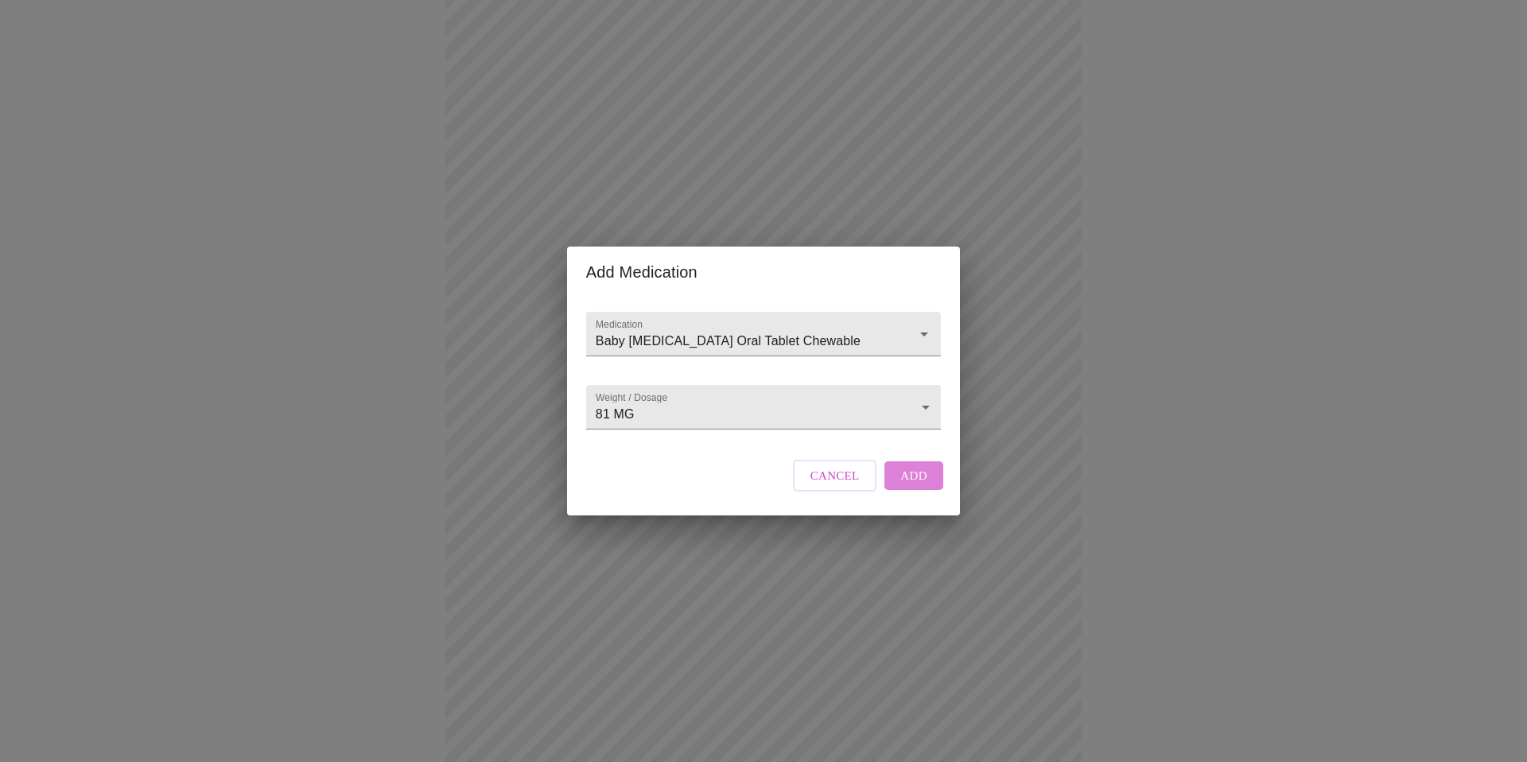
click at [914, 486] on span "Add" at bounding box center [914, 475] width 27 height 21
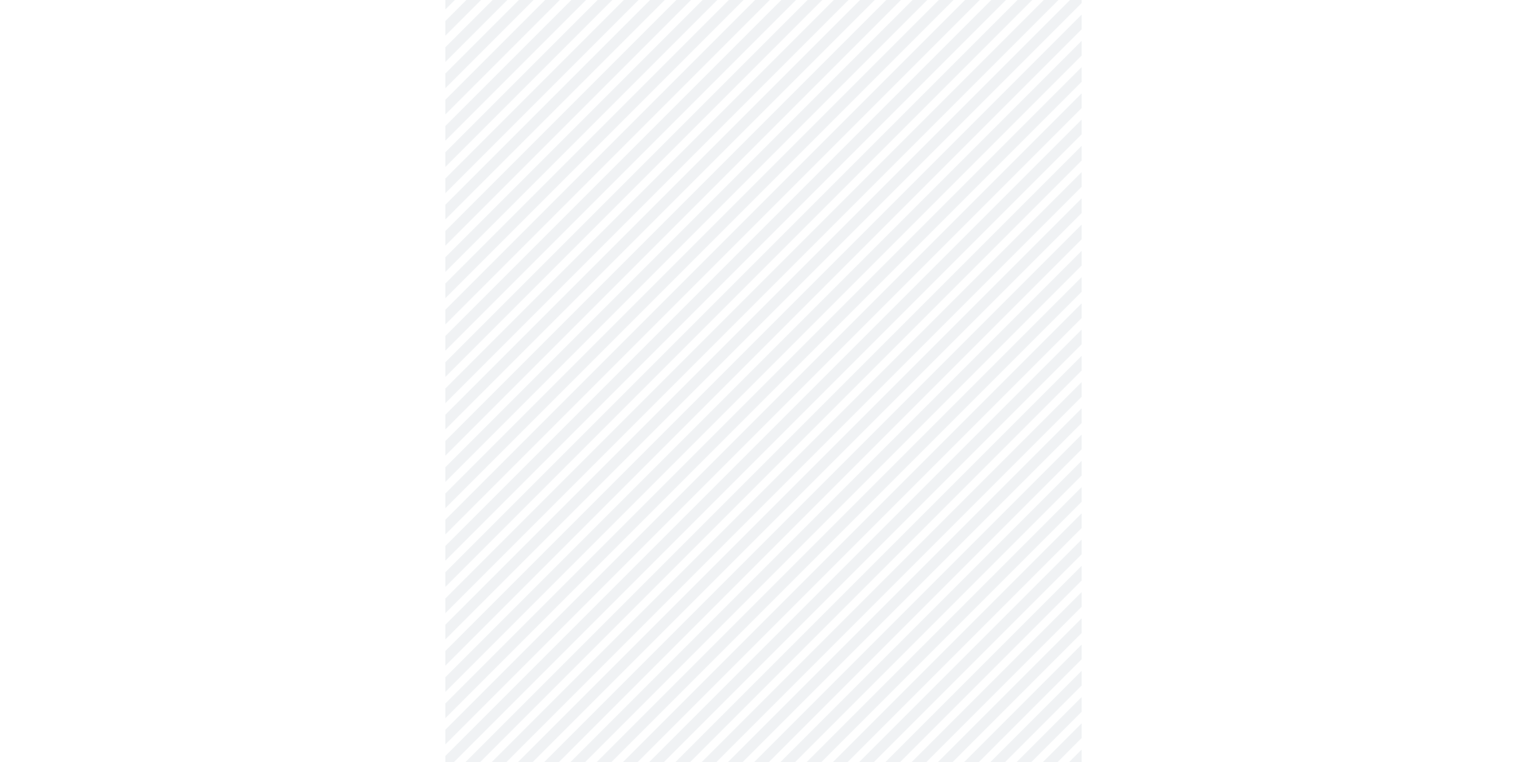
scroll to position [262, 0]
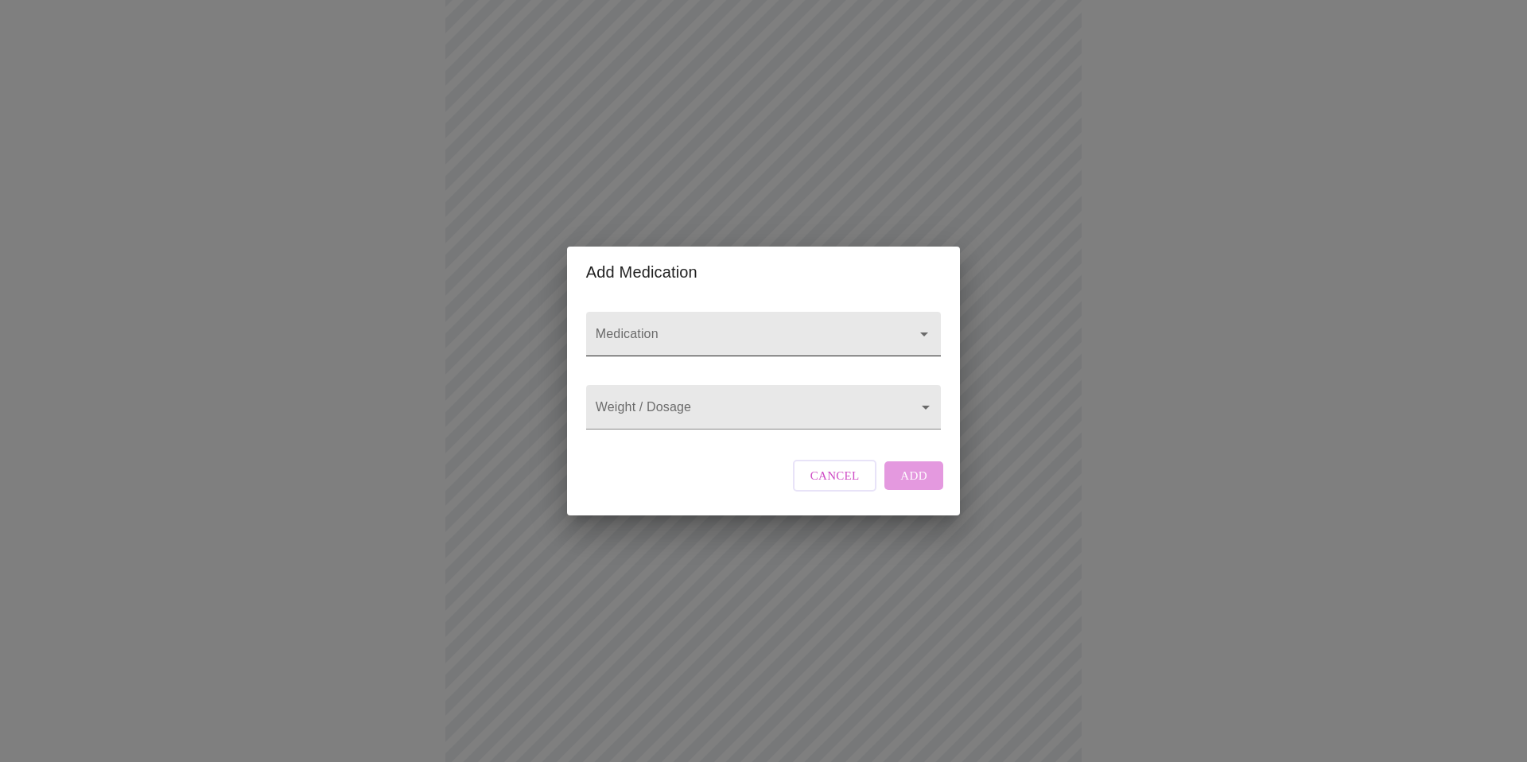
click at [700, 312] on div at bounding box center [763, 334] width 355 height 45
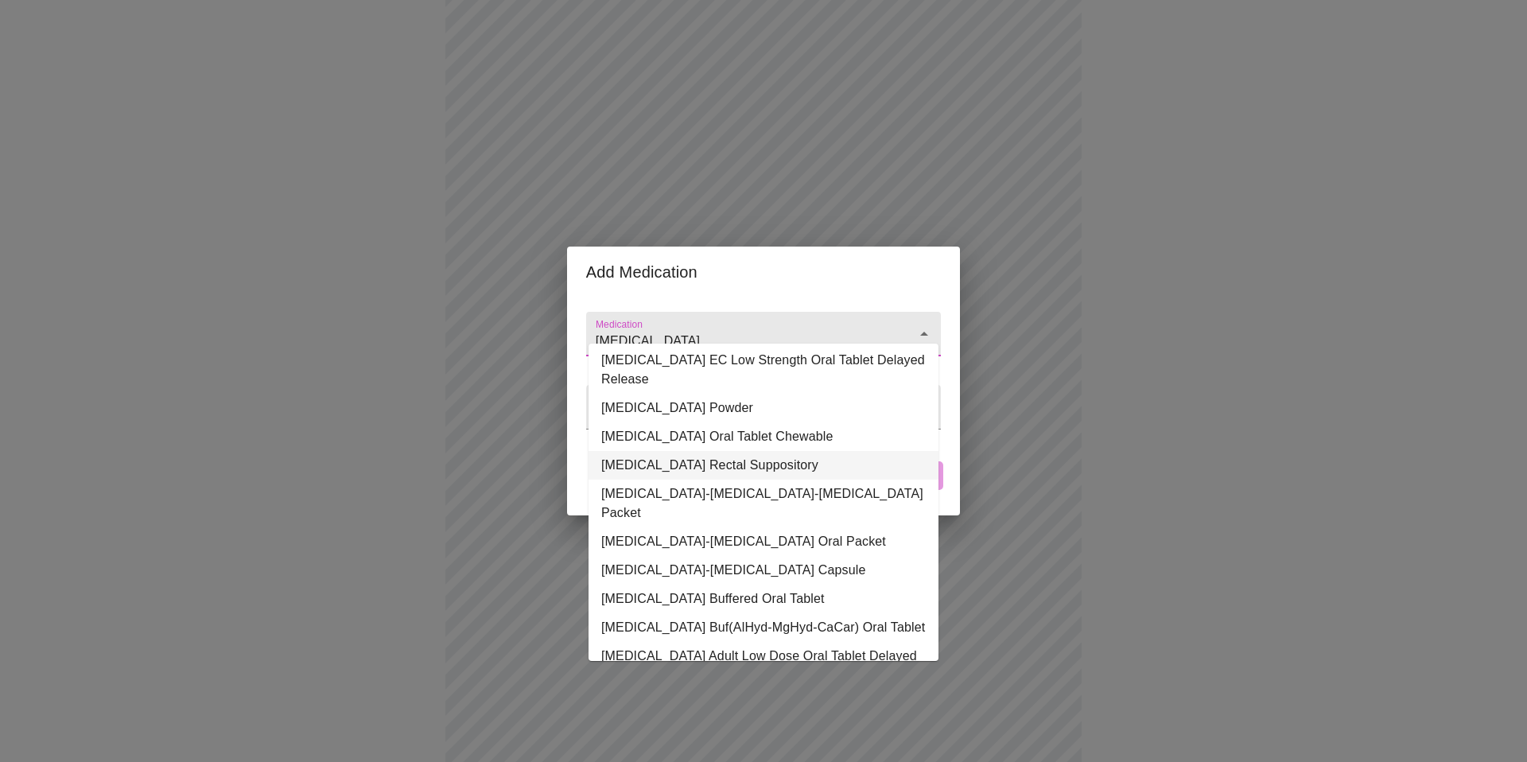
scroll to position [185, 0]
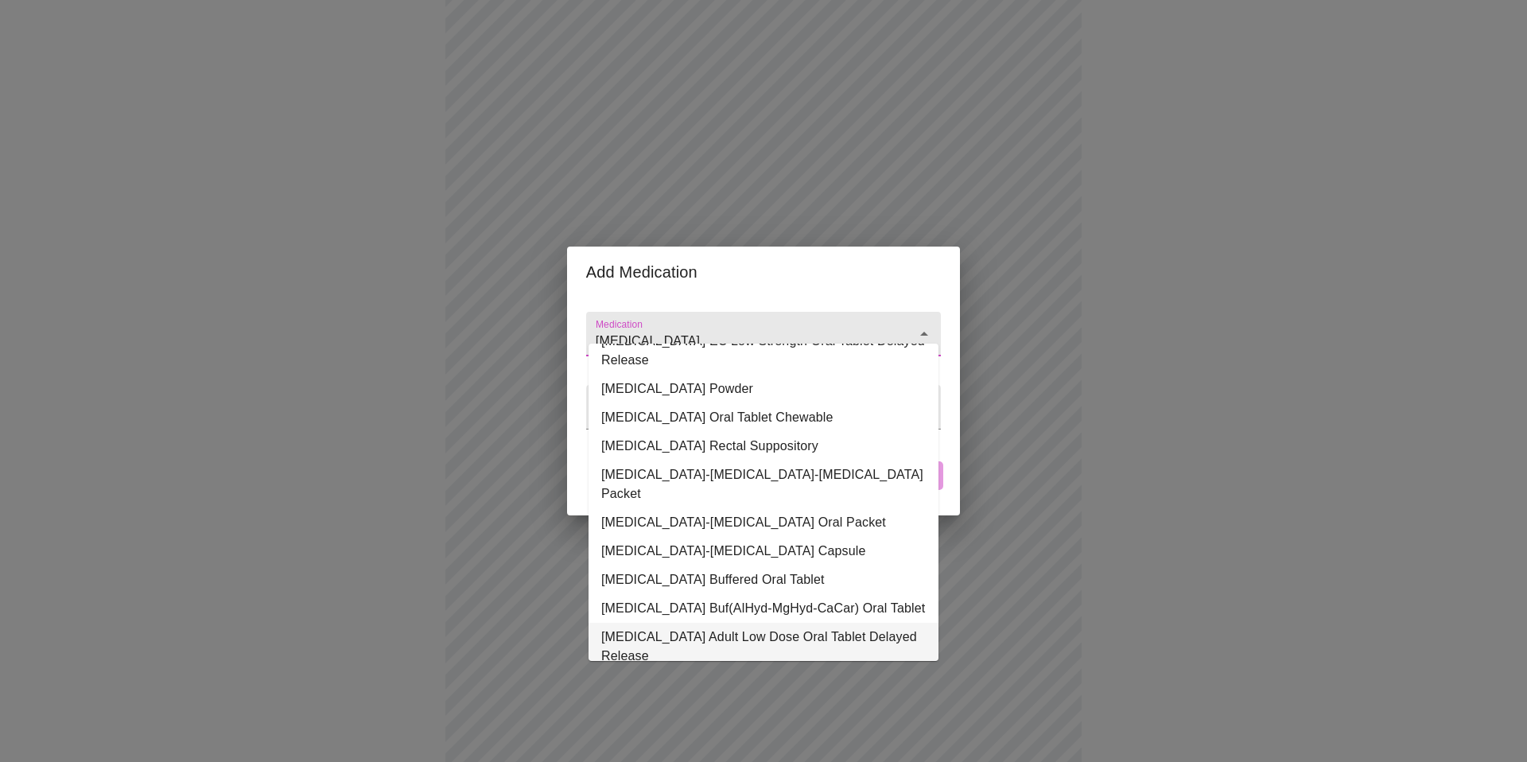
click at [671, 623] on li "Aspirin Adult Low Dose Oral Tablet Delayed Release" at bounding box center [764, 647] width 350 height 48
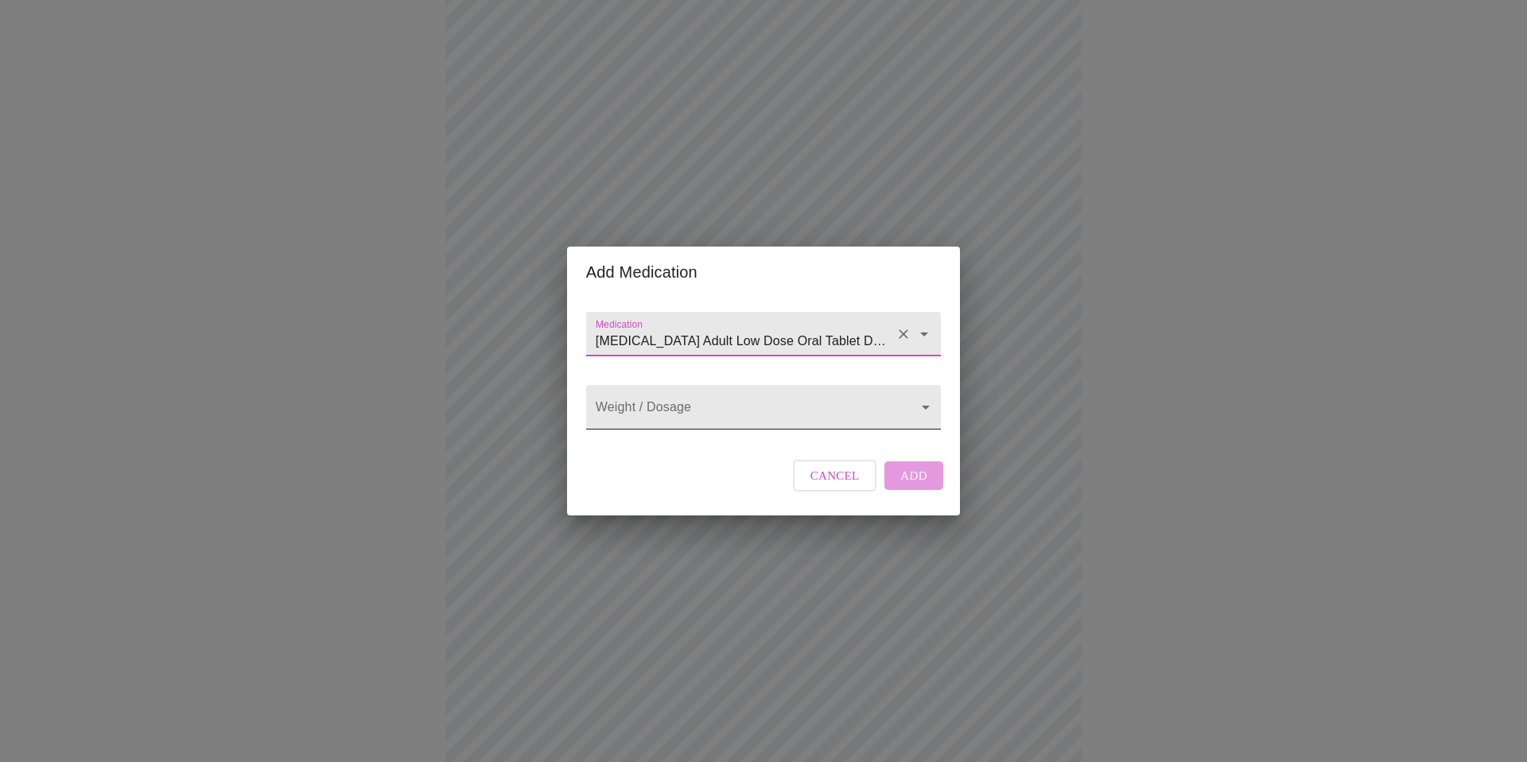
type input "Aspirin Adult Low Dose Oral Tablet Delayed Release"
click at [680, 403] on body "MyMenopauseRx Appointments Messaging Labs Uploads Medications Community Refer a…" at bounding box center [763, 462] width 1515 height 1435
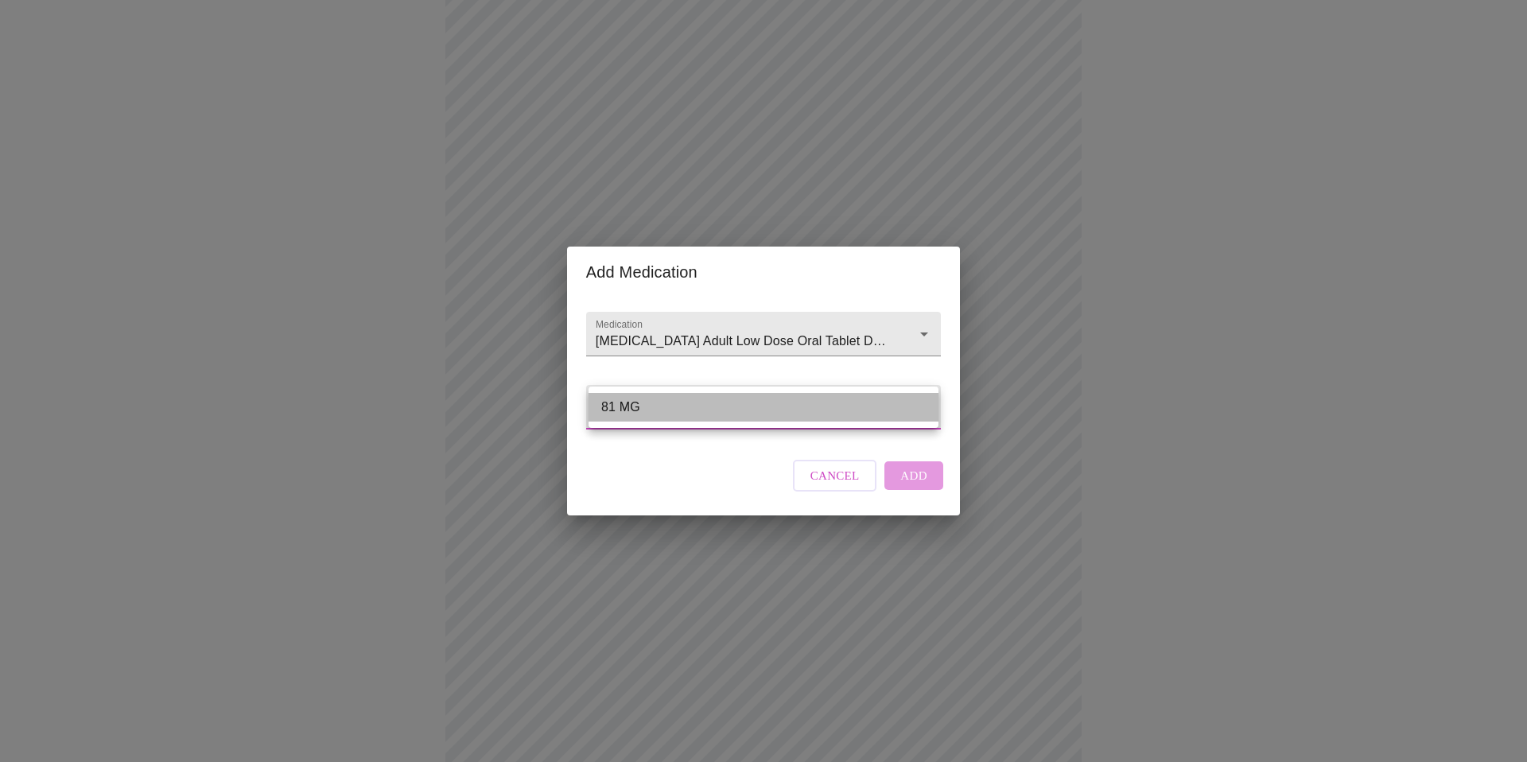
click at [672, 406] on li "81 MG" at bounding box center [764, 407] width 350 height 29
type input "81 MG"
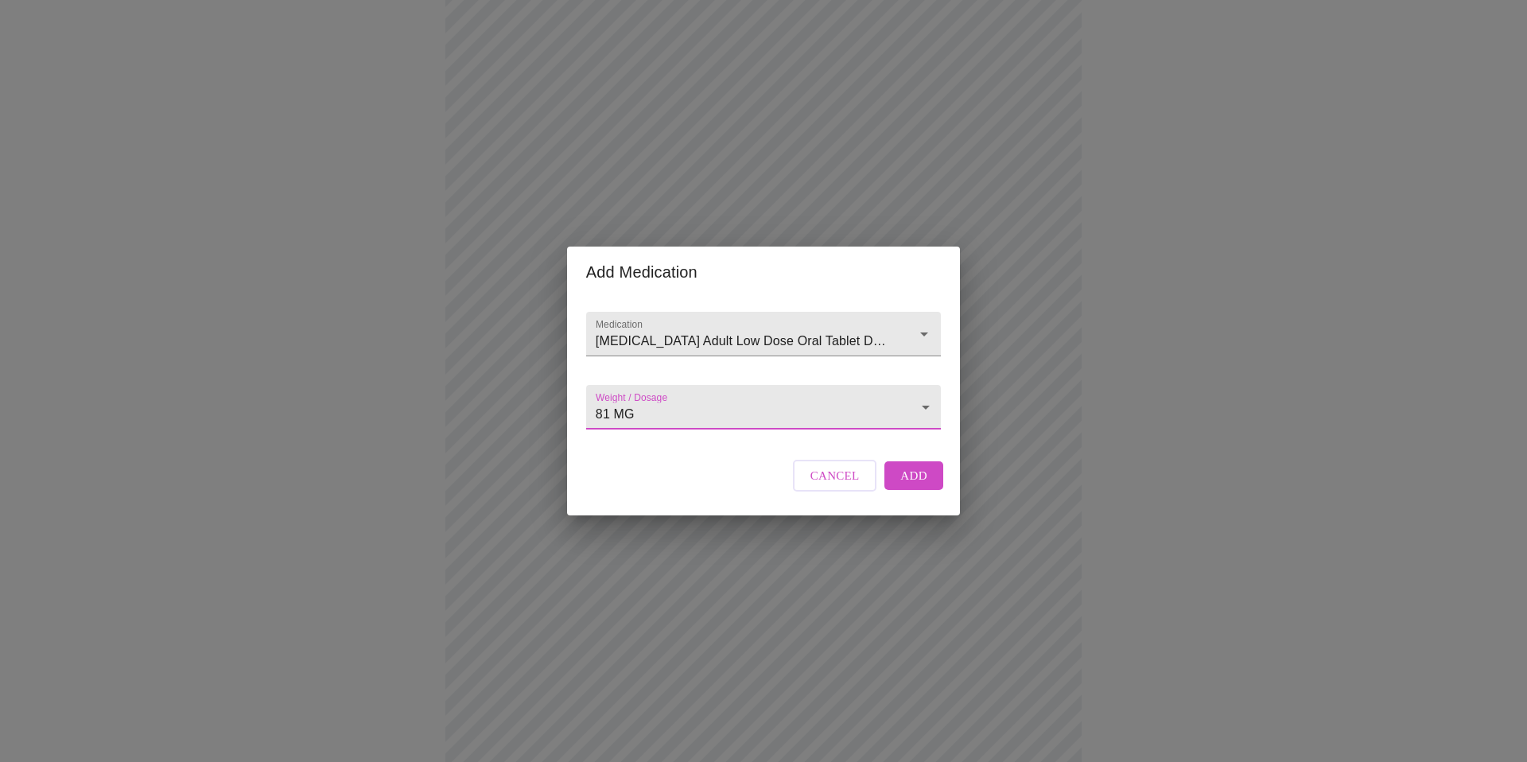
click at [919, 486] on span "Add" at bounding box center [914, 475] width 27 height 21
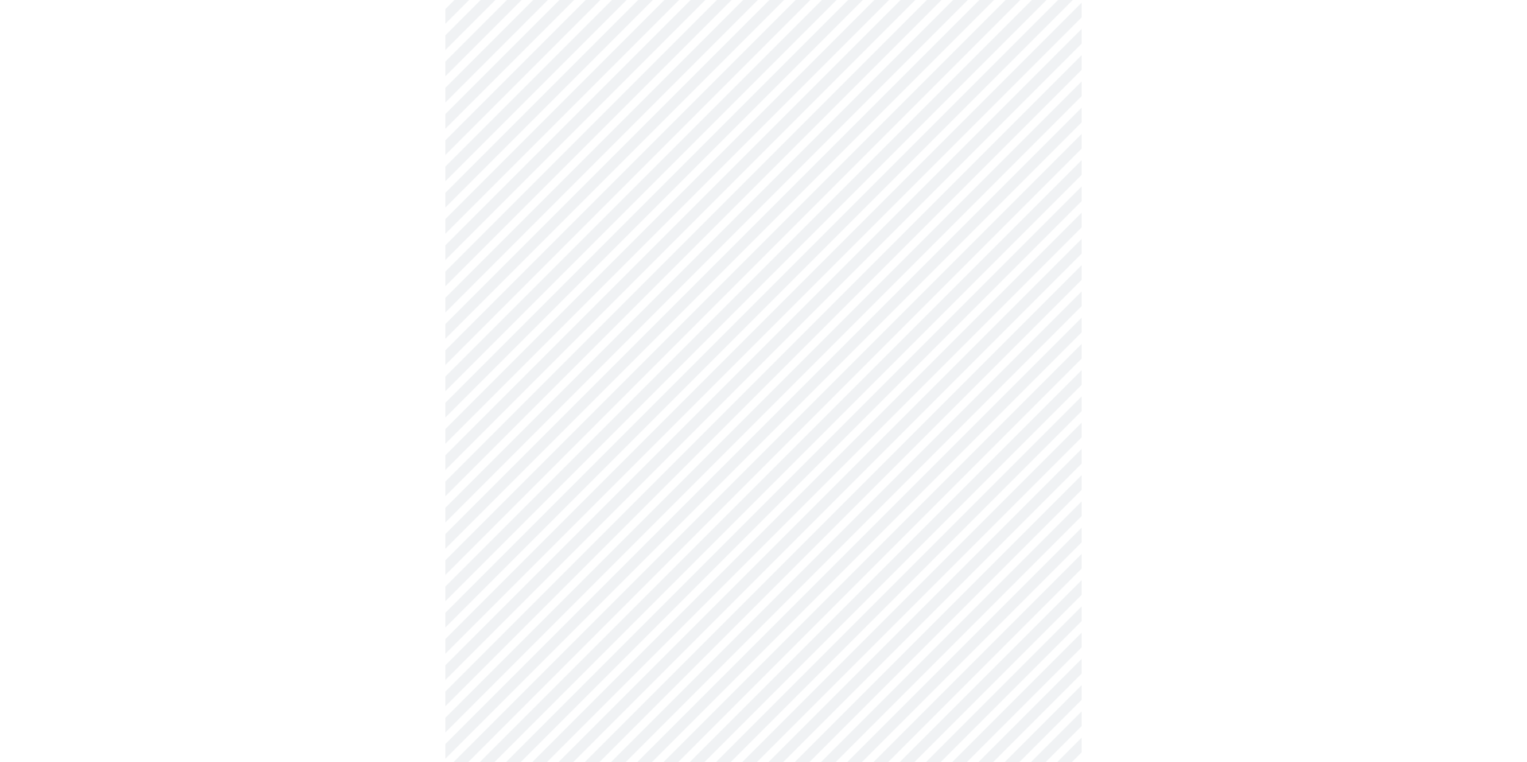
scroll to position [732, 0]
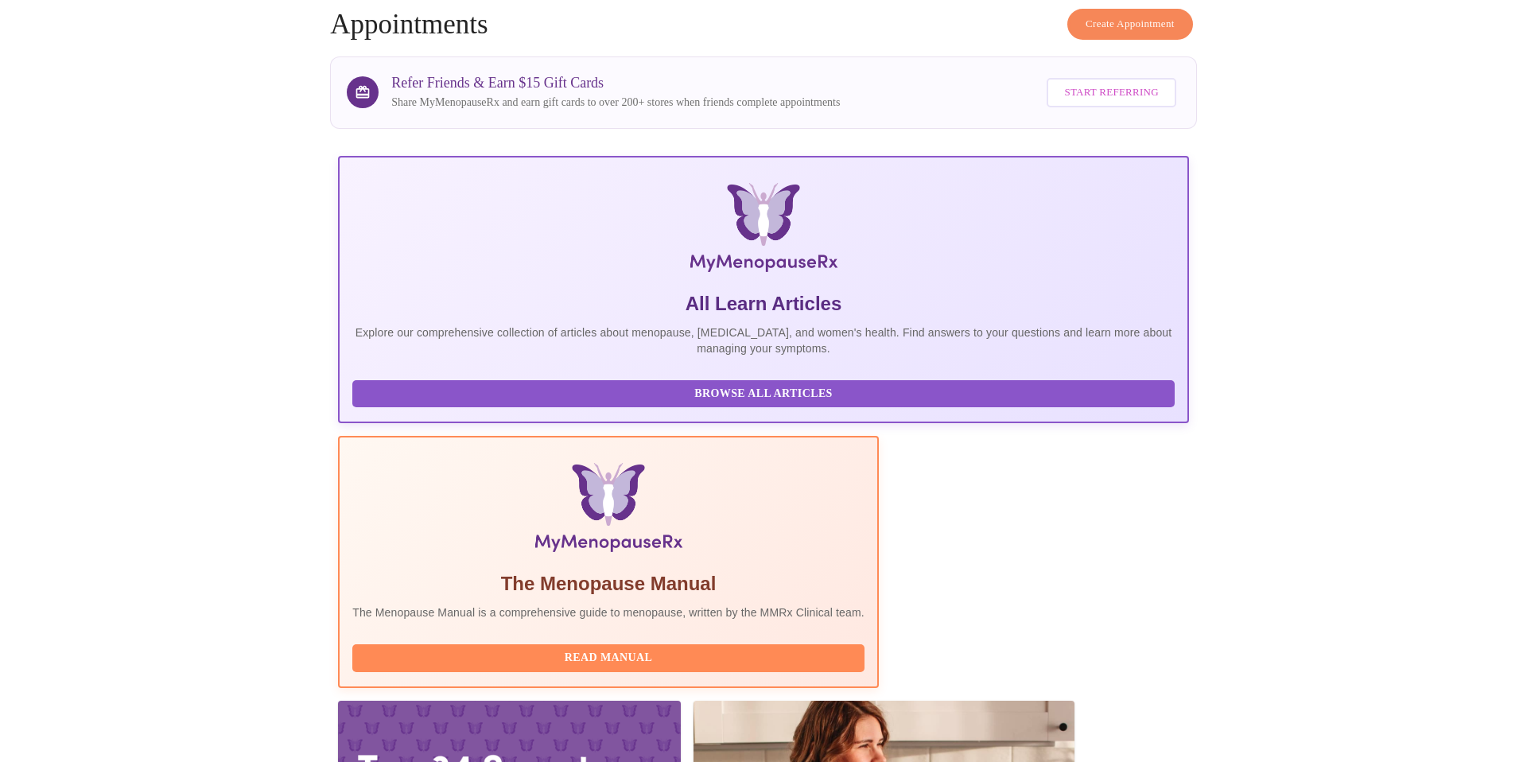
scroll to position [109, 0]
